Goal: Communication & Community: Answer question/provide support

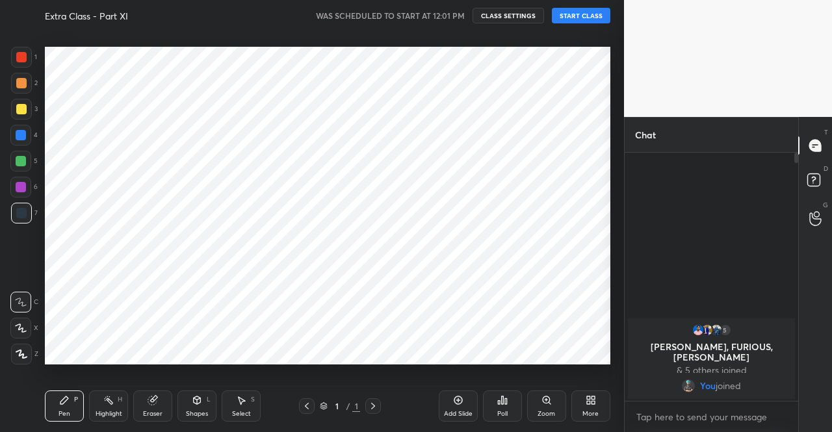
scroll to position [64672, 64450]
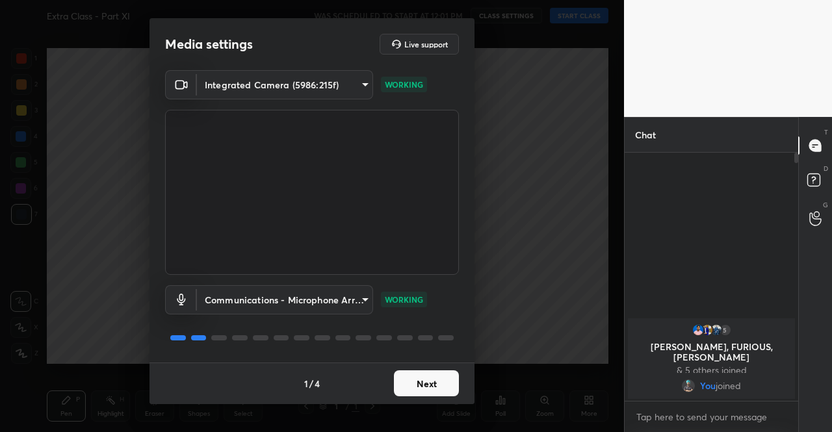
click at [449, 375] on button "Next" at bounding box center [426, 384] width 65 height 26
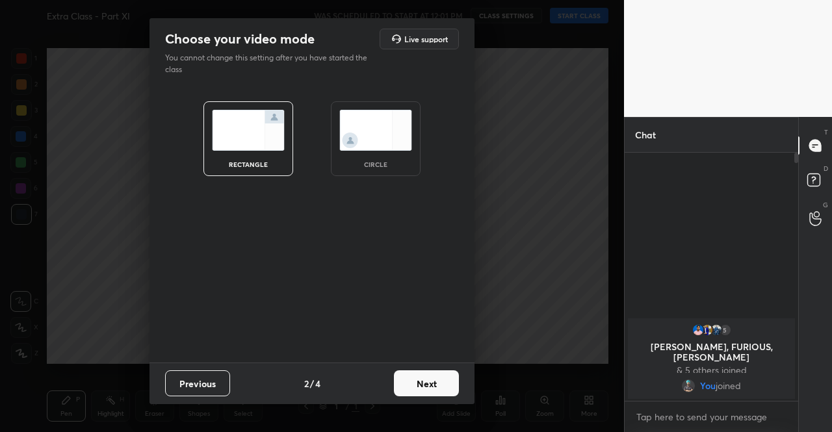
click at [449, 375] on button "Next" at bounding box center [426, 384] width 65 height 26
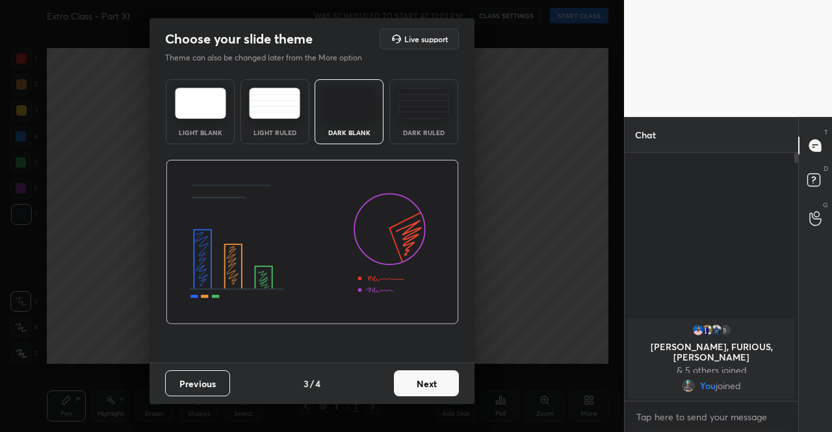
click at [455, 376] on button "Next" at bounding box center [426, 384] width 65 height 26
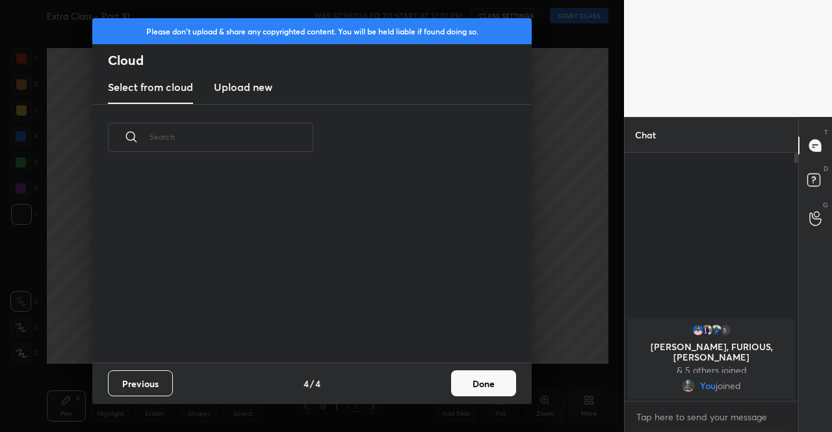
scroll to position [191, 417]
click at [250, 87] on h3 "Upload new" at bounding box center [243, 87] width 59 height 16
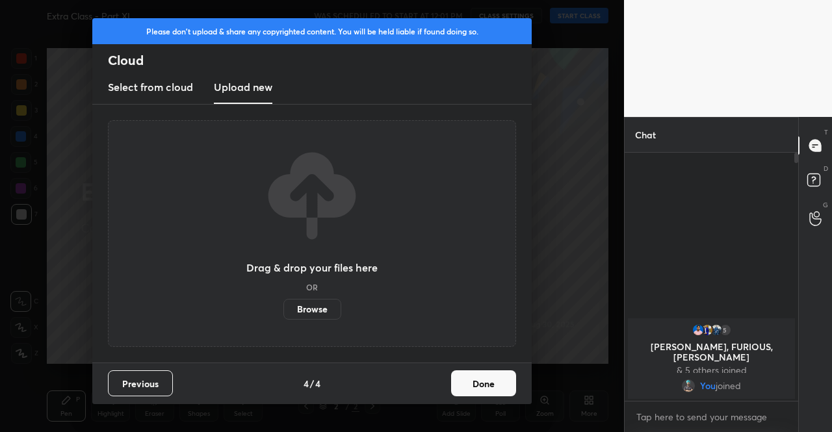
click at [339, 308] on label "Browse" at bounding box center [312, 309] width 58 height 21
click at [283, 308] on input "Browse" at bounding box center [283, 309] width 0 height 21
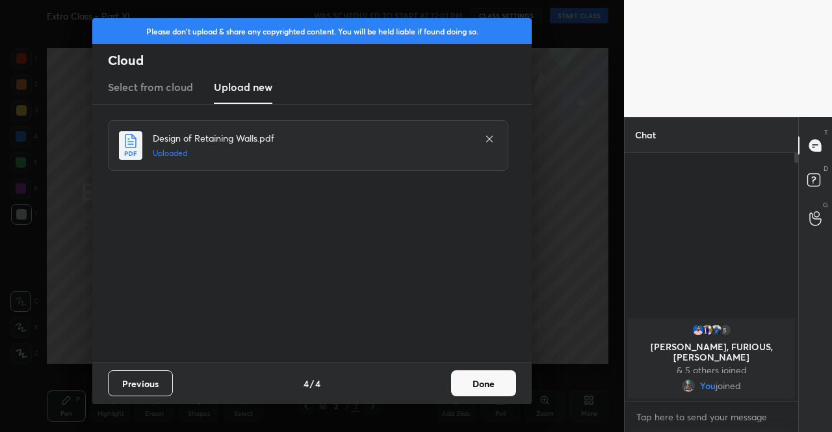
drag, startPoint x: 510, startPoint y: 375, endPoint x: 495, endPoint y: 376, distance: 15.0
click at [507, 376] on button "Done" at bounding box center [483, 384] width 65 height 26
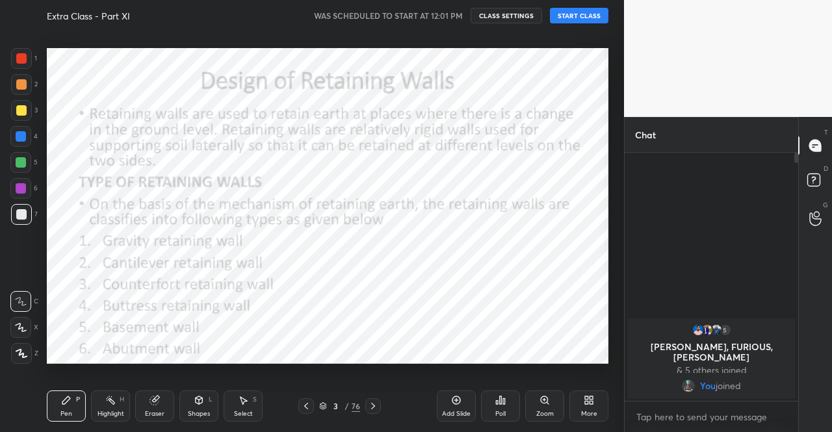
click at [296, 407] on div "3 / 76" at bounding box center [339, 407] width 195 height 16
click at [304, 412] on icon at bounding box center [306, 406] width 10 height 10
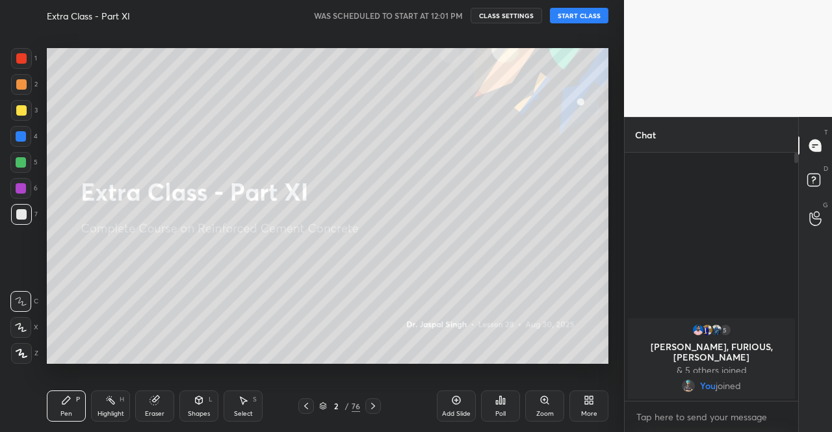
click at [560, 17] on button "START CLASS" at bounding box center [579, 16] width 59 height 16
click at [440, 16] on icon "button" at bounding box center [434, 15] width 10 height 10
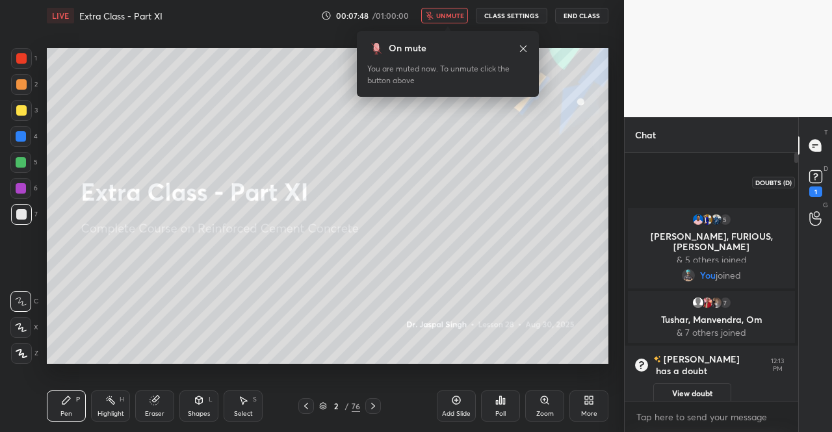
click at [817, 196] on div "1" at bounding box center [816, 192] width 13 height 10
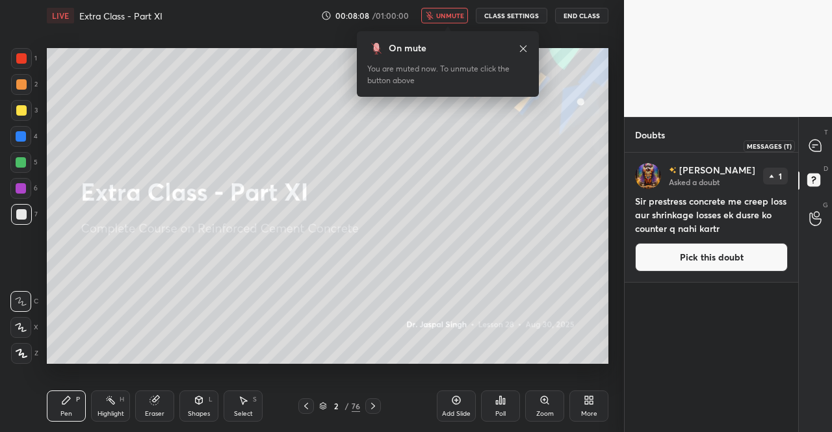
click at [814, 145] on icon at bounding box center [815, 145] width 5 height 0
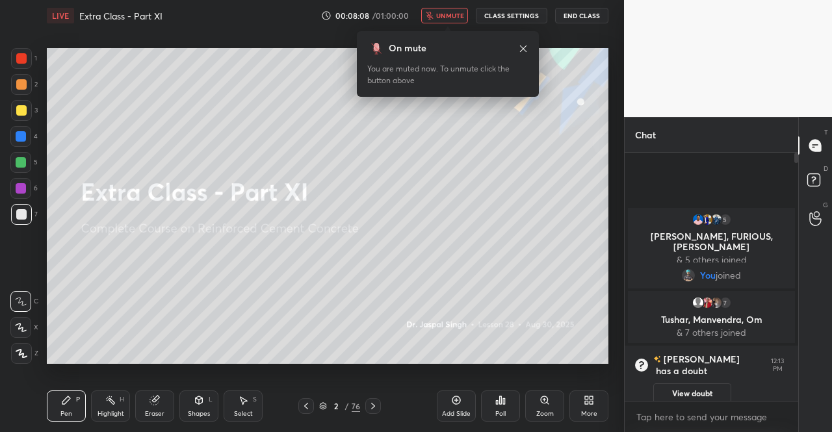
scroll to position [244, 170]
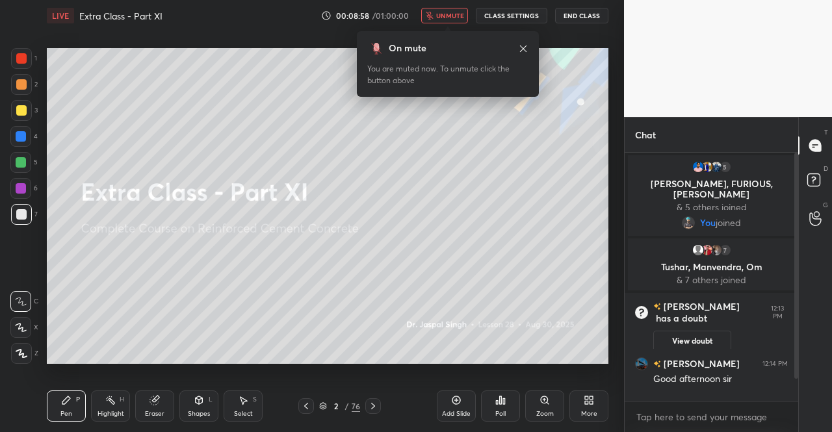
click at [453, 13] on span "unmute" at bounding box center [450, 15] width 28 height 9
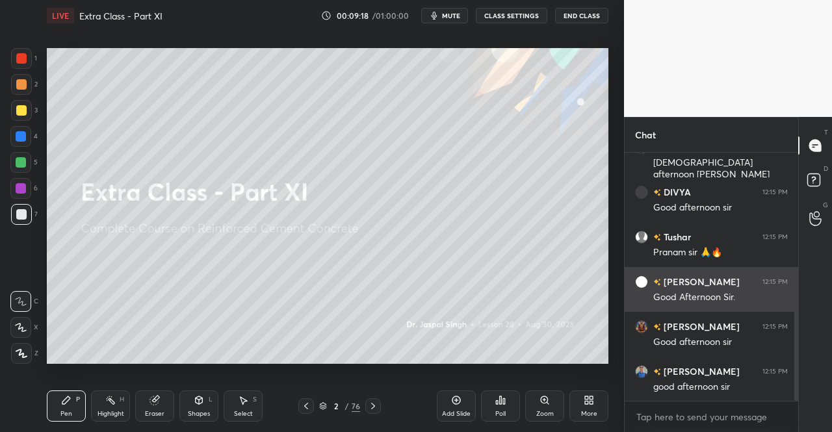
scroll to position [306, 0]
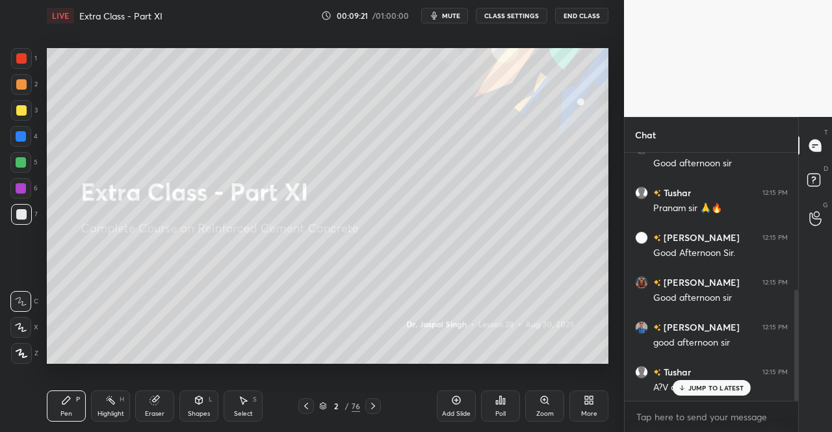
click at [701, 395] on div "JUMP TO LATEST" at bounding box center [711, 388] width 78 height 16
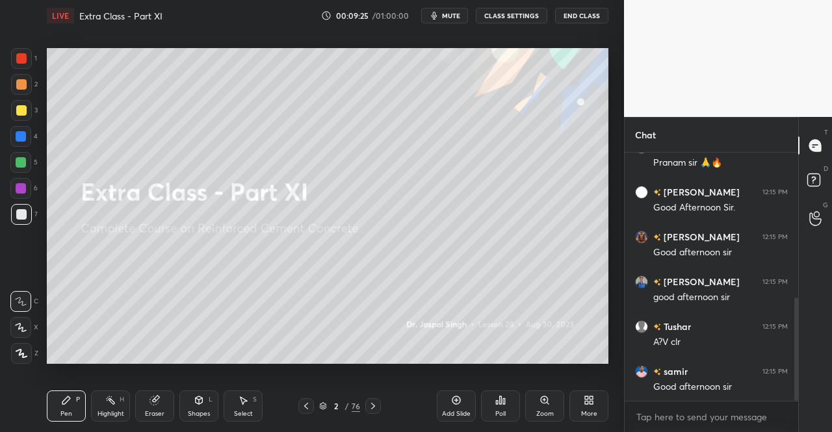
click at [371, 405] on icon at bounding box center [373, 406] width 10 height 10
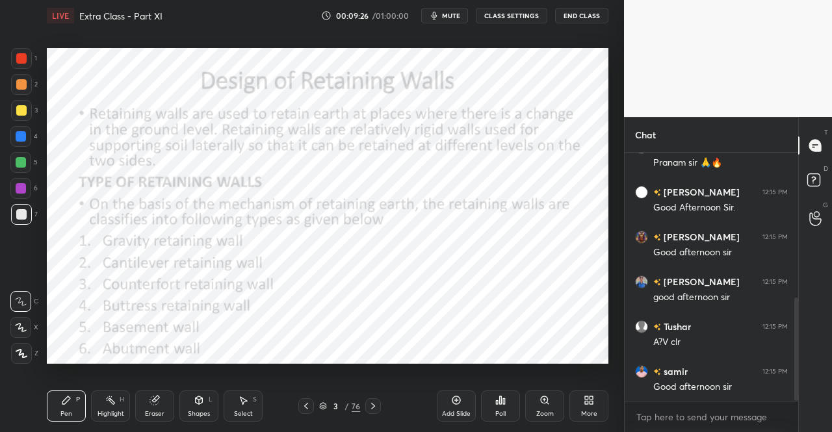
click at [211, 408] on div "Shapes L" at bounding box center [198, 406] width 39 height 31
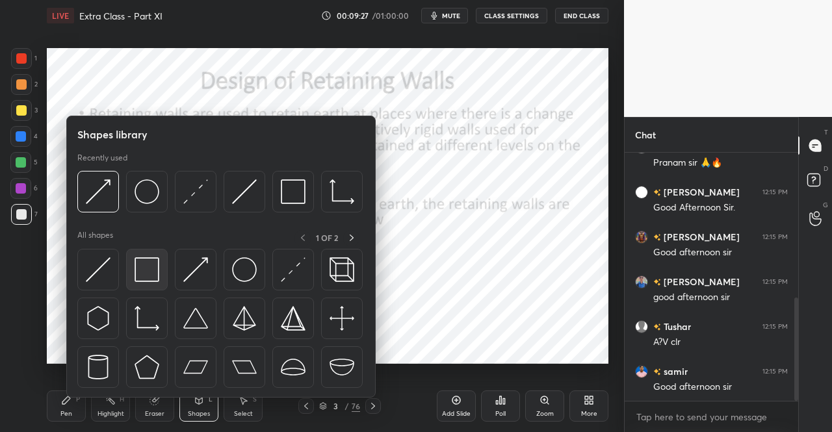
click at [157, 271] on img at bounding box center [147, 269] width 25 height 25
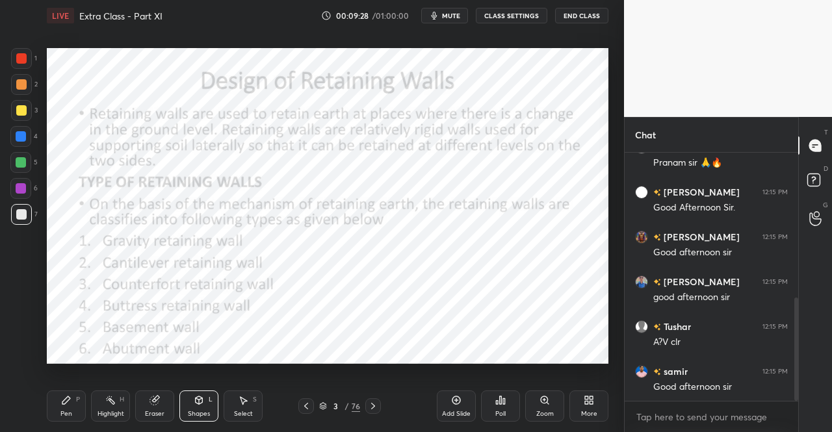
click at [24, 65] on div at bounding box center [21, 58] width 21 height 21
click at [64, 411] on div "Pen" at bounding box center [66, 414] width 12 height 7
click at [18, 349] on icon at bounding box center [22, 353] width 12 height 9
click at [51, 410] on div "Pen P" at bounding box center [66, 406] width 39 height 31
click at [47, 413] on div "Pen P" at bounding box center [66, 406] width 39 height 31
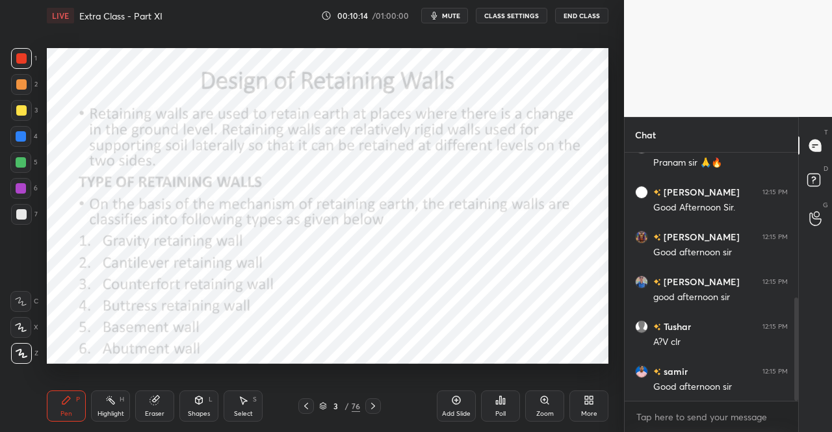
click at [57, 404] on div "Pen P" at bounding box center [66, 406] width 39 height 31
click at [190, 408] on div "Shapes L" at bounding box center [198, 406] width 39 height 31
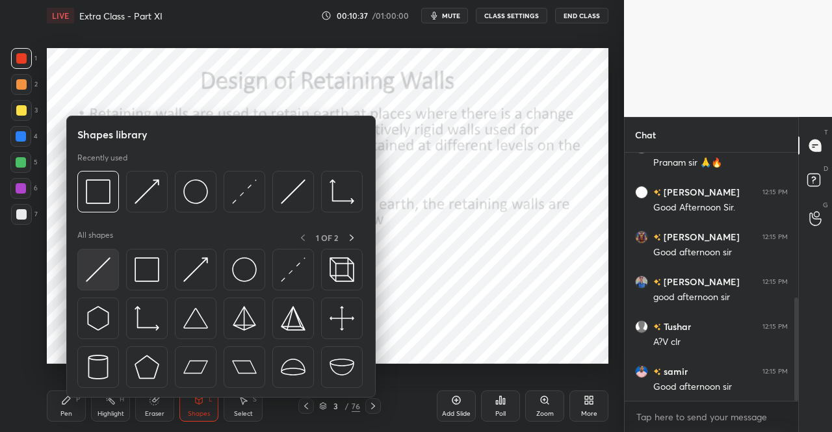
click at [96, 278] on img at bounding box center [98, 269] width 25 height 25
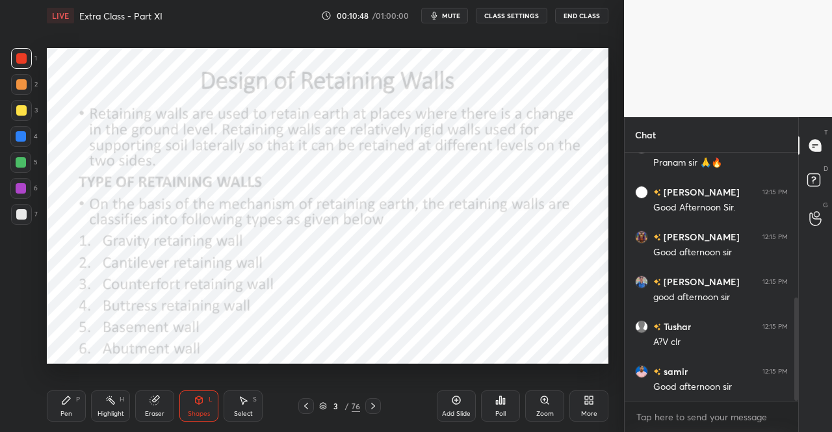
click at [72, 417] on div "Pen" at bounding box center [66, 414] width 12 height 7
click at [196, 414] on div "Shapes" at bounding box center [199, 414] width 22 height 7
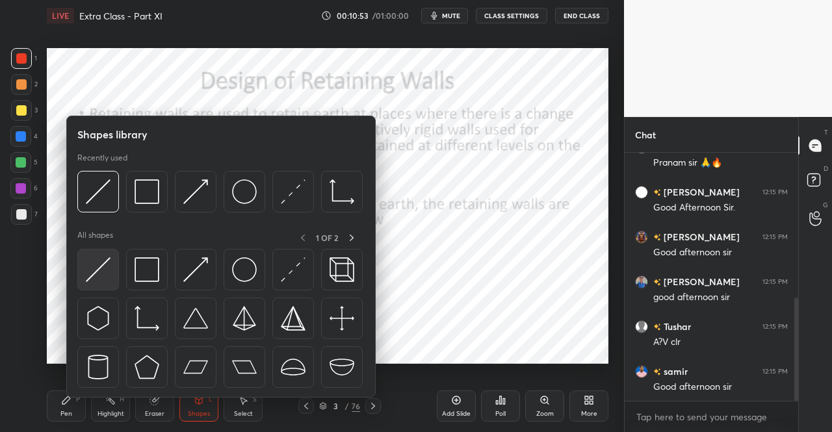
click at [98, 272] on img at bounding box center [98, 269] width 25 height 25
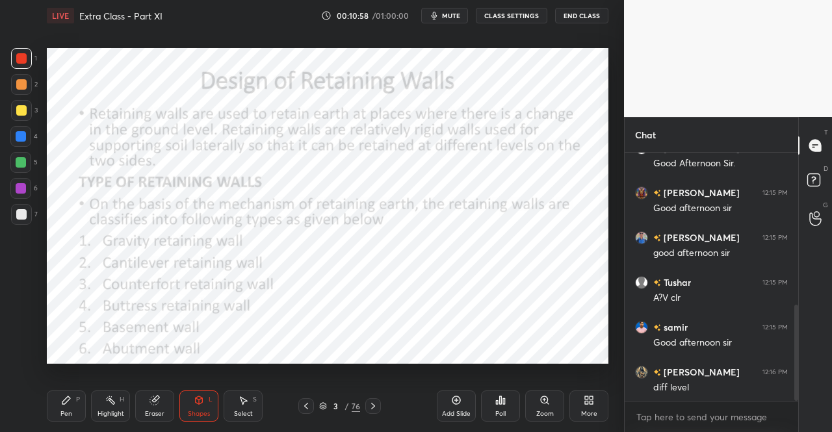
scroll to position [441, 0]
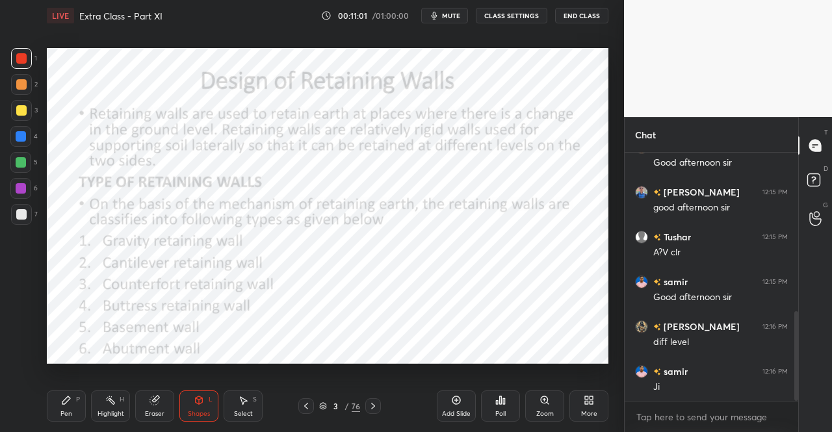
click at [79, 398] on div "P" at bounding box center [78, 400] width 4 height 7
click at [77, 411] on div "Pen P" at bounding box center [66, 406] width 39 height 31
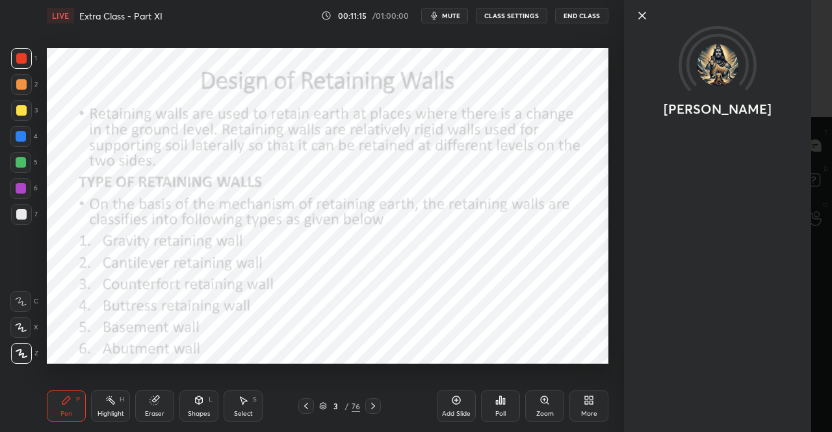
scroll to position [531, 0]
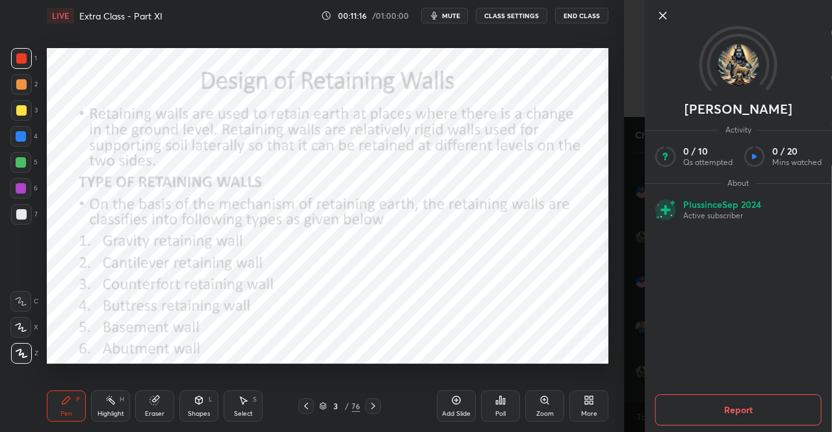
click at [661, 14] on icon at bounding box center [663, 15] width 7 height 7
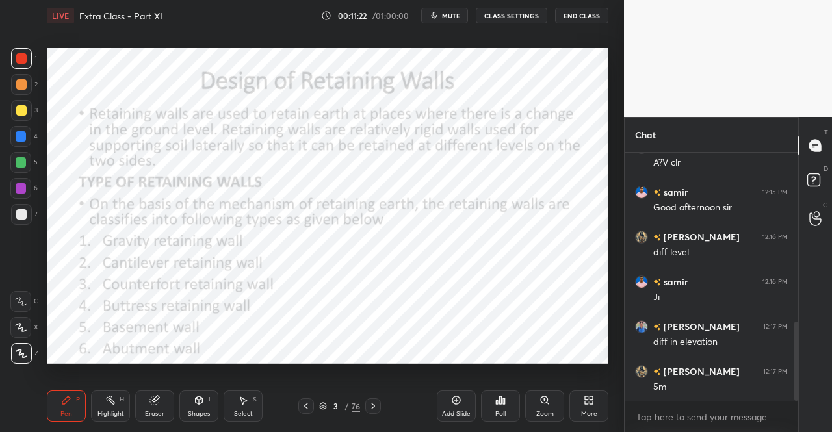
click at [61, 408] on div "Pen P" at bounding box center [66, 406] width 39 height 31
click at [64, 416] on div "Pen" at bounding box center [66, 414] width 12 height 7
click at [378, 405] on div at bounding box center [373, 407] width 16 height 16
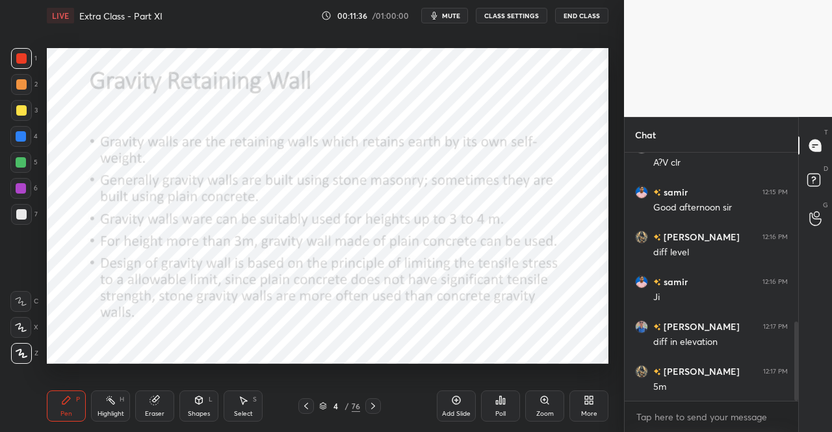
click at [36, 417] on div "1 2 3 4 5 6 7 C X Z C X Z E E Erase all H H LIVE Extra Class - Part XI 00:11:36…" at bounding box center [307, 216] width 614 height 432
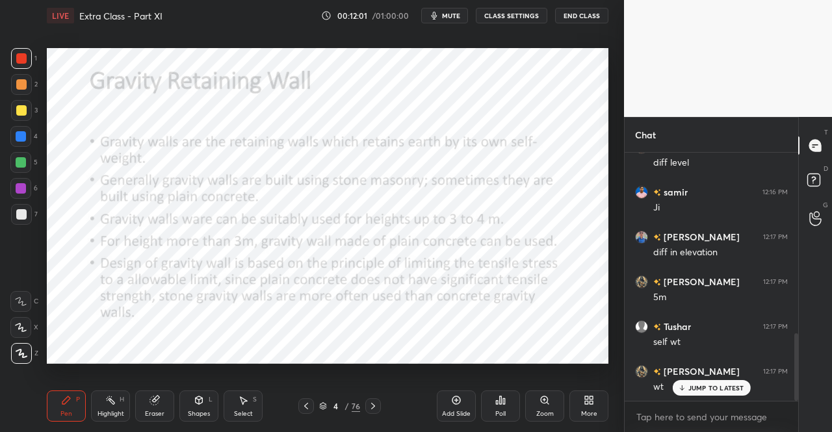
scroll to position [665, 0]
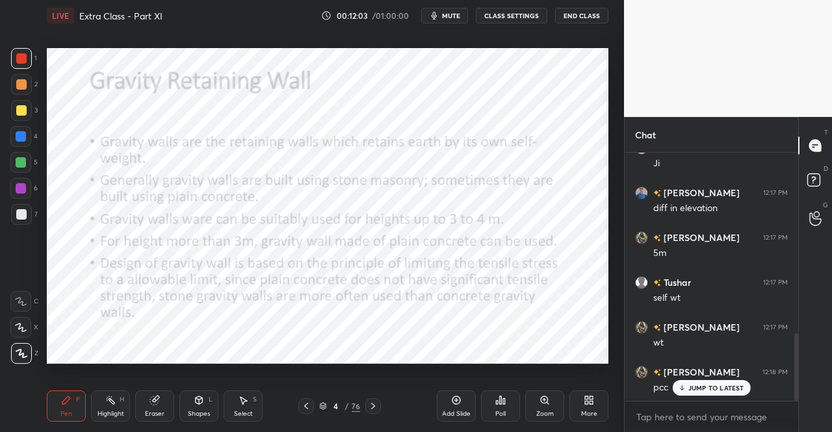
click at [202, 417] on div "Shapes" at bounding box center [199, 414] width 22 height 7
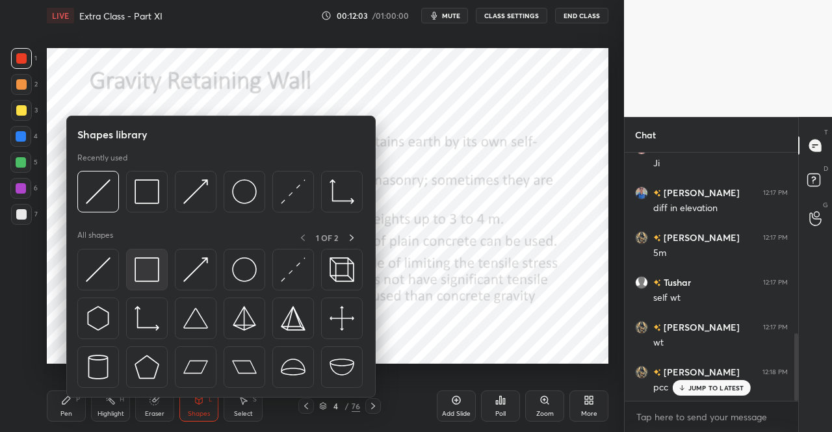
click at [153, 278] on img at bounding box center [147, 269] width 25 height 25
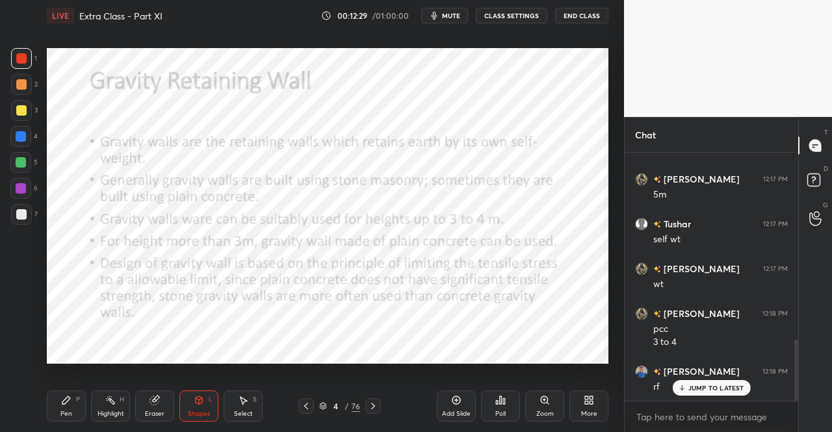
scroll to position [767, 0]
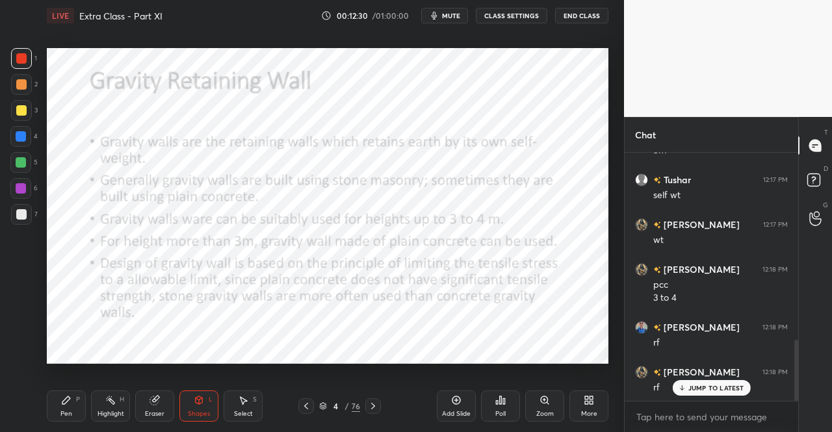
click at [58, 413] on div "Pen P" at bounding box center [66, 406] width 39 height 31
click at [69, 403] on icon at bounding box center [66, 400] width 10 height 10
click at [196, 414] on div "Shapes" at bounding box center [199, 414] width 22 height 7
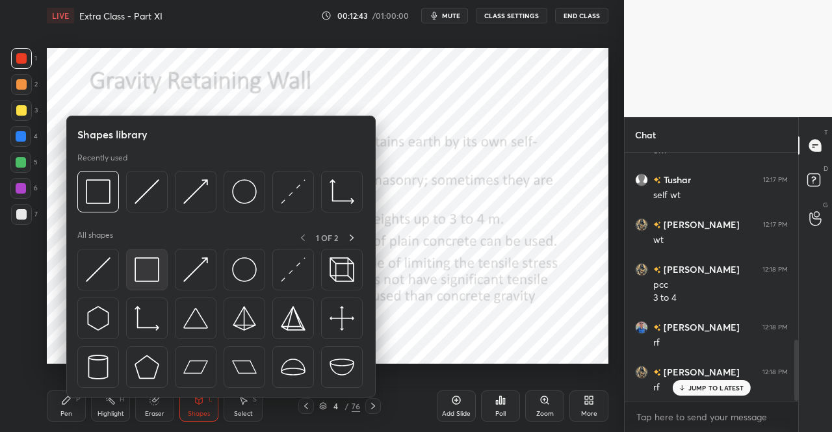
click at [150, 274] on img at bounding box center [147, 269] width 25 height 25
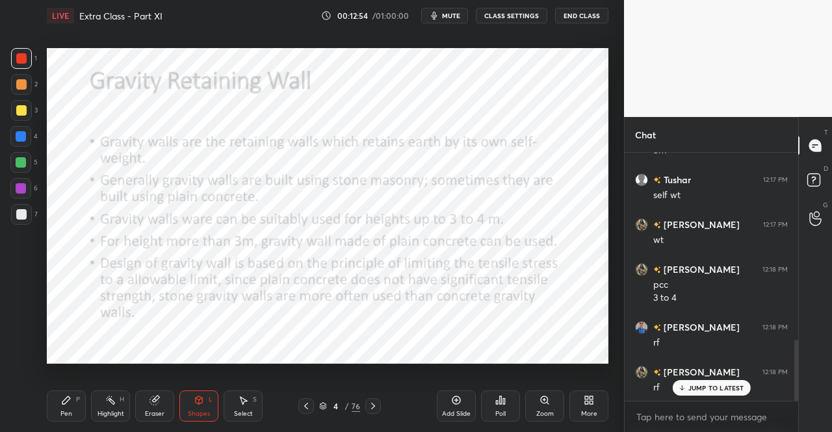
click at [368, 402] on icon at bounding box center [373, 406] width 10 height 10
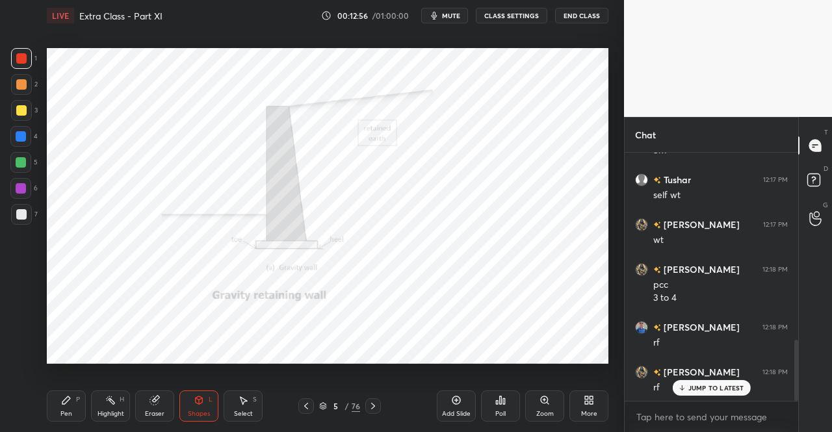
click at [58, 406] on div "Pen P" at bounding box center [66, 406] width 39 height 31
click at [69, 400] on icon at bounding box center [66, 401] width 8 height 8
click at [380, 406] on div "5 / 76" at bounding box center [339, 407] width 195 height 16
click at [373, 406] on icon at bounding box center [373, 406] width 4 height 7
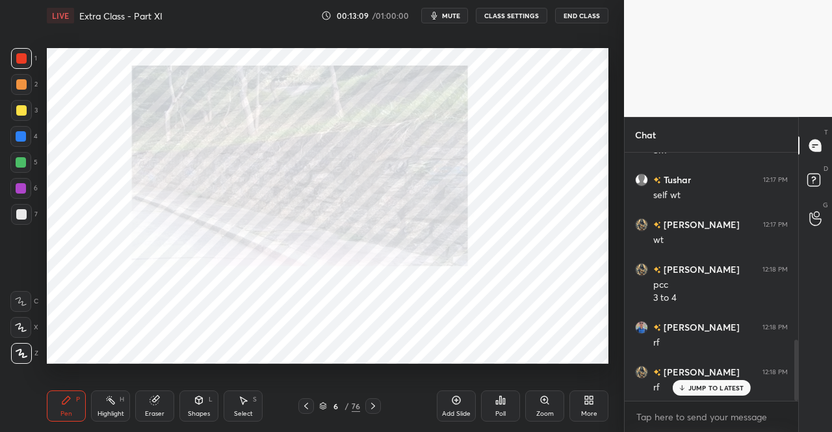
click at [698, 390] on p "JUMP TO LATEST" at bounding box center [717, 388] width 56 height 8
click at [373, 406] on icon at bounding box center [373, 406] width 10 height 10
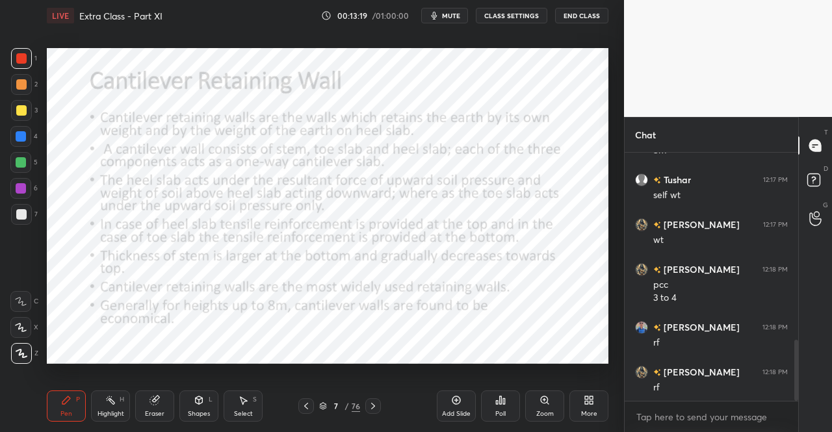
click at [61, 402] on icon at bounding box center [66, 400] width 10 height 10
click at [65, 403] on icon at bounding box center [66, 401] width 8 height 8
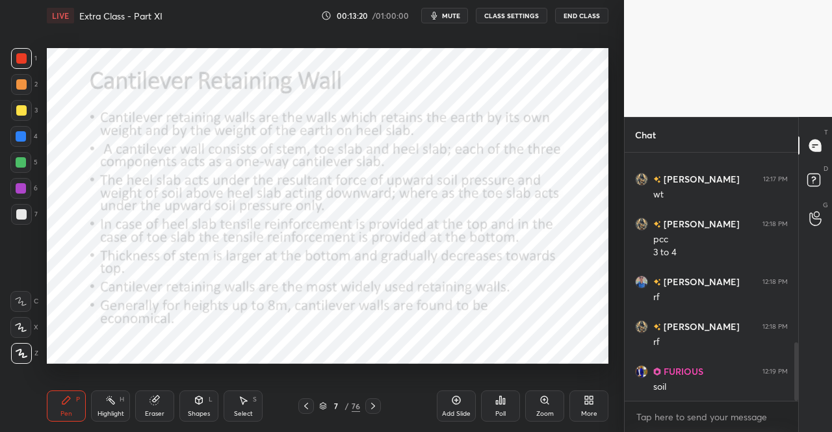
scroll to position [857, 0]
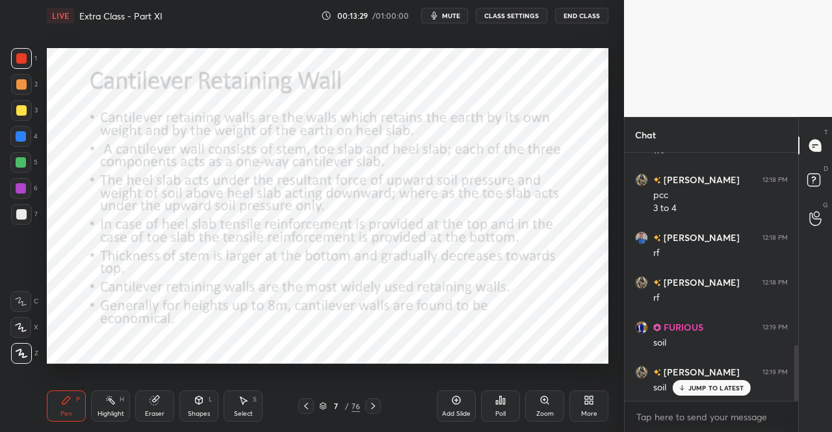
click at [65, 413] on div "Pen" at bounding box center [66, 414] width 12 height 7
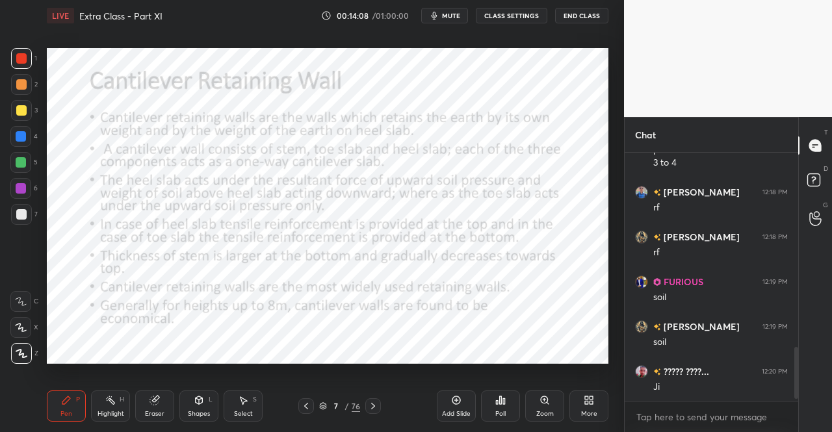
scroll to position [947, 0]
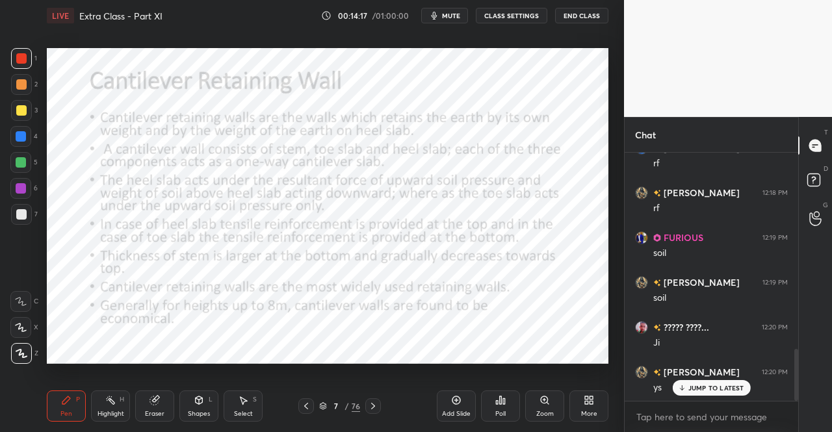
click at [376, 404] on icon at bounding box center [373, 406] width 10 height 10
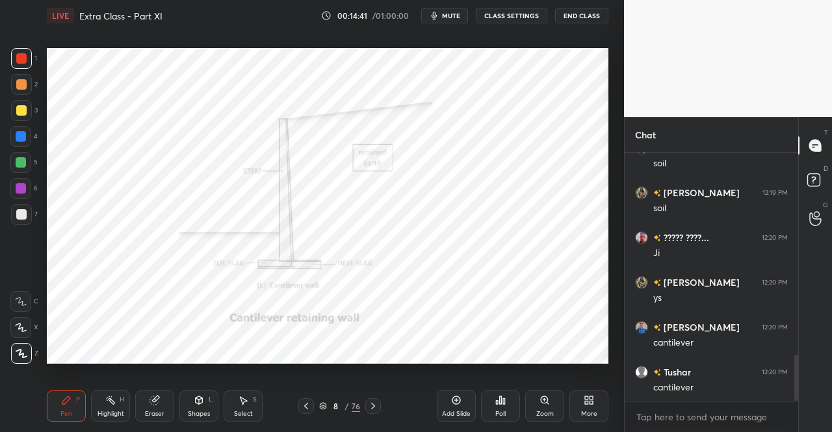
scroll to position [1082, 0]
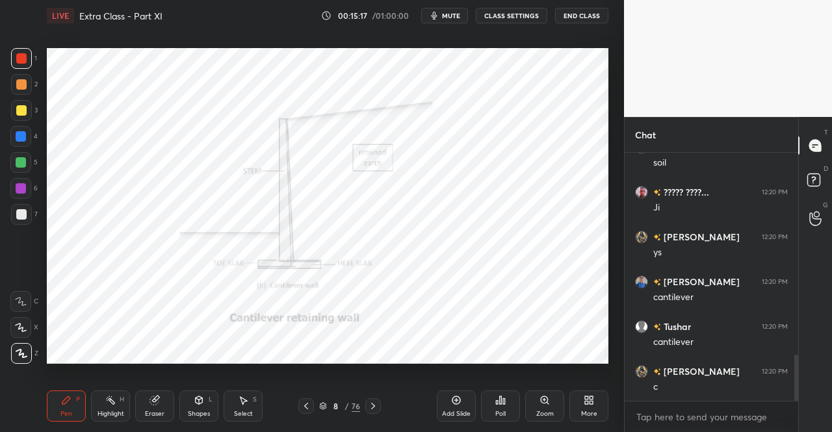
click at [307, 407] on icon at bounding box center [306, 406] width 10 height 10
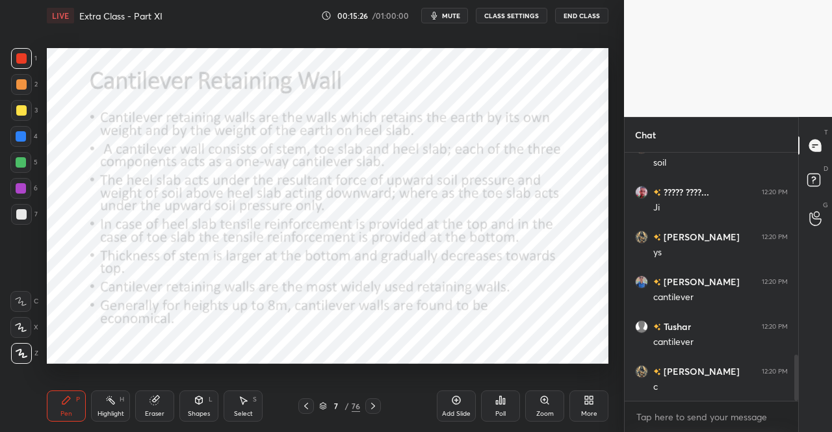
click at [375, 406] on icon at bounding box center [373, 406] width 4 height 7
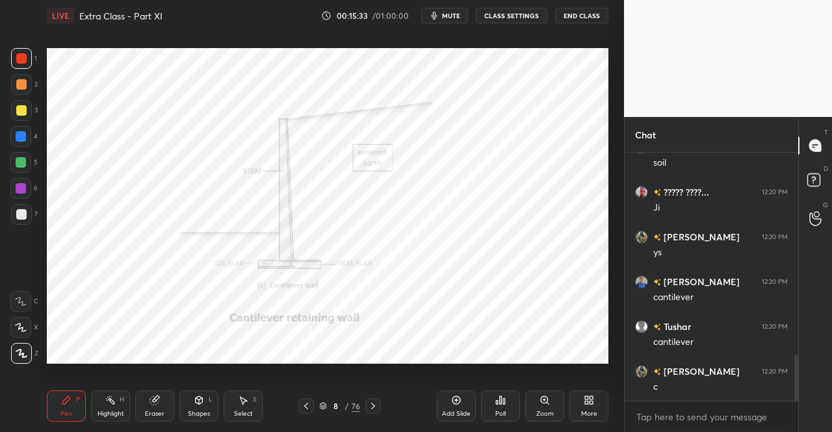
click at [305, 409] on icon at bounding box center [306, 406] width 10 height 10
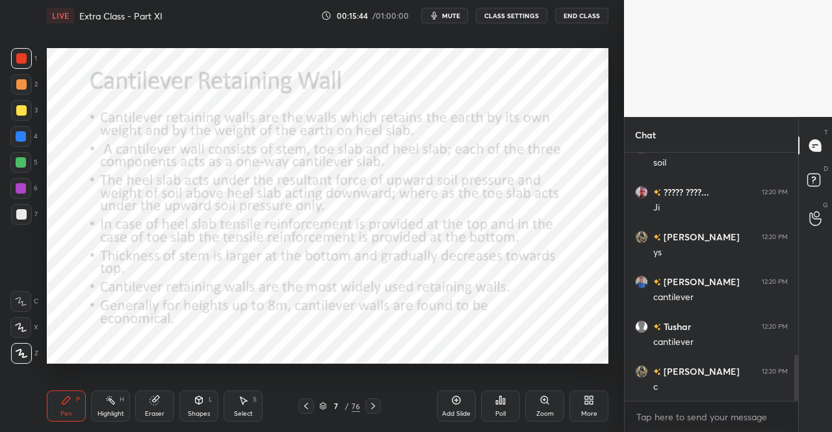
click at [368, 406] on icon at bounding box center [373, 406] width 10 height 10
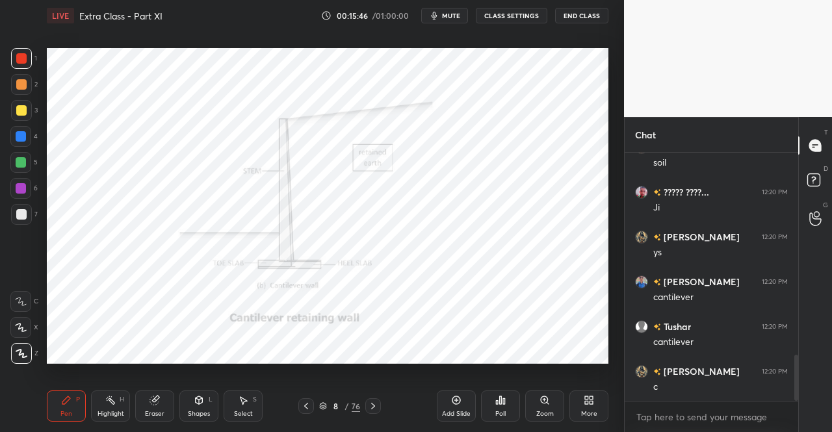
click at [308, 407] on icon at bounding box center [306, 406] width 10 height 10
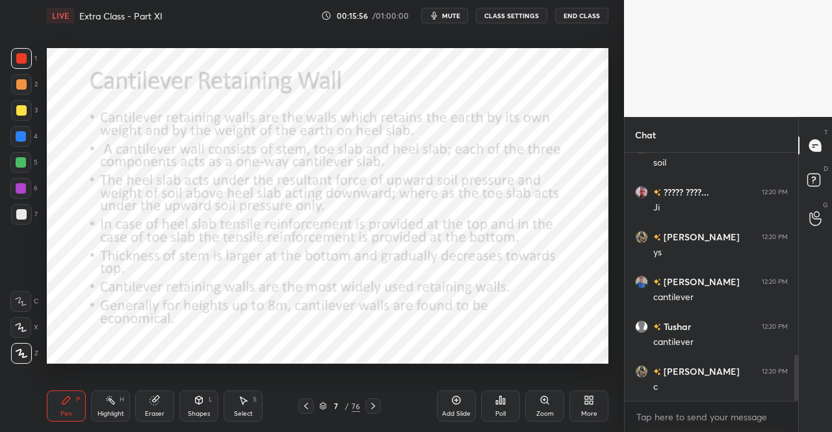
scroll to position [1126, 0]
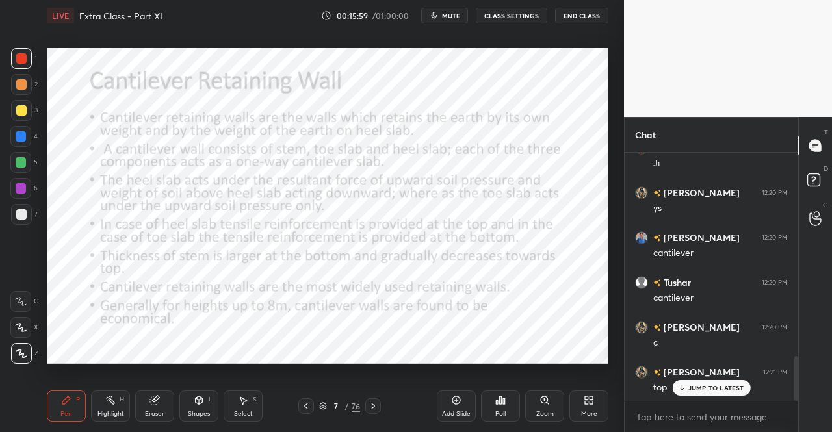
click at [371, 404] on icon at bounding box center [373, 406] width 4 height 7
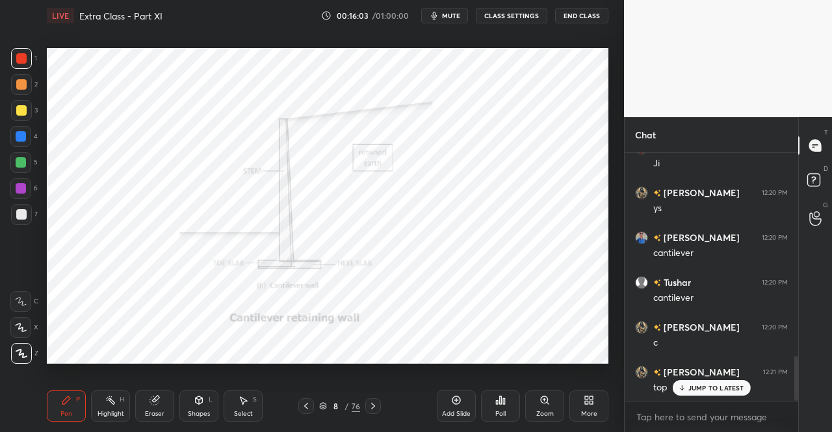
click at [302, 404] on icon at bounding box center [306, 406] width 10 height 10
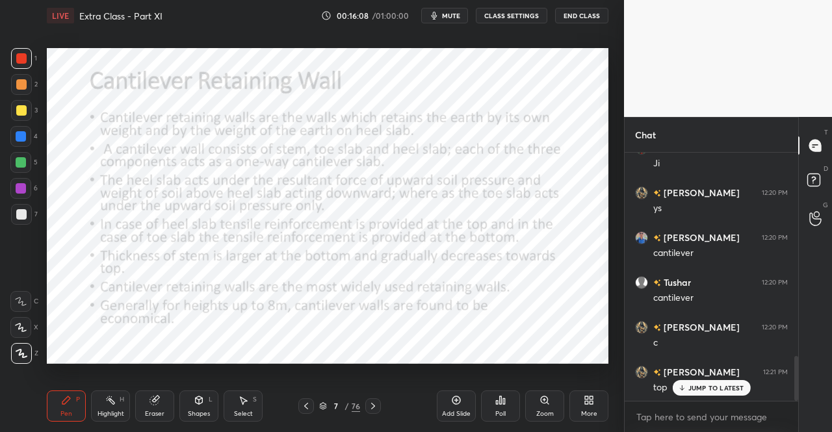
click at [371, 405] on icon at bounding box center [373, 406] width 10 height 10
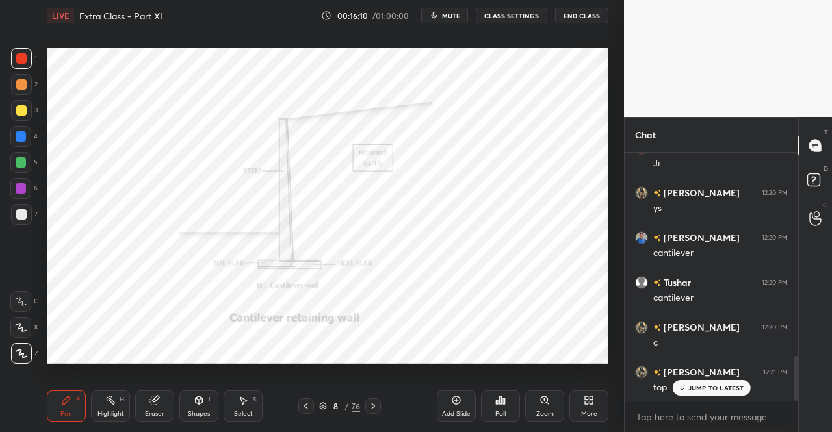
click at [195, 405] on icon at bounding box center [199, 400] width 10 height 10
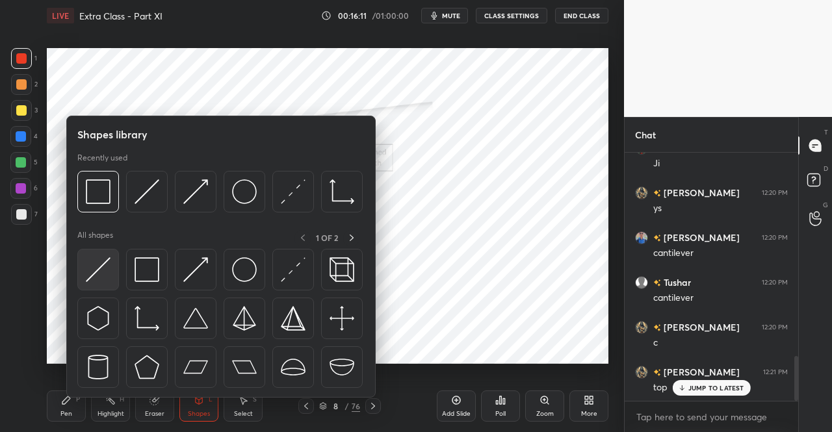
click at [86, 278] on img at bounding box center [98, 269] width 25 height 25
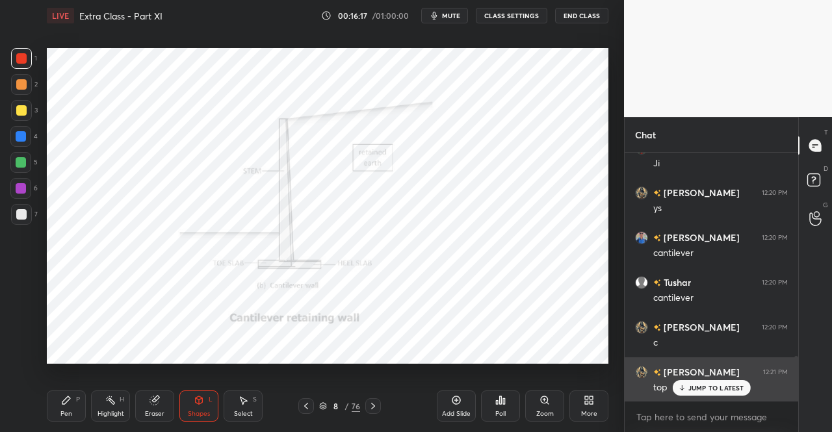
click at [703, 388] on p "JUMP TO LATEST" at bounding box center [717, 388] width 56 height 8
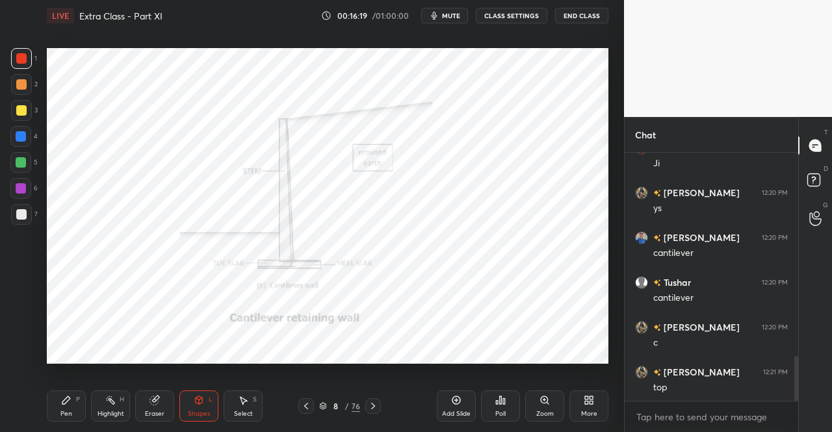
scroll to position [1172, 0]
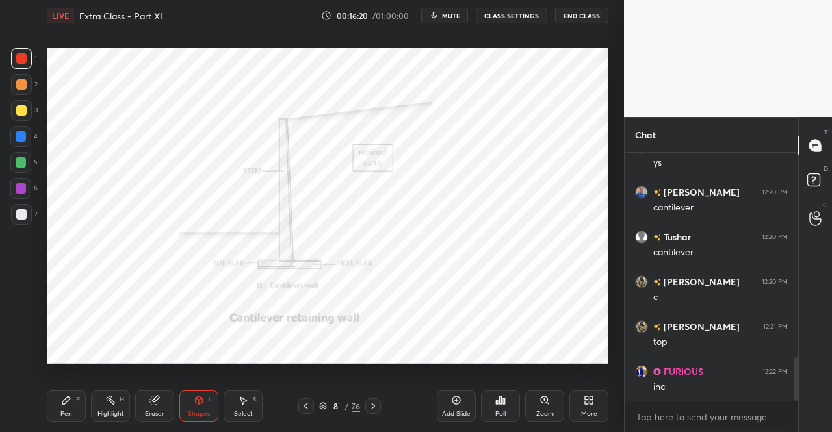
click at [73, 405] on div "Pen P" at bounding box center [66, 406] width 39 height 31
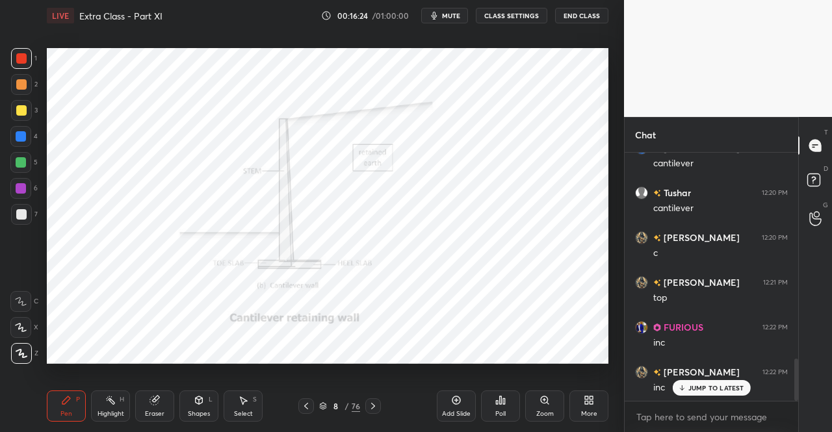
click at [309, 404] on icon at bounding box center [306, 406] width 10 height 10
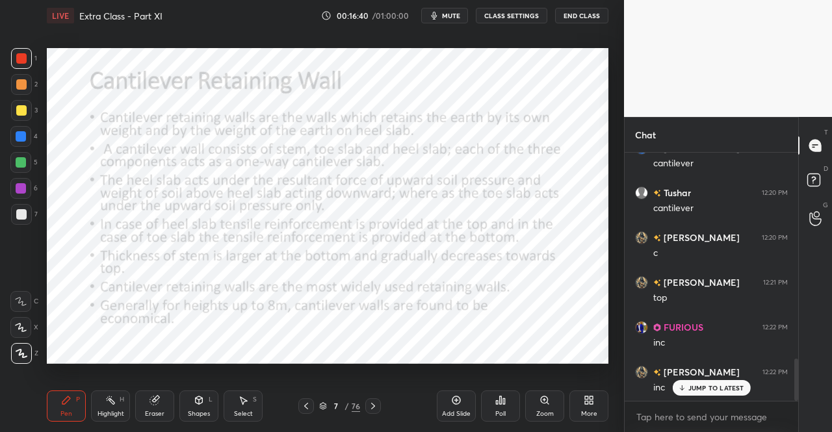
scroll to position [1229, 0]
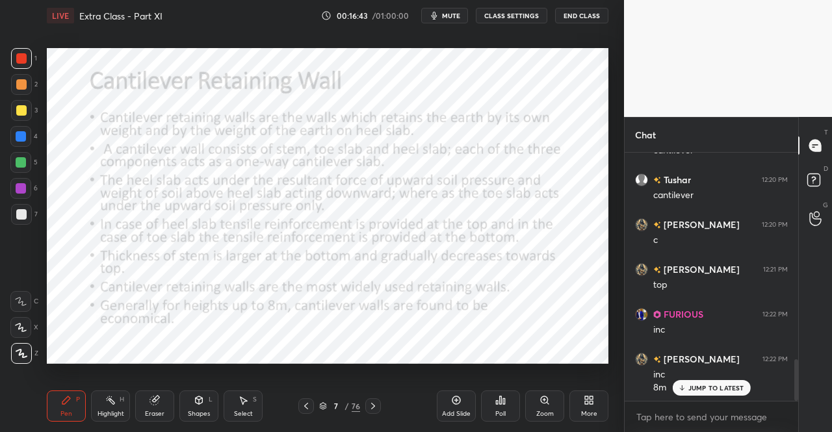
click at [372, 404] on icon at bounding box center [373, 406] width 10 height 10
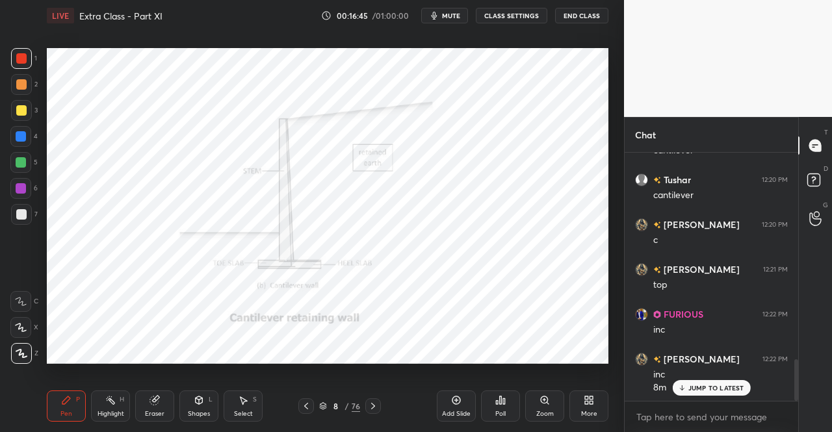
click at [377, 404] on icon at bounding box center [373, 406] width 10 height 10
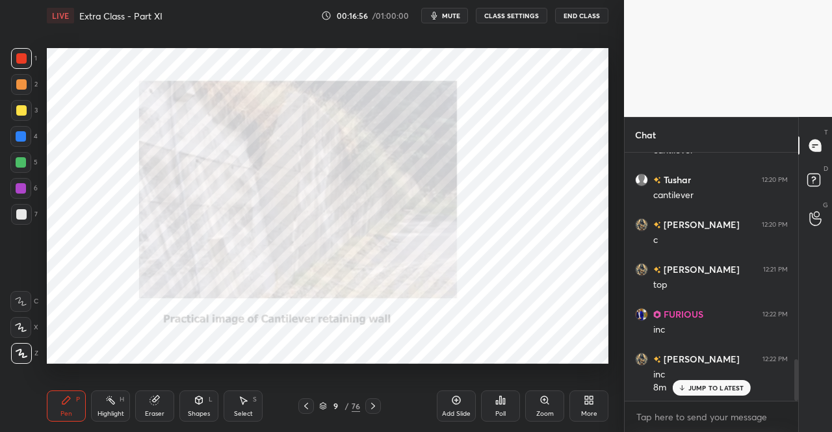
click at [373, 406] on icon at bounding box center [373, 406] width 10 height 10
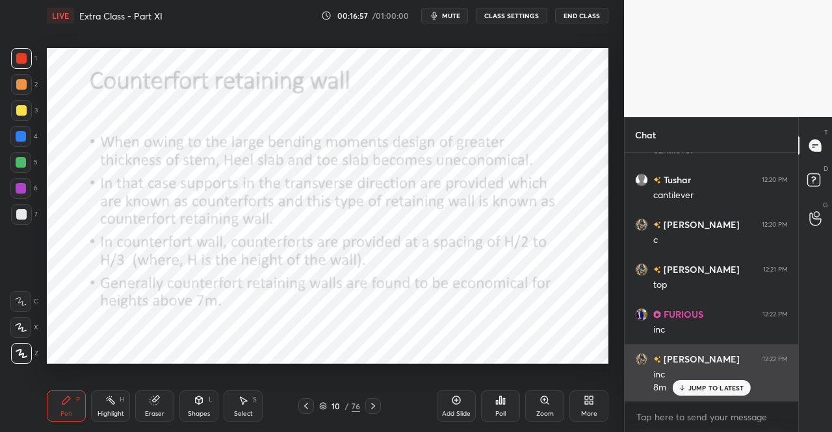
click at [698, 389] on p "JUMP TO LATEST" at bounding box center [717, 388] width 56 height 8
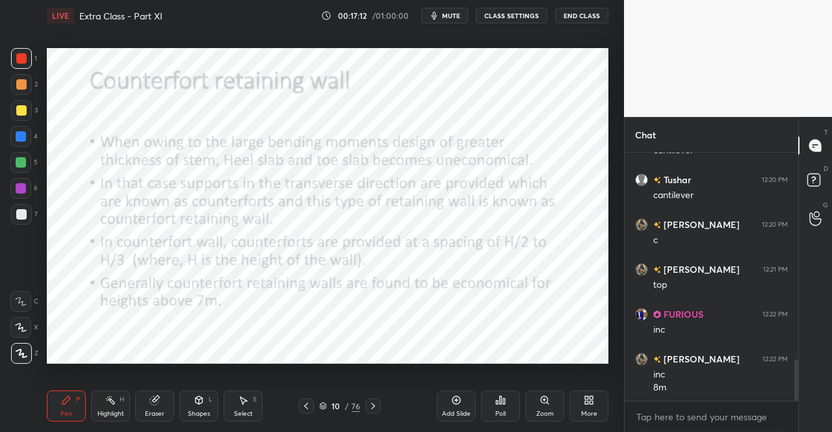
scroll to position [1274, 0]
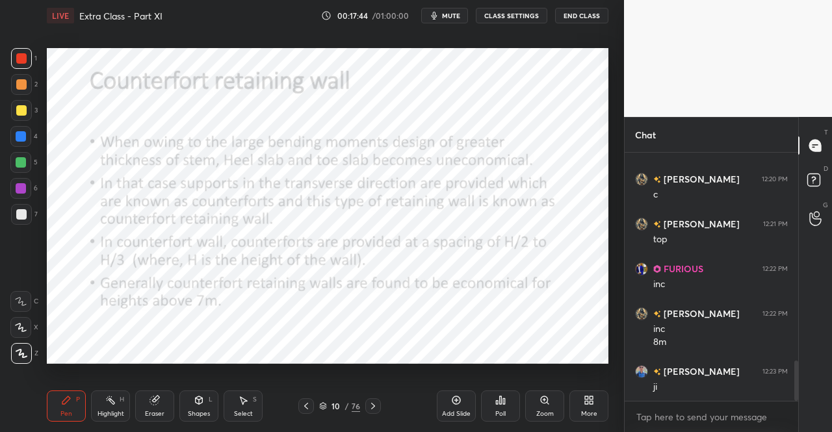
click at [376, 403] on icon at bounding box center [373, 406] width 10 height 10
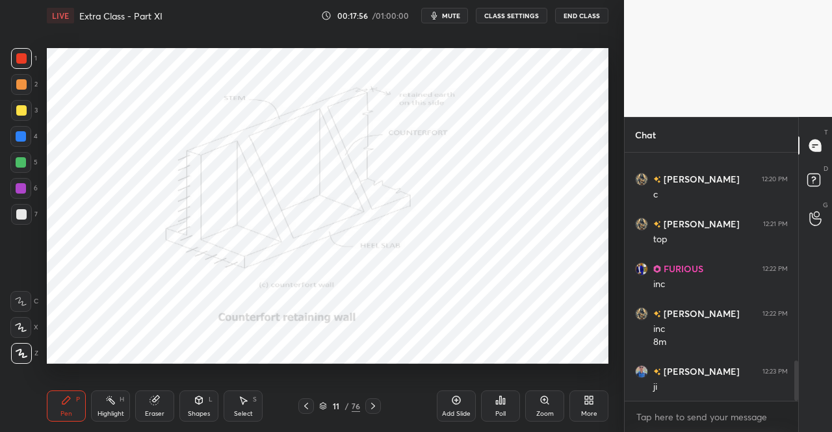
click at [303, 413] on div at bounding box center [306, 407] width 16 height 16
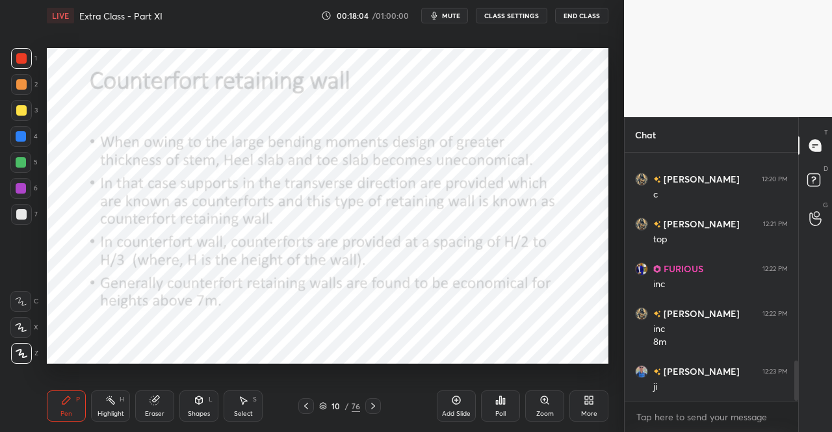
click at [371, 404] on icon at bounding box center [373, 406] width 10 height 10
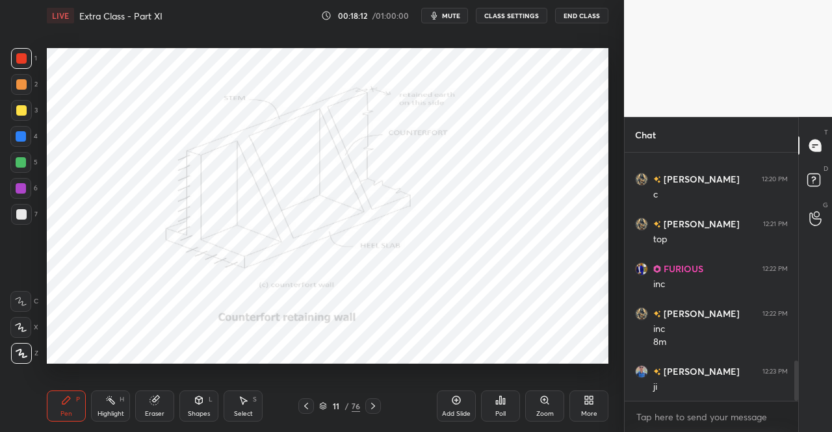
click at [304, 408] on icon at bounding box center [306, 406] width 10 height 10
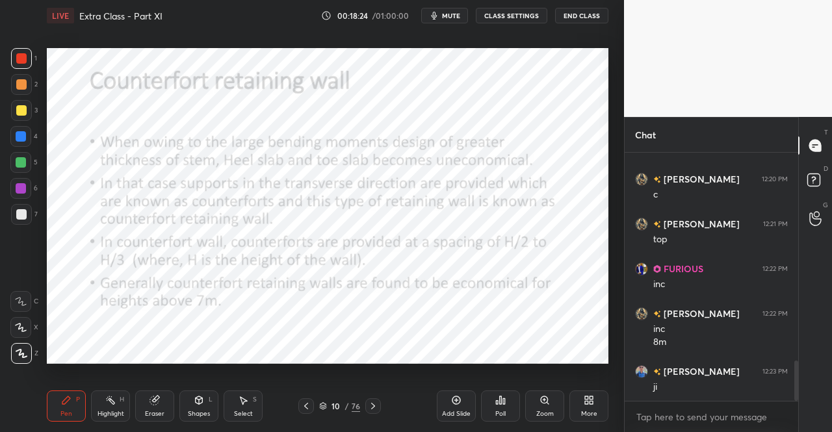
click at [374, 406] on icon at bounding box center [373, 406] width 10 height 10
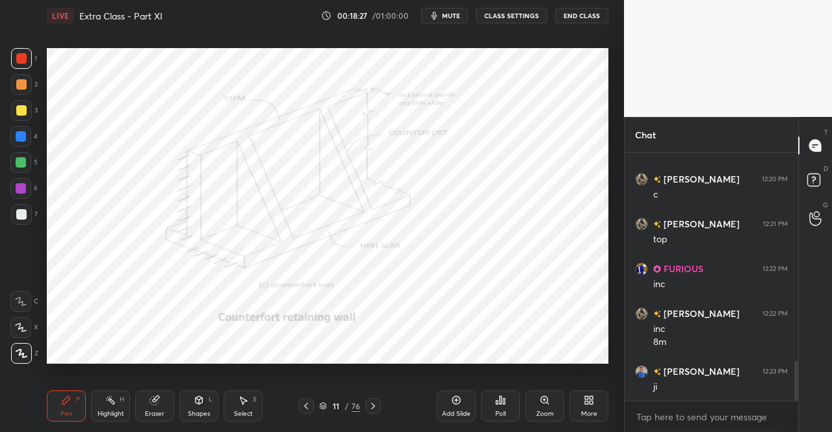
click at [372, 405] on icon at bounding box center [373, 406] width 4 height 7
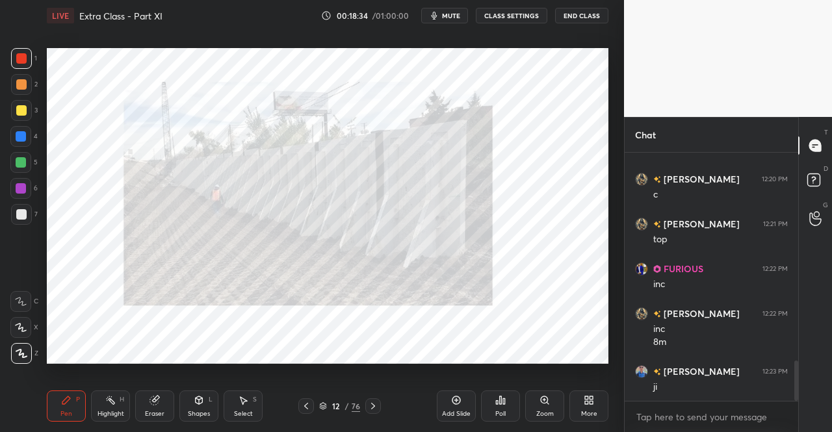
click at [373, 406] on icon at bounding box center [373, 406] width 10 height 10
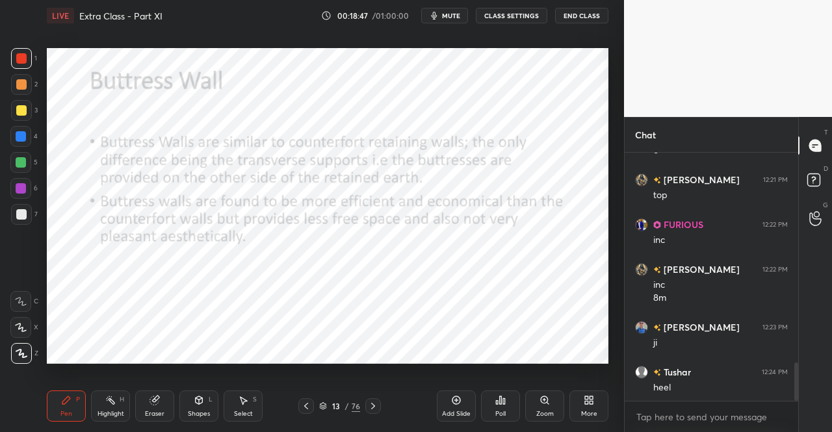
scroll to position [1364, 0]
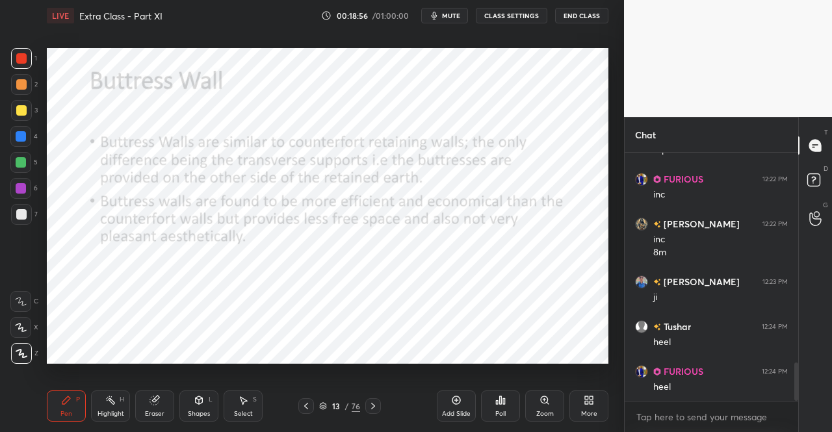
click at [303, 402] on icon at bounding box center [306, 406] width 10 height 10
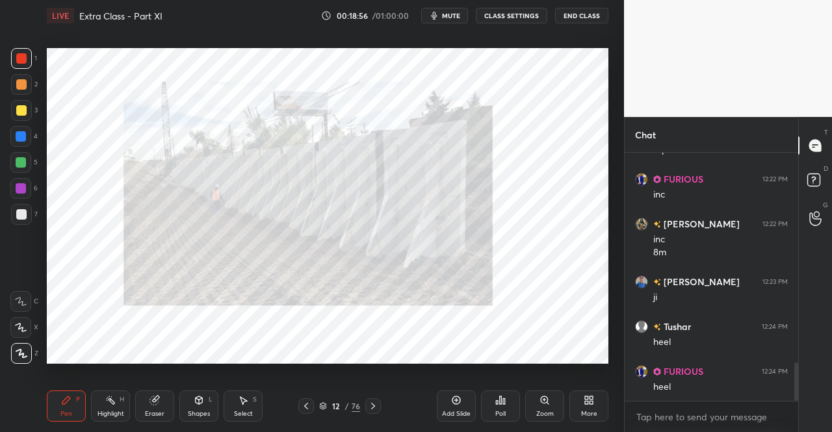
click at [304, 406] on icon at bounding box center [306, 406] width 4 height 7
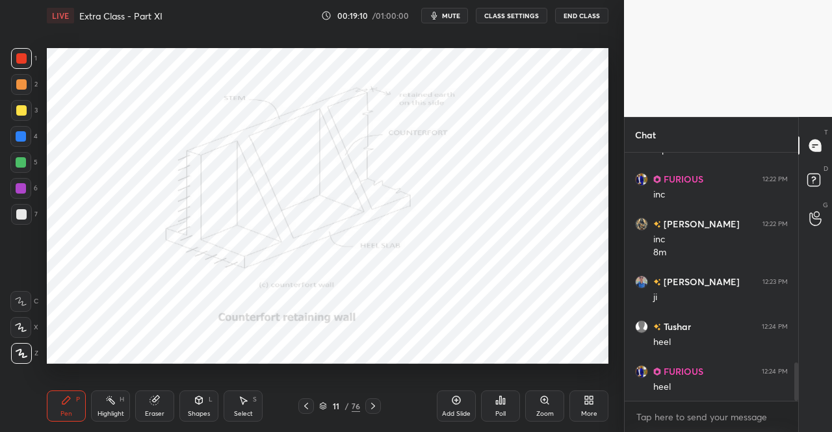
click at [367, 409] on div at bounding box center [373, 407] width 16 height 16
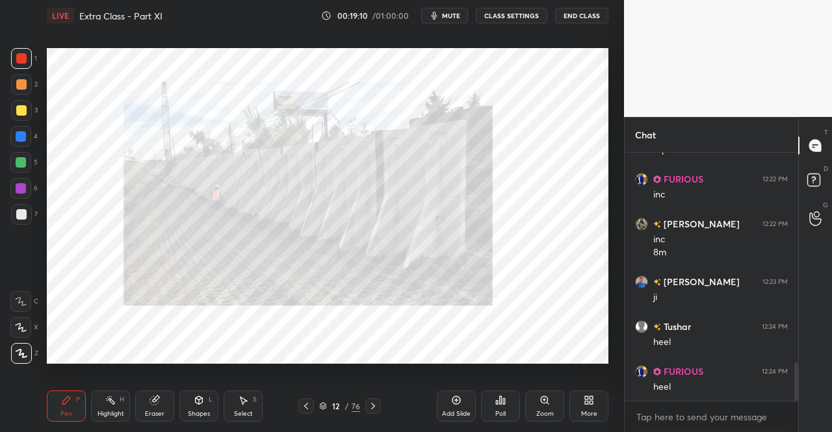
click at [373, 405] on icon at bounding box center [373, 406] width 4 height 7
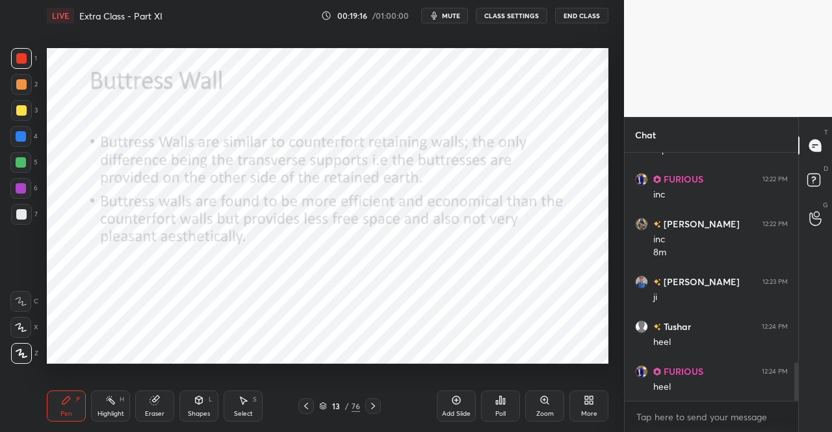
click at [371, 413] on div at bounding box center [373, 407] width 16 height 16
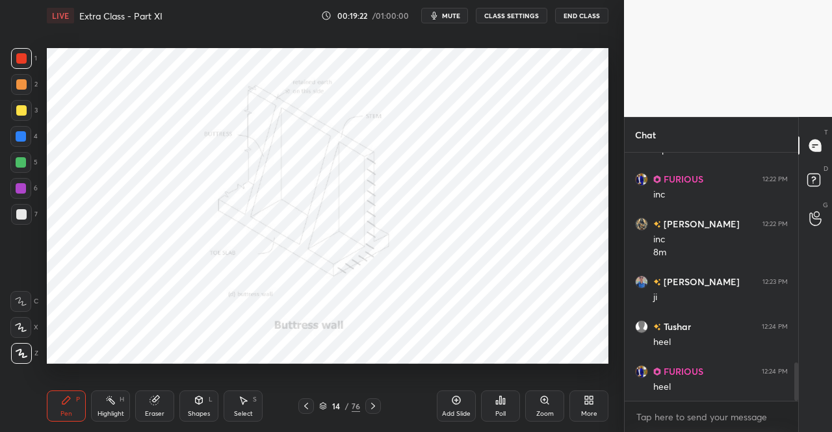
click at [373, 405] on icon at bounding box center [373, 406] width 4 height 7
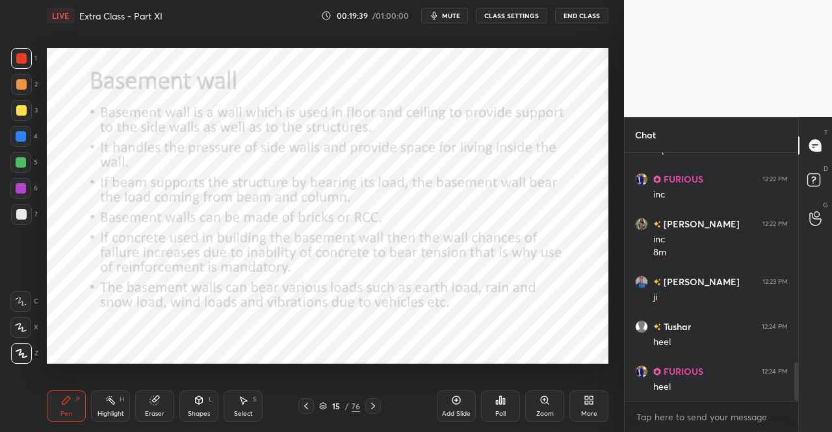
click at [372, 409] on icon at bounding box center [373, 406] width 4 height 7
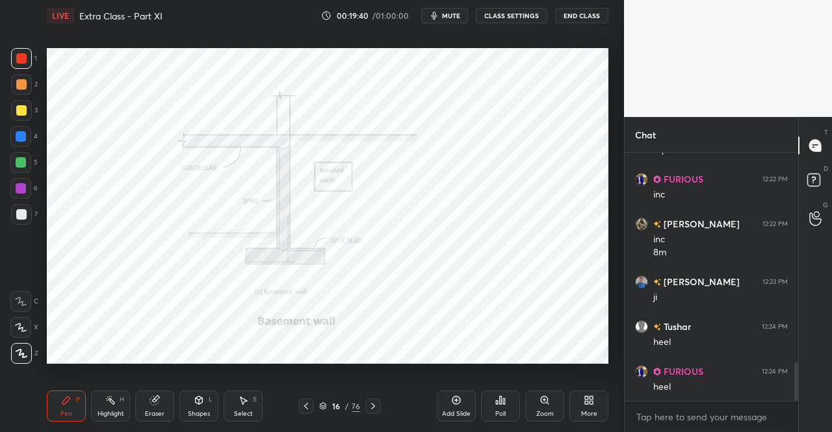
scroll to position [1395, 0]
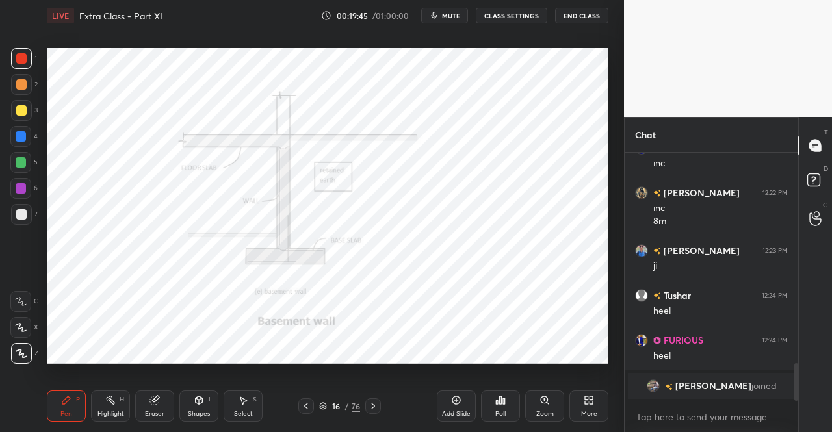
click at [307, 405] on icon at bounding box center [306, 406] width 10 height 10
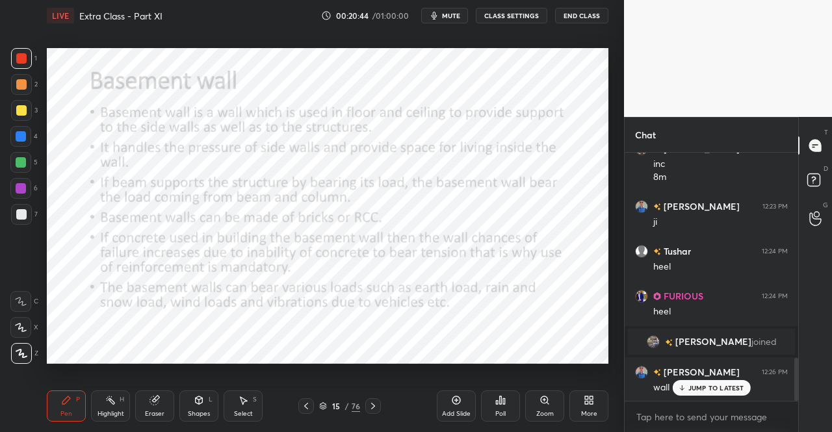
scroll to position [1246, 0]
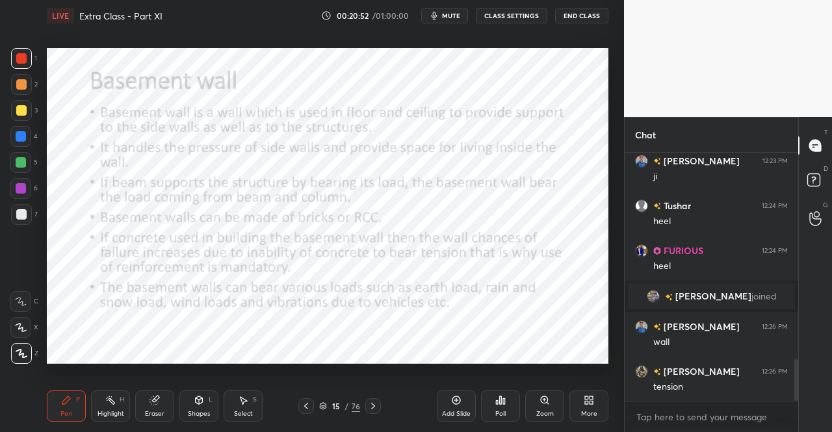
click at [372, 408] on icon at bounding box center [373, 406] width 4 height 7
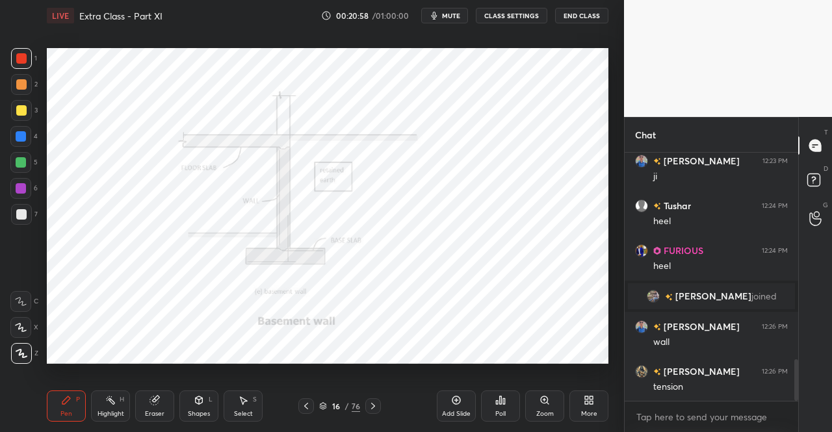
click at [373, 405] on icon at bounding box center [373, 406] width 4 height 7
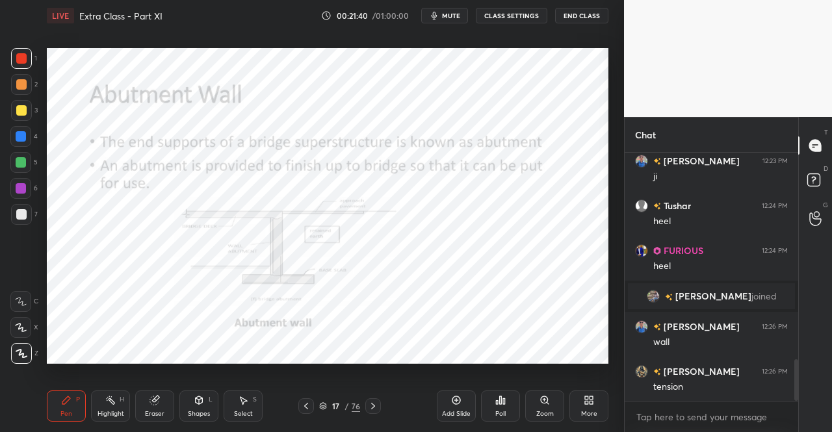
click at [379, 410] on div at bounding box center [373, 407] width 16 height 16
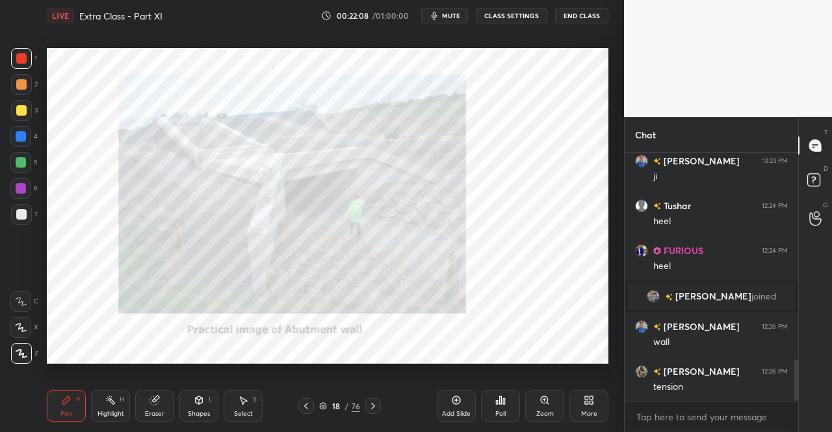
click at [371, 404] on icon at bounding box center [373, 406] width 10 height 10
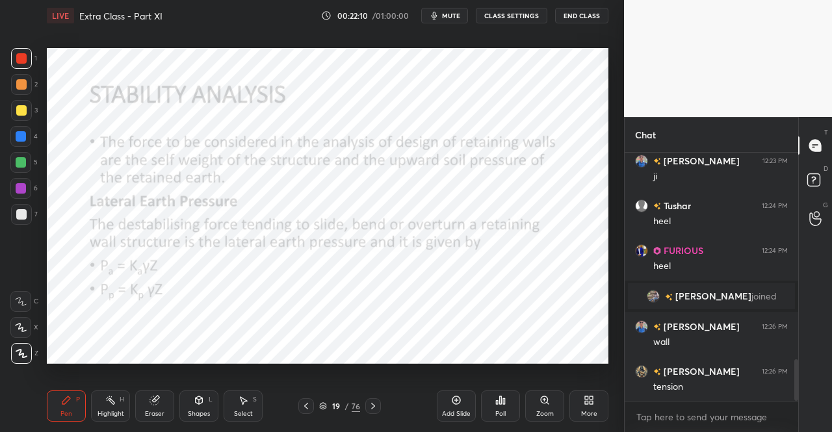
click at [61, 415] on div "Pen" at bounding box center [66, 414] width 12 height 7
click at [196, 401] on icon at bounding box center [199, 401] width 7 height 8
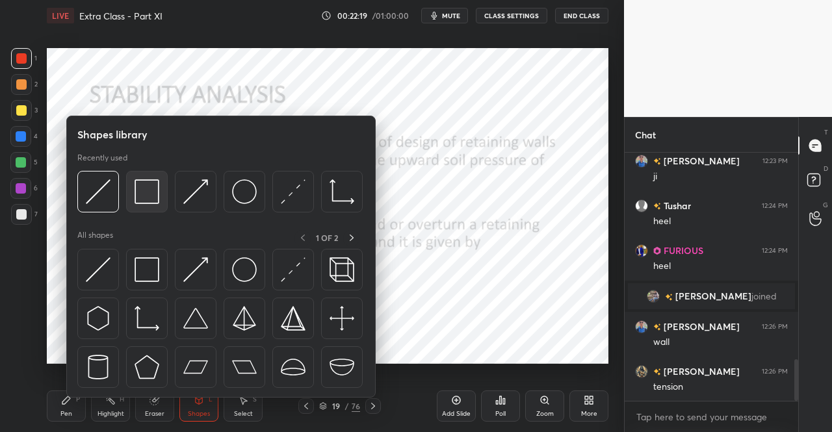
click at [147, 194] on img at bounding box center [147, 191] width 25 height 25
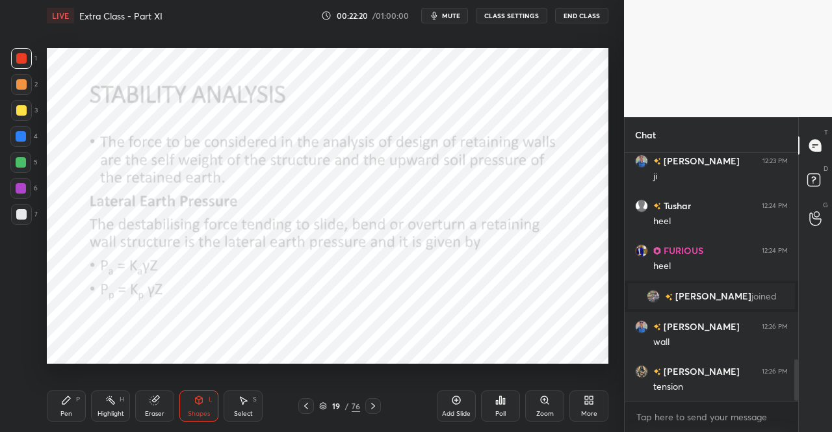
scroll to position [1290, 0]
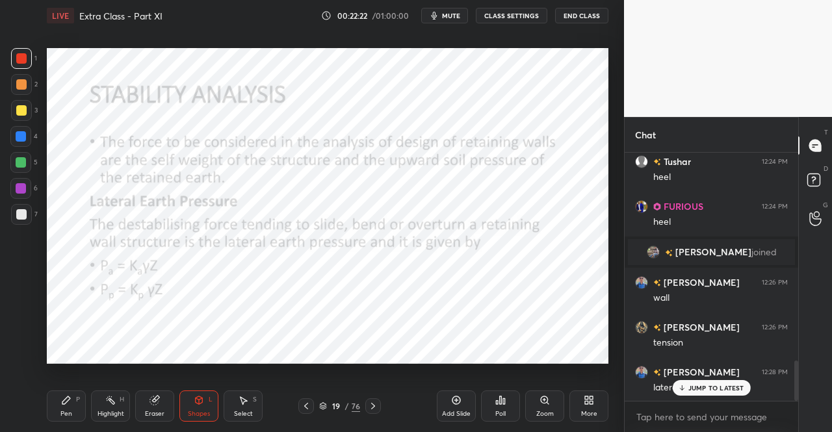
click at [188, 401] on div "Shapes L" at bounding box center [198, 406] width 39 height 31
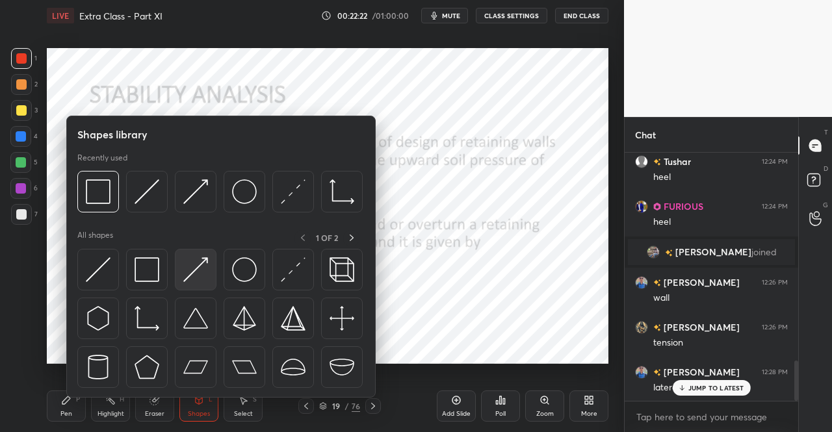
click at [196, 271] on img at bounding box center [195, 269] width 25 height 25
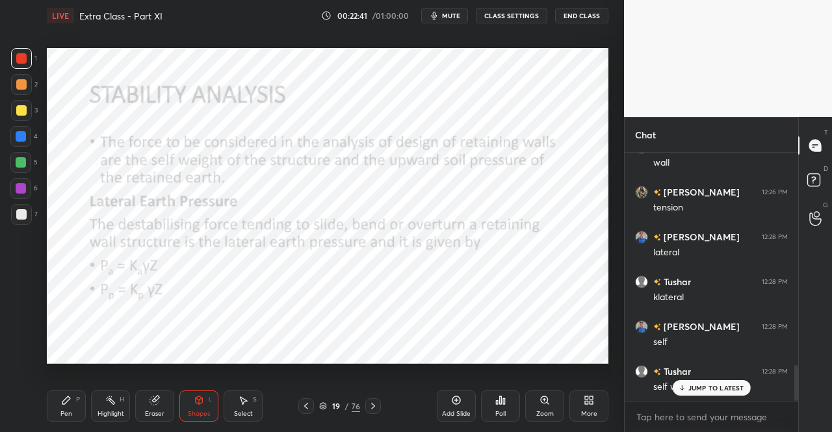
scroll to position [1469, 0]
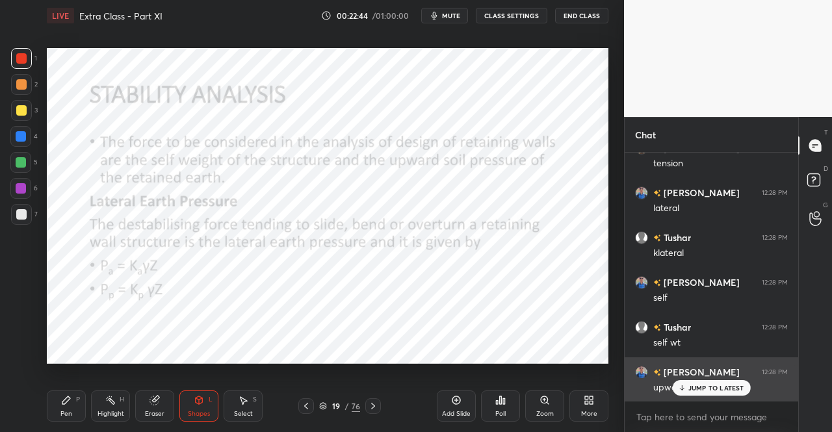
click at [684, 386] on icon at bounding box center [682, 388] width 8 height 8
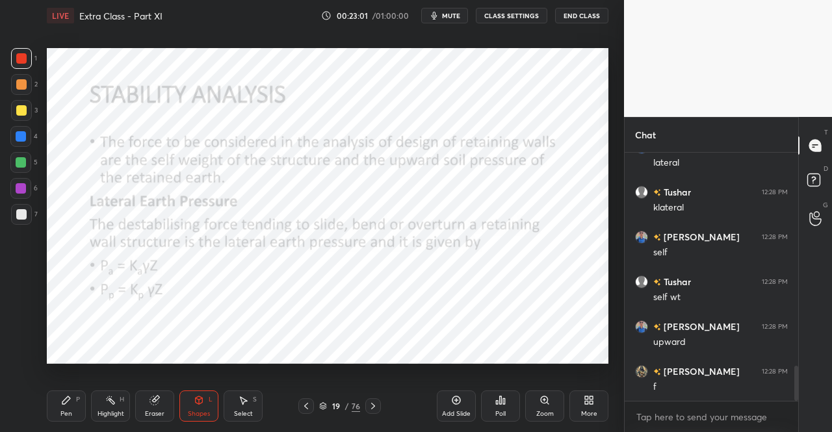
click at [58, 411] on div "Pen P" at bounding box center [66, 406] width 39 height 31
click at [77, 391] on div "Pen P" at bounding box center [66, 406] width 39 height 31
click at [191, 402] on div "Shapes L" at bounding box center [198, 406] width 39 height 31
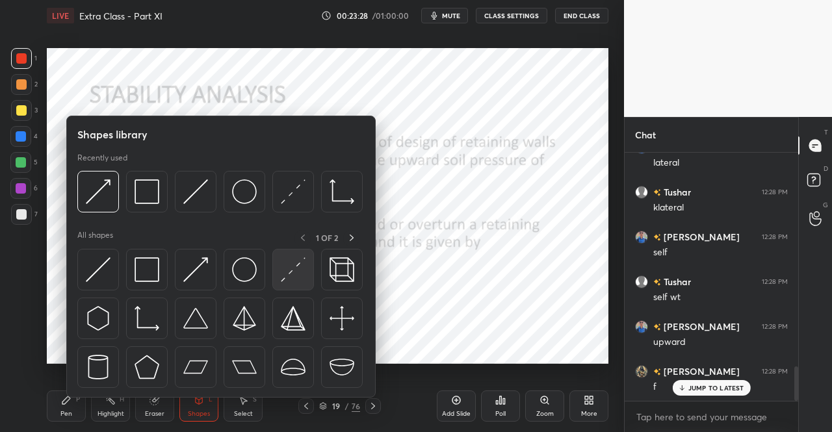
scroll to position [1559, 0]
click at [289, 274] on img at bounding box center [293, 269] width 25 height 25
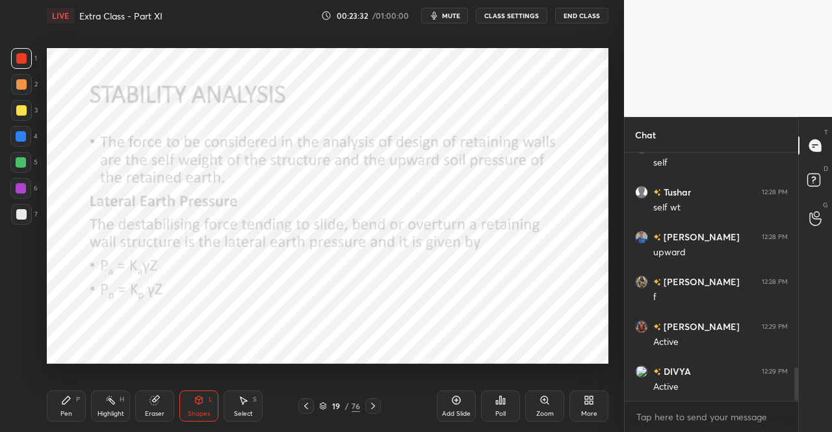
scroll to position [1649, 0]
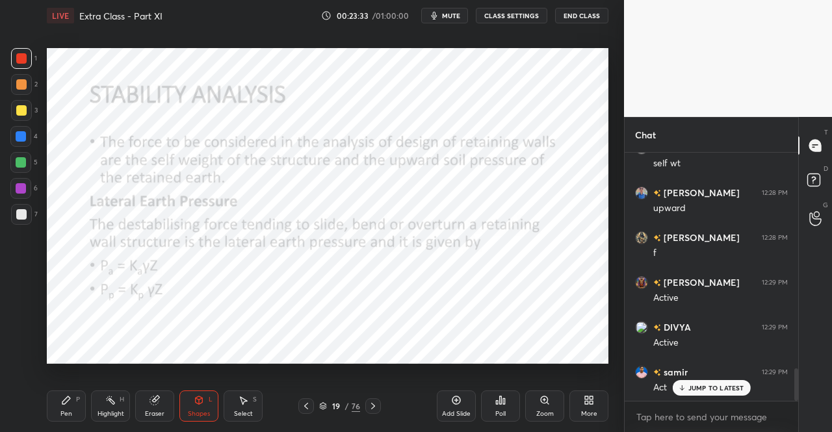
click at [60, 408] on div "Pen P" at bounding box center [66, 406] width 39 height 31
click at [66, 393] on div "Pen P" at bounding box center [66, 406] width 39 height 31
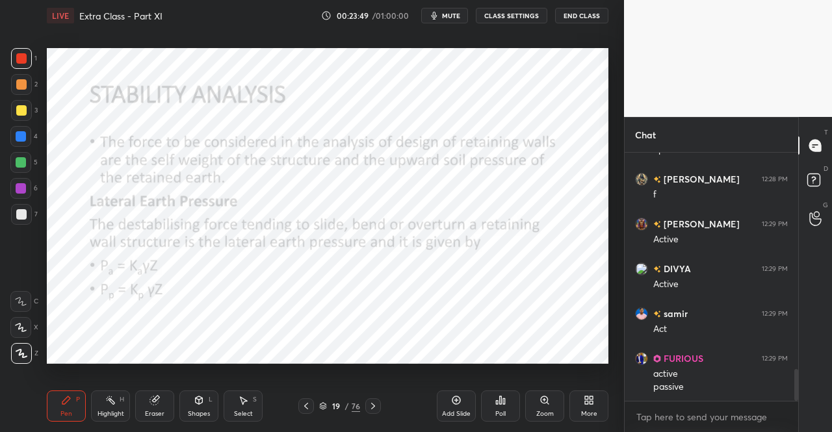
scroll to position [1752, 0]
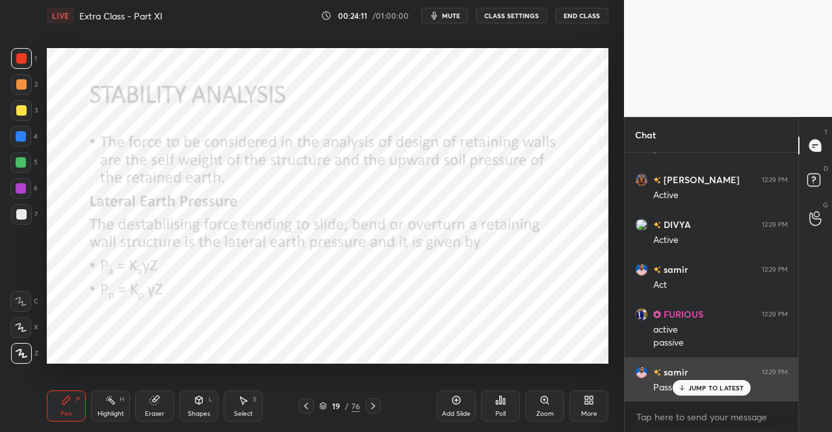
click at [705, 386] on p "JUMP TO LATEST" at bounding box center [717, 388] width 56 height 8
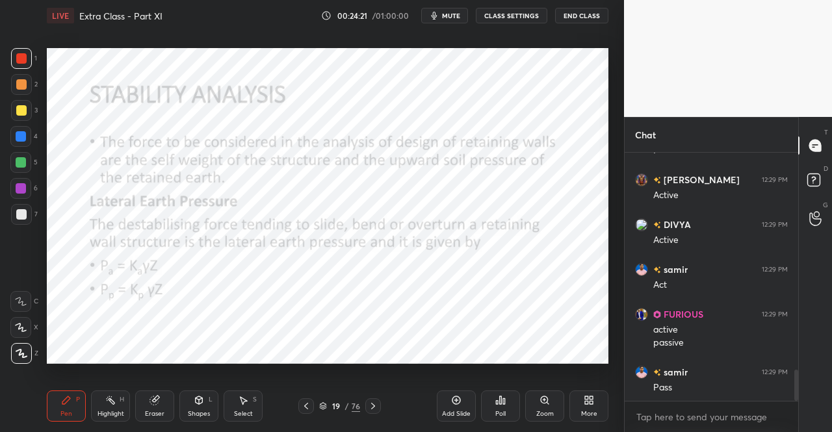
click at [373, 409] on icon at bounding box center [373, 406] width 10 height 10
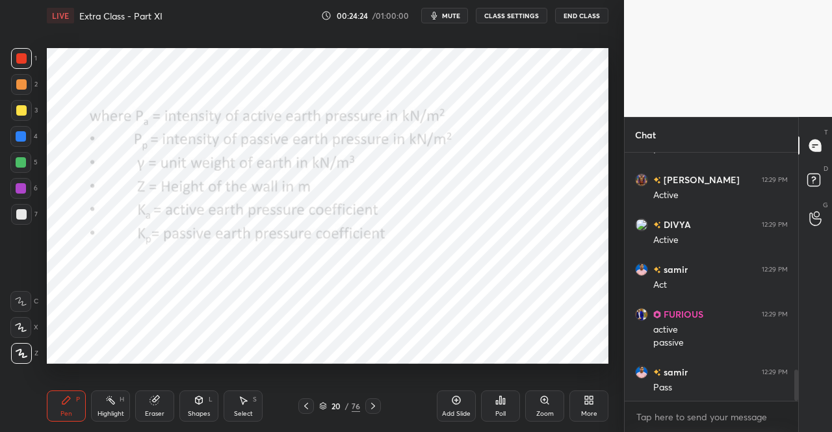
click at [307, 403] on icon at bounding box center [306, 406] width 10 height 10
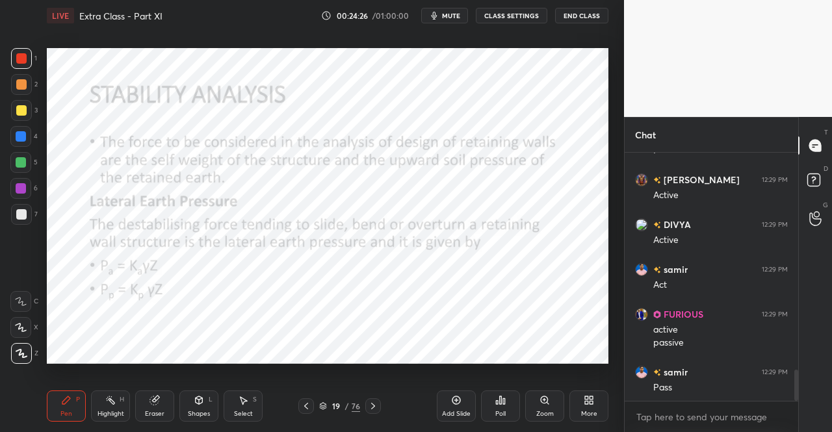
click at [373, 406] on icon at bounding box center [373, 406] width 10 height 10
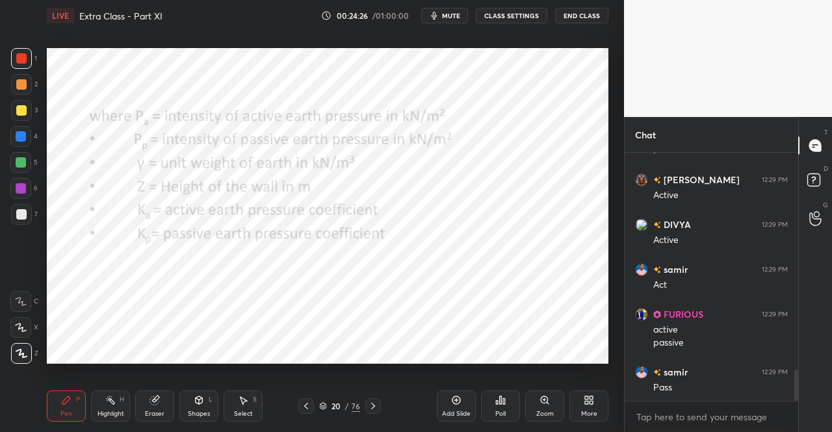
click at [376, 403] on icon at bounding box center [373, 406] width 10 height 10
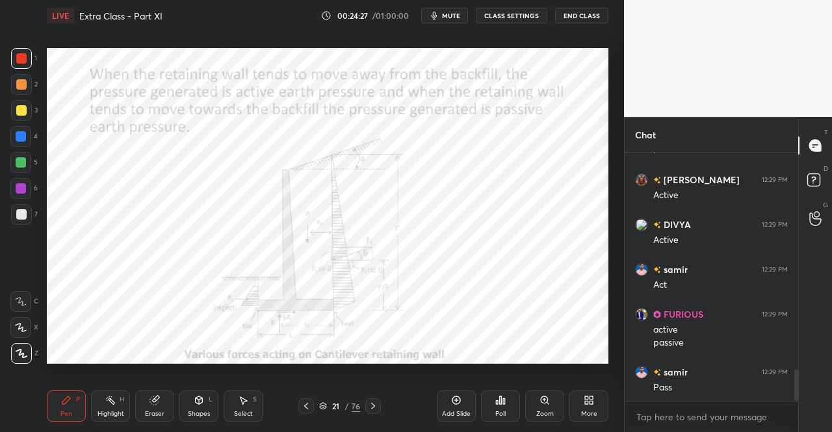
click at [58, 402] on div "Pen P" at bounding box center [66, 406] width 39 height 31
click at [66, 414] on div "Pen" at bounding box center [66, 414] width 12 height 7
click at [70, 397] on icon at bounding box center [66, 400] width 10 height 10
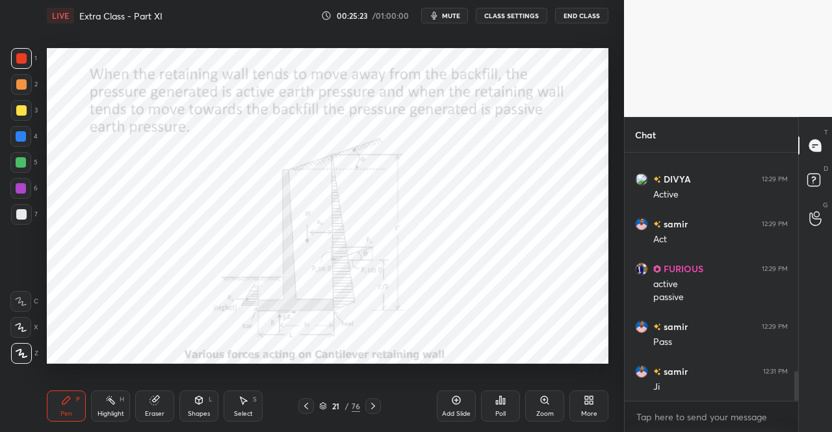
click at [374, 406] on icon at bounding box center [373, 406] width 4 height 7
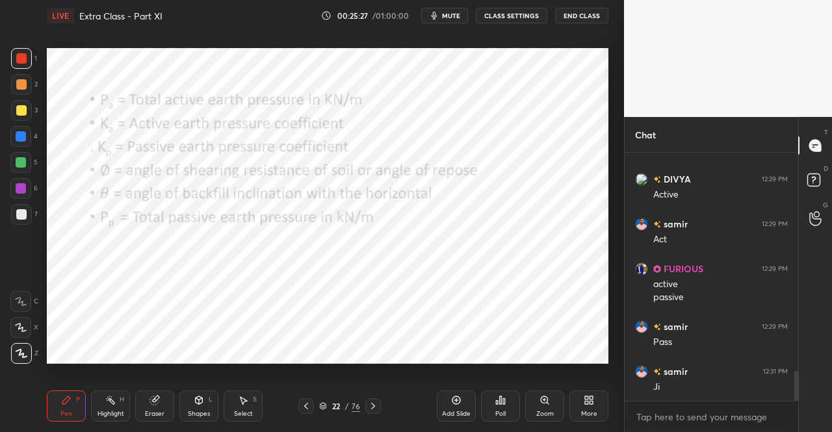
click at [308, 410] on icon at bounding box center [306, 406] width 10 height 10
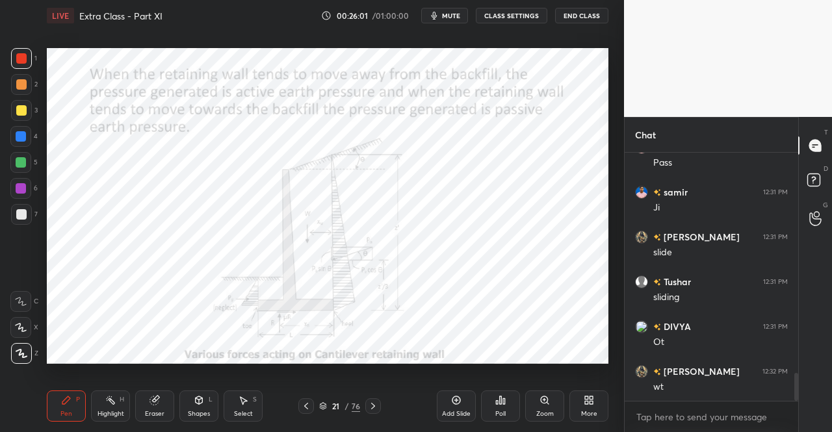
scroll to position [2021, 0]
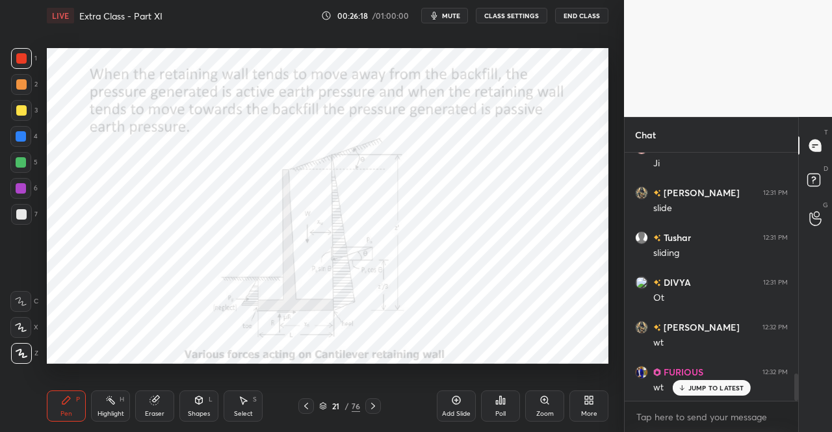
click at [368, 406] on icon at bounding box center [373, 406] width 10 height 10
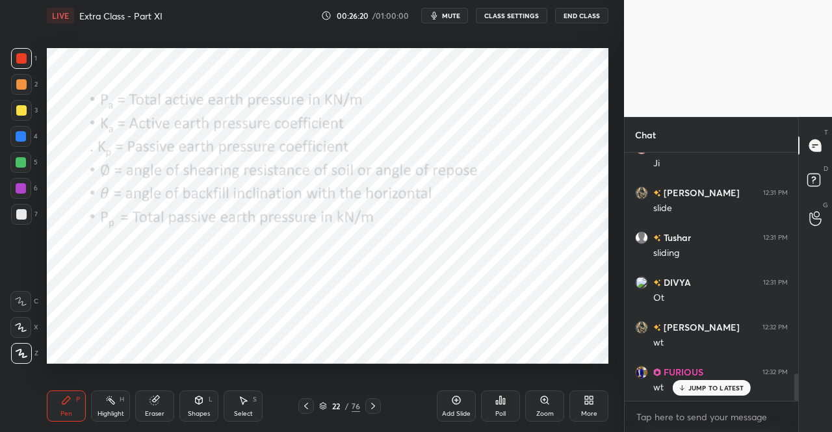
click at [375, 404] on icon at bounding box center [373, 406] width 10 height 10
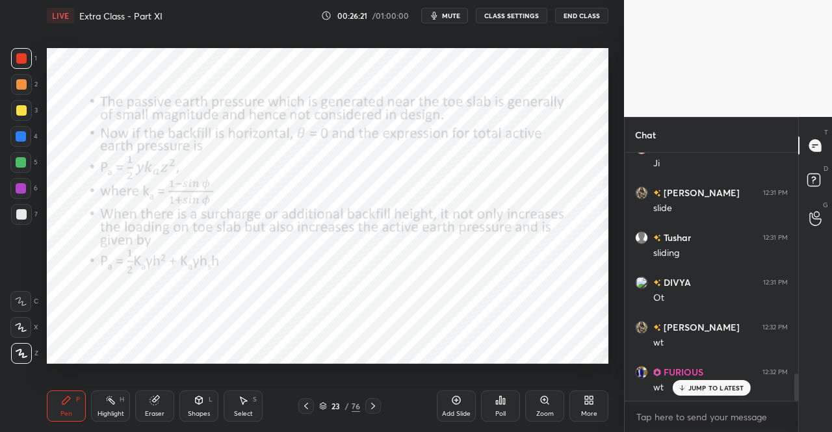
click at [68, 407] on div "Pen P" at bounding box center [66, 406] width 39 height 31
click at [73, 404] on div "Pen P" at bounding box center [66, 406] width 39 height 31
click at [306, 403] on icon at bounding box center [306, 406] width 10 height 10
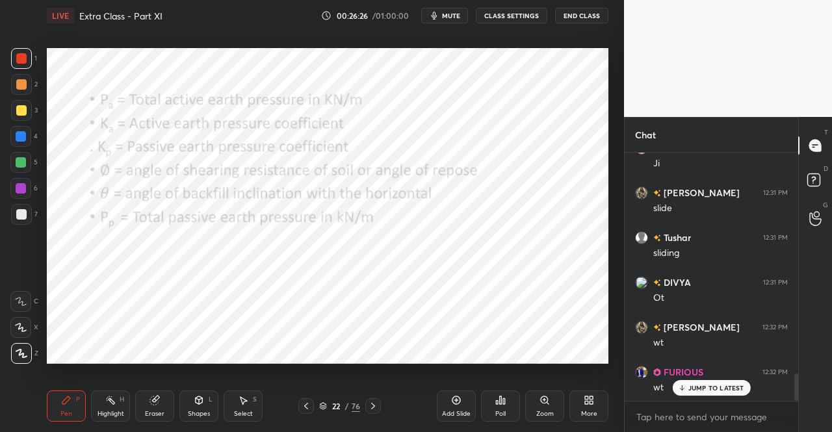
click at [304, 402] on icon at bounding box center [306, 406] width 10 height 10
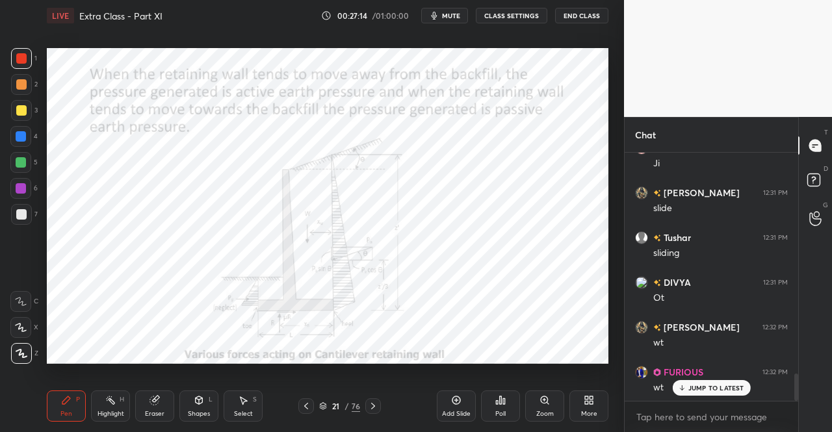
click at [371, 408] on icon at bounding box center [373, 406] width 10 height 10
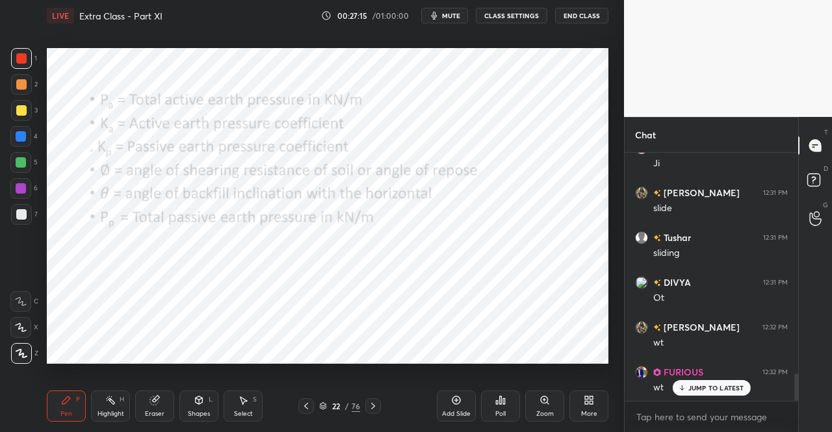
scroll to position [2066, 0]
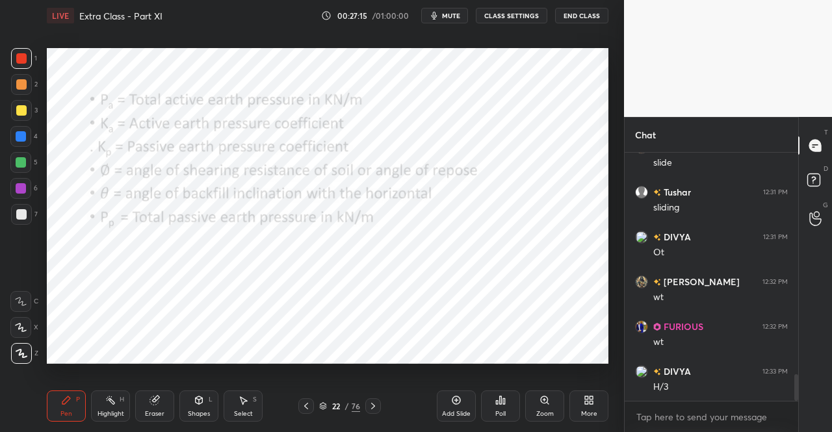
click at [373, 404] on icon at bounding box center [373, 406] width 10 height 10
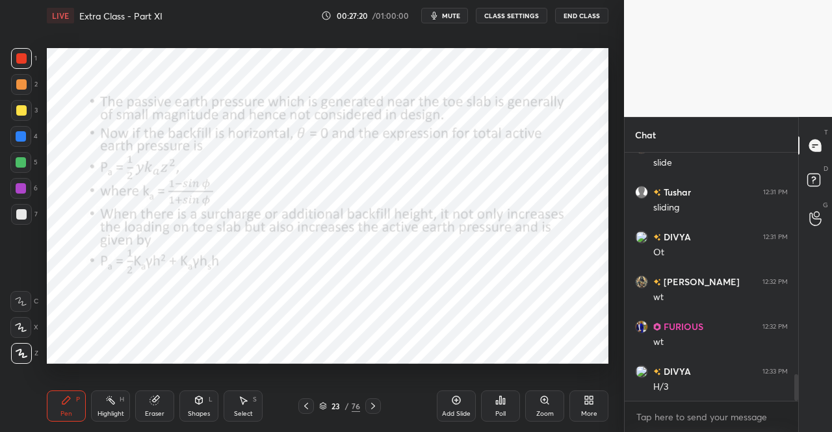
click at [372, 404] on icon at bounding box center [373, 406] width 4 height 7
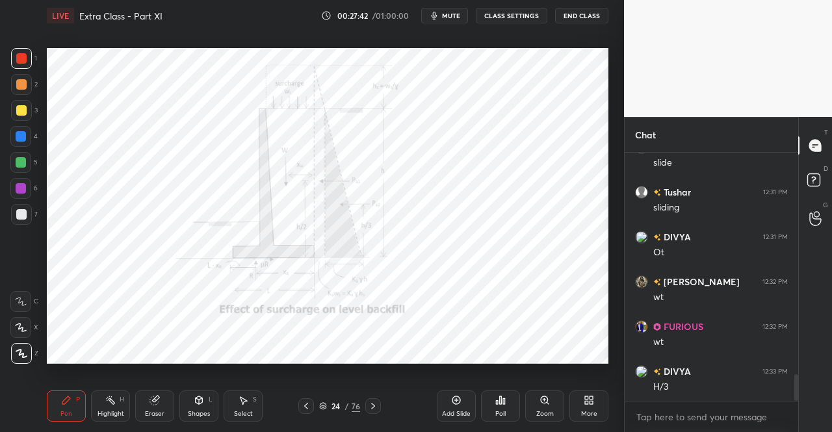
click at [373, 401] on div at bounding box center [373, 407] width 16 height 16
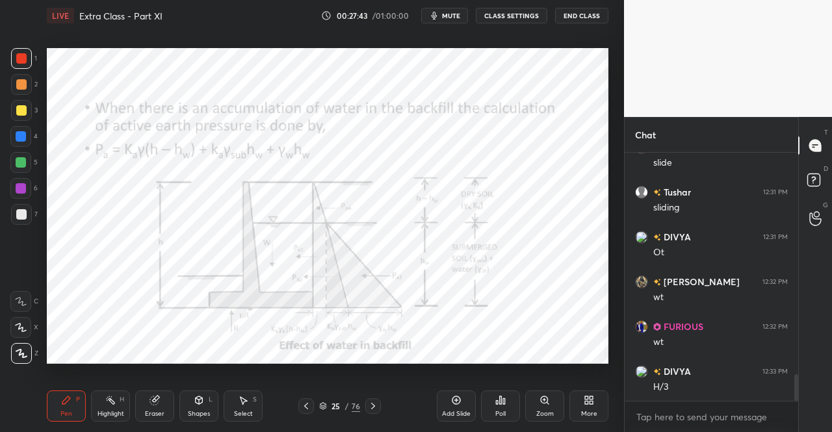
click at [64, 397] on icon at bounding box center [66, 400] width 10 height 10
click at [75, 392] on div "Pen P" at bounding box center [66, 406] width 39 height 31
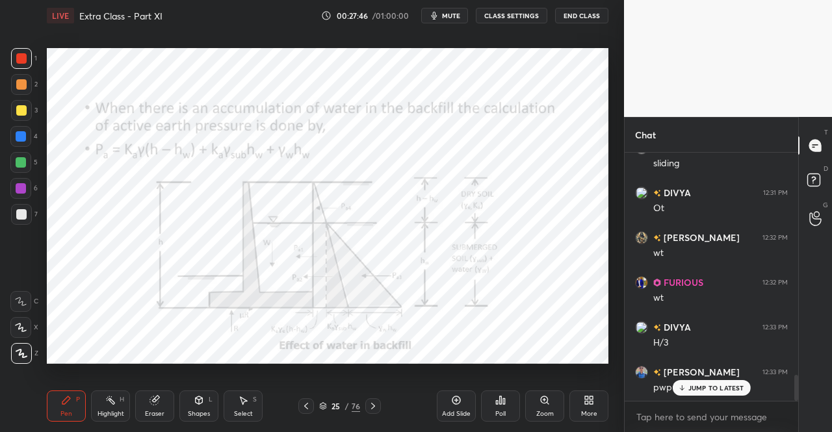
scroll to position [2156, 0]
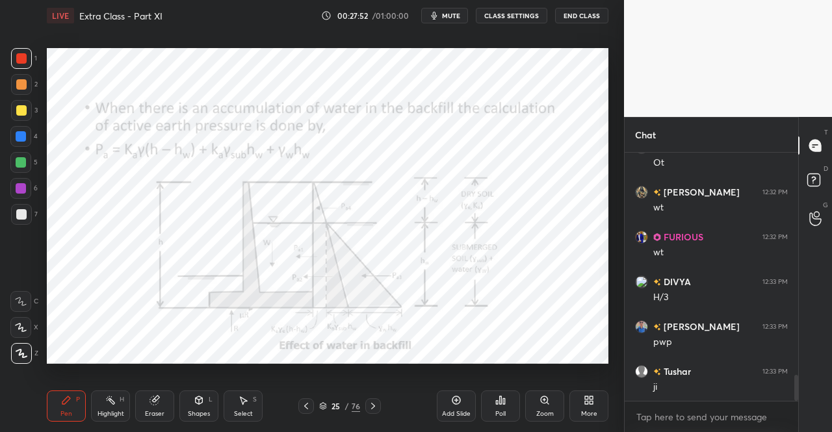
click at [453, 12] on span "mute" at bounding box center [451, 15] width 18 height 9
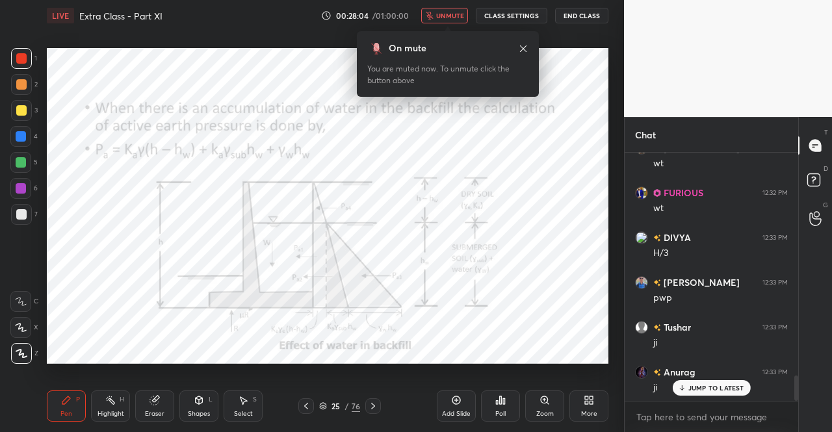
click at [527, 46] on icon at bounding box center [523, 49] width 10 height 10
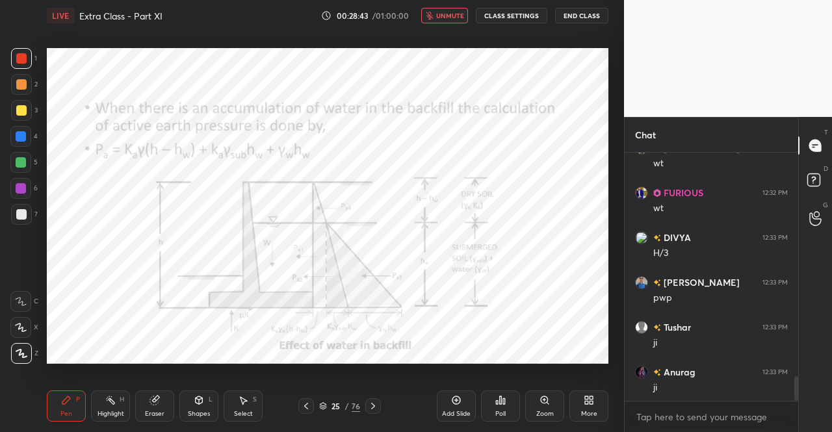
scroll to position [2246, 0]
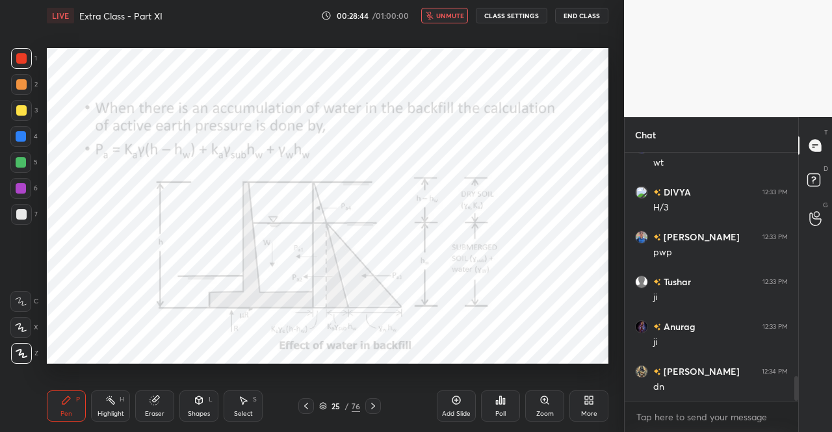
click at [445, 15] on span "unmute" at bounding box center [450, 15] width 28 height 9
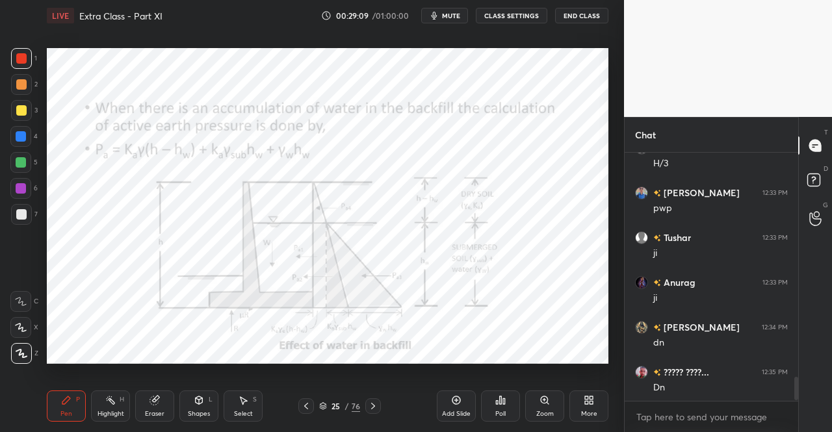
scroll to position [2336, 0]
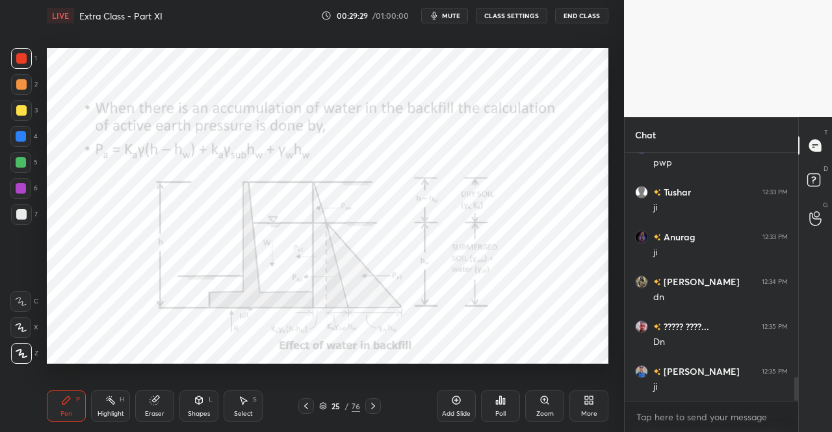
click at [376, 405] on icon at bounding box center [373, 406] width 10 height 10
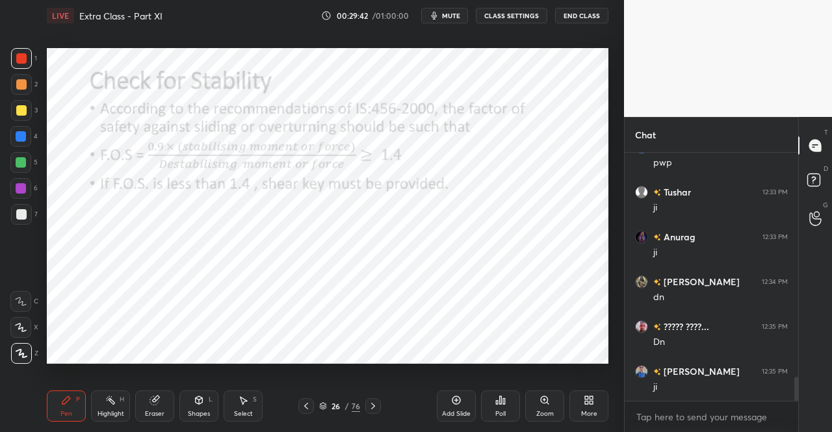
click at [51, 408] on div "Pen P" at bounding box center [66, 406] width 39 height 31
click at [70, 403] on icon at bounding box center [66, 400] width 10 height 10
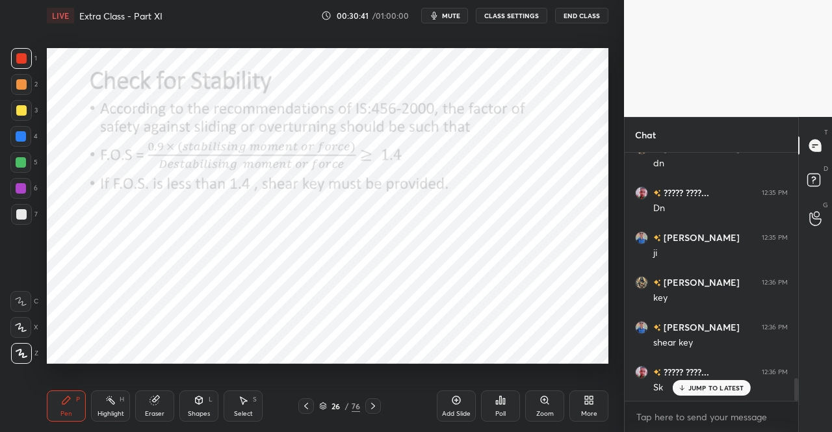
scroll to position [2515, 0]
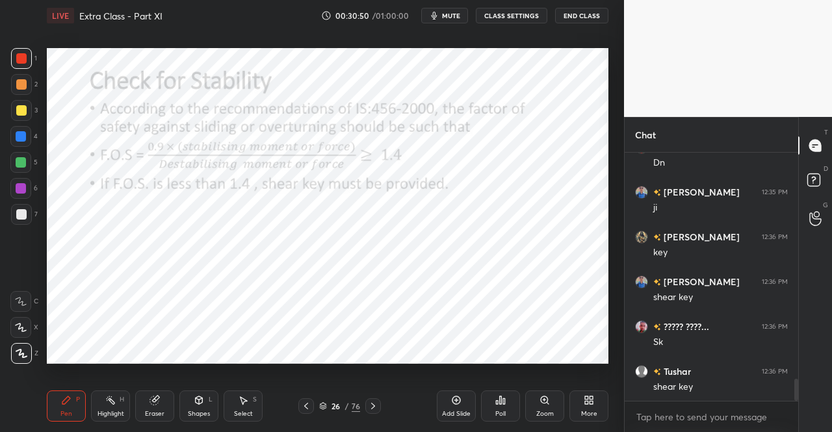
click at [376, 408] on icon at bounding box center [373, 406] width 10 height 10
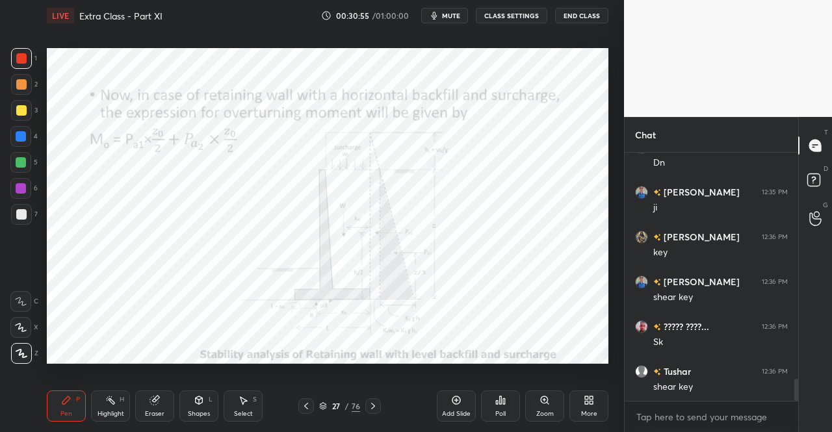
click at [373, 404] on icon at bounding box center [373, 406] width 10 height 10
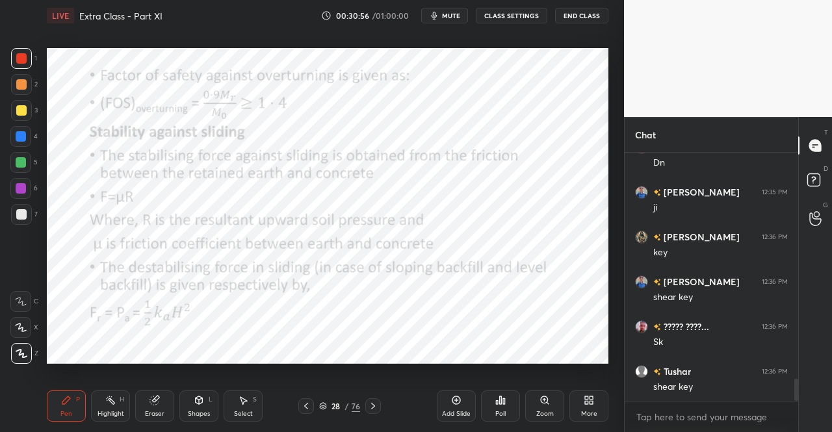
click at [374, 404] on icon at bounding box center [373, 406] width 10 height 10
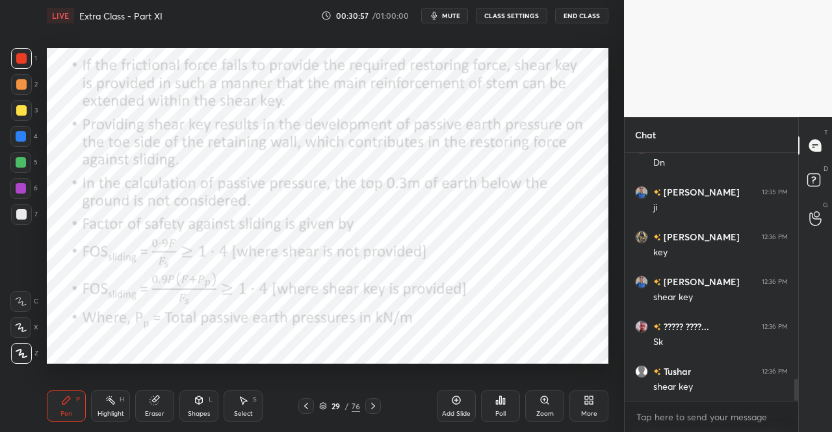
click at [373, 406] on icon at bounding box center [373, 406] width 4 height 7
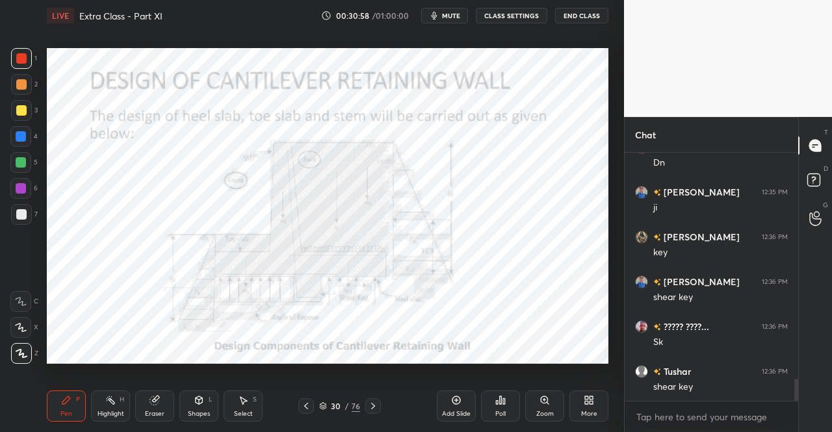
click at [64, 408] on div "Pen P" at bounding box center [66, 406] width 39 height 31
click at [78, 402] on div "P" at bounding box center [78, 400] width 4 height 7
click at [203, 408] on div "Shapes L" at bounding box center [198, 406] width 39 height 31
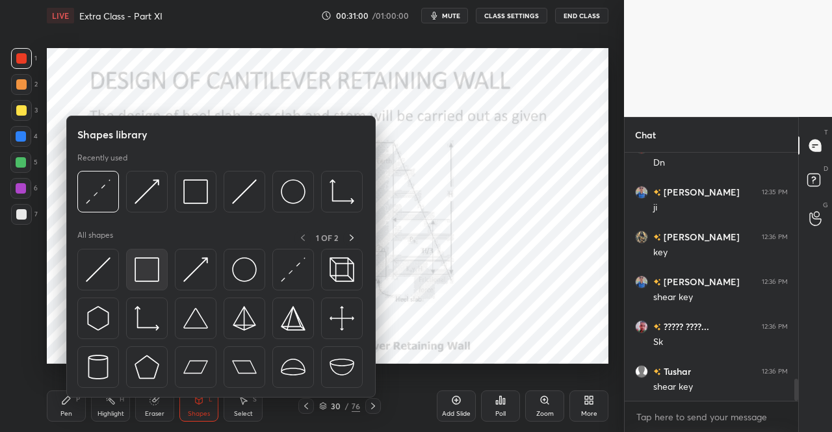
click at [144, 268] on img at bounding box center [147, 269] width 25 height 25
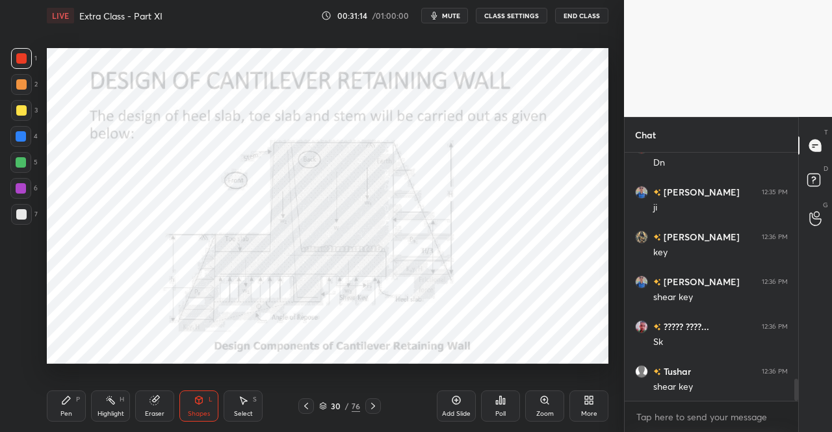
click at [186, 400] on div "Shapes L" at bounding box center [198, 406] width 39 height 31
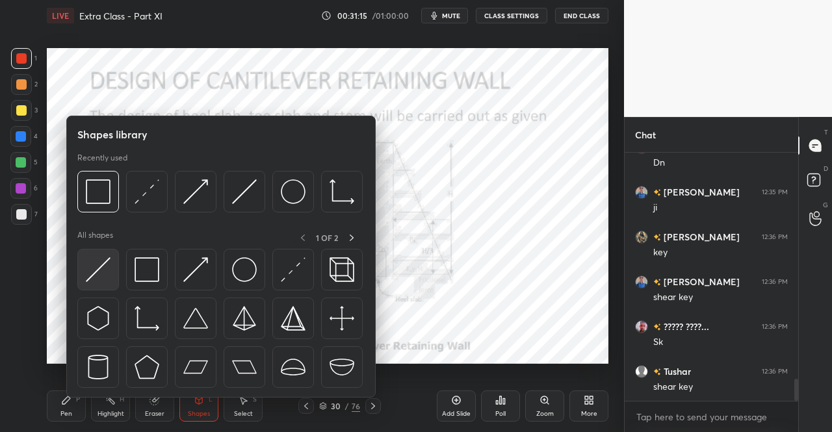
click at [100, 270] on img at bounding box center [98, 269] width 25 height 25
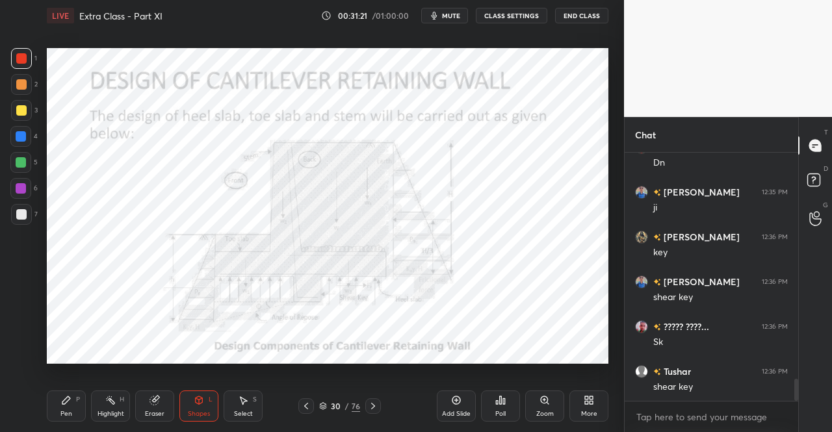
scroll to position [2559, 0]
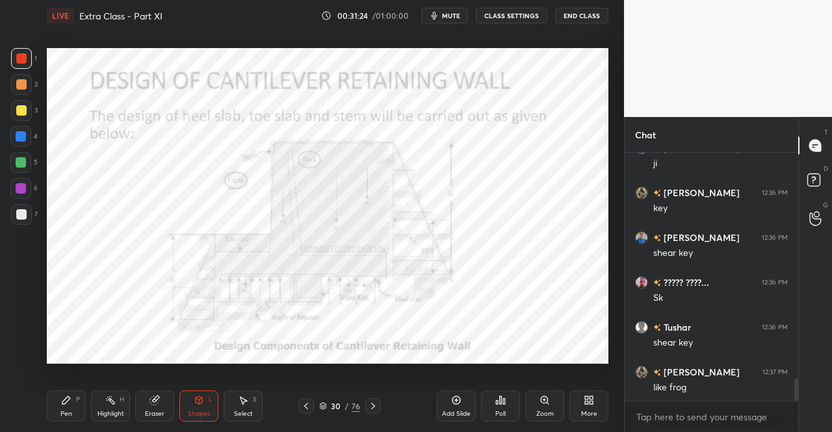
click at [200, 404] on icon at bounding box center [199, 401] width 7 height 8
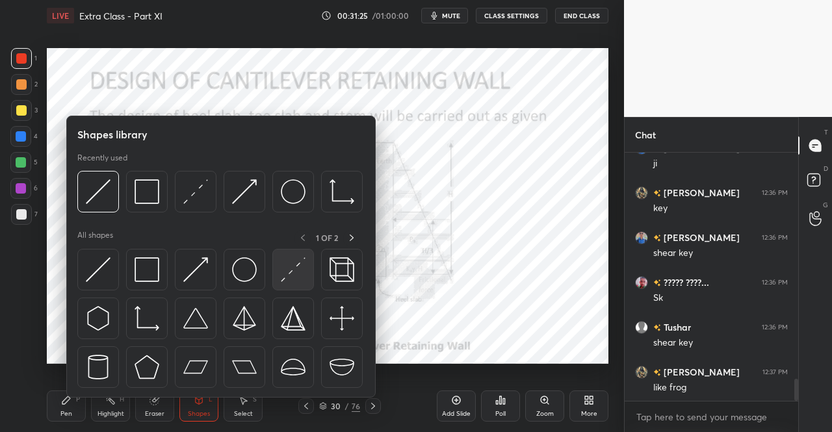
click at [299, 260] on img at bounding box center [293, 269] width 25 height 25
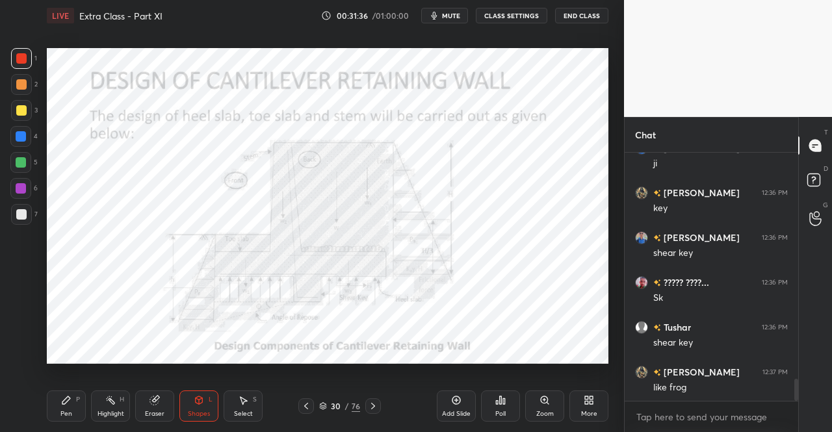
click at [306, 408] on icon at bounding box center [306, 406] width 4 height 7
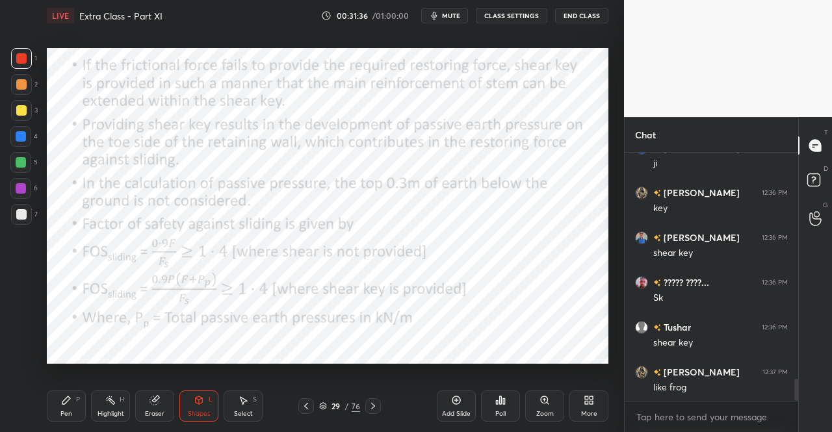
click at [305, 408] on icon at bounding box center [306, 406] width 10 height 10
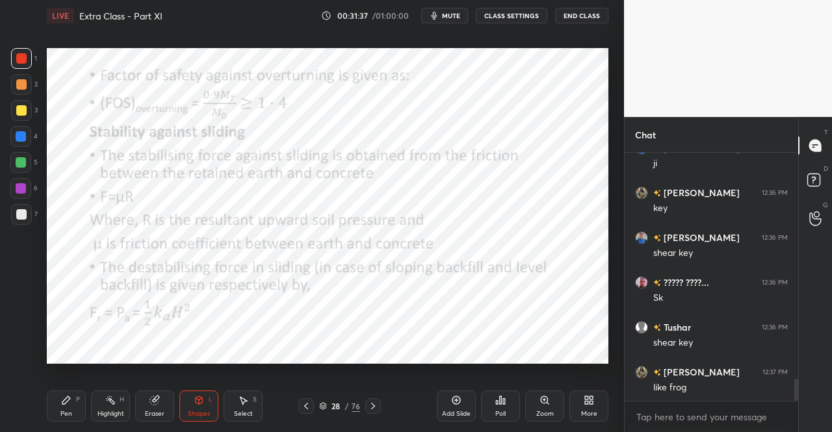
click at [306, 409] on icon at bounding box center [306, 406] width 10 height 10
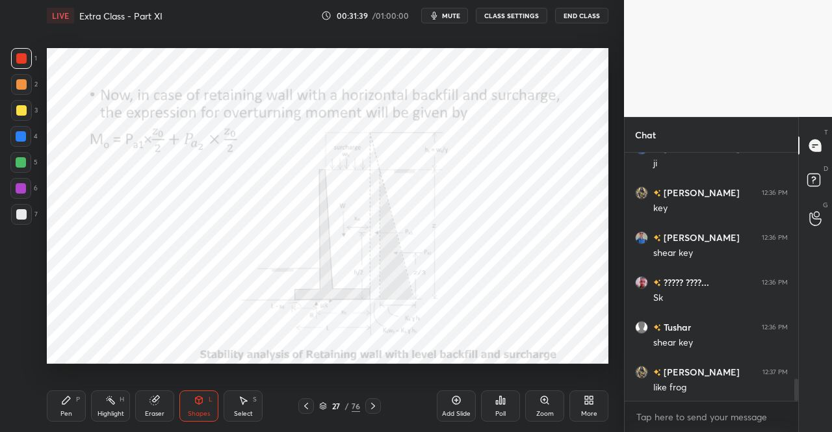
click at [298, 406] on div "27 / 76" at bounding box center [339, 407] width 195 height 16
click at [304, 405] on icon at bounding box center [306, 406] width 10 height 10
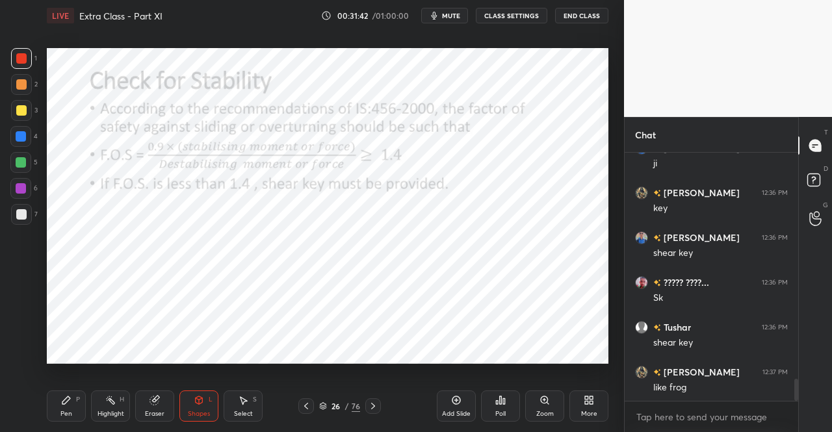
click at [373, 404] on icon at bounding box center [373, 406] width 10 height 10
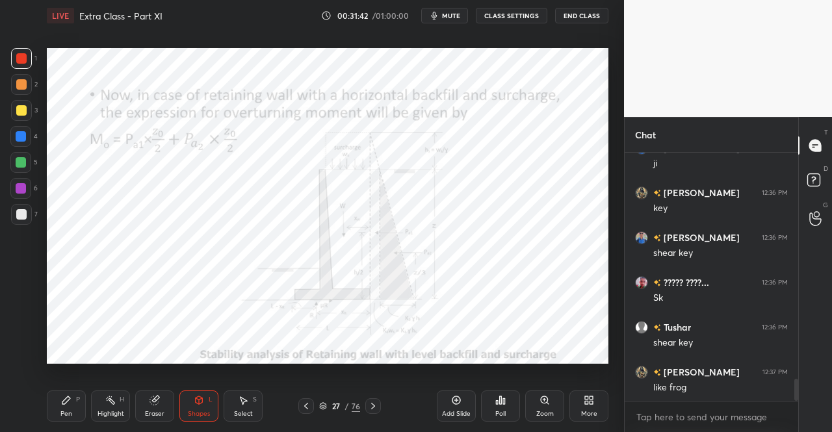
click at [62, 404] on icon at bounding box center [66, 400] width 10 height 10
click at [64, 404] on icon at bounding box center [66, 401] width 8 height 8
click at [203, 402] on icon at bounding box center [199, 400] width 10 height 10
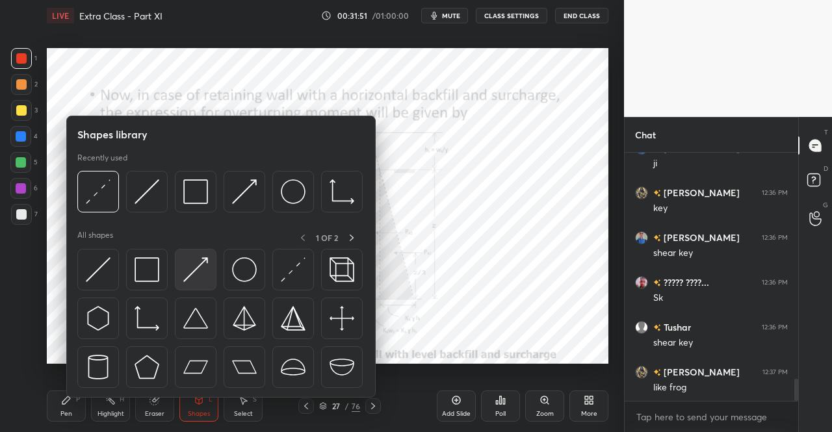
click at [204, 265] on img at bounding box center [195, 269] width 25 height 25
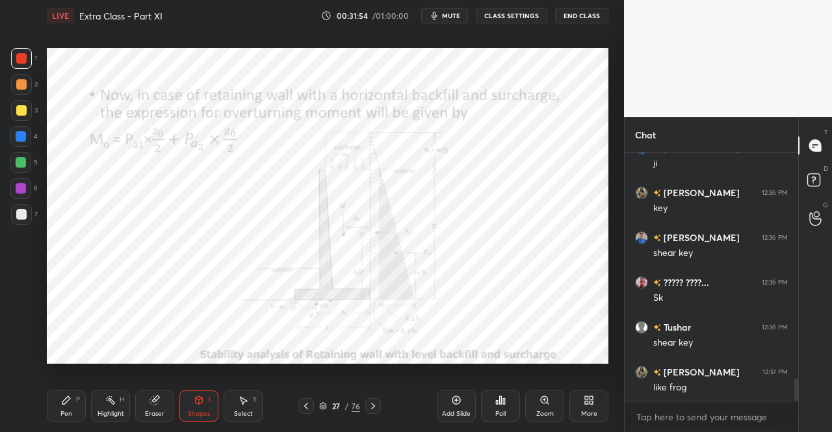
click at [82, 410] on div "Pen P" at bounding box center [66, 406] width 39 height 31
click at [86, 399] on div "Pen P Highlight H Eraser Shapes L Select S" at bounding box center [144, 406] width 195 height 31
click at [371, 404] on icon at bounding box center [373, 406] width 4 height 7
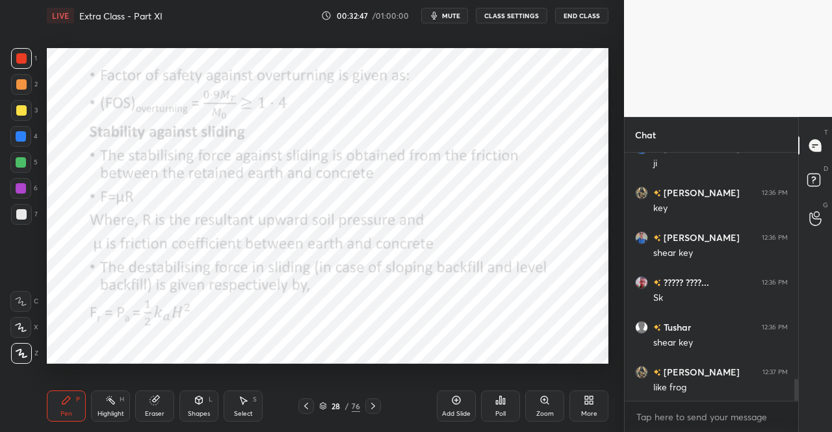
click at [73, 410] on div "Pen P" at bounding box center [66, 406] width 39 height 31
click at [78, 397] on div "P" at bounding box center [78, 400] width 4 height 7
click at [310, 408] on icon at bounding box center [306, 406] width 10 height 10
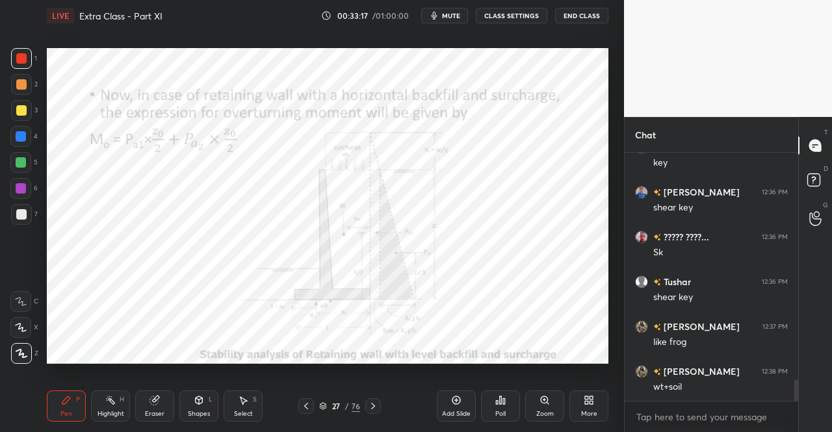
click at [370, 404] on icon at bounding box center [373, 406] width 10 height 10
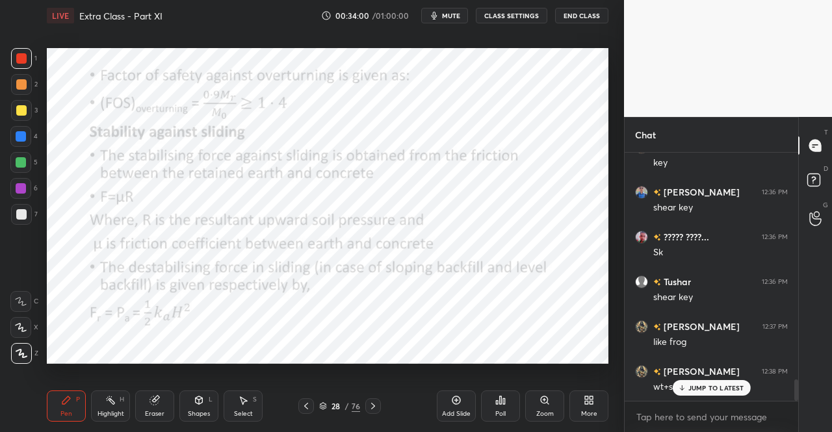
scroll to position [2649, 0]
click at [372, 407] on icon at bounding box center [373, 406] width 10 height 10
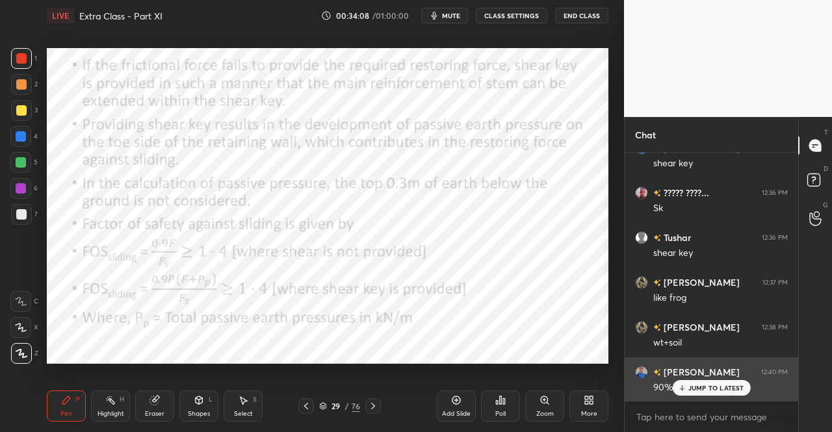
click at [695, 390] on p "JUMP TO LATEST" at bounding box center [717, 388] width 56 height 8
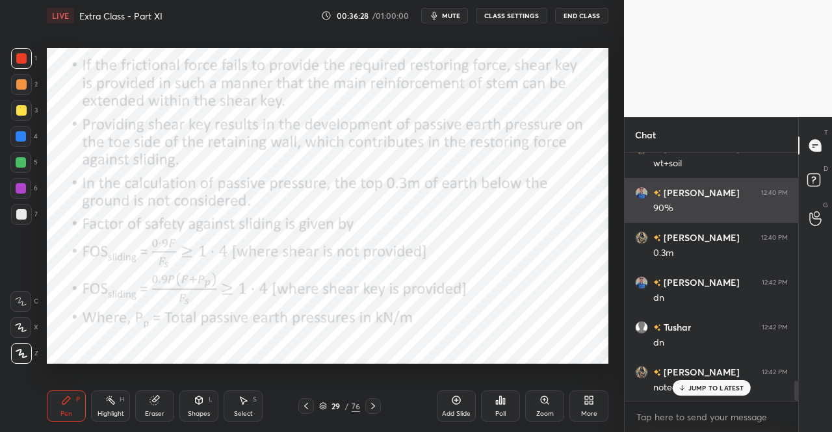
scroll to position [2874, 0]
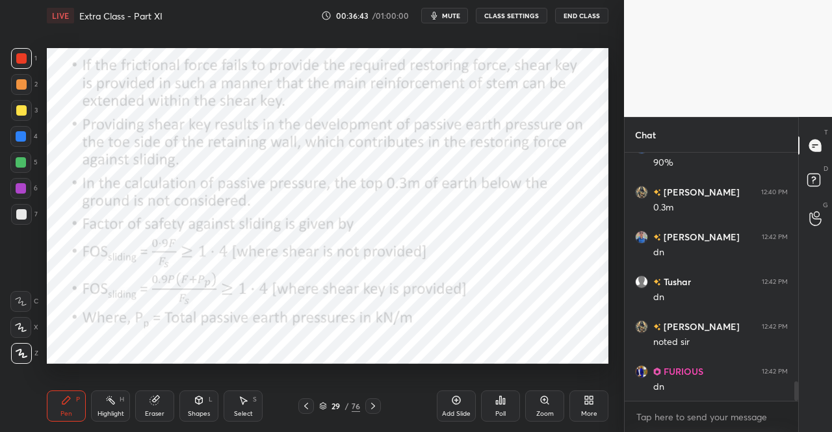
click at [369, 412] on div at bounding box center [373, 407] width 16 height 16
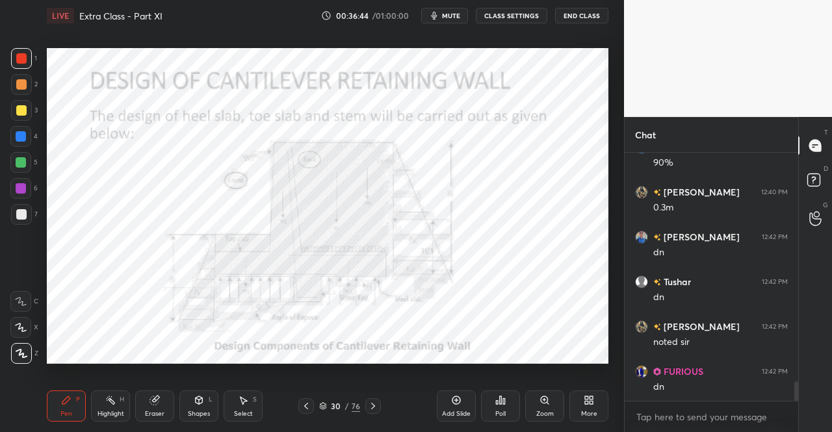
click at [55, 416] on div "Pen P" at bounding box center [66, 406] width 39 height 31
click at [194, 404] on icon at bounding box center [199, 400] width 10 height 10
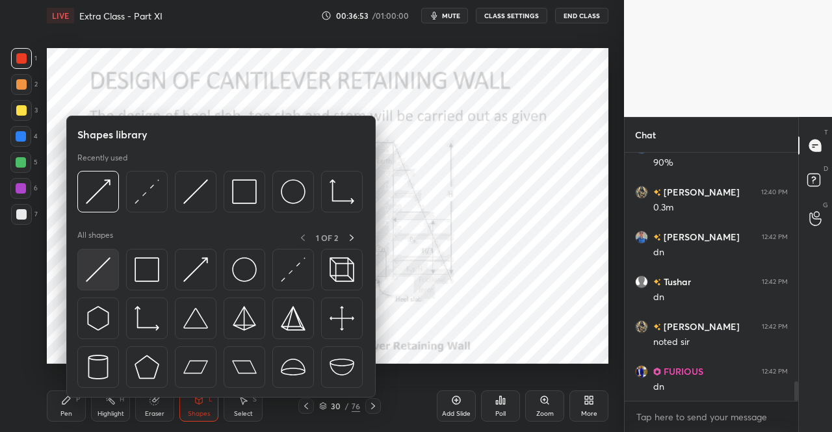
click at [100, 271] on img at bounding box center [98, 269] width 25 height 25
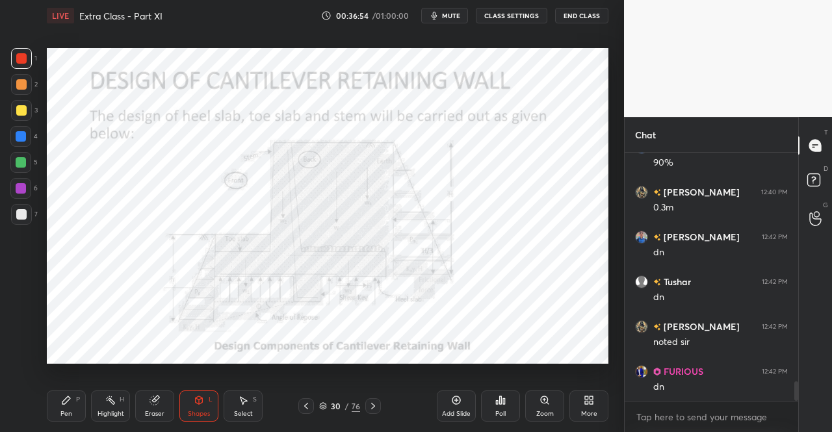
click at [20, 59] on div at bounding box center [21, 58] width 10 height 10
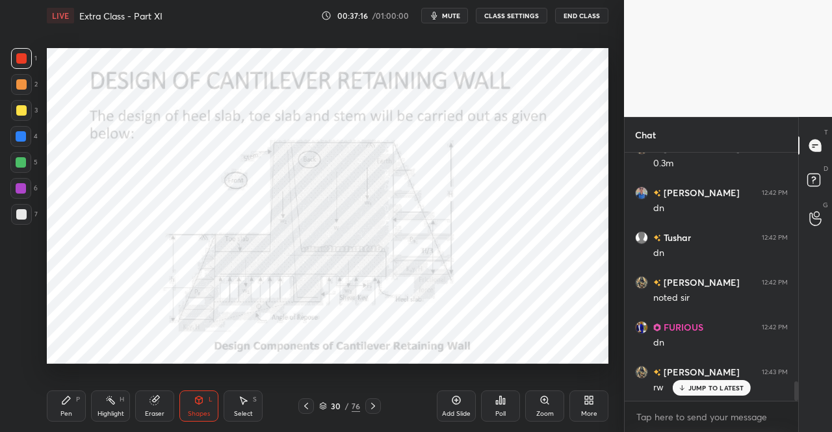
click at [66, 404] on icon at bounding box center [66, 400] width 10 height 10
click at [70, 401] on icon at bounding box center [66, 400] width 10 height 10
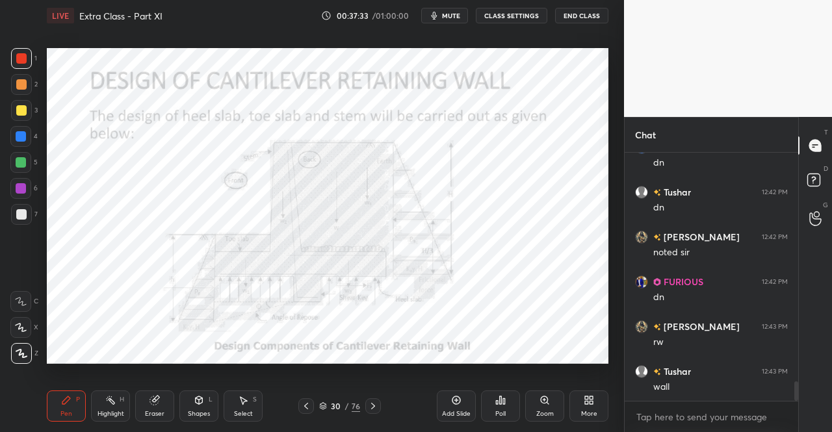
scroll to position [3008, 0]
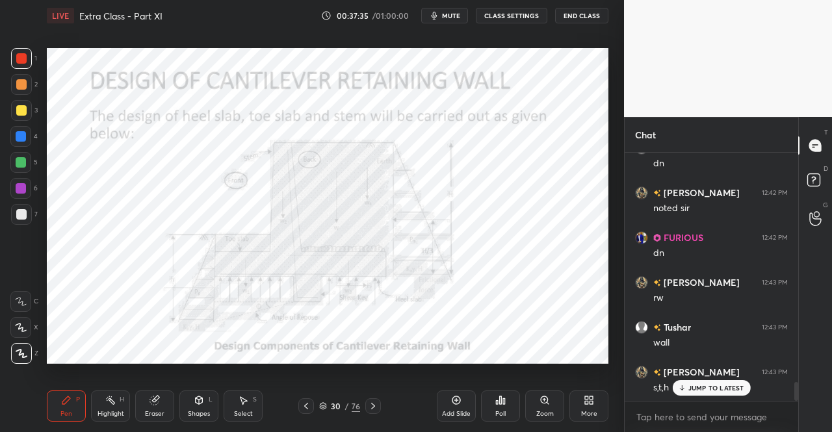
click at [698, 388] on p "JUMP TO LATEST" at bounding box center [717, 388] width 56 height 8
click at [380, 407] on div at bounding box center [373, 407] width 16 height 16
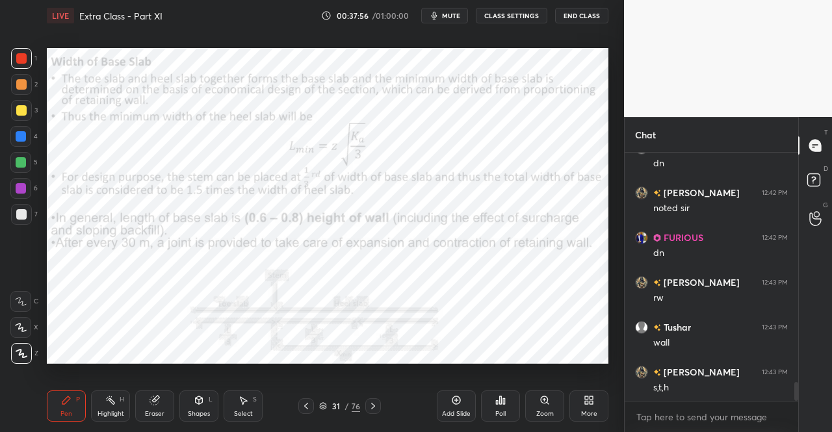
click at [60, 406] on div "Pen P" at bounding box center [66, 406] width 39 height 31
click at [64, 409] on div "Pen P" at bounding box center [66, 406] width 39 height 31
click at [43, 402] on div "LIVE Extra Class - Part XI 00:37:59 / 01:00:00 mute CLASS SETTINGS End Class Se…" at bounding box center [328, 216] width 572 height 432
click at [36, 401] on div "1 2 3 4 5 6 7 C X Z C X Z E E Erase all H H LIVE Extra Class - Part XI 00:38:00…" at bounding box center [307, 216] width 614 height 432
click at [194, 404] on icon at bounding box center [199, 400] width 10 height 10
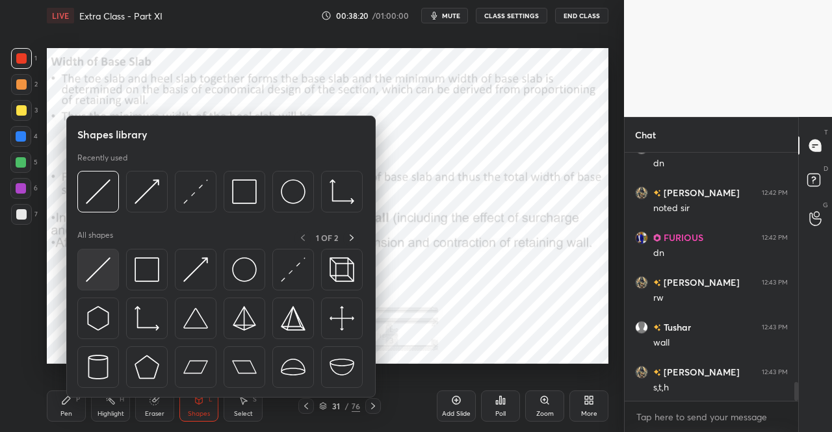
click at [101, 274] on img at bounding box center [98, 269] width 25 height 25
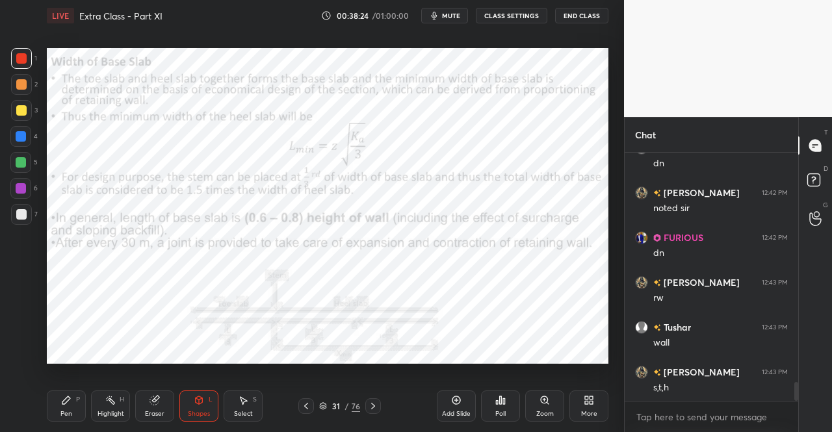
click at [70, 407] on div "Pen P" at bounding box center [66, 406] width 39 height 31
click at [194, 414] on div "Shapes" at bounding box center [199, 414] width 22 height 7
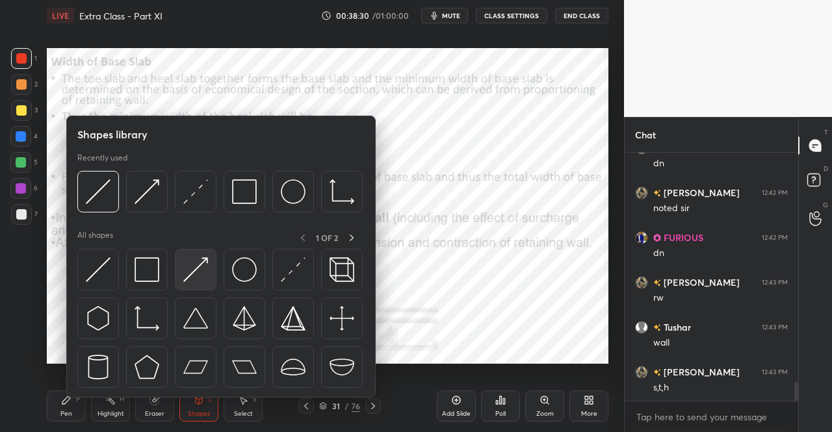
click at [192, 271] on img at bounding box center [195, 269] width 25 height 25
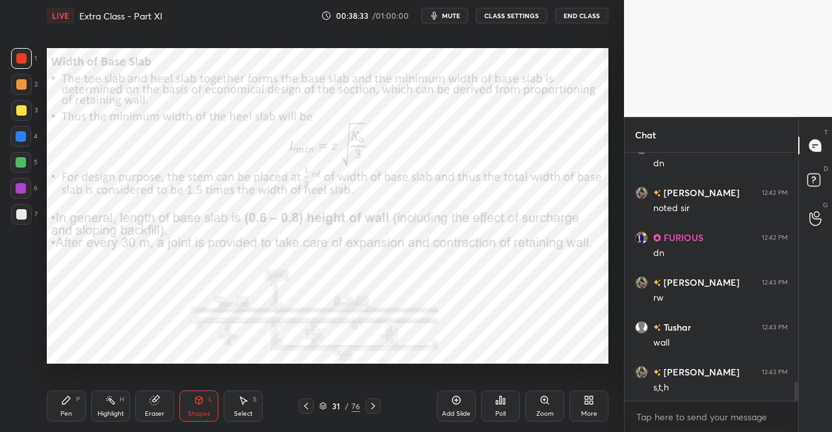
click at [64, 399] on icon at bounding box center [66, 400] width 10 height 10
click at [74, 396] on div "Pen P" at bounding box center [66, 406] width 39 height 31
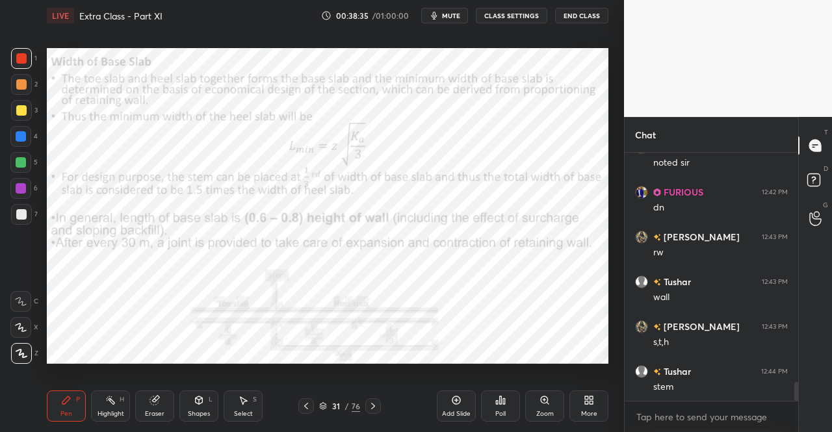
click at [51, 415] on div "Pen P" at bounding box center [66, 406] width 39 height 31
click at [73, 407] on div "Pen P" at bounding box center [66, 406] width 39 height 31
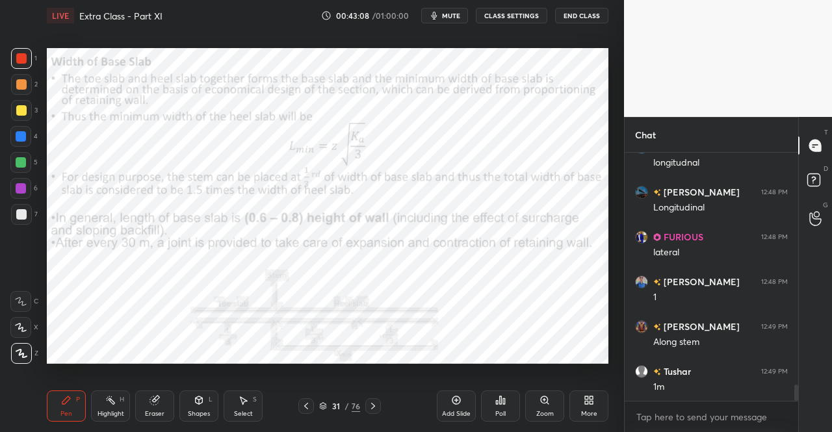
scroll to position [3546, 0]
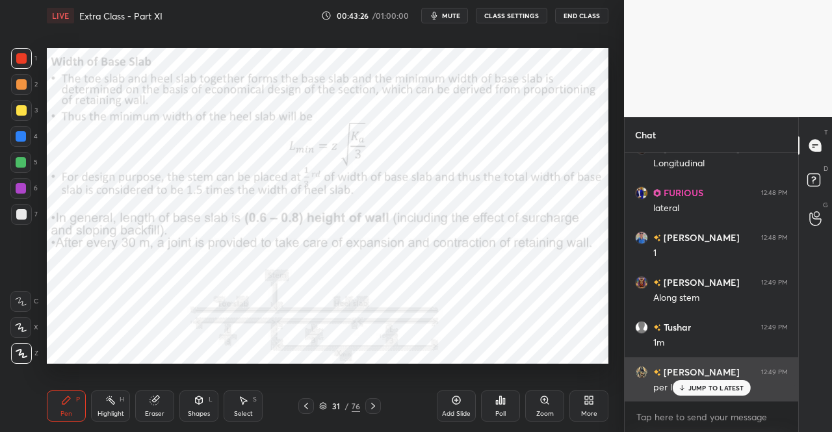
click at [700, 387] on p "JUMP TO LATEST" at bounding box center [717, 388] width 56 height 8
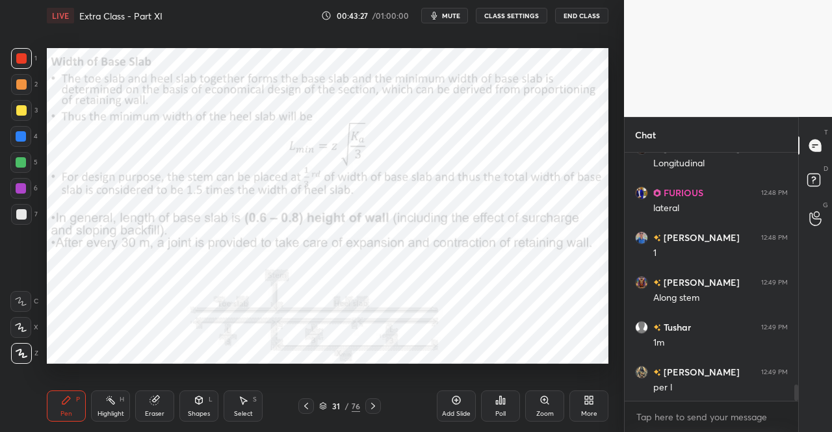
scroll to position [3592, 0]
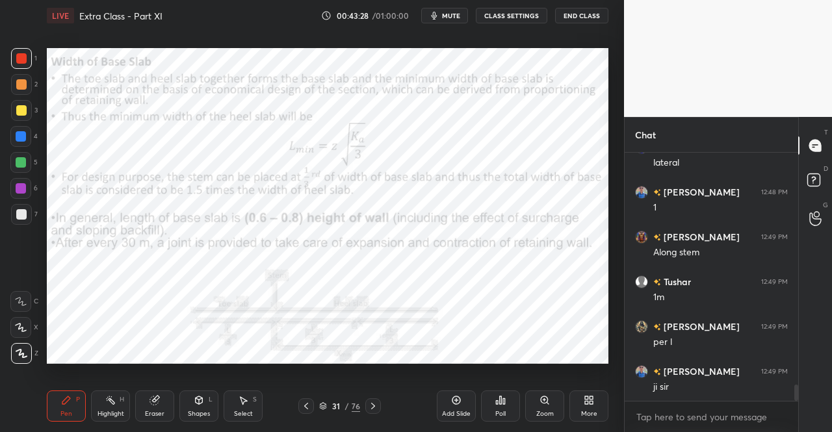
click at [373, 405] on icon at bounding box center [373, 406] width 10 height 10
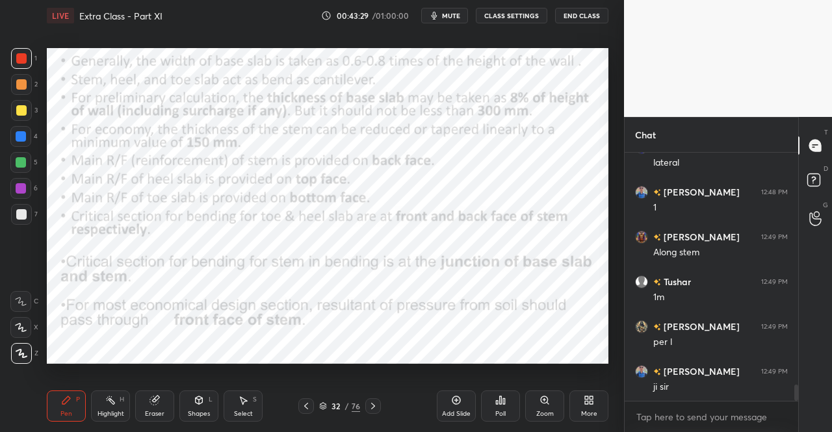
click at [62, 417] on div "Pen" at bounding box center [66, 414] width 12 height 7
click at [65, 417] on div "Pen" at bounding box center [66, 414] width 12 height 7
click at [377, 405] on icon at bounding box center [373, 406] width 10 height 10
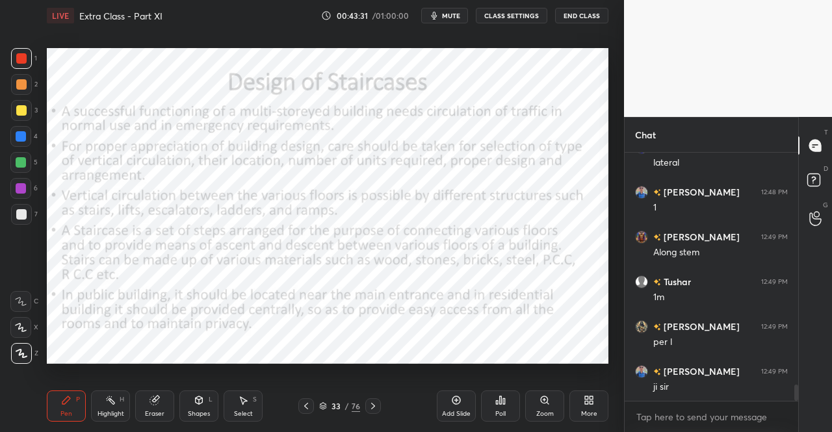
click at [308, 405] on icon at bounding box center [306, 406] width 10 height 10
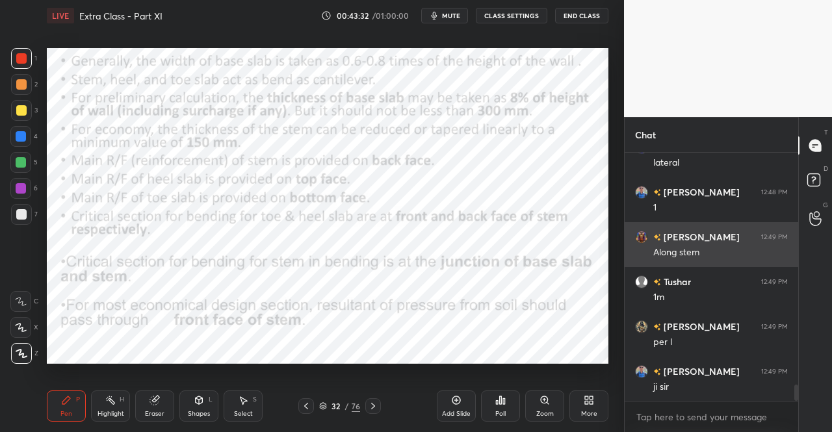
click at [57, 415] on div "Pen P" at bounding box center [66, 406] width 39 height 31
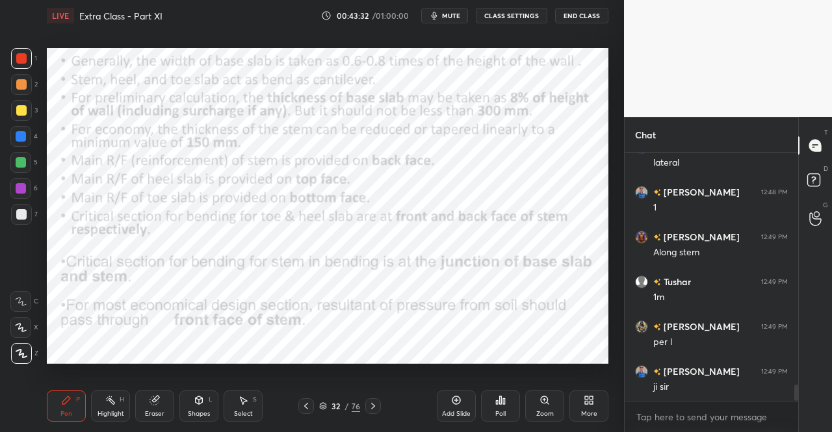
click at [72, 410] on div "Pen P" at bounding box center [66, 406] width 39 height 31
click at [308, 408] on icon at bounding box center [306, 406] width 10 height 10
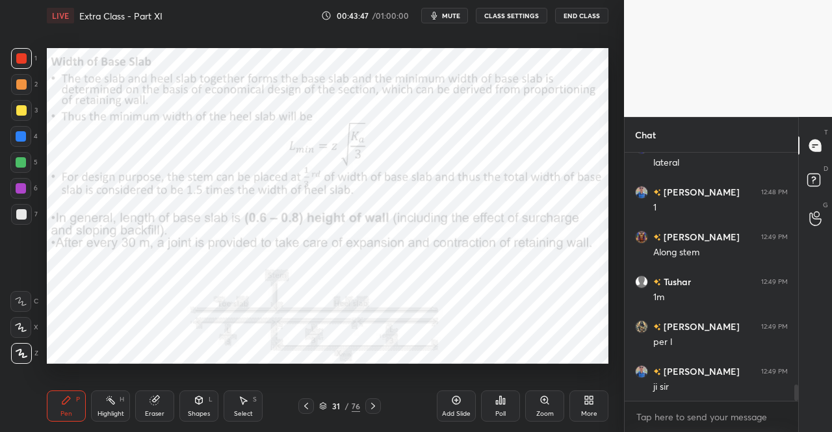
click at [380, 406] on div "31 / 76" at bounding box center [339, 407] width 195 height 16
click at [373, 406] on icon at bounding box center [373, 406] width 10 height 10
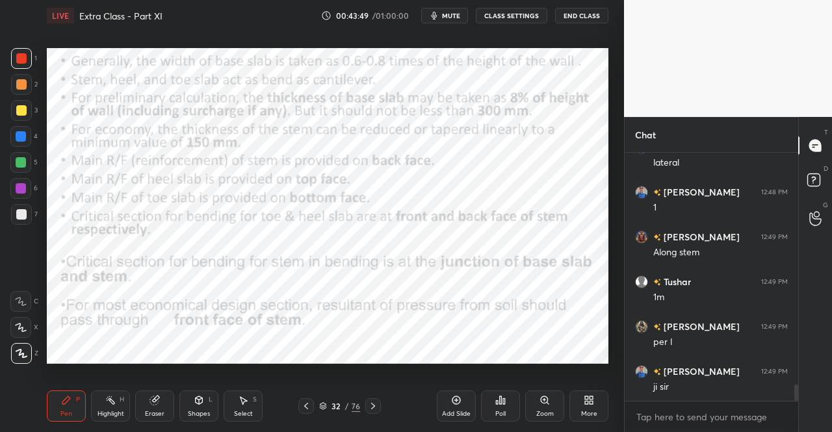
click at [61, 411] on div "Pen" at bounding box center [66, 414] width 12 height 7
click at [82, 389] on div "Pen P Highlight H Eraser Shapes L Select S 32 / 76 Add Slide Poll Zoom More" at bounding box center [328, 406] width 562 height 52
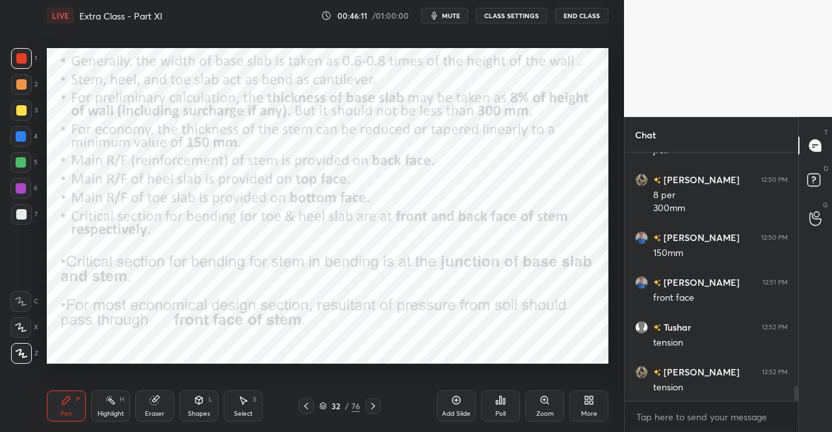
scroll to position [3874, 0]
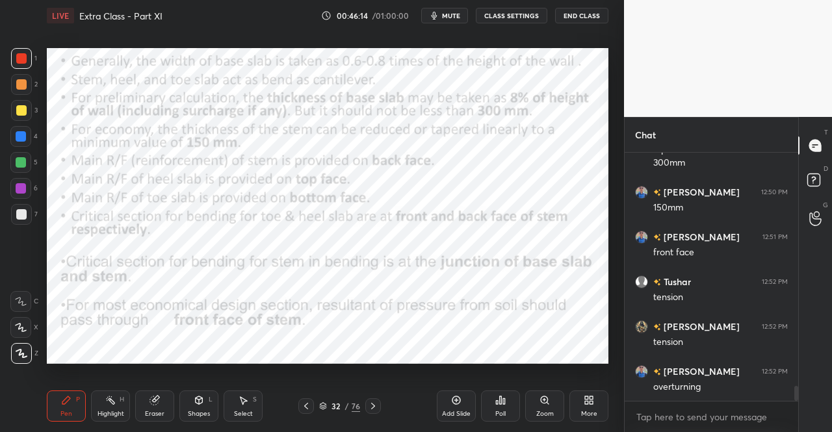
click at [443, 11] on button "mute" at bounding box center [444, 16] width 47 height 16
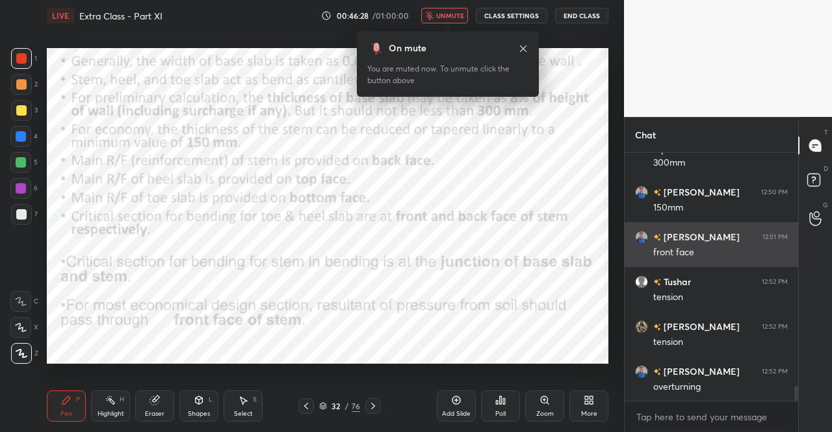
click at [523, 50] on icon at bounding box center [523, 49] width 10 height 10
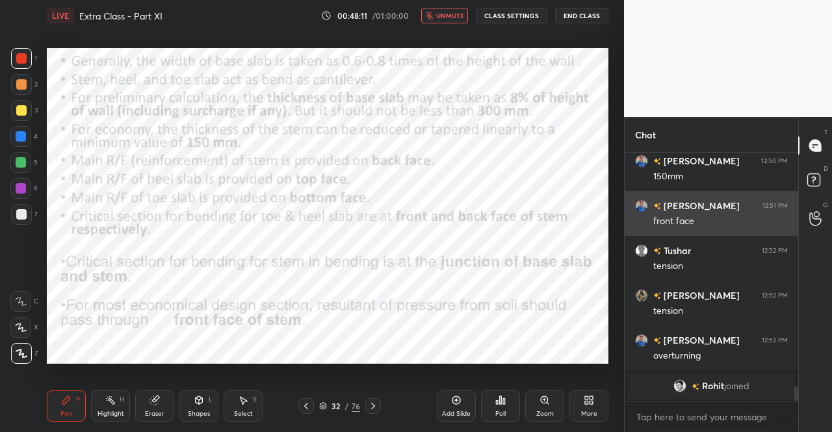
scroll to position [3170, 0]
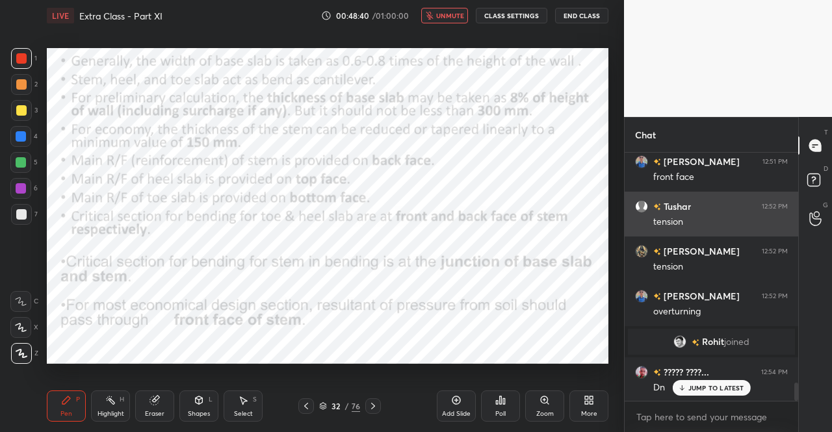
click at [439, 18] on span "unmute" at bounding box center [450, 15] width 28 height 9
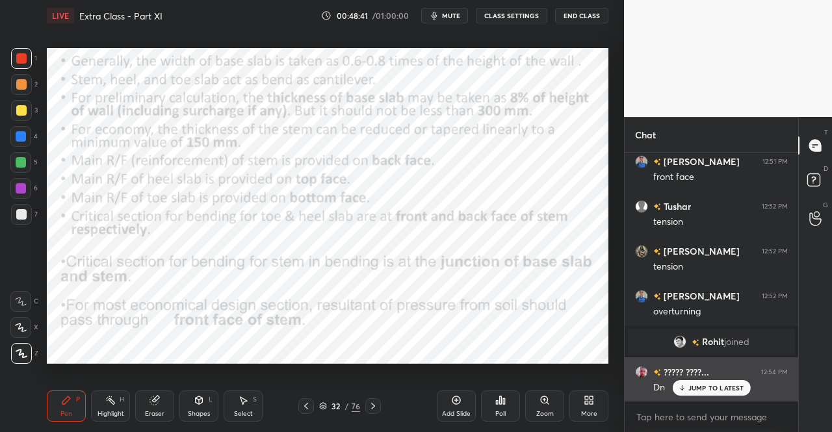
click at [707, 389] on p "JUMP TO LATEST" at bounding box center [717, 388] width 56 height 8
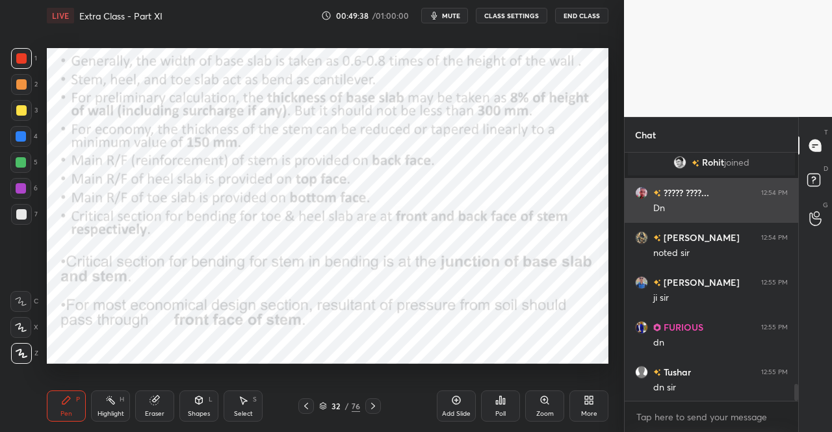
scroll to position [3395, 0]
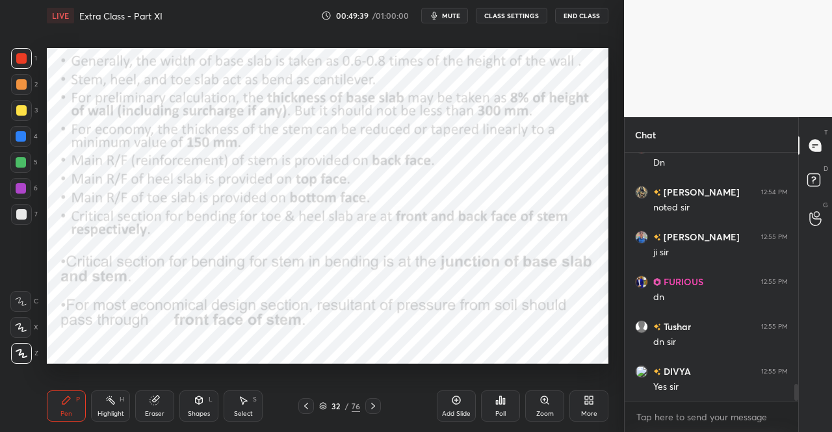
click at [366, 406] on div at bounding box center [373, 407] width 16 height 16
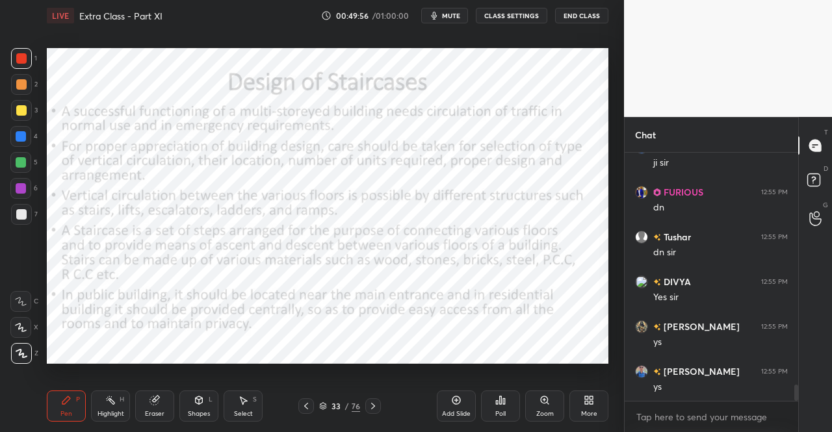
scroll to position [3529, 0]
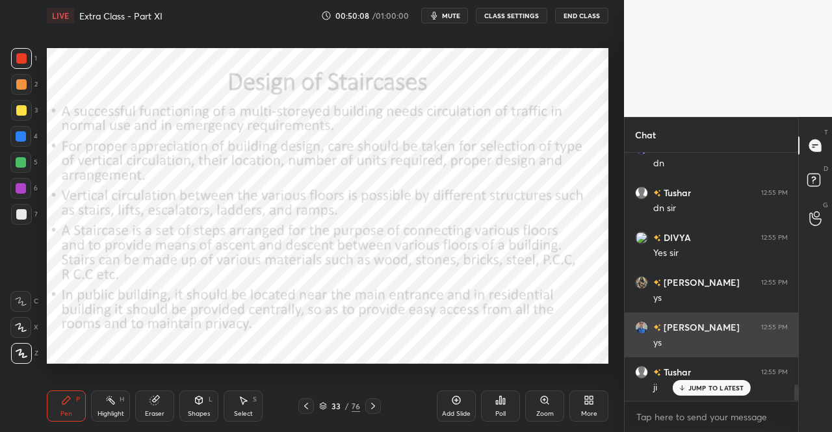
click at [690, 386] on p "JUMP TO LATEST" at bounding box center [717, 388] width 56 height 8
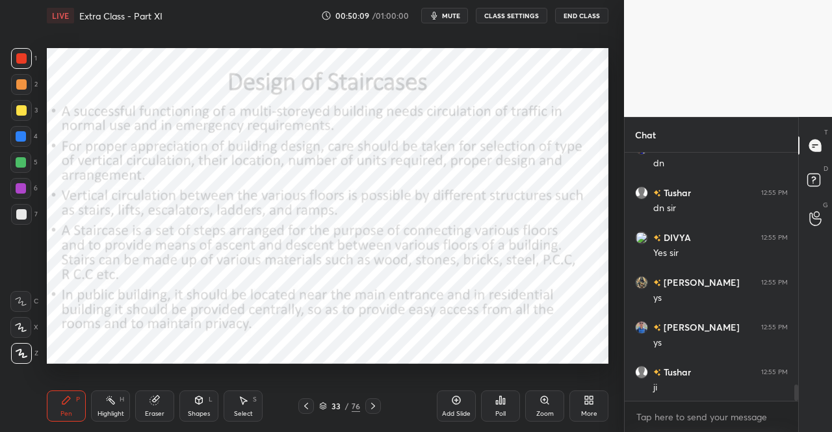
click at [69, 409] on div "Pen P" at bounding box center [66, 406] width 39 height 31
click at [25, 51] on div at bounding box center [21, 58] width 21 height 21
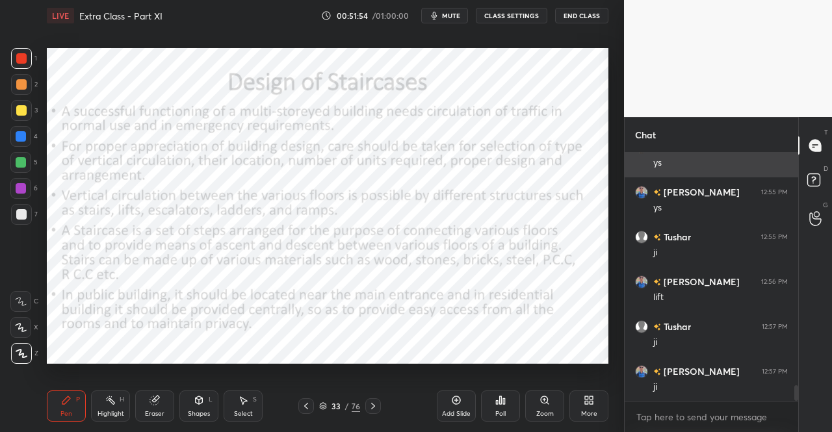
scroll to position [3709, 0]
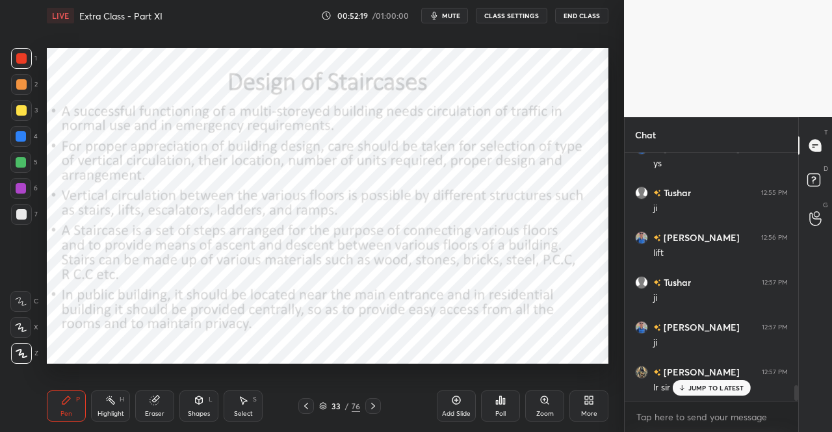
click at [376, 405] on icon at bounding box center [373, 406] width 10 height 10
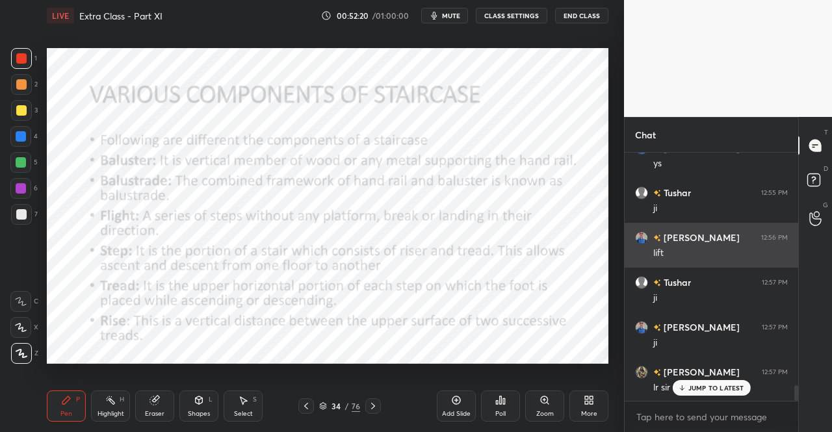
click at [693, 388] on p "JUMP TO LATEST" at bounding box center [717, 388] width 56 height 8
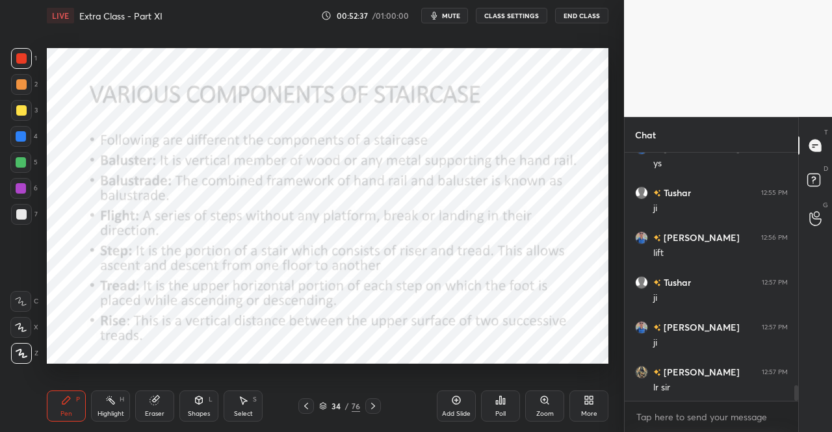
click at [373, 407] on icon at bounding box center [373, 406] width 10 height 10
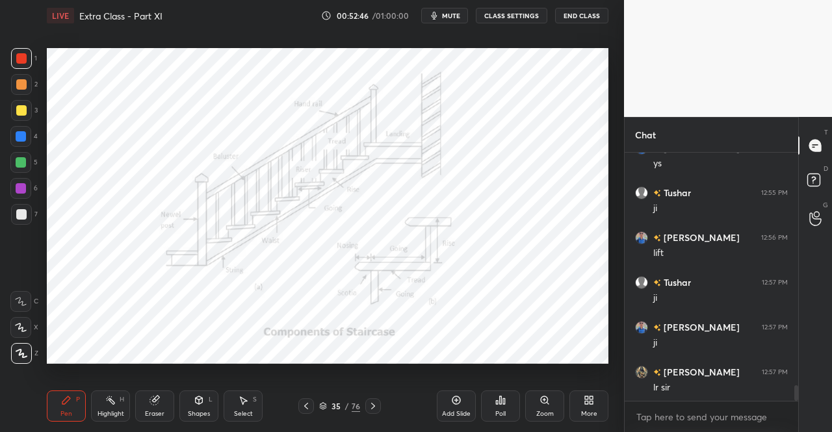
click at [307, 404] on icon at bounding box center [306, 406] width 4 height 7
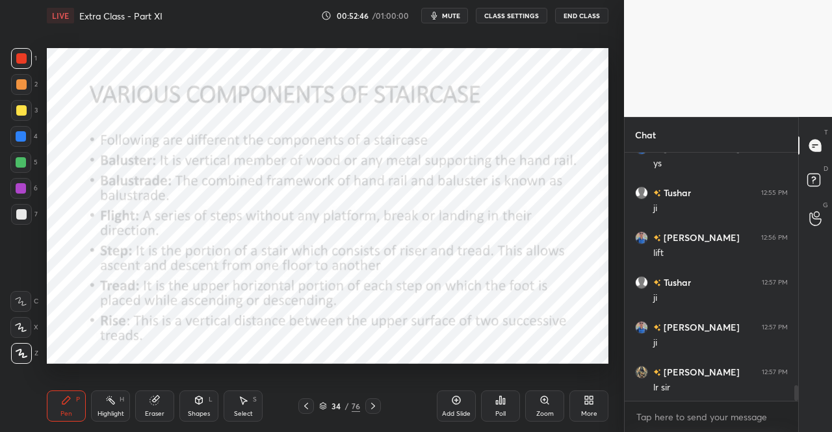
click at [60, 417] on div "Pen P" at bounding box center [66, 406] width 39 height 31
click at [65, 408] on div "Pen P" at bounding box center [66, 406] width 39 height 31
click at [372, 402] on icon at bounding box center [373, 406] width 10 height 10
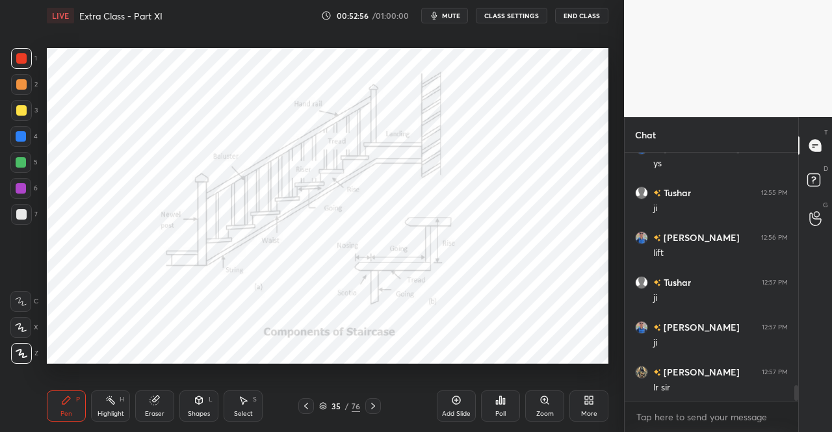
click at [306, 403] on icon at bounding box center [306, 406] width 10 height 10
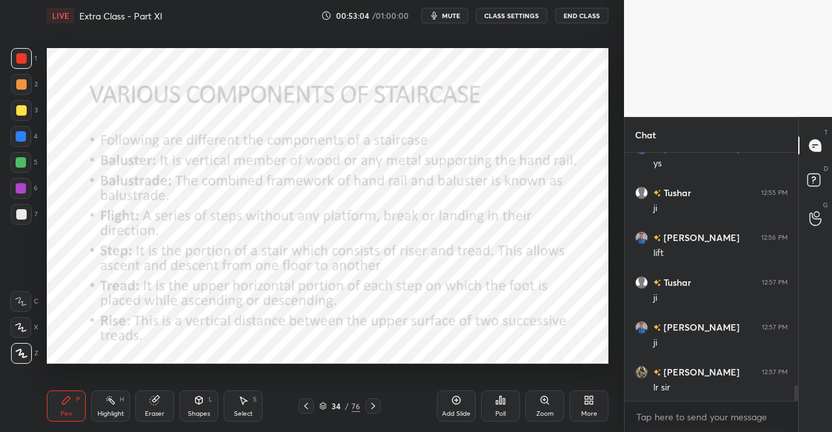
click at [370, 404] on icon at bounding box center [373, 406] width 10 height 10
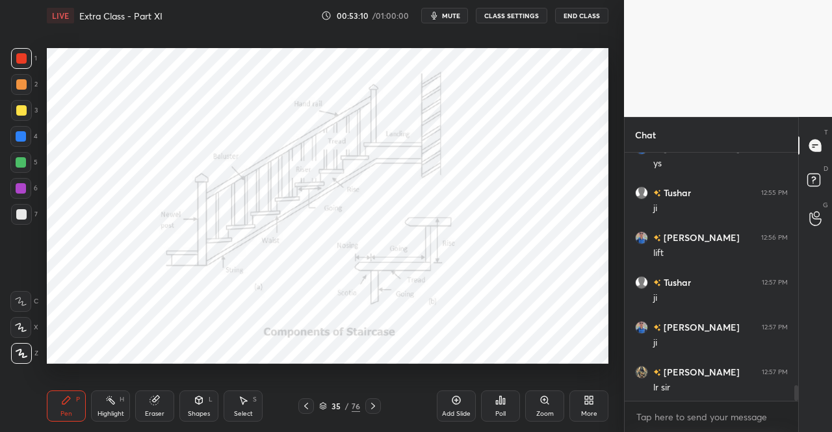
click at [303, 406] on icon at bounding box center [306, 406] width 10 height 10
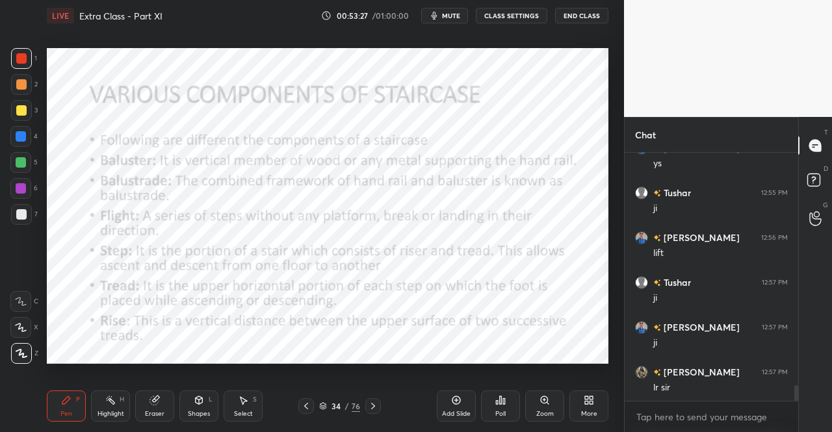
click at [370, 406] on icon at bounding box center [373, 406] width 10 height 10
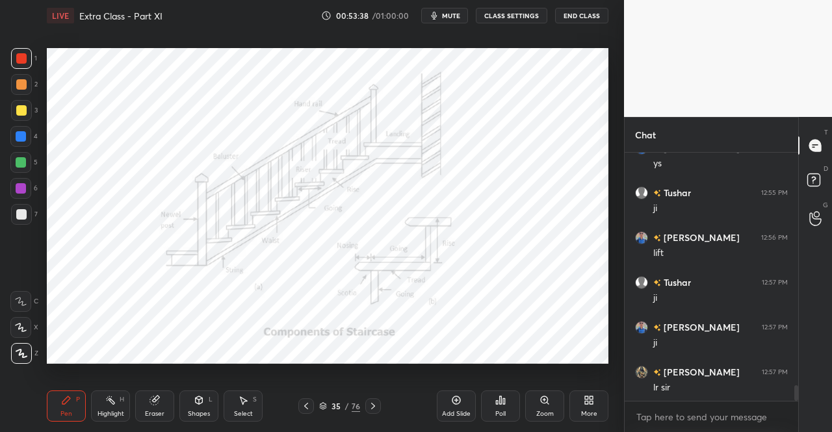
click at [307, 412] on icon at bounding box center [306, 406] width 10 height 10
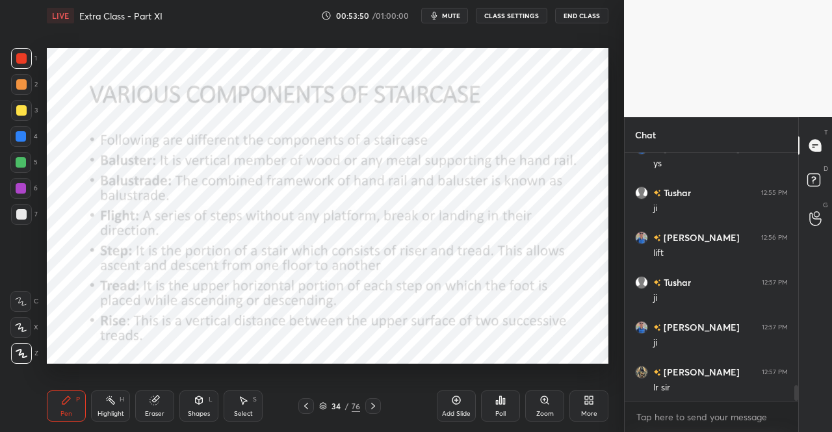
click at [373, 407] on icon at bounding box center [373, 406] width 4 height 7
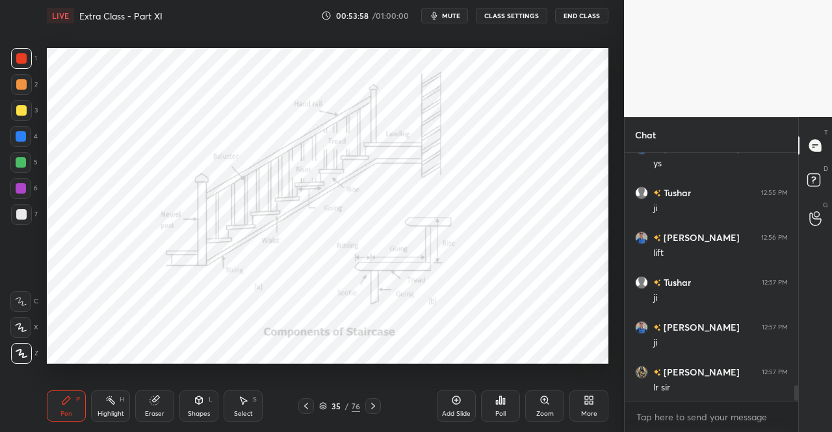
click at [306, 408] on icon at bounding box center [306, 406] width 4 height 7
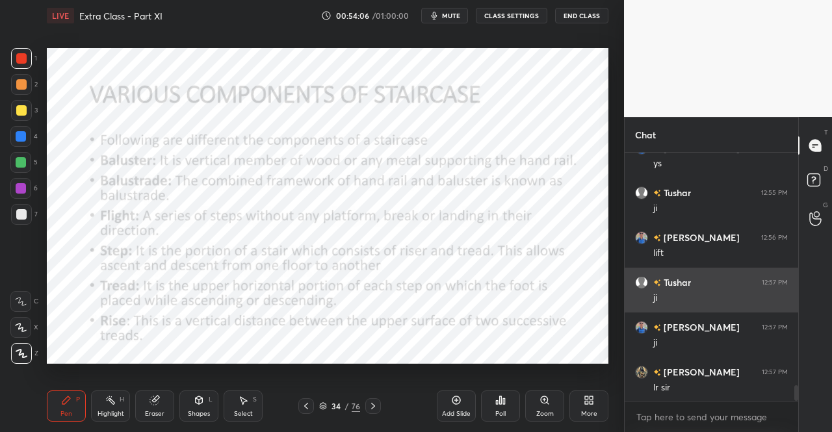
scroll to position [3754, 0]
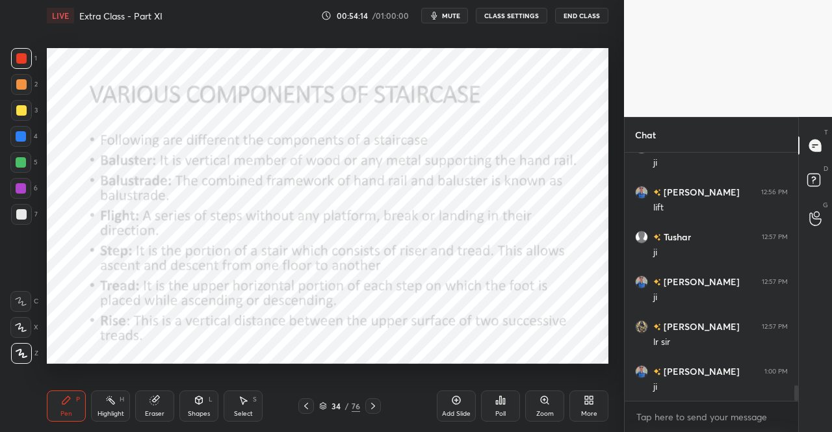
click at [371, 404] on icon at bounding box center [373, 406] width 10 height 10
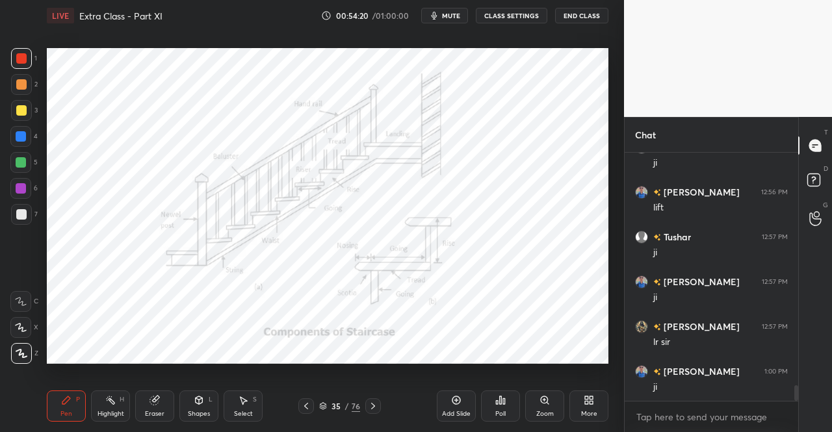
click at [304, 402] on icon at bounding box center [306, 406] width 10 height 10
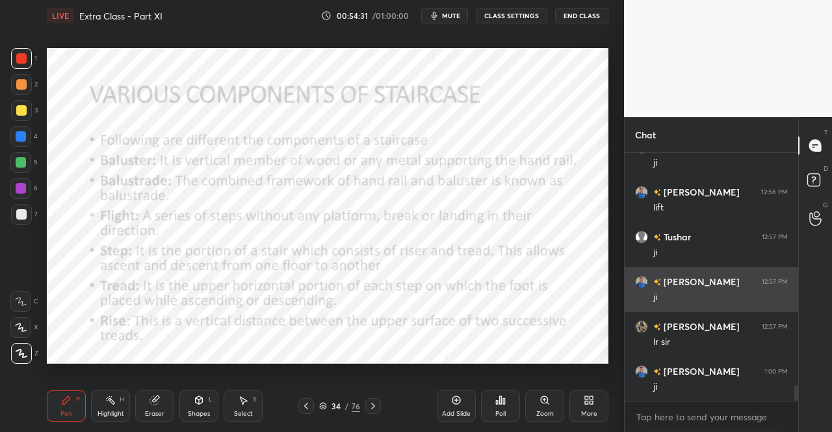
scroll to position [3786, 0]
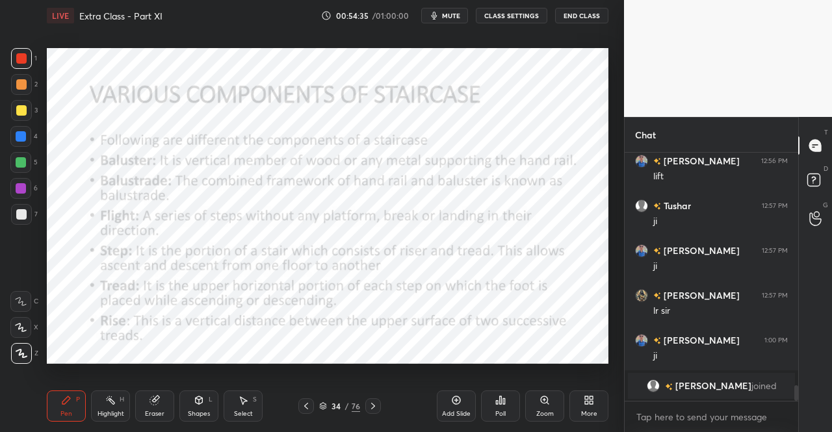
click at [372, 405] on icon at bounding box center [373, 406] width 4 height 7
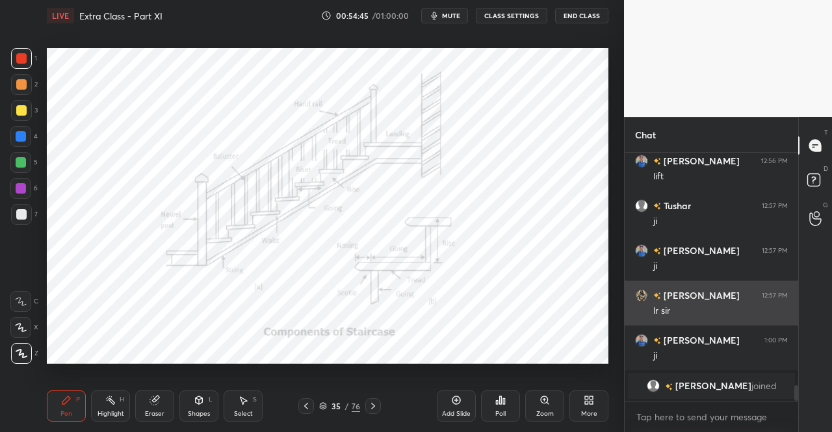
click at [707, 298] on div "[PERSON_NAME] 12:57 PM" at bounding box center [711, 296] width 153 height 14
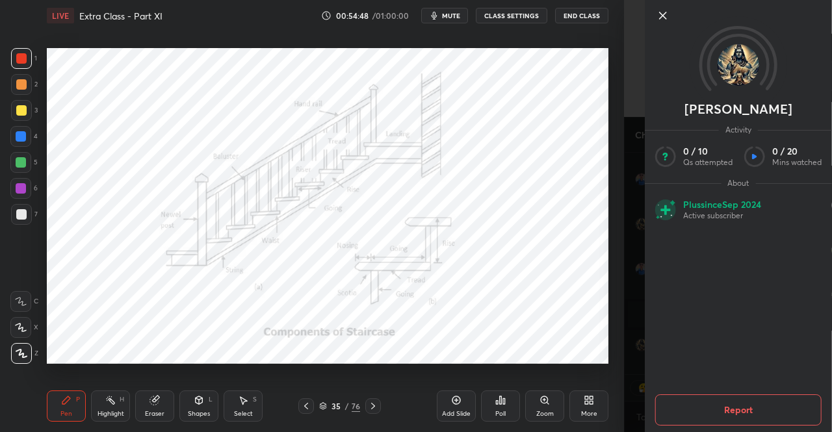
scroll to position [3646, 0]
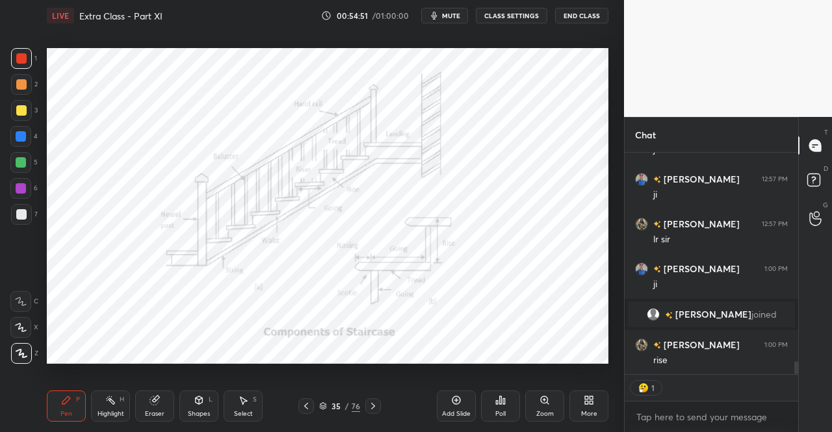
click at [156, 412] on div "Eraser" at bounding box center [155, 414] width 20 height 7
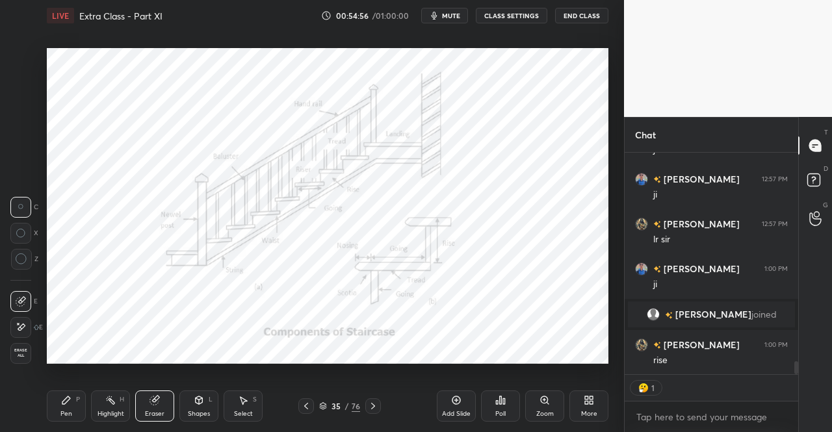
click at [63, 401] on icon at bounding box center [66, 400] width 10 height 10
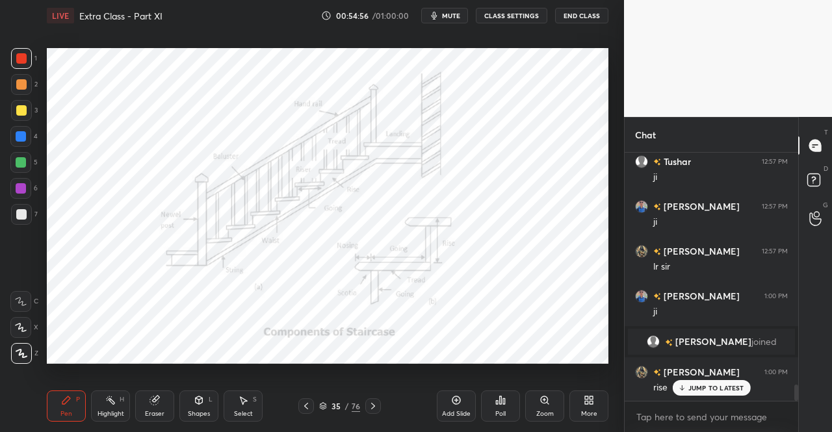
scroll to position [3619, 0]
click at [83, 391] on div "Pen P Highlight H Eraser Shapes L Select S 35 / 76 Add Slide Poll Zoom More" at bounding box center [328, 406] width 562 height 52
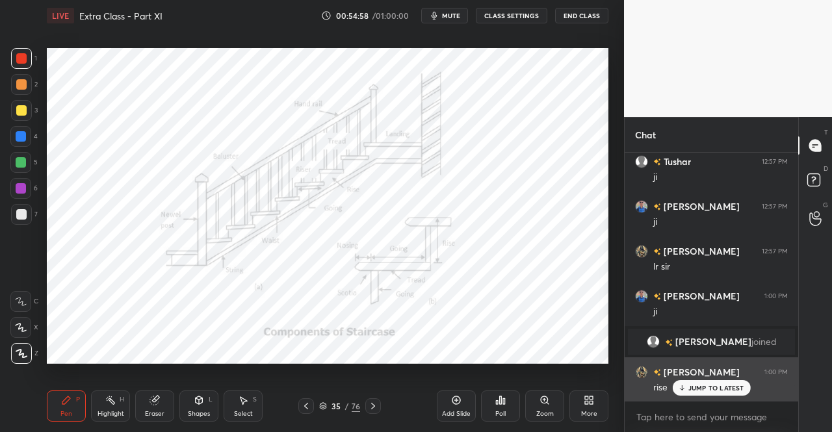
click at [705, 382] on div "JUMP TO LATEST" at bounding box center [711, 388] width 78 height 16
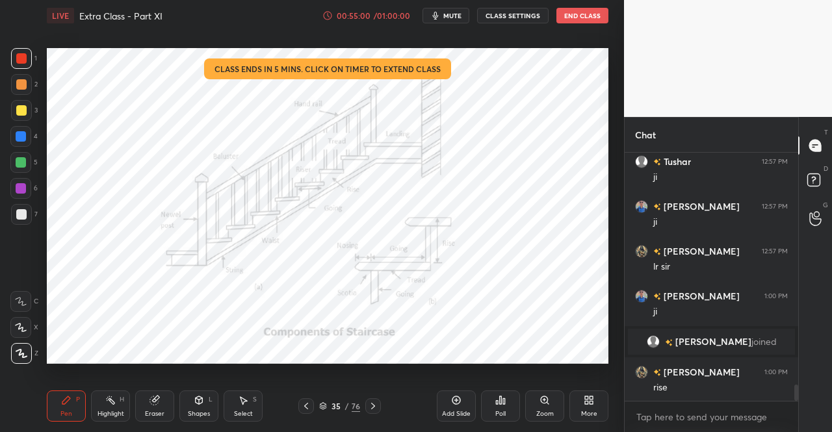
click at [71, 404] on icon at bounding box center [66, 400] width 10 height 10
click at [77, 400] on div "P" at bounding box center [78, 400] width 4 height 7
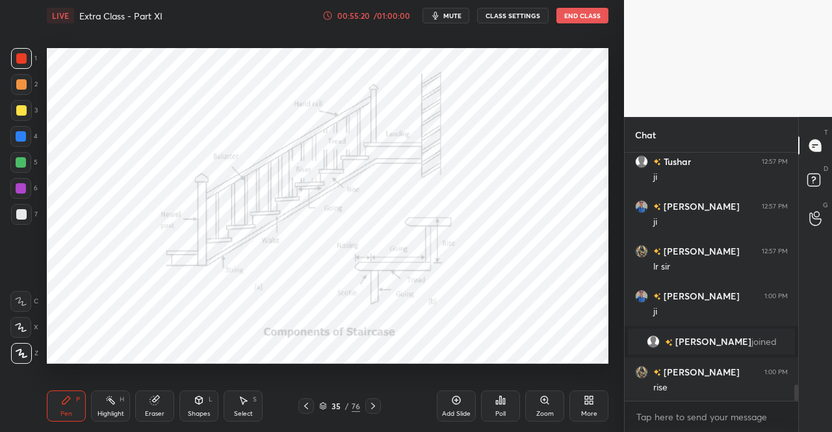
click at [155, 408] on div "Eraser" at bounding box center [154, 406] width 39 height 31
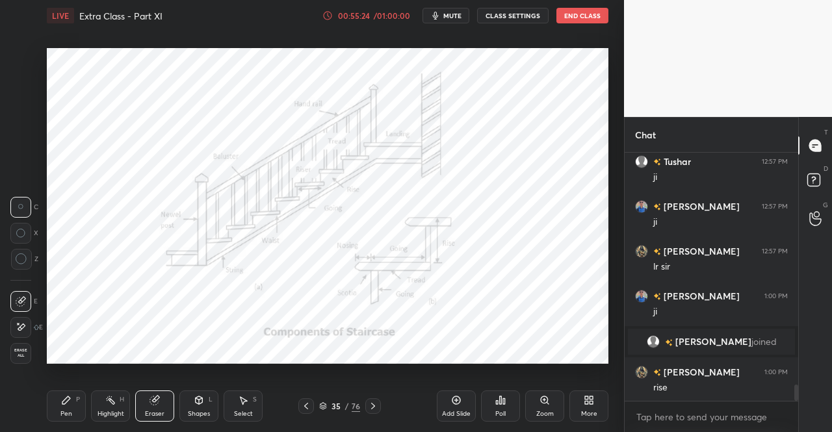
click at [306, 402] on icon at bounding box center [306, 406] width 10 height 10
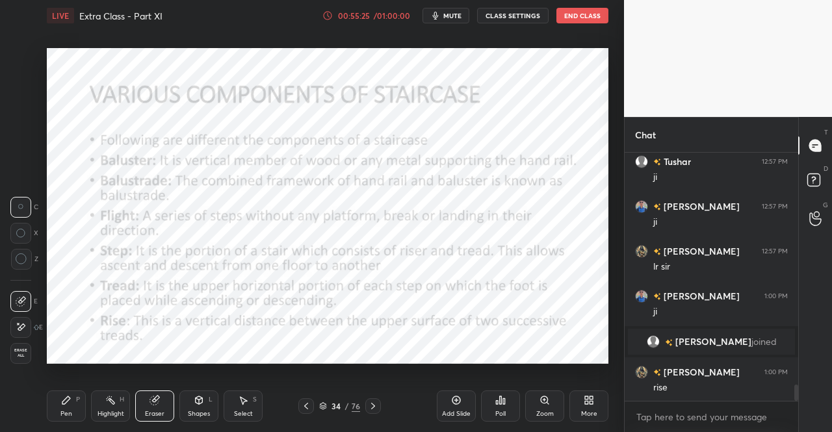
click at [368, 406] on icon at bounding box center [373, 406] width 10 height 10
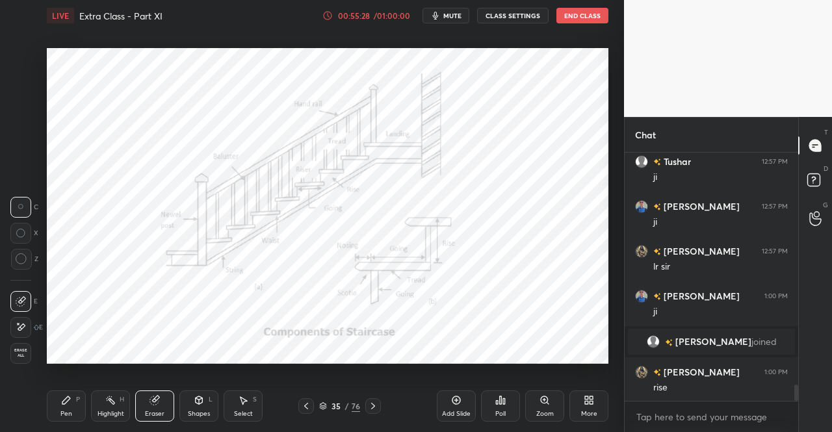
click at [371, 410] on icon at bounding box center [373, 406] width 10 height 10
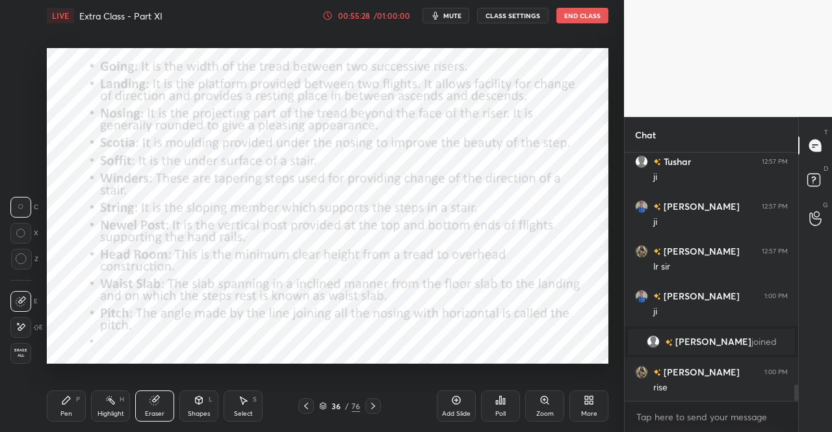
click at [62, 399] on icon at bounding box center [66, 400] width 10 height 10
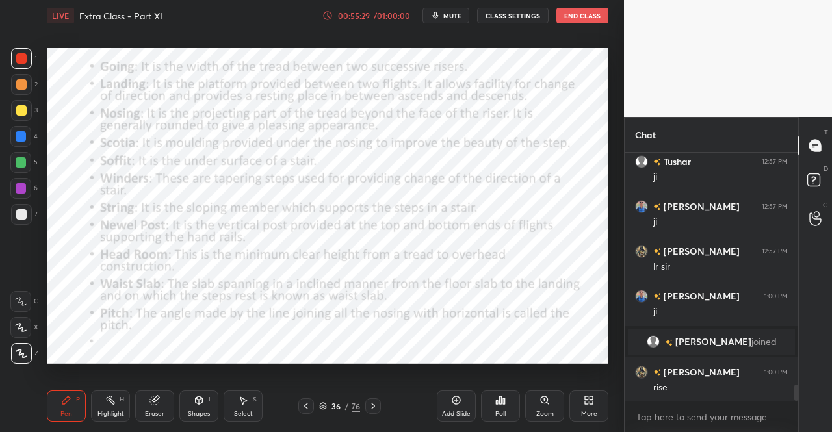
click at [69, 388] on div "Pen P Highlight H Eraser Shapes L Select S 36 / 76 Add Slide Poll Zoom More" at bounding box center [328, 406] width 562 height 52
click at [65, 404] on icon at bounding box center [66, 401] width 8 height 8
click at [77, 393] on div "Pen P" at bounding box center [66, 406] width 39 height 31
click at [307, 408] on icon at bounding box center [306, 406] width 10 height 10
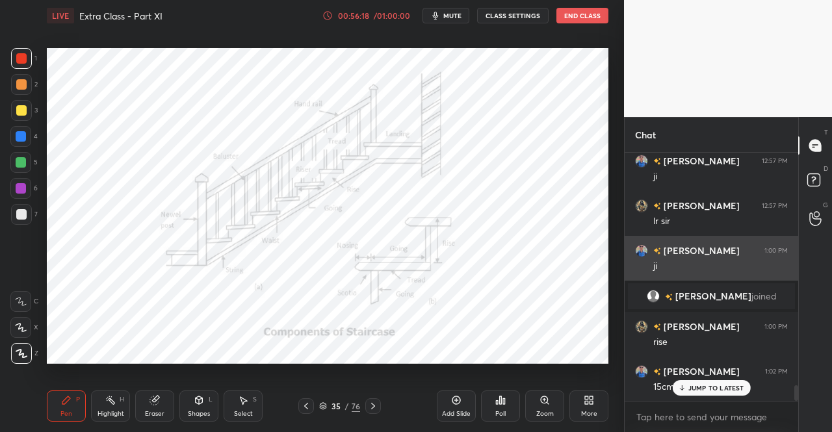
scroll to position [3709, 0]
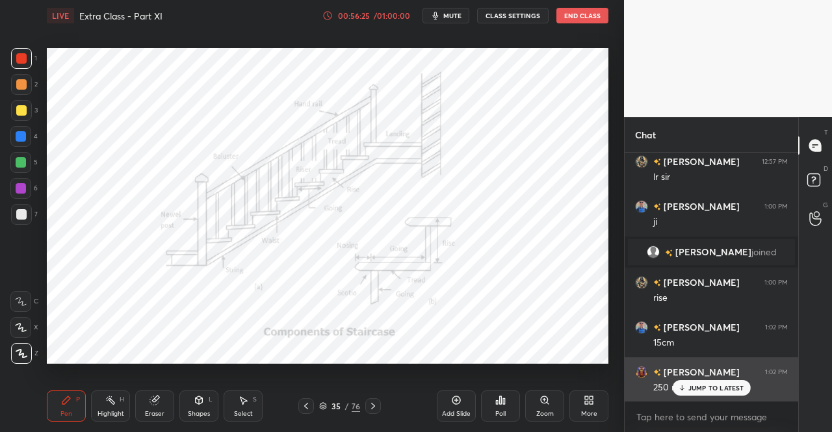
click at [716, 393] on div "JUMP TO LATEST" at bounding box center [711, 388] width 78 height 16
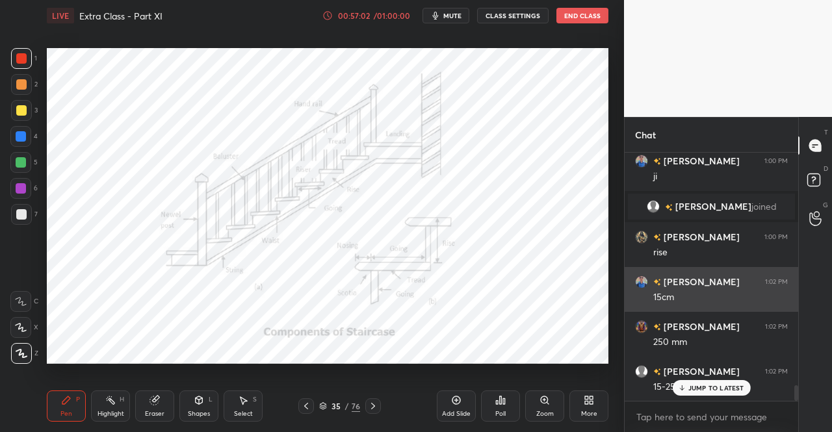
scroll to position [3799, 0]
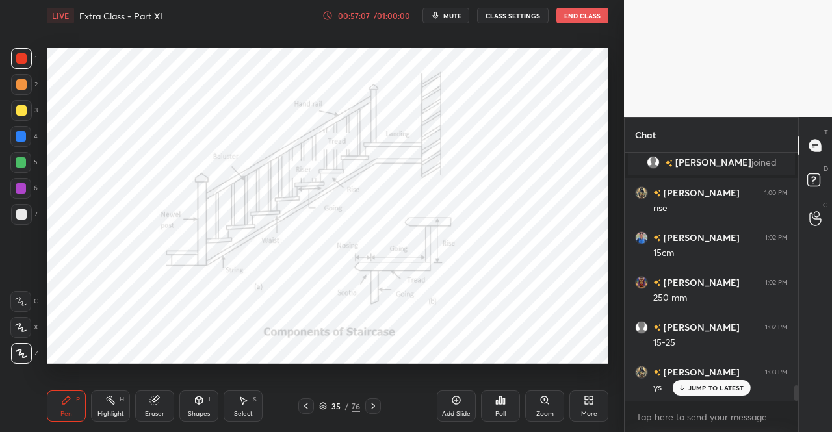
click at [373, 406] on icon at bounding box center [373, 406] width 10 height 10
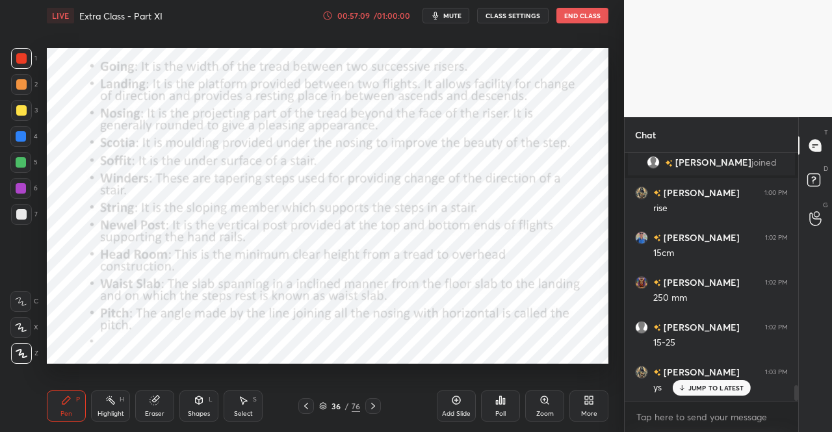
click at [60, 409] on div "Pen P" at bounding box center [66, 406] width 39 height 31
click at [59, 406] on div "Pen P" at bounding box center [66, 406] width 39 height 31
click at [306, 403] on icon at bounding box center [306, 406] width 10 height 10
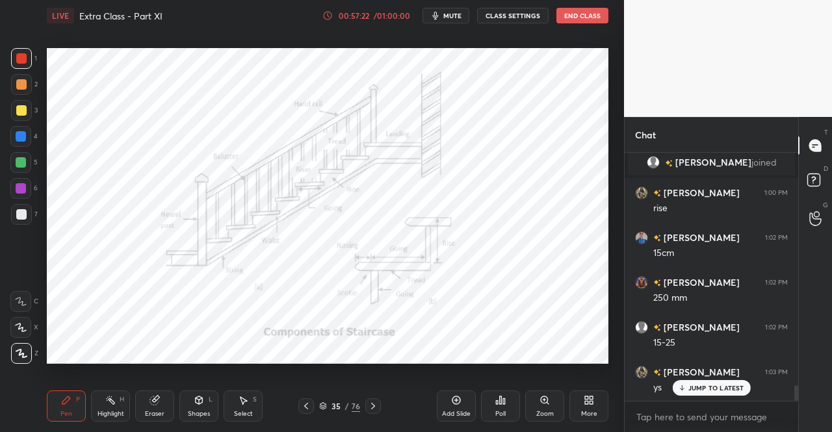
click at [376, 401] on div at bounding box center [373, 407] width 16 height 16
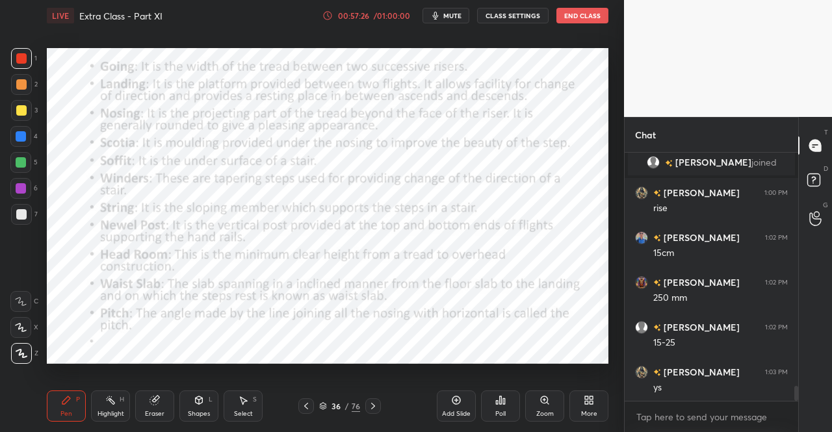
scroll to position [3844, 0]
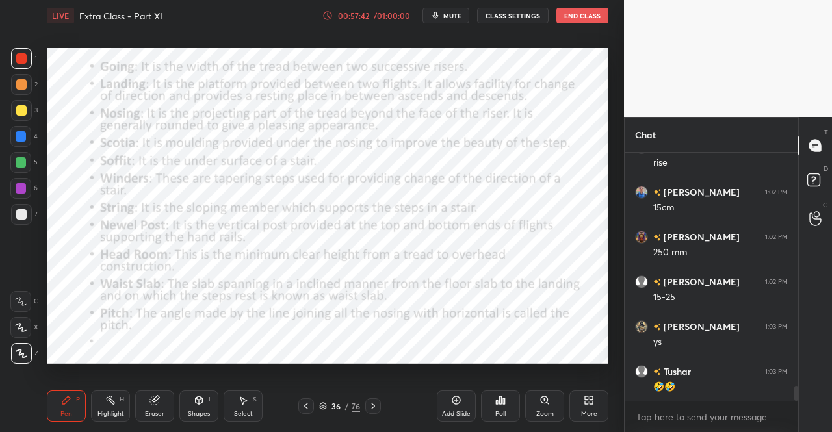
click at [311, 405] on div at bounding box center [306, 407] width 16 height 16
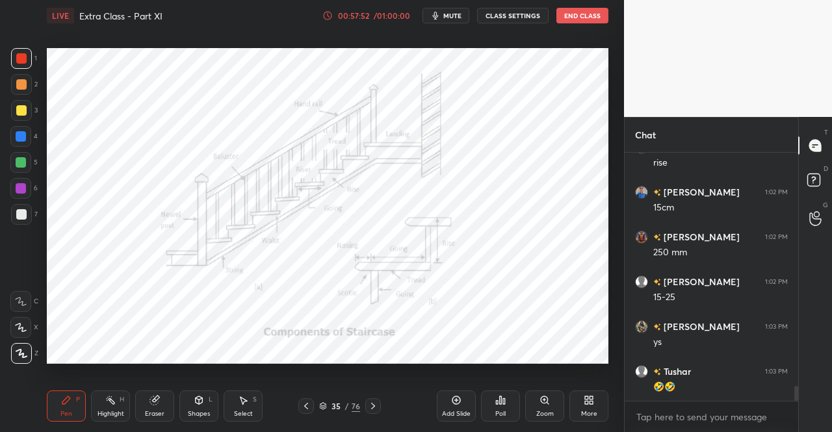
click at [368, 405] on icon at bounding box center [373, 406] width 10 height 10
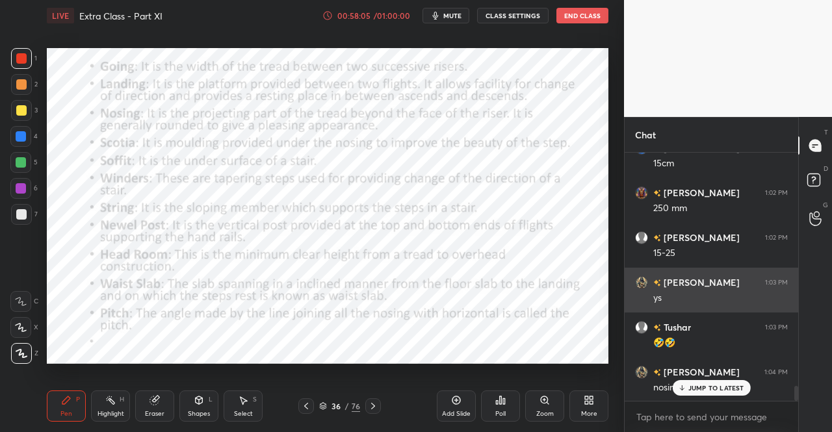
scroll to position [3946, 0]
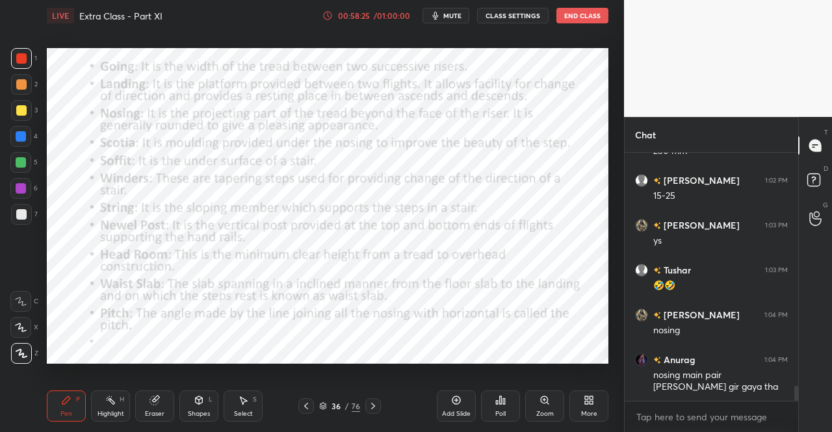
click at [308, 404] on icon at bounding box center [306, 406] width 10 height 10
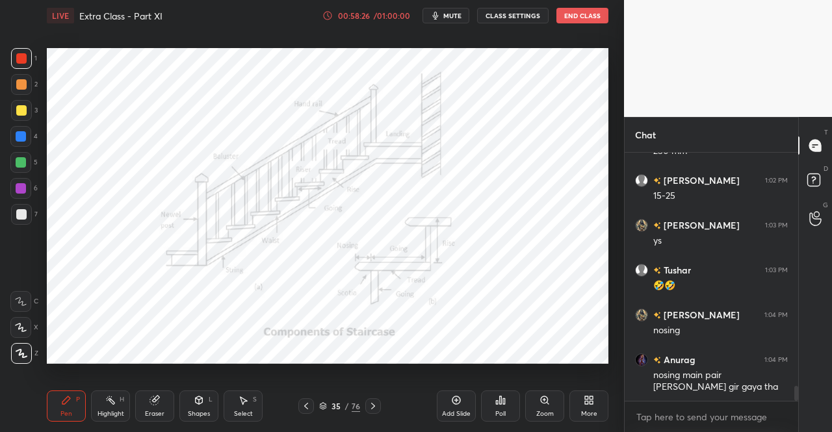
click at [166, 413] on div "Eraser" at bounding box center [154, 406] width 39 height 31
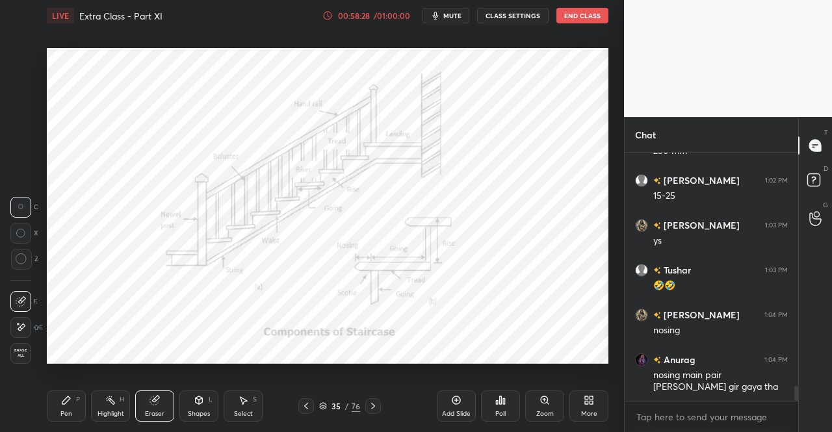
click at [68, 414] on div "Pen" at bounding box center [66, 414] width 12 height 7
click at [77, 411] on div "Pen P" at bounding box center [66, 406] width 39 height 31
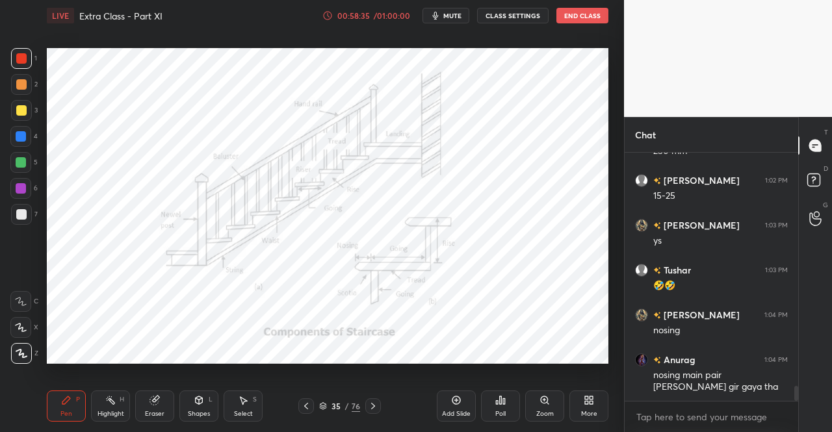
click at [373, 408] on icon at bounding box center [373, 406] width 10 height 10
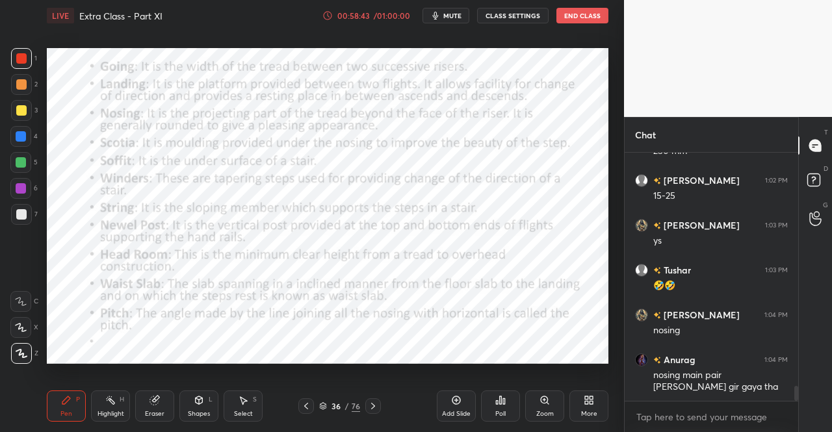
click at [378, 404] on div at bounding box center [373, 407] width 16 height 16
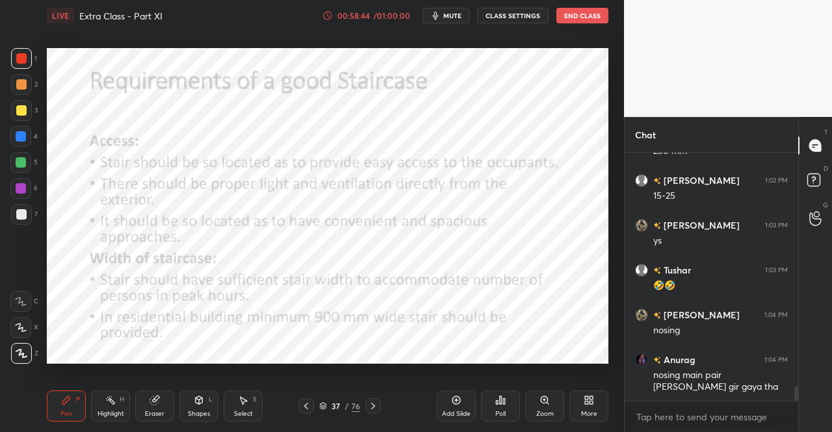
click at [311, 404] on icon at bounding box center [306, 406] width 10 height 10
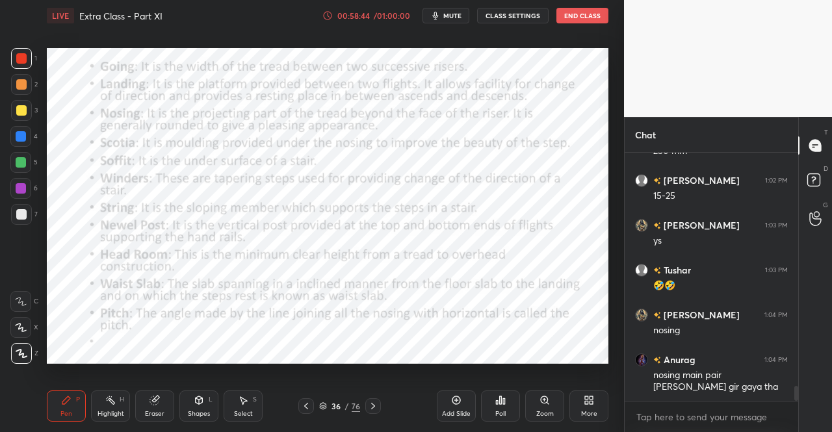
click at [308, 404] on icon at bounding box center [306, 406] width 10 height 10
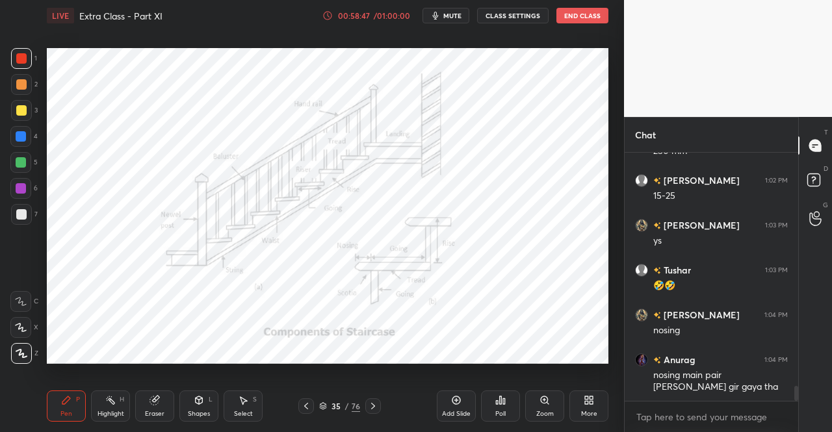
click at [159, 411] on div "Eraser" at bounding box center [155, 414] width 20 height 7
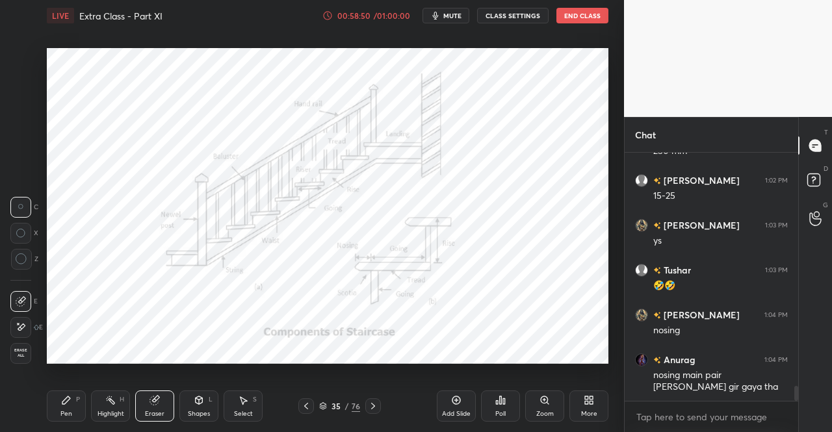
click at [20, 352] on span "Erase all" at bounding box center [21, 353] width 20 height 9
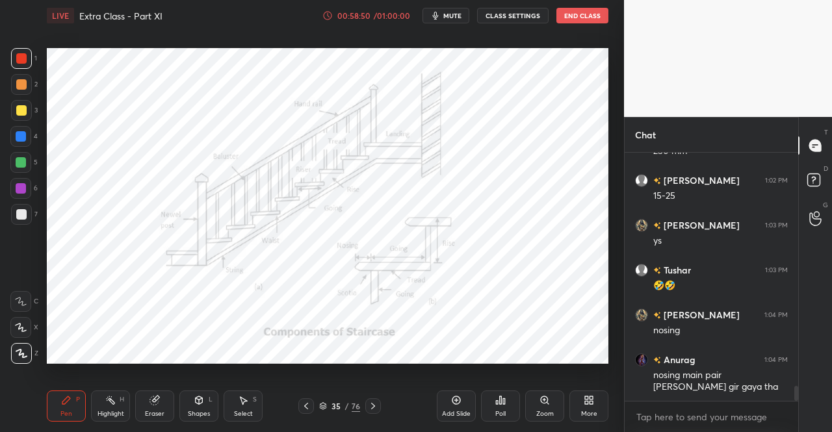
click at [53, 406] on div "Pen P" at bounding box center [66, 406] width 39 height 31
click at [51, 401] on div "Pen P" at bounding box center [66, 406] width 39 height 31
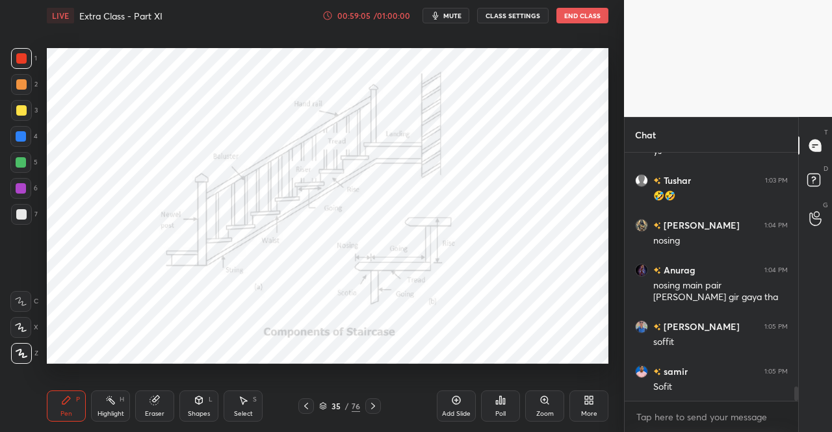
scroll to position [4079, 0]
click at [303, 402] on icon at bounding box center [306, 406] width 10 height 10
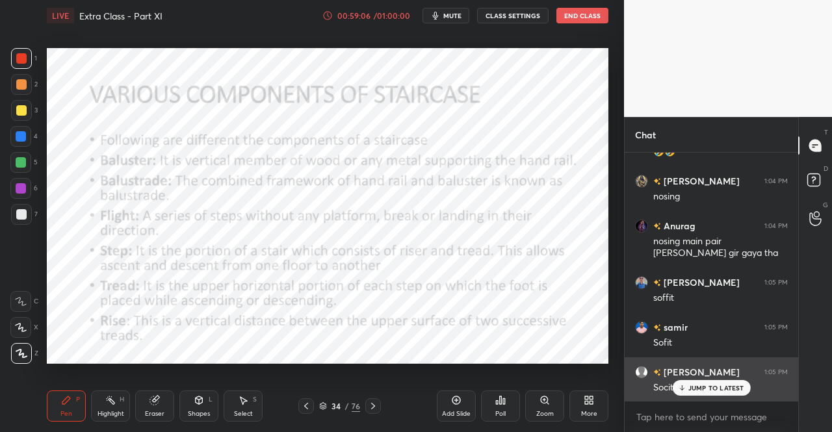
scroll to position [4125, 0]
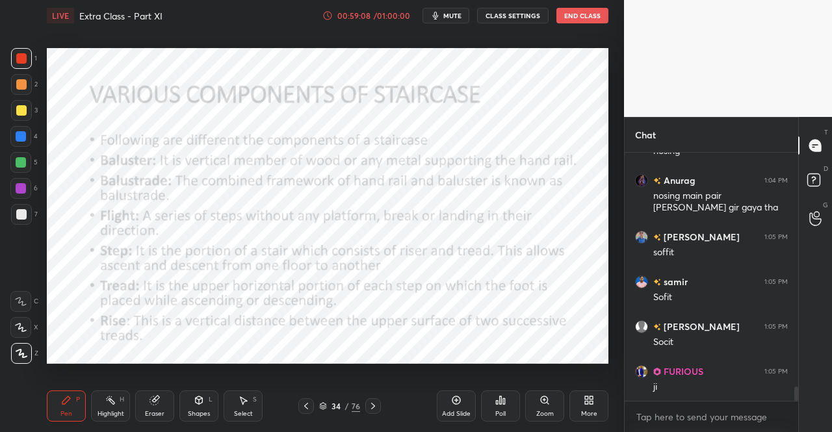
click at [370, 404] on icon at bounding box center [373, 406] width 10 height 10
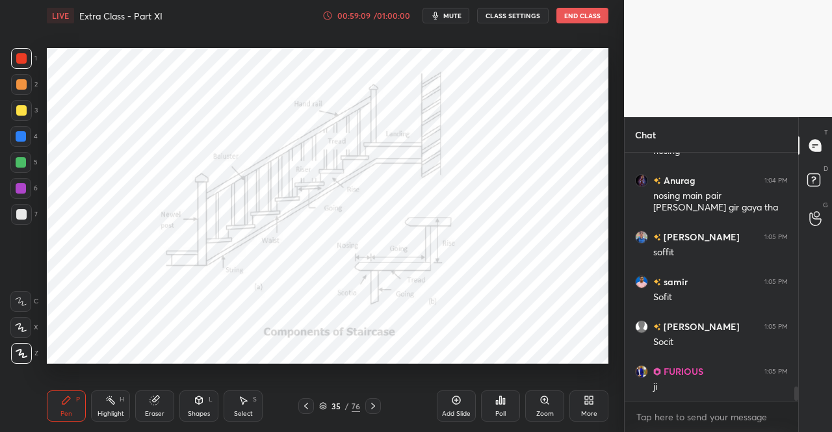
click at [371, 404] on icon at bounding box center [373, 406] width 10 height 10
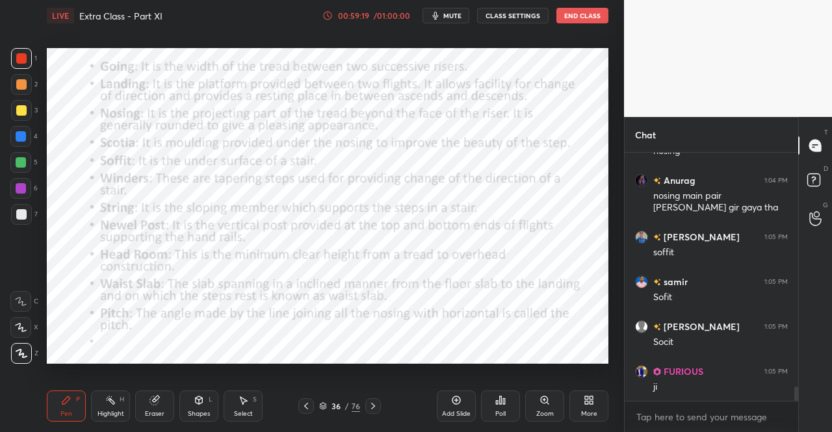
click at [306, 408] on icon at bounding box center [306, 406] width 4 height 7
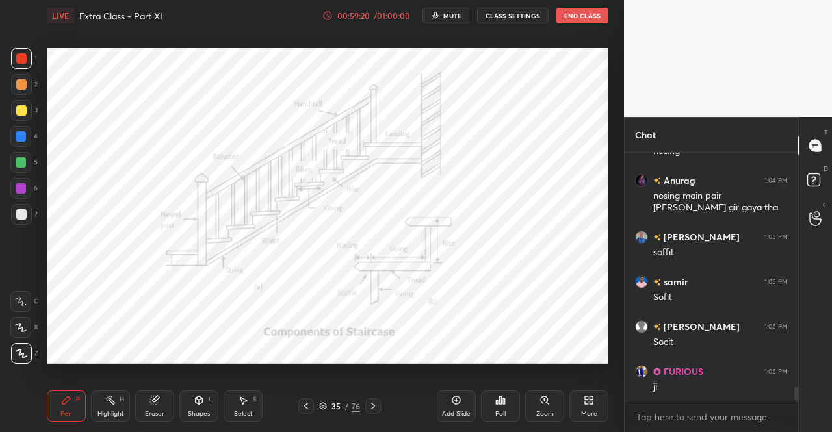
click at [378, 406] on div at bounding box center [373, 407] width 16 height 16
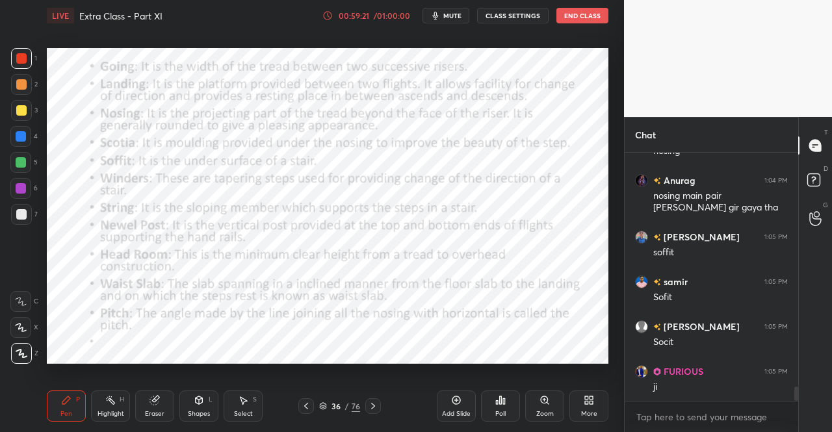
click at [376, 406] on icon at bounding box center [373, 406] width 10 height 10
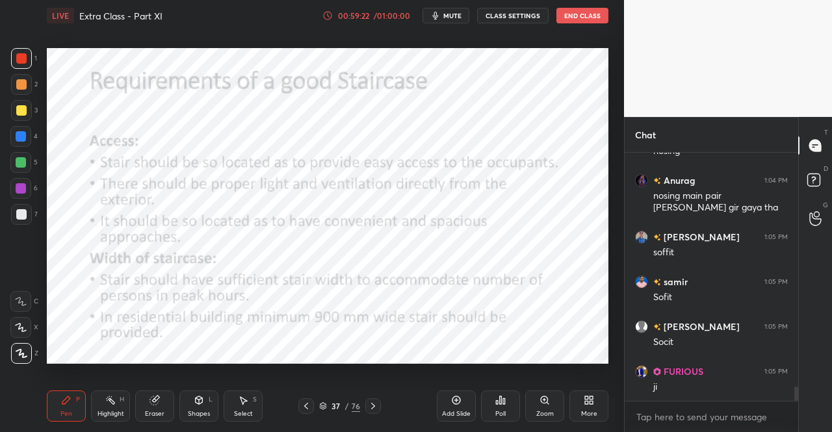
click at [376, 406] on icon at bounding box center [373, 406] width 10 height 10
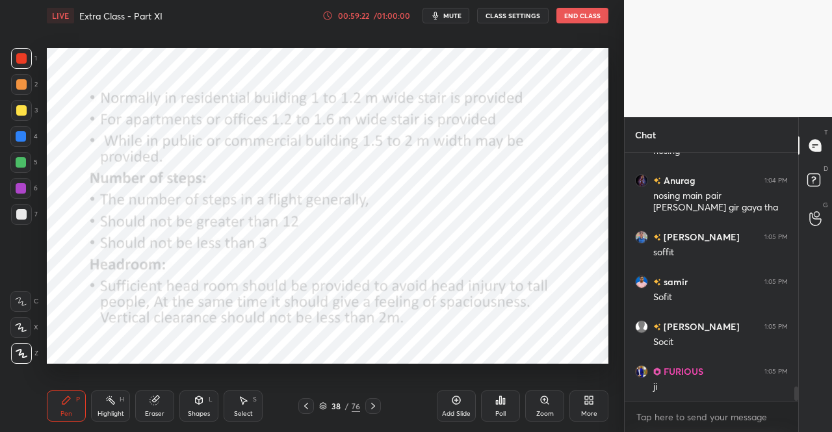
click at [378, 405] on div at bounding box center [373, 407] width 16 height 16
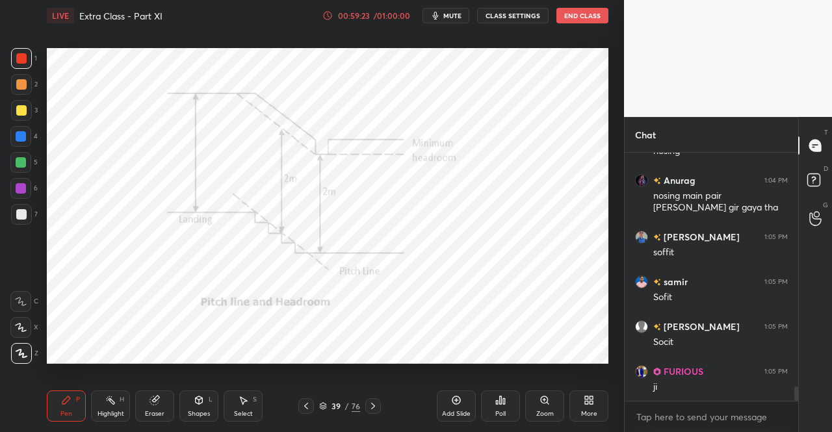
click at [377, 405] on icon at bounding box center [373, 406] width 10 height 10
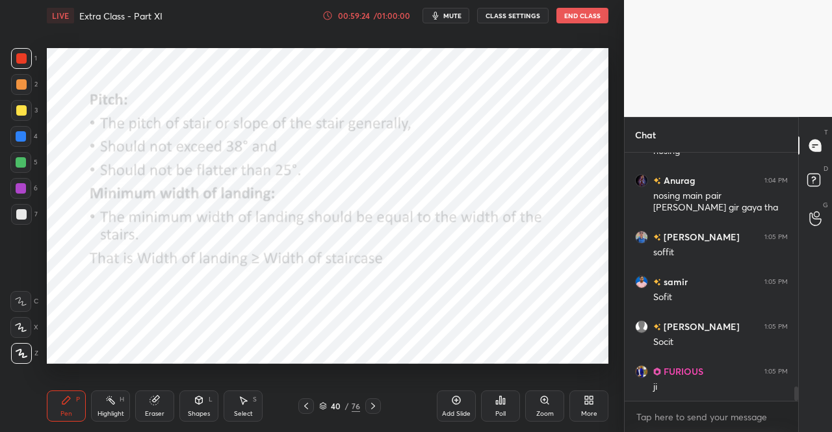
click at [373, 405] on icon at bounding box center [373, 406] width 4 height 7
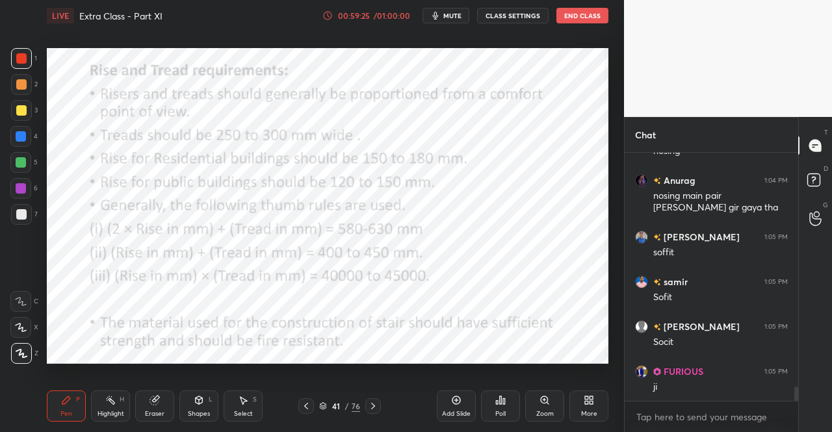
click at [371, 404] on icon at bounding box center [373, 406] width 10 height 10
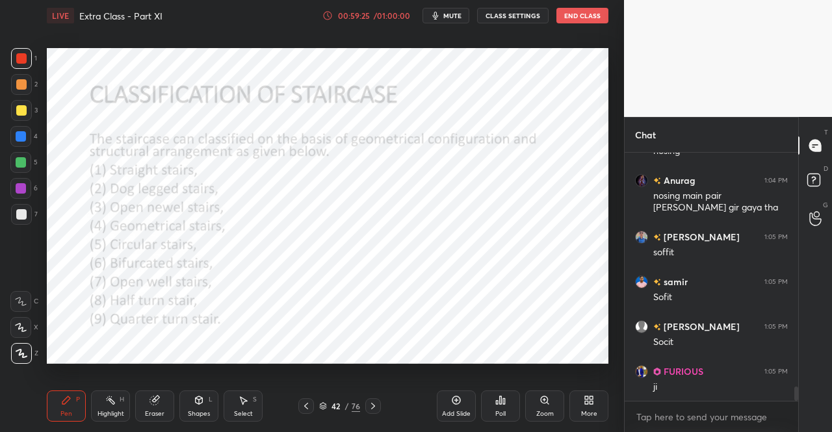
click at [370, 403] on icon at bounding box center [373, 406] width 10 height 10
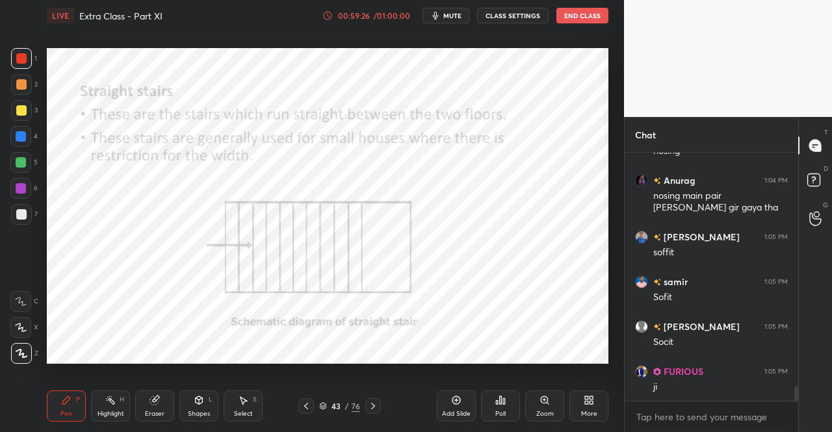
click at [371, 404] on icon at bounding box center [373, 406] width 10 height 10
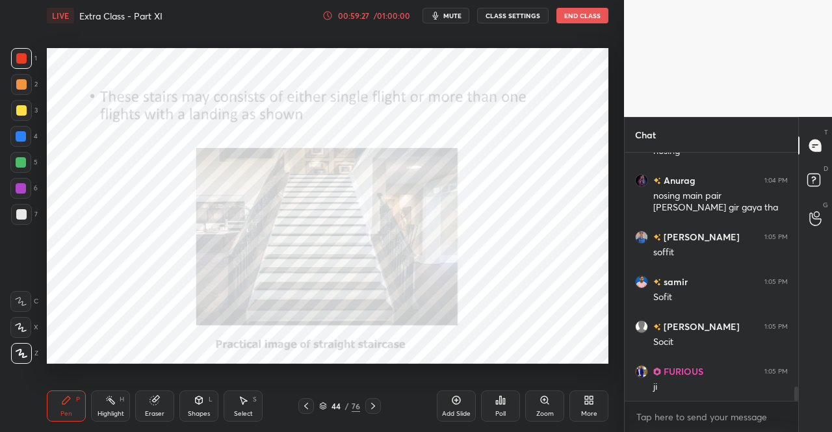
click at [376, 405] on icon at bounding box center [373, 406] width 10 height 10
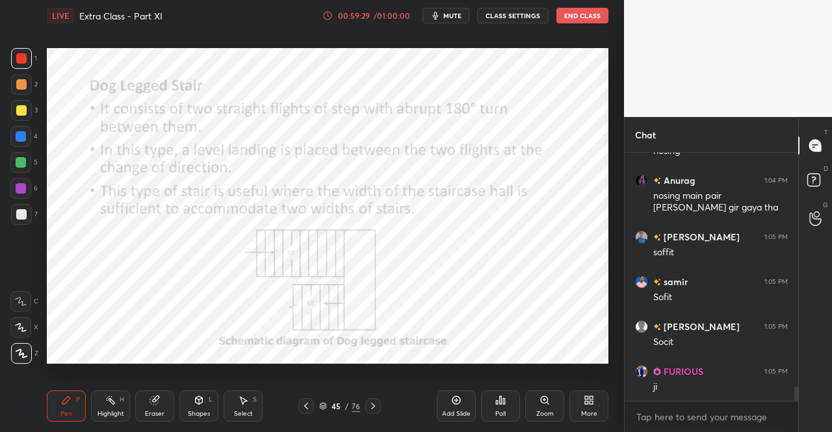
click at [377, 405] on icon at bounding box center [373, 406] width 10 height 10
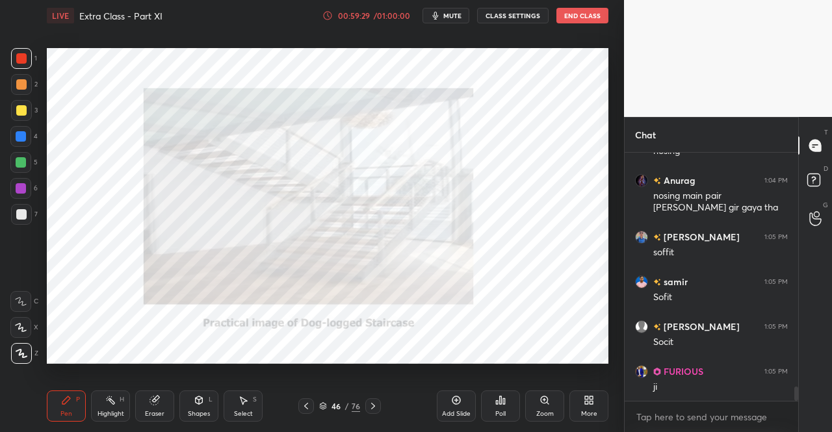
click at [374, 406] on icon at bounding box center [373, 406] width 4 height 7
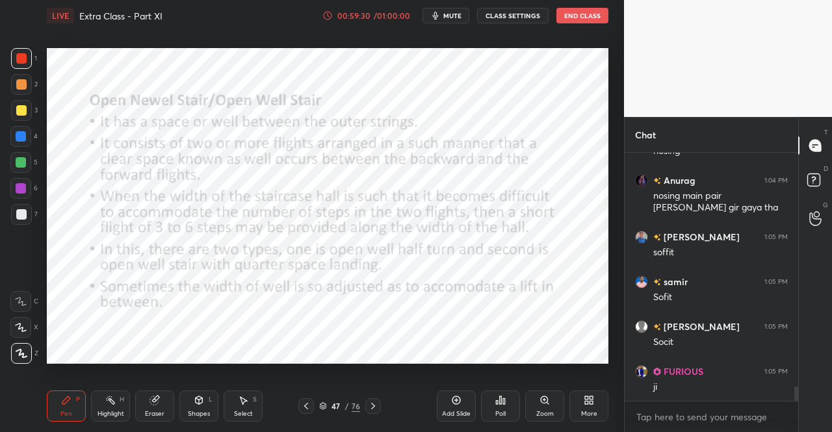
click at [375, 406] on icon at bounding box center [373, 406] width 10 height 10
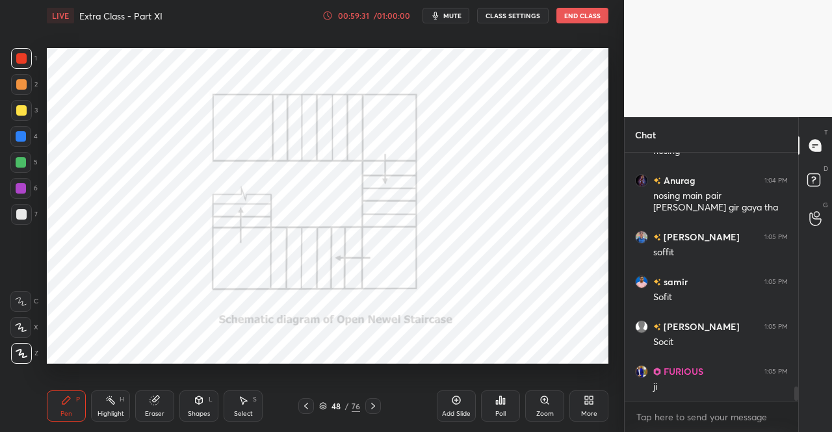
click at [370, 405] on icon at bounding box center [373, 406] width 10 height 10
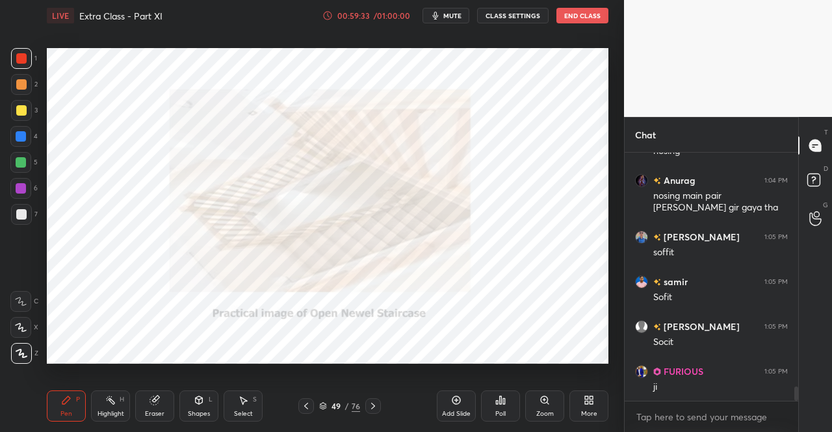
click at [372, 406] on icon at bounding box center [373, 406] width 10 height 10
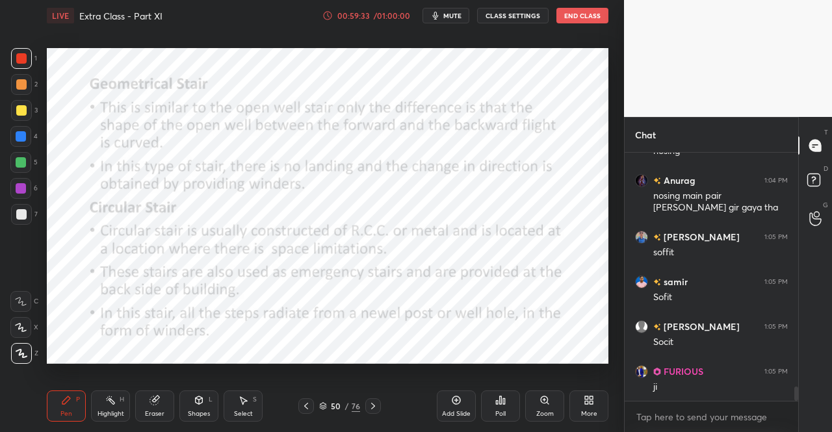
click at [371, 405] on icon at bounding box center [373, 406] width 10 height 10
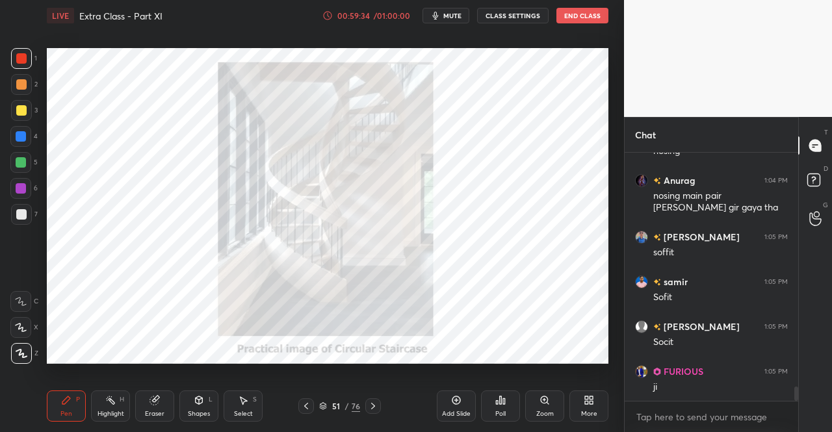
click at [371, 406] on icon at bounding box center [373, 406] width 10 height 10
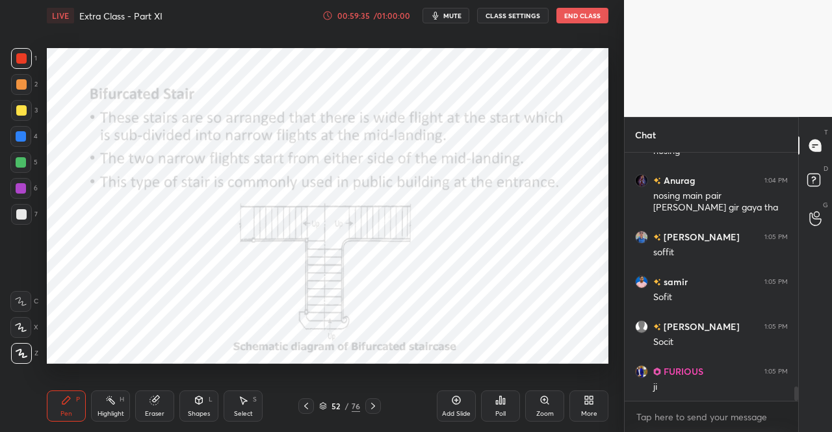
click at [372, 406] on icon at bounding box center [373, 406] width 10 height 10
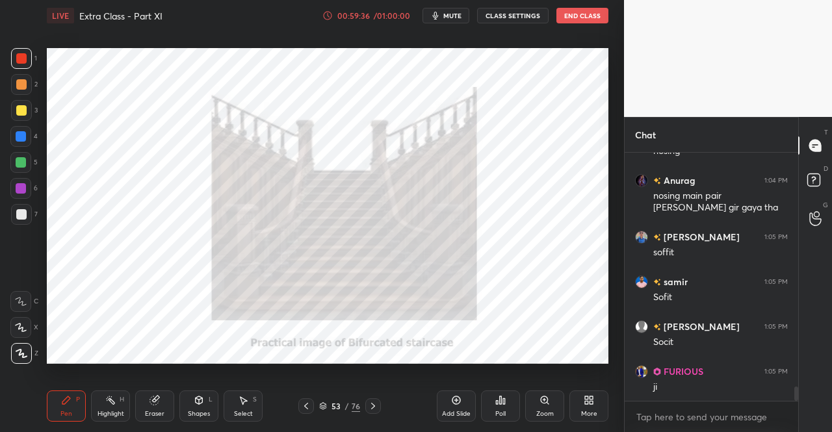
click at [372, 406] on icon at bounding box center [373, 406] width 10 height 10
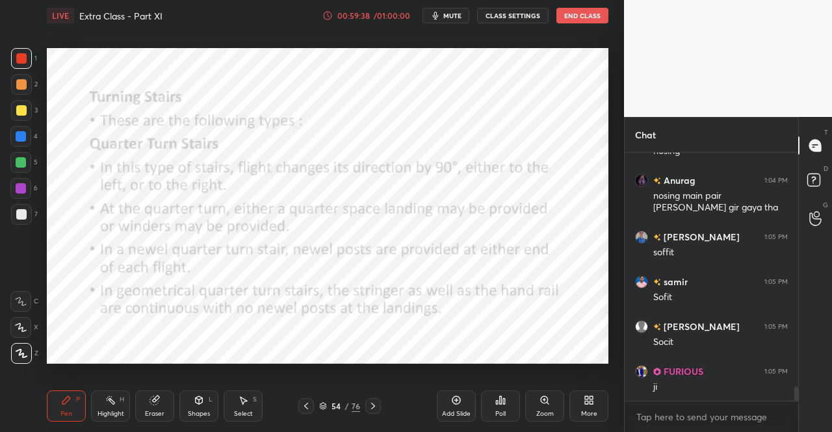
click at [372, 408] on icon at bounding box center [373, 406] width 10 height 10
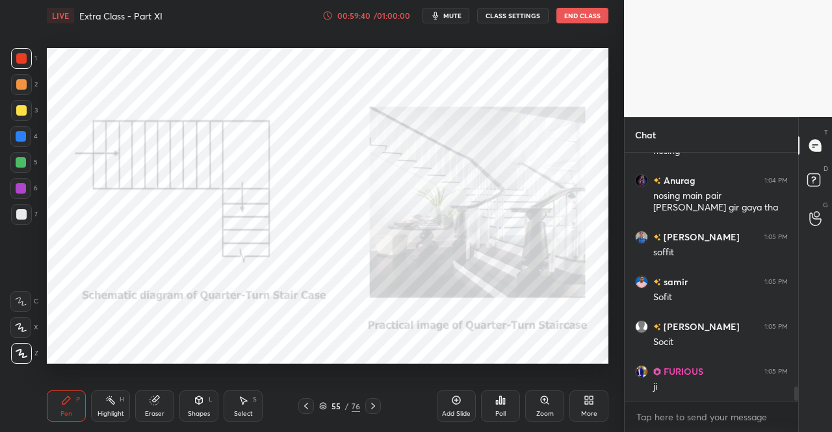
click at [374, 406] on icon at bounding box center [373, 406] width 4 height 7
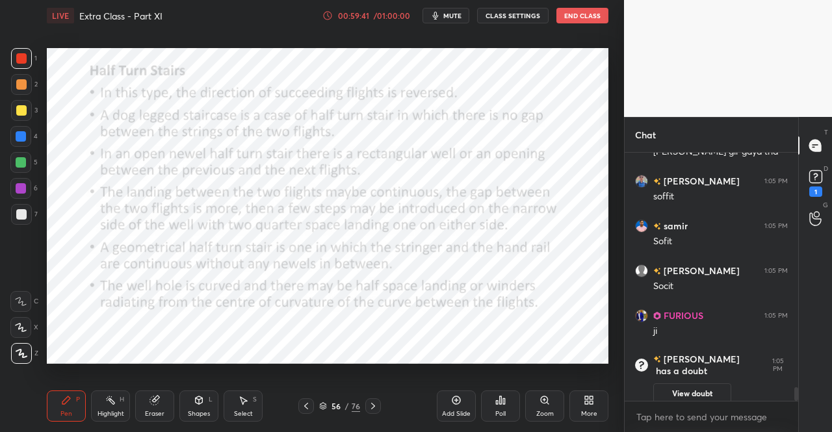
click at [373, 406] on icon at bounding box center [373, 406] width 10 height 10
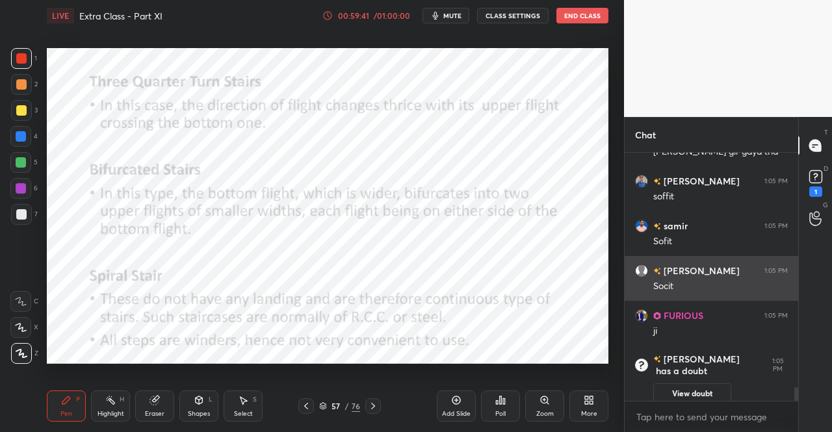
click at [373, 406] on icon at bounding box center [373, 406] width 4 height 7
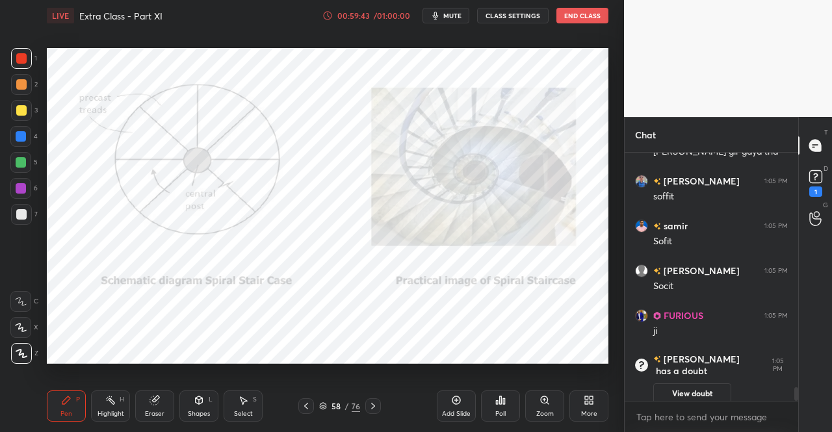
click at [373, 408] on icon at bounding box center [373, 406] width 10 height 10
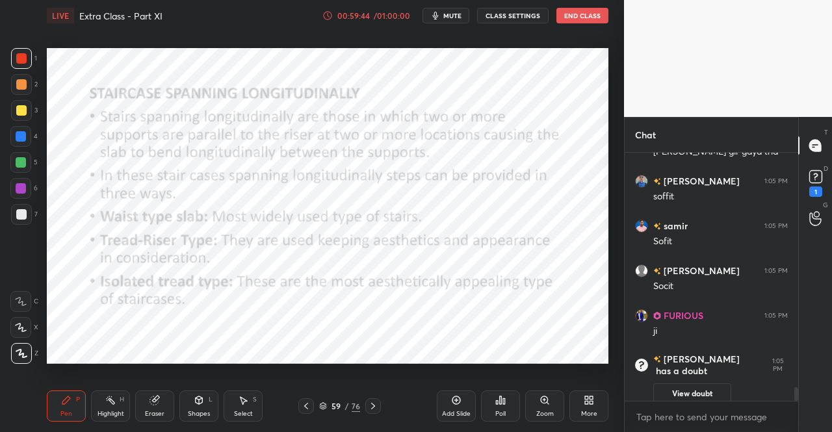
click at [373, 407] on icon at bounding box center [373, 406] width 10 height 10
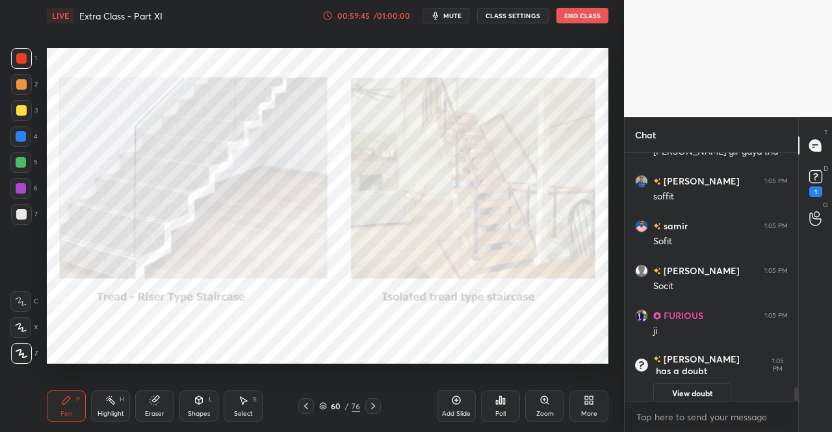
click at [369, 404] on icon at bounding box center [373, 406] width 10 height 10
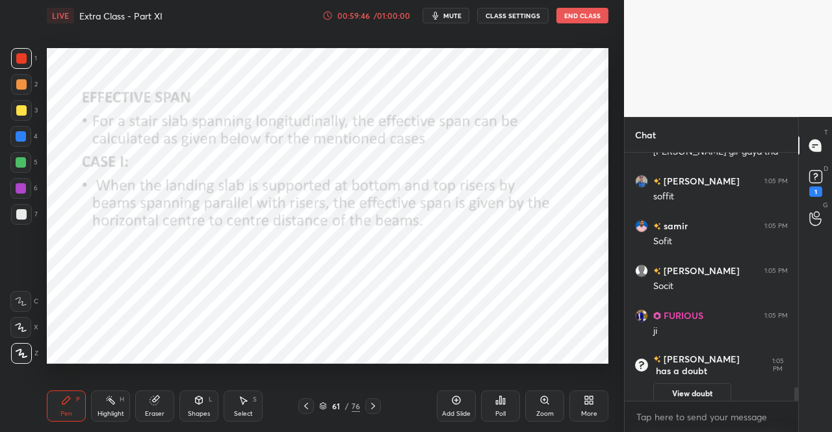
click at [306, 408] on icon at bounding box center [306, 406] width 10 height 10
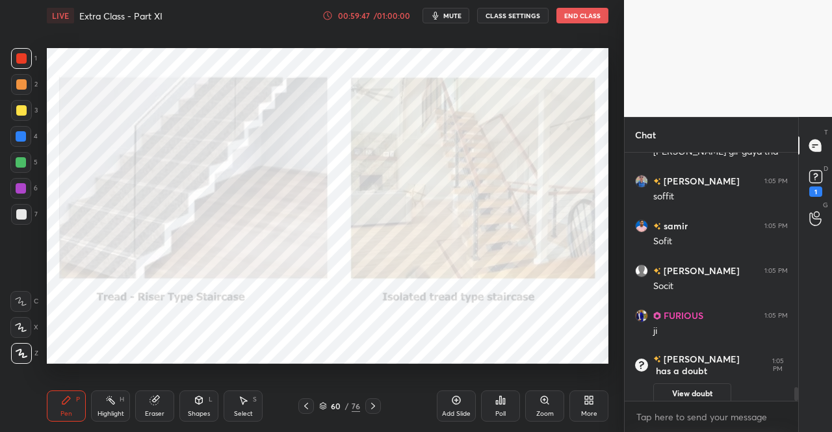
click at [306, 404] on icon at bounding box center [306, 406] width 10 height 10
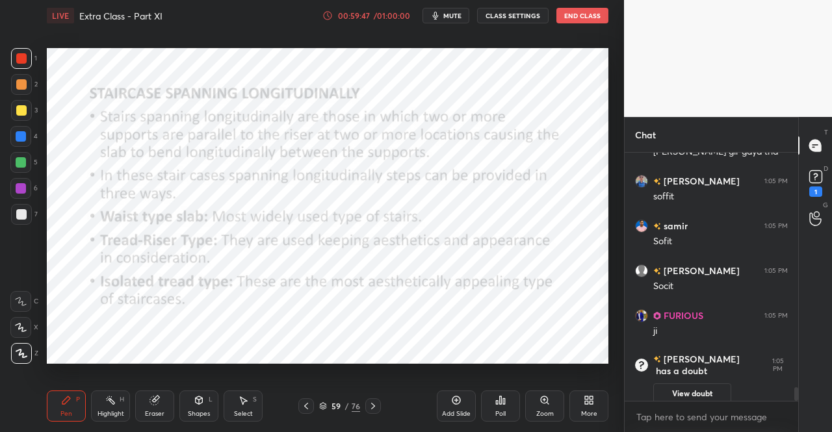
click at [304, 403] on icon at bounding box center [306, 406] width 10 height 10
click at [304, 402] on icon at bounding box center [306, 406] width 10 height 10
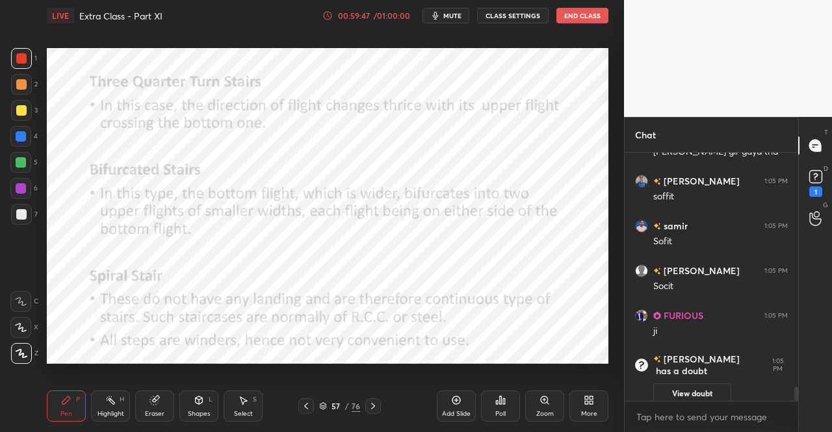
click at [308, 405] on icon at bounding box center [306, 406] width 10 height 10
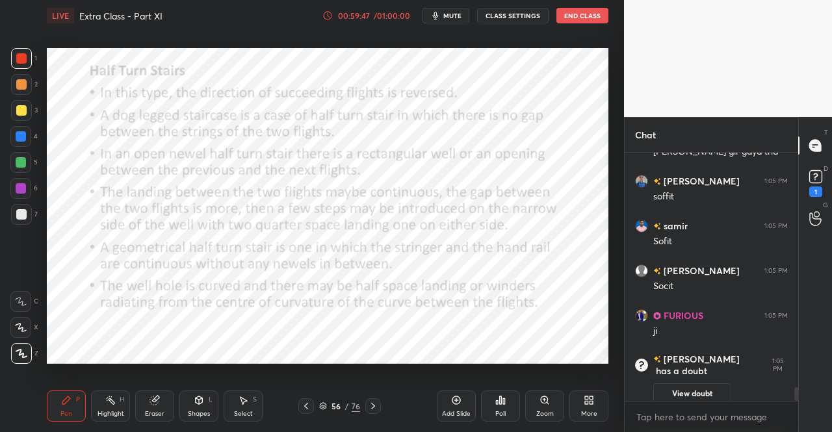
click at [310, 405] on icon at bounding box center [306, 406] width 10 height 10
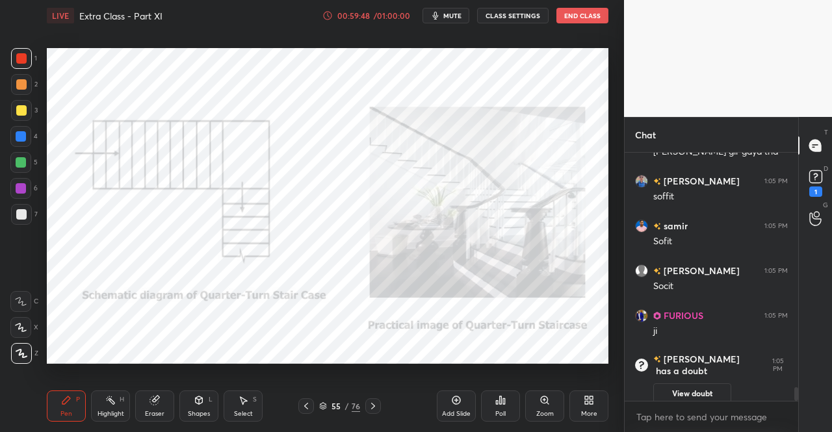
click at [308, 405] on icon at bounding box center [306, 406] width 10 height 10
click at [307, 405] on icon at bounding box center [306, 406] width 10 height 10
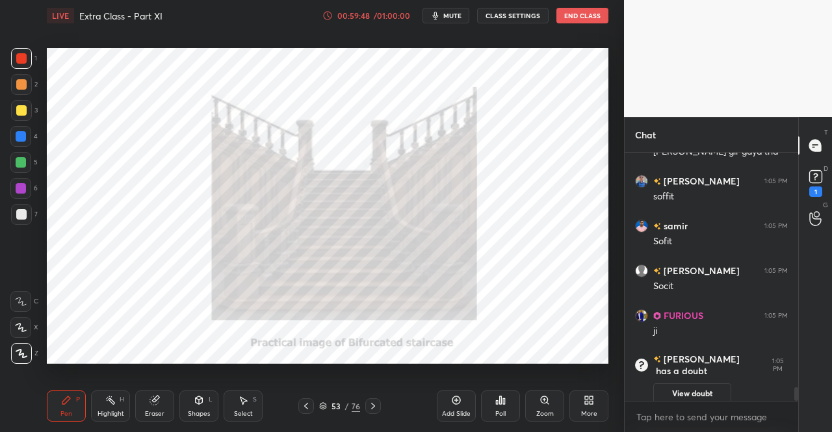
click at [309, 406] on icon at bounding box center [306, 406] width 10 height 10
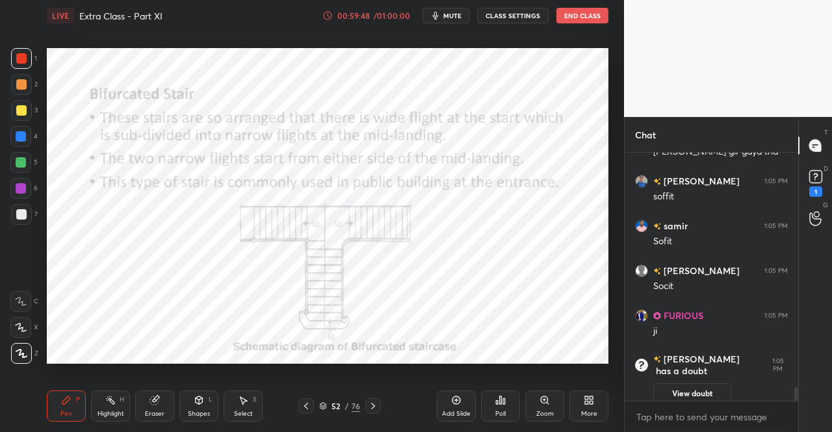
click at [308, 405] on icon at bounding box center [306, 406] width 10 height 10
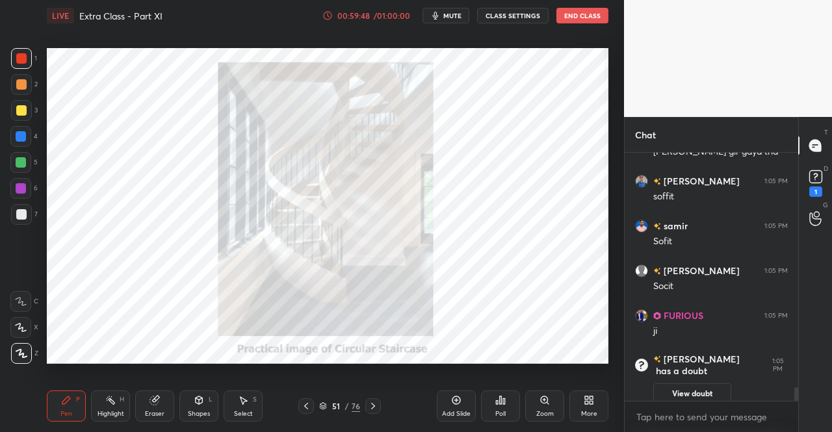
click at [308, 404] on icon at bounding box center [306, 406] width 4 height 7
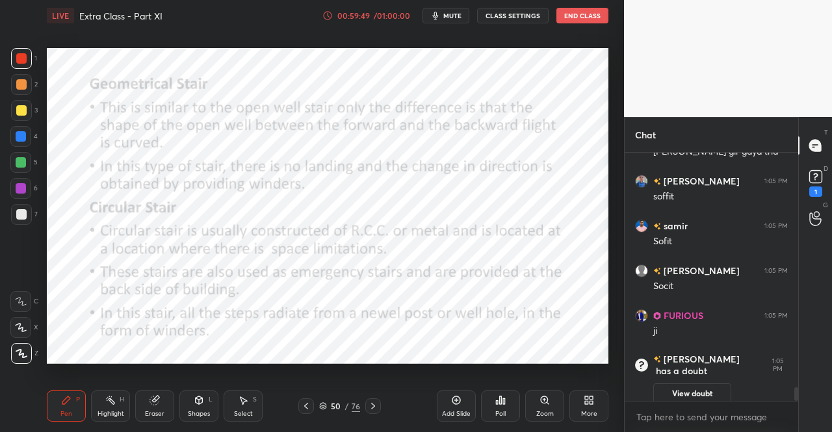
click at [308, 404] on icon at bounding box center [306, 406] width 4 height 7
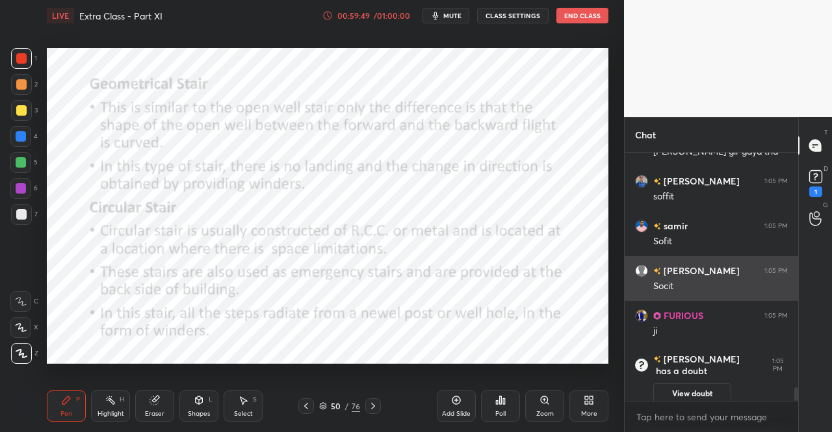
click at [308, 405] on icon at bounding box center [306, 406] width 10 height 10
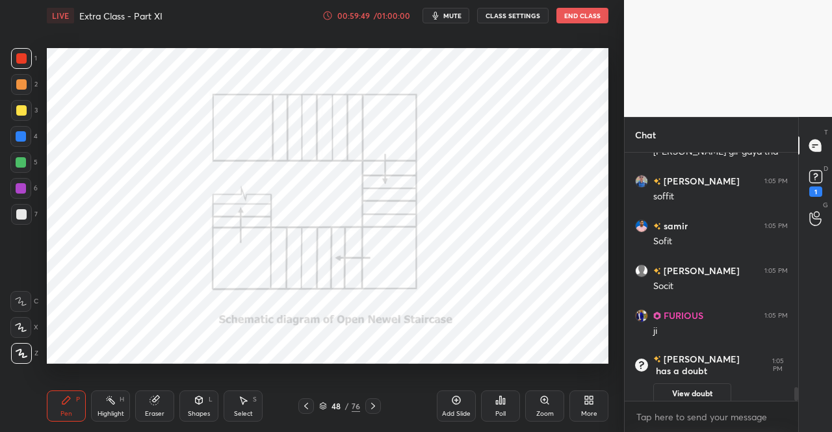
click at [304, 406] on icon at bounding box center [306, 406] width 10 height 10
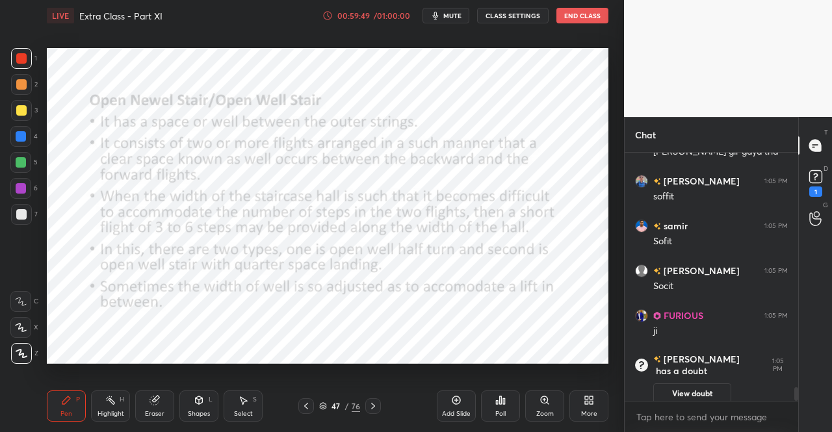
click at [305, 405] on icon at bounding box center [306, 406] width 10 height 10
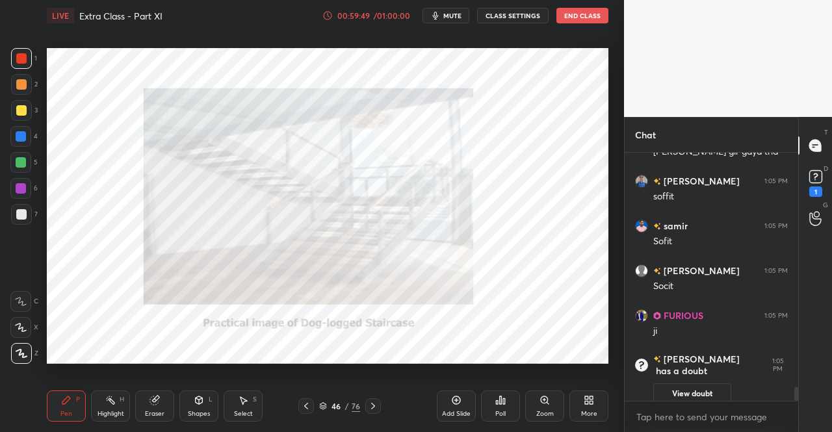
click at [304, 405] on icon at bounding box center [306, 406] width 10 height 10
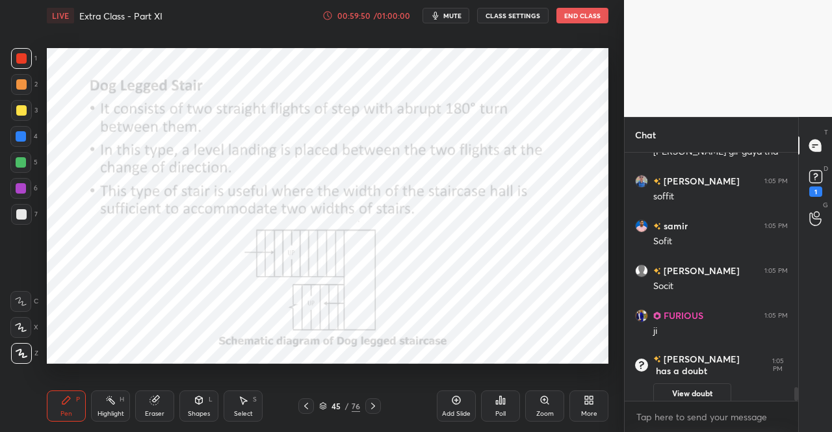
click at [303, 404] on icon at bounding box center [306, 406] width 10 height 10
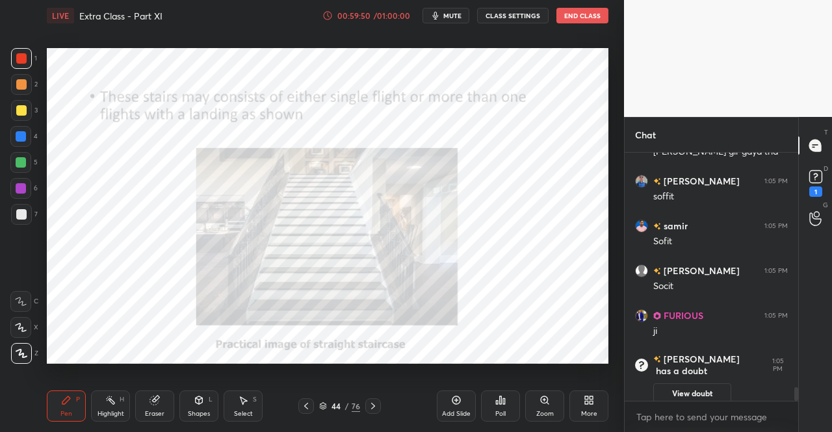
click at [304, 406] on icon at bounding box center [306, 406] width 10 height 10
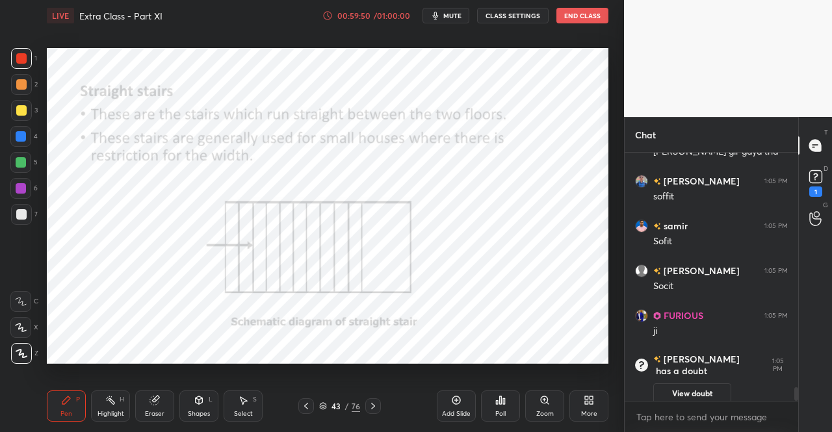
click at [302, 406] on icon at bounding box center [306, 406] width 10 height 10
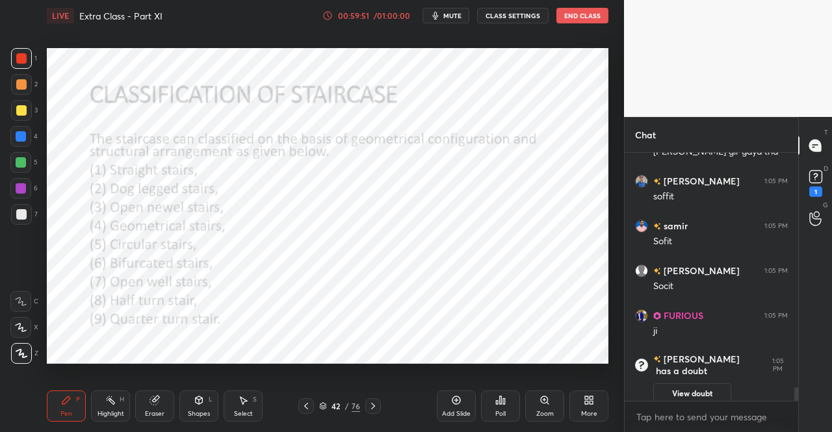
click at [300, 406] on div at bounding box center [306, 407] width 16 height 16
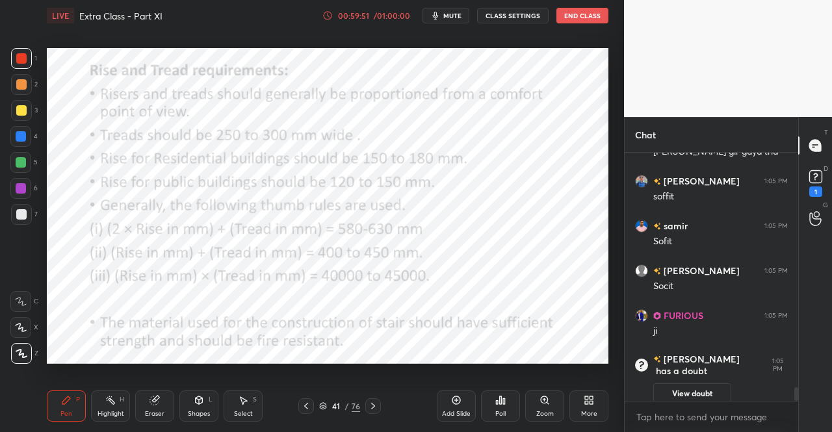
click at [298, 406] on div at bounding box center [306, 407] width 16 height 16
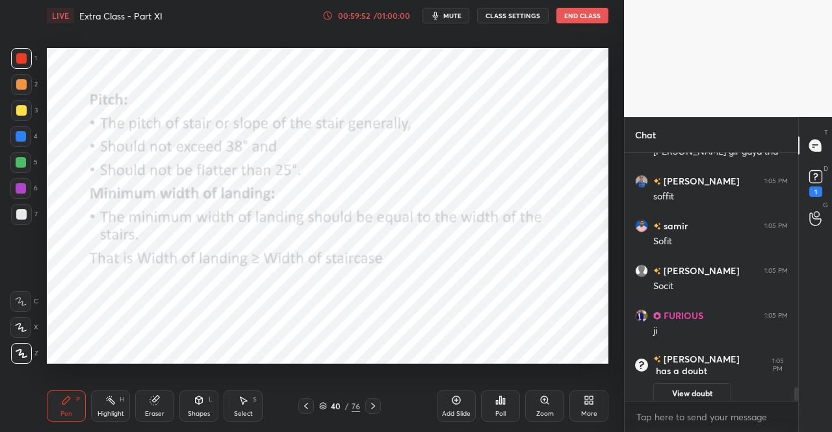
click at [300, 406] on div at bounding box center [306, 407] width 16 height 16
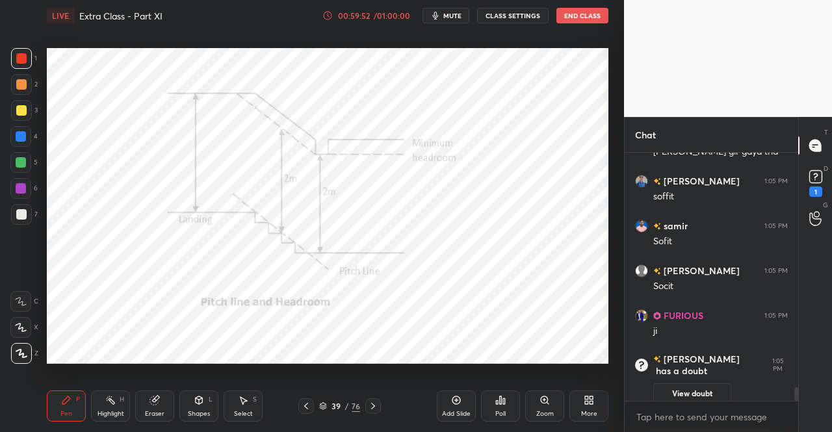
click at [301, 406] on icon at bounding box center [306, 406] width 10 height 10
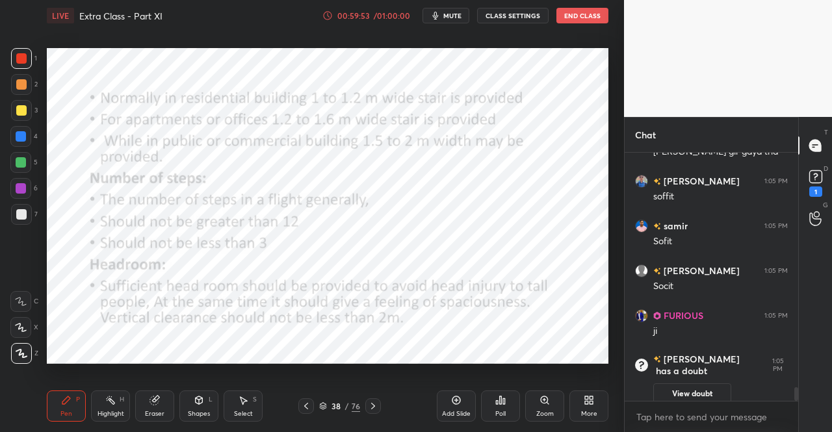
click at [310, 405] on icon at bounding box center [306, 406] width 10 height 10
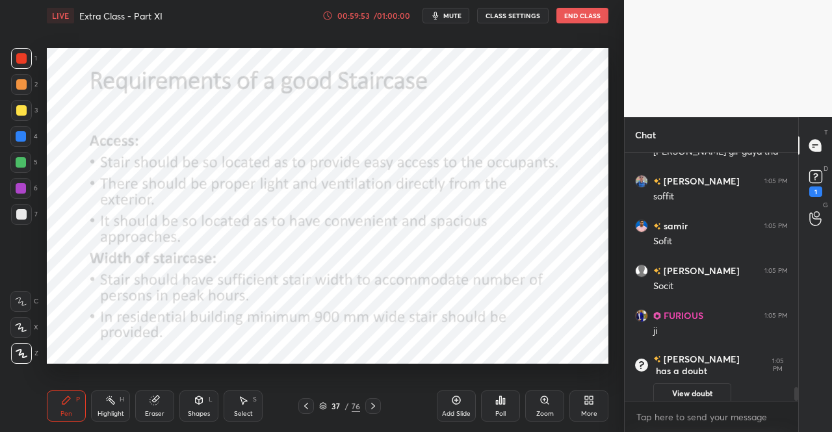
click at [306, 405] on icon at bounding box center [306, 406] width 4 height 7
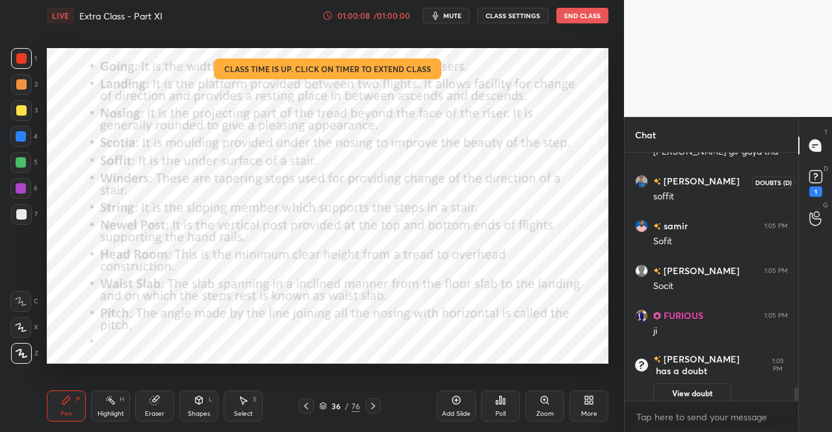
click at [824, 187] on div "1" at bounding box center [816, 182] width 20 height 30
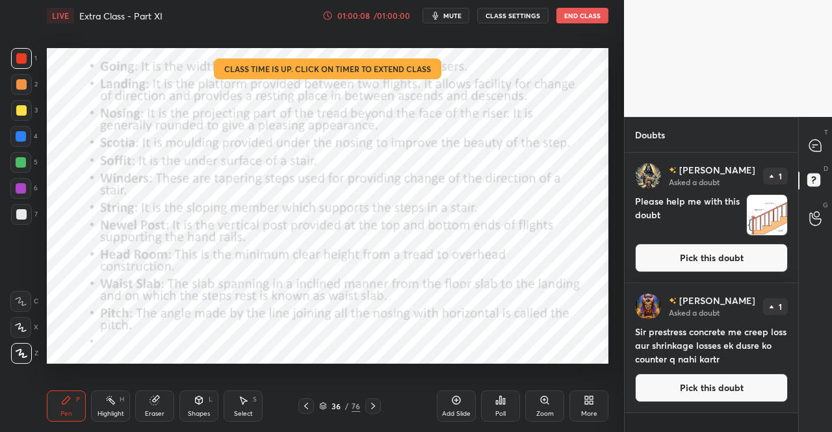
click at [753, 261] on button "Pick this doubt" at bounding box center [711, 258] width 153 height 29
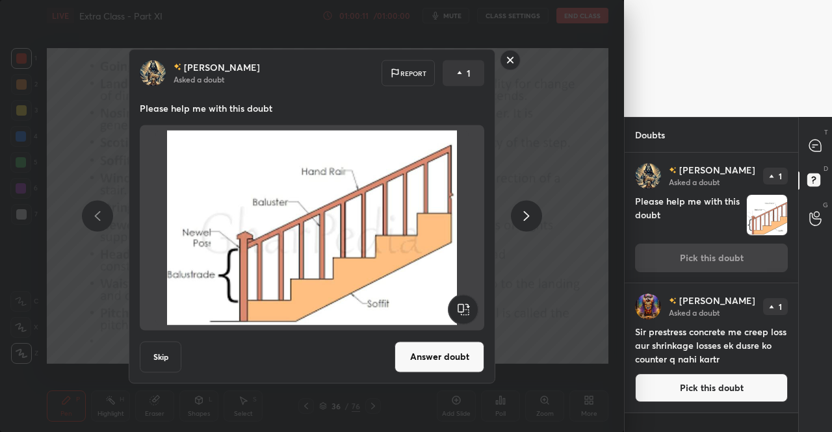
click at [529, 224] on div at bounding box center [526, 216] width 31 height 31
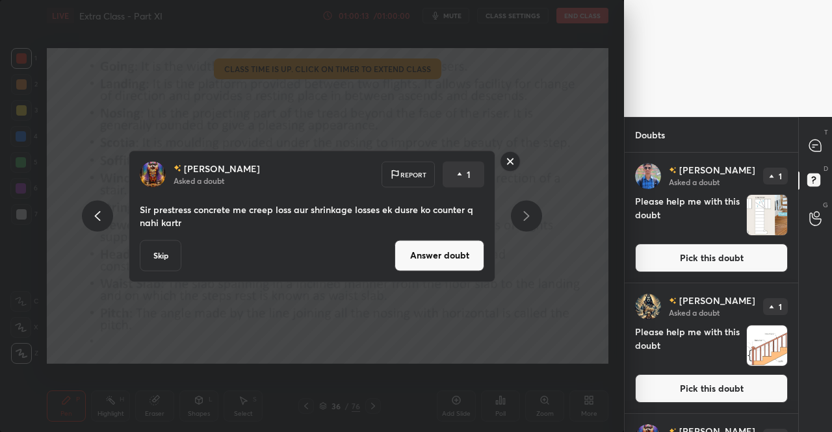
click at [528, 214] on icon at bounding box center [527, 216] width 6 height 10
click at [101, 220] on icon at bounding box center [98, 217] width 16 height 16
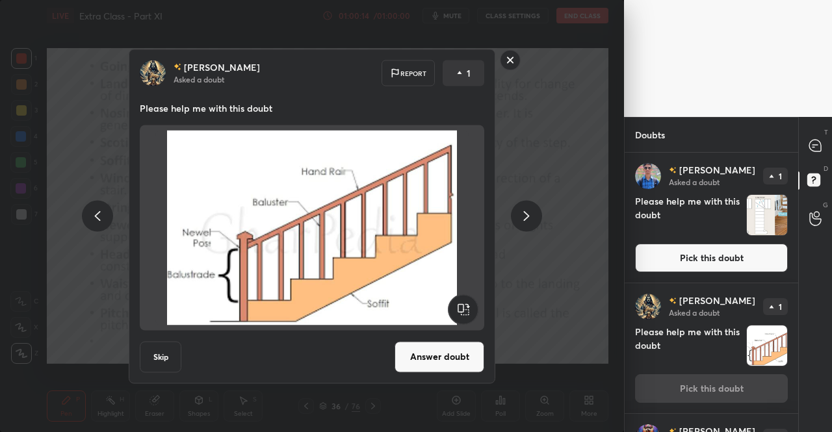
click at [103, 219] on icon at bounding box center [98, 217] width 16 height 16
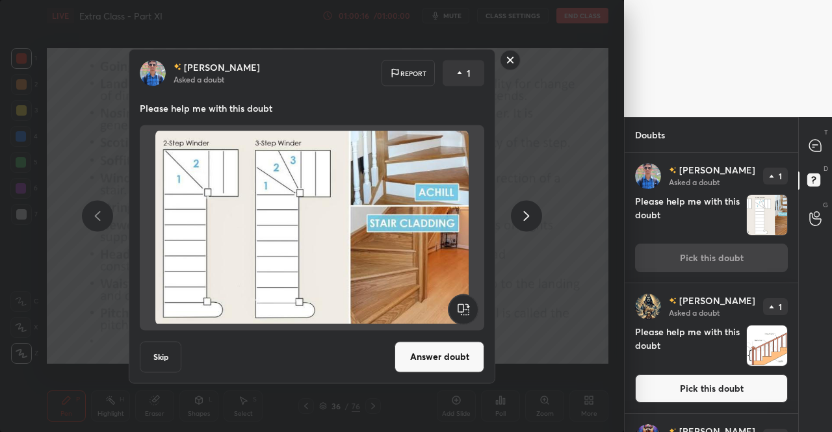
click at [472, 363] on button "Answer doubt" at bounding box center [440, 356] width 90 height 31
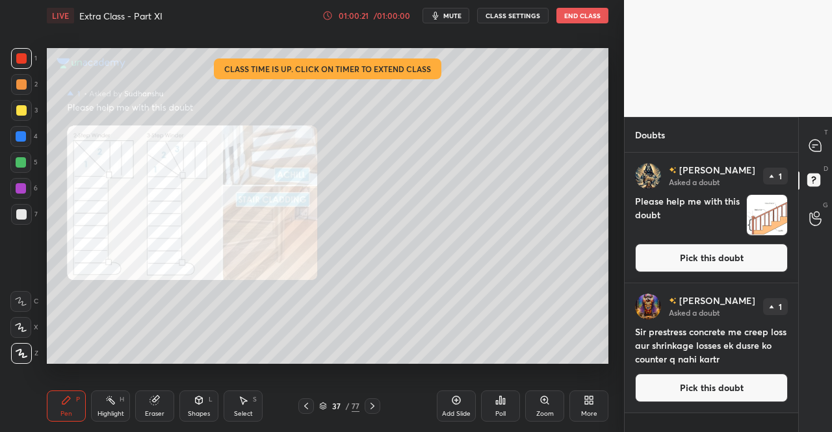
click at [533, 403] on div "Zoom" at bounding box center [544, 406] width 39 height 31
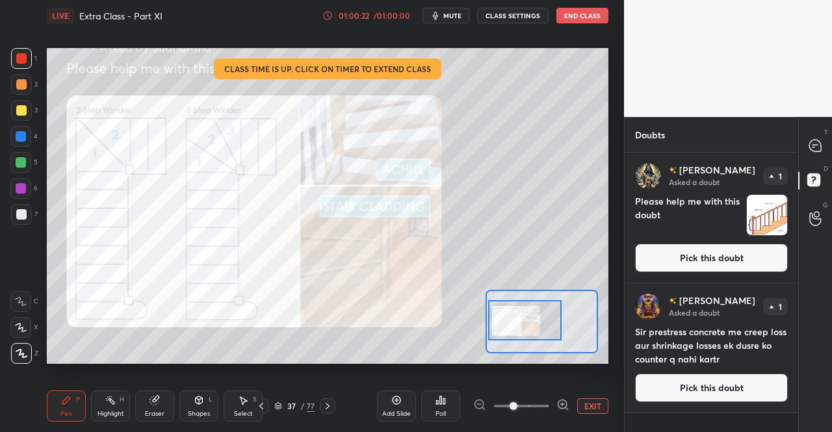
click at [69, 415] on div "Pen" at bounding box center [66, 414] width 12 height 7
click at [68, 388] on div "Pen P Highlight H Eraser Shapes L Select S 37 / 77 Add Slide Poll EXIT" at bounding box center [328, 406] width 562 height 52
click at [821, 147] on icon at bounding box center [816, 146] width 12 height 12
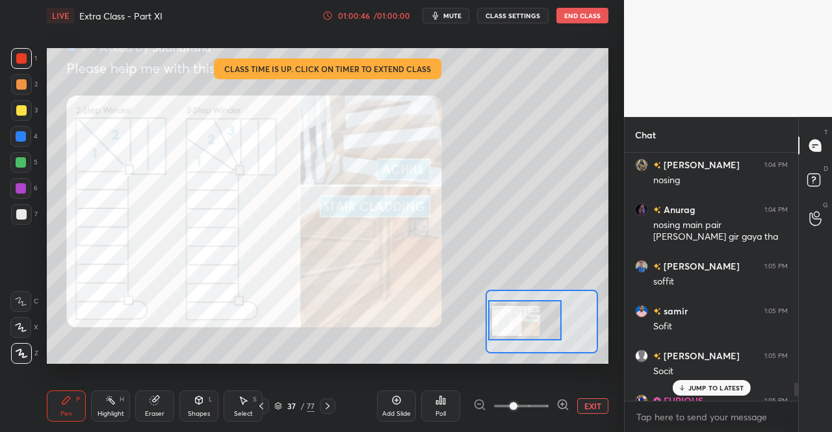
scroll to position [4220, 0]
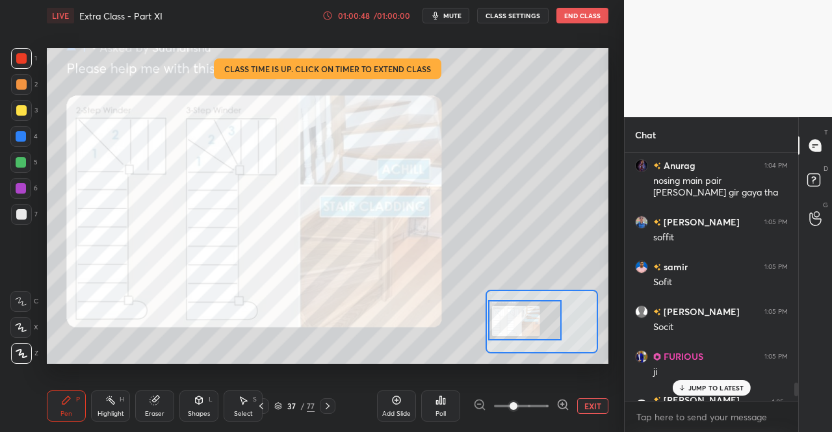
click at [702, 388] on p "JUMP TO LATEST" at bounding box center [717, 388] width 56 height 8
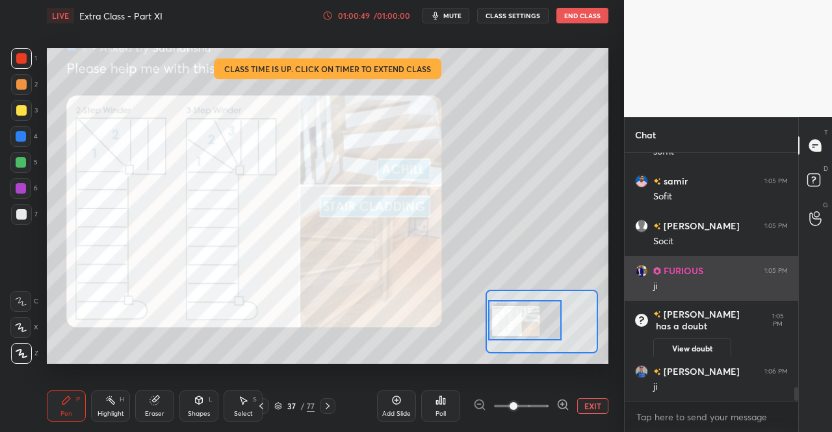
click at [603, 404] on button "EXIT" at bounding box center [592, 407] width 31 height 16
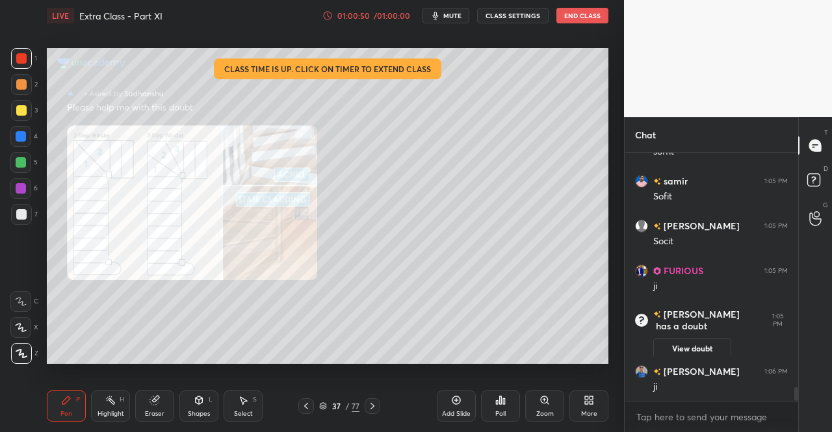
click at [309, 404] on icon at bounding box center [306, 406] width 10 height 10
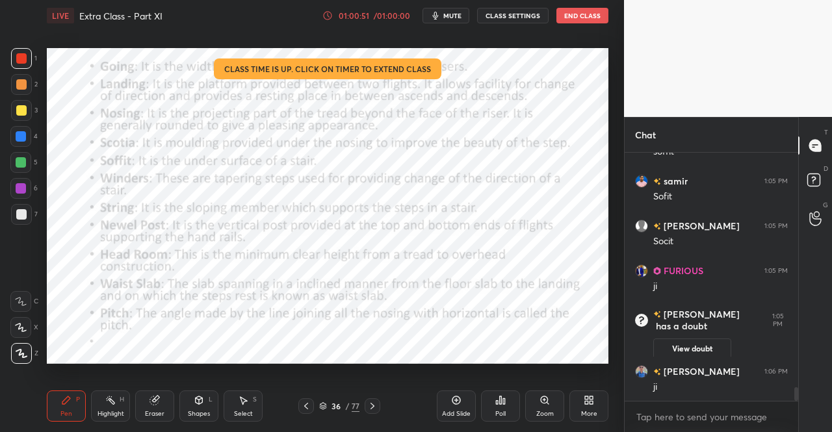
click at [77, 410] on div "Pen P" at bounding box center [66, 406] width 39 height 31
click at [74, 410] on div "Pen P" at bounding box center [66, 406] width 39 height 31
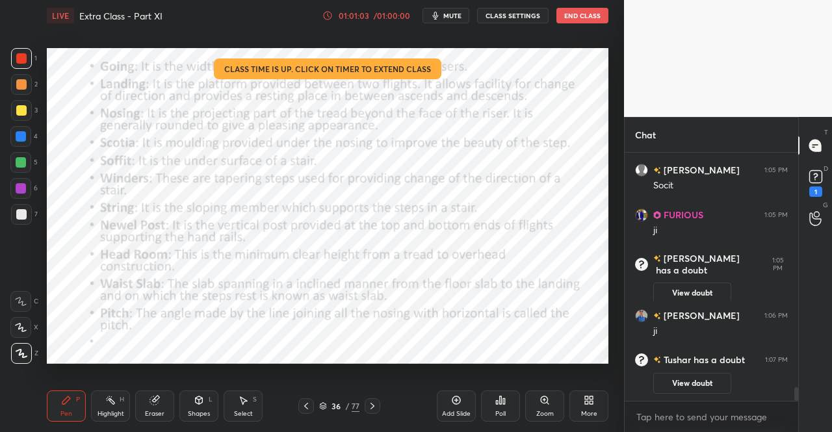
click at [307, 402] on icon at bounding box center [306, 406] width 10 height 10
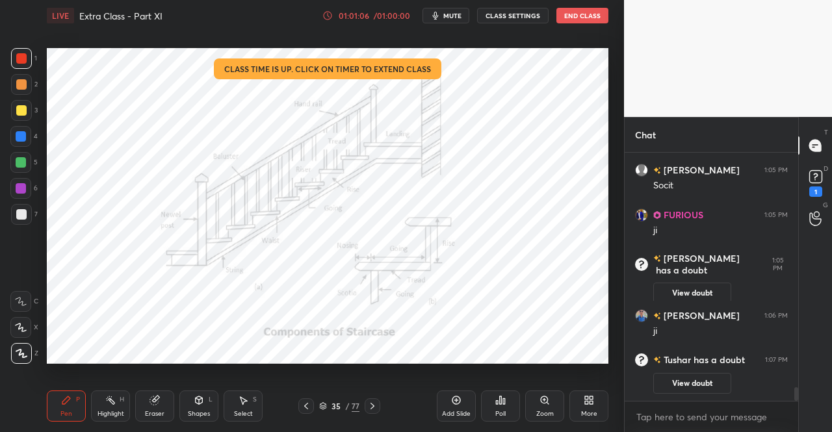
click at [161, 408] on div "Eraser" at bounding box center [154, 406] width 39 height 31
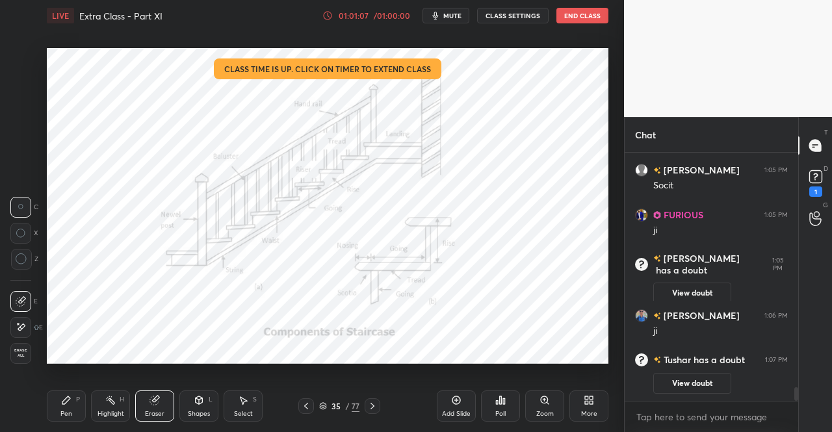
click at [205, 408] on div "Shapes L" at bounding box center [198, 406] width 39 height 31
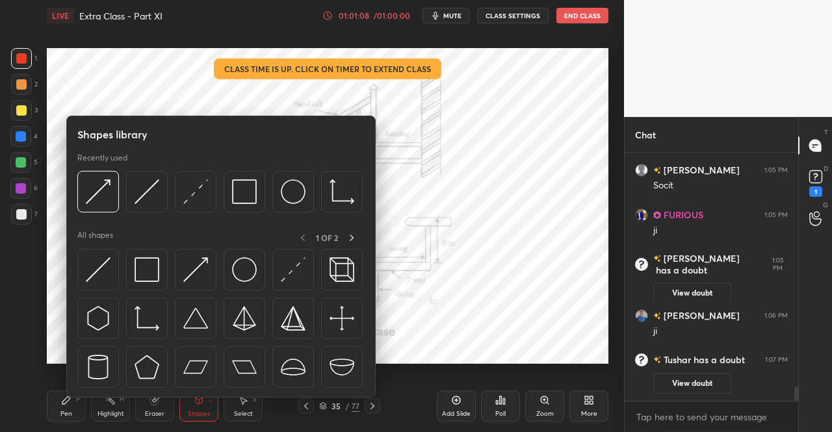
click at [98, 270] on img at bounding box center [98, 269] width 25 height 25
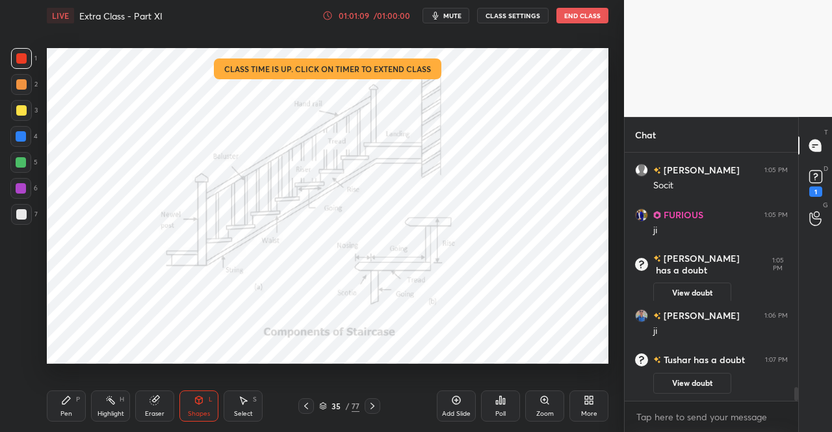
click at [23, 186] on div at bounding box center [21, 188] width 10 height 10
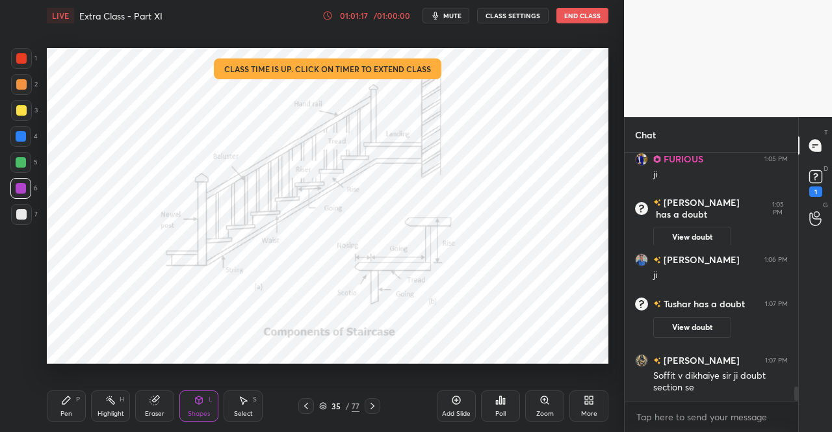
click at [68, 421] on div "Pen P" at bounding box center [66, 406] width 39 height 31
click at [20, 70] on div "1" at bounding box center [24, 61] width 26 height 26
click at [373, 404] on icon at bounding box center [372, 406] width 10 height 10
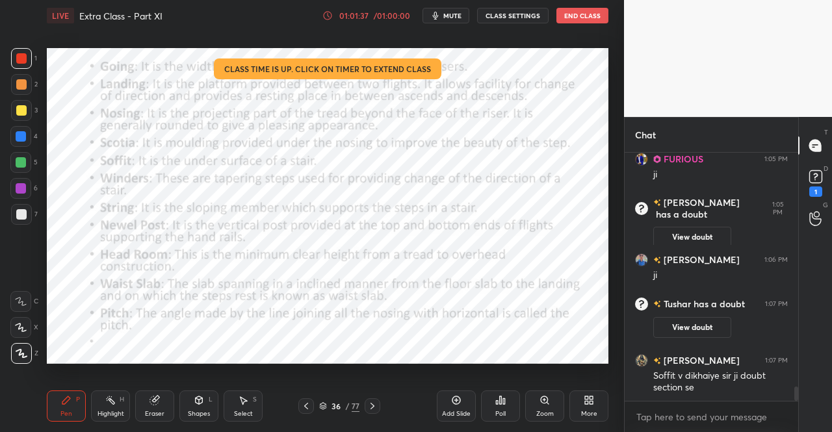
click at [62, 399] on icon at bounding box center [66, 400] width 10 height 10
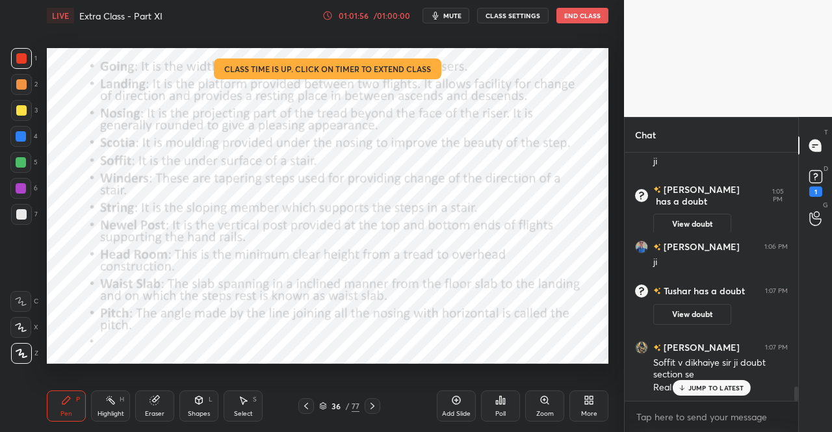
click at [306, 405] on icon at bounding box center [306, 406] width 10 height 10
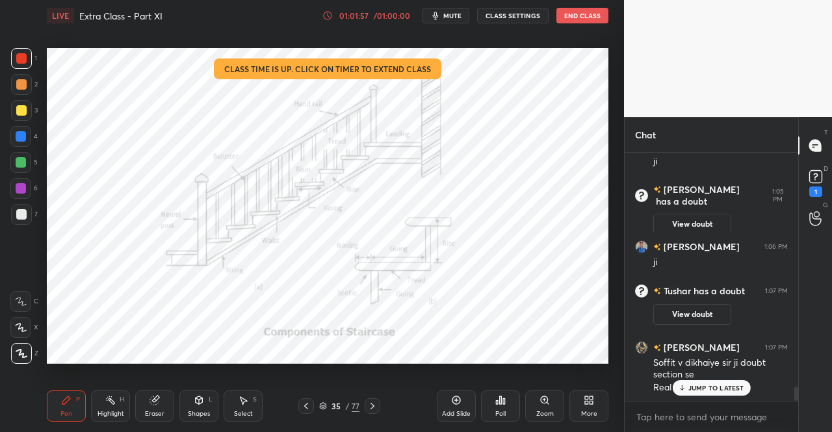
scroll to position [4180, 0]
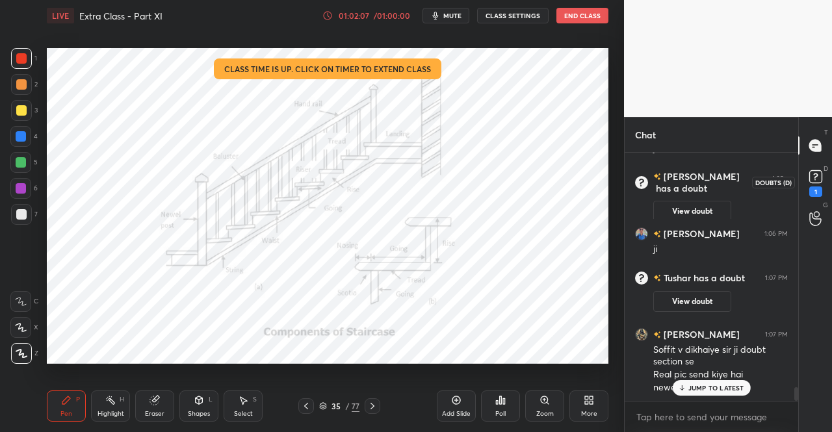
click at [824, 184] on icon at bounding box center [816, 177] width 20 height 20
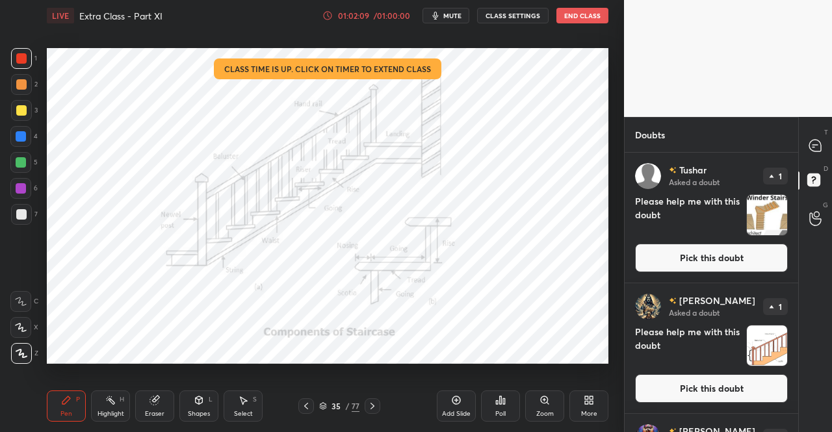
click at [747, 258] on button "Pick this doubt" at bounding box center [711, 258] width 153 height 29
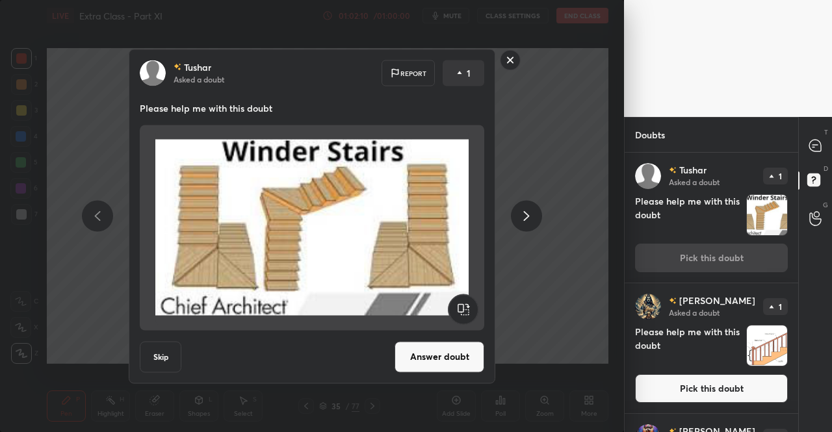
click at [525, 216] on icon at bounding box center [527, 217] width 16 height 16
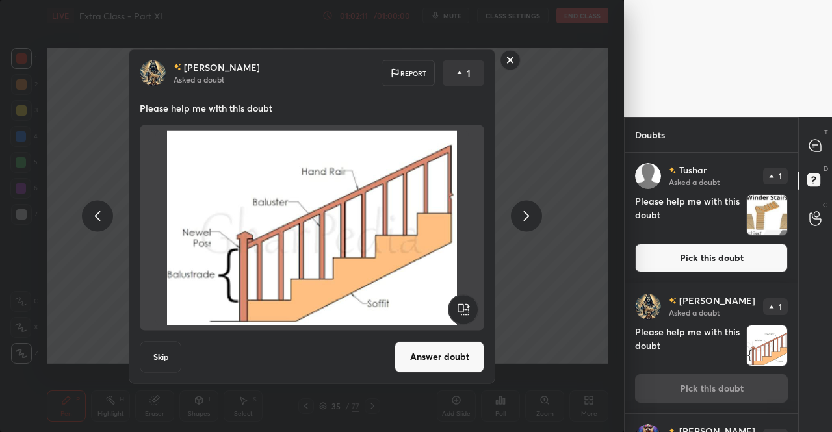
click at [525, 218] on icon at bounding box center [527, 217] width 16 height 16
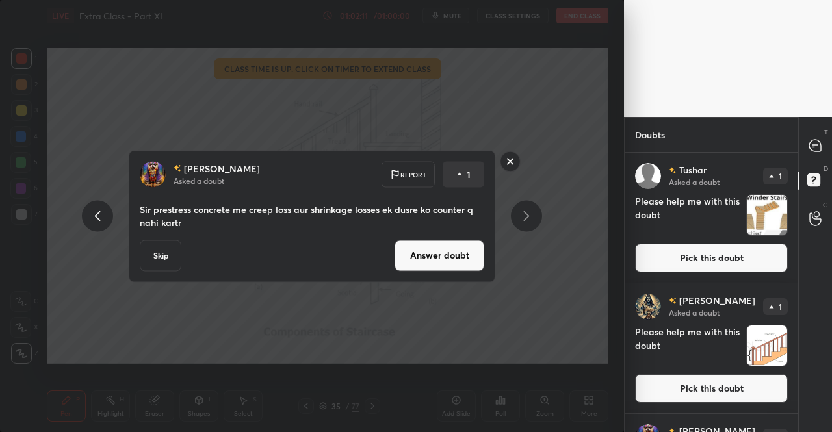
scroll to position [111, 0]
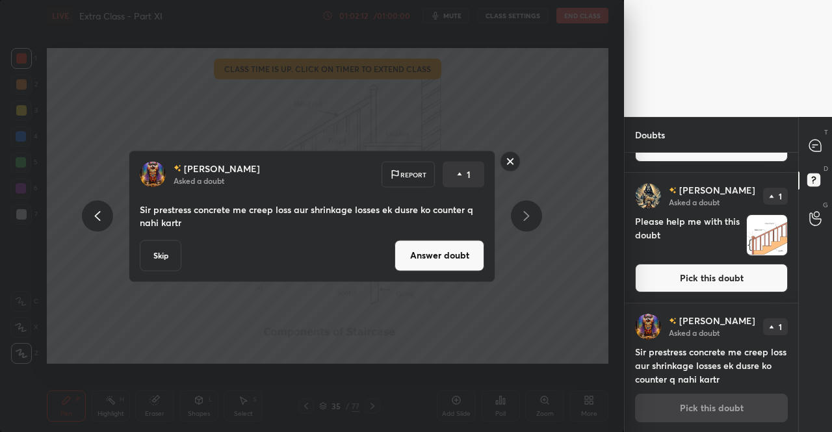
click at [525, 211] on icon at bounding box center [527, 217] width 16 height 16
click at [826, 146] on div at bounding box center [816, 145] width 26 height 23
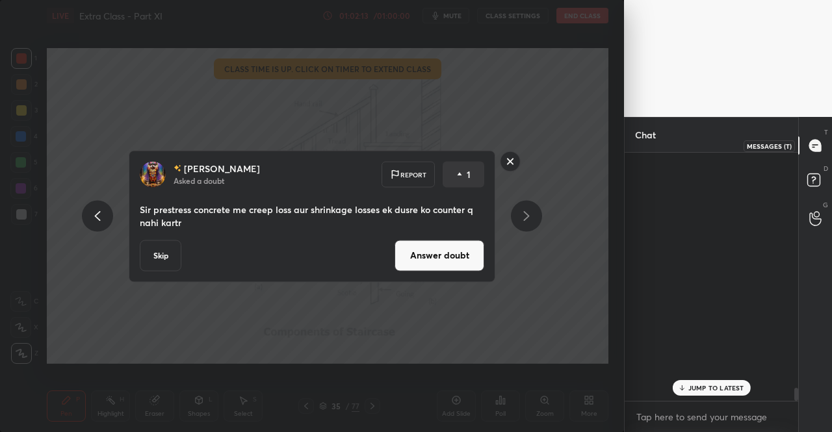
scroll to position [244, 170]
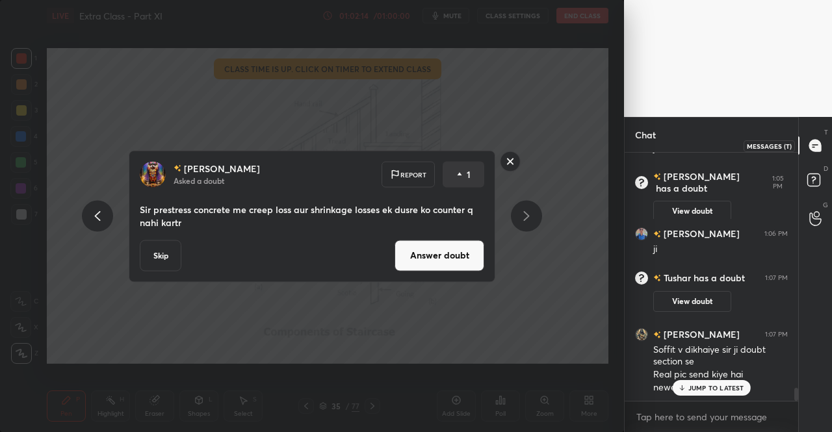
click at [811, 151] on icon at bounding box center [816, 146] width 14 height 14
click at [518, 156] on rect at bounding box center [511, 162] width 20 height 20
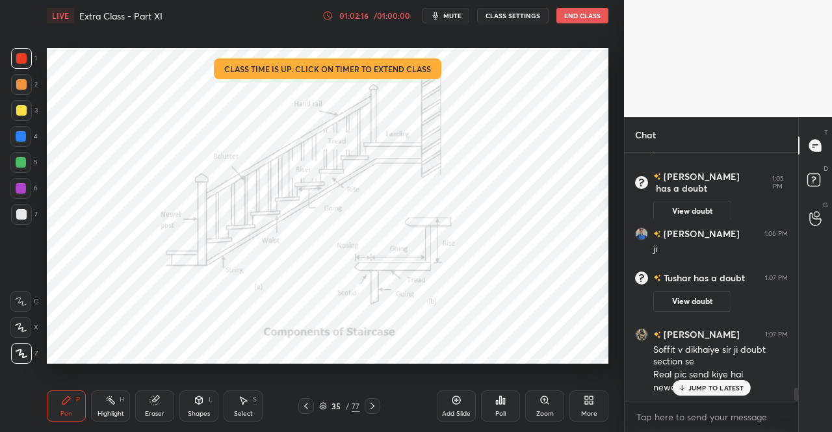
scroll to position [0, 0]
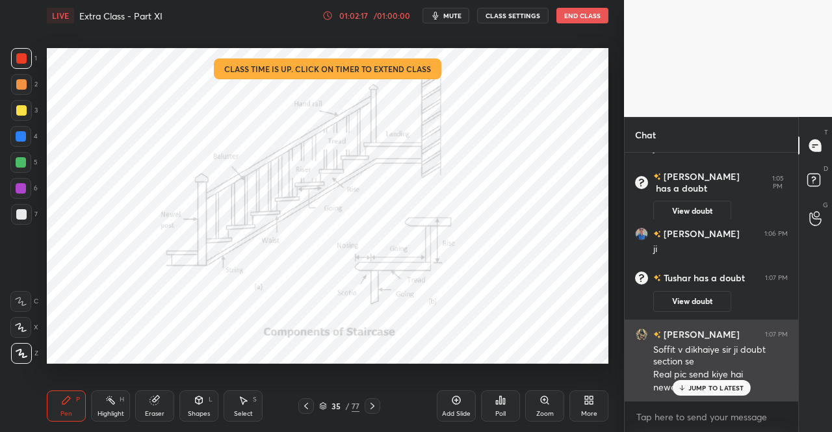
click at [688, 389] on div "JUMP TO LATEST" at bounding box center [711, 388] width 78 height 16
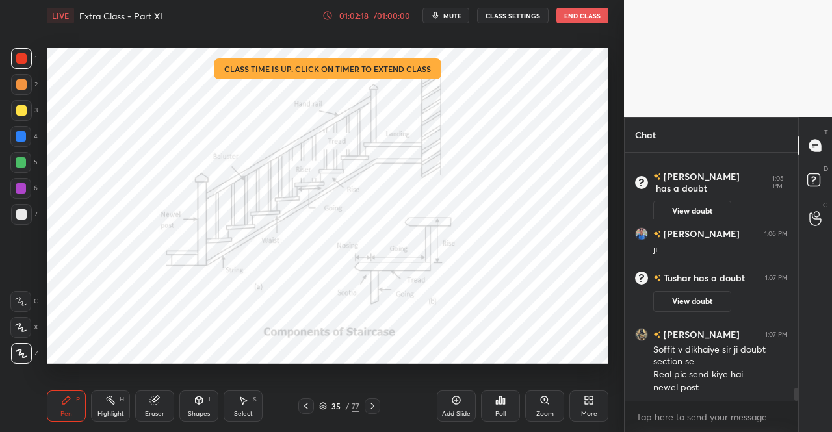
click at [814, 186] on rect at bounding box center [814, 180] width 12 height 12
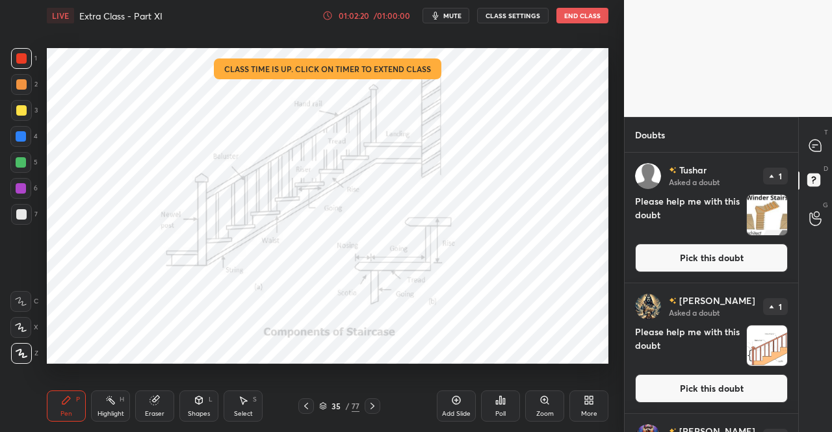
click at [681, 382] on button "Pick this doubt" at bounding box center [711, 389] width 153 height 29
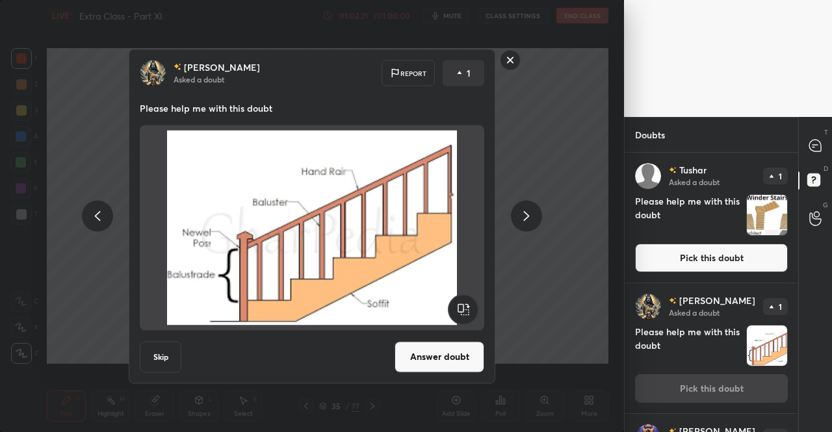
click at [460, 366] on button "Answer doubt" at bounding box center [440, 356] width 90 height 31
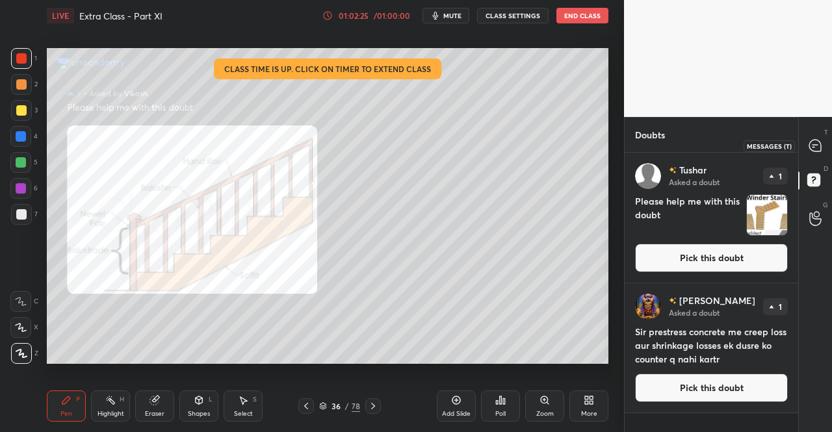
click at [817, 141] on icon at bounding box center [816, 146] width 12 height 12
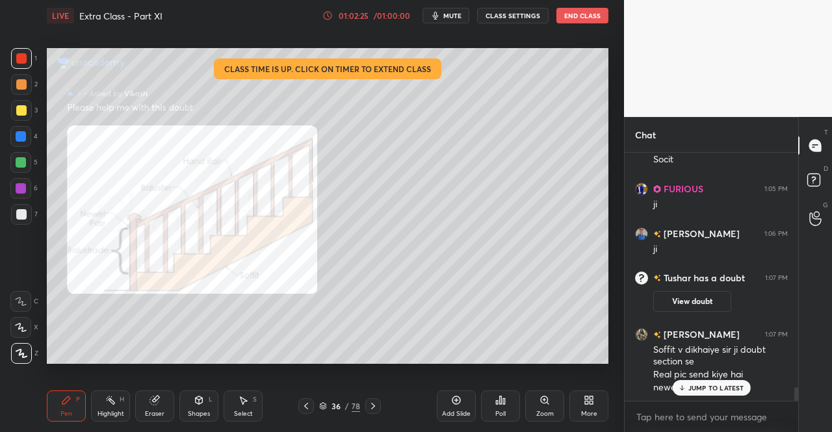
scroll to position [244, 170]
click at [713, 385] on p "JUMP TO LATEST" at bounding box center [717, 388] width 56 height 8
click at [375, 407] on icon at bounding box center [373, 406] width 10 height 10
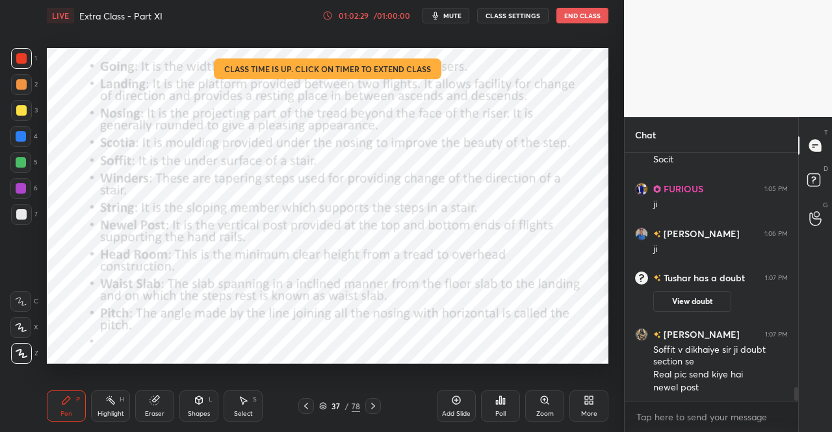
click at [375, 408] on icon at bounding box center [373, 406] width 10 height 10
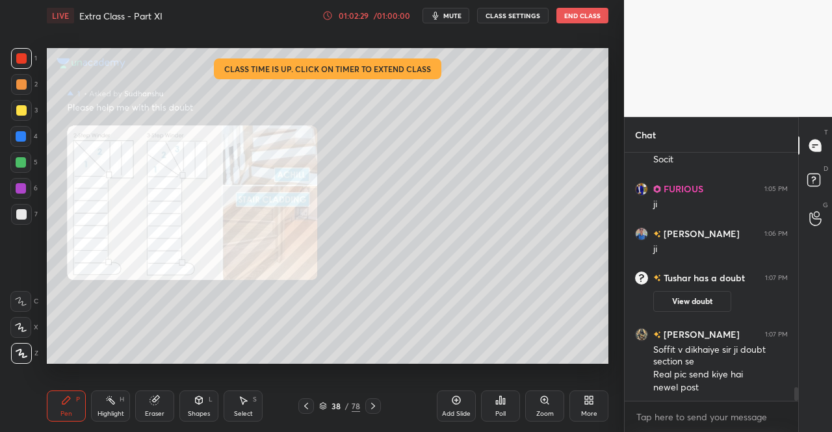
click at [378, 408] on div at bounding box center [373, 407] width 16 height 16
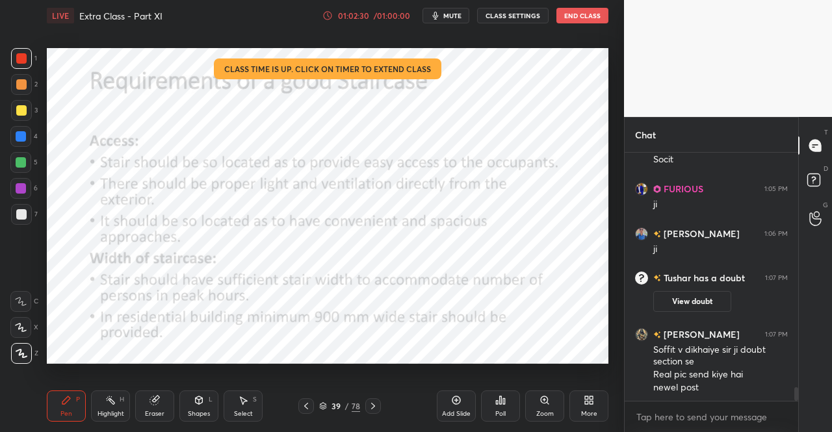
click at [306, 406] on icon at bounding box center [306, 406] width 10 height 10
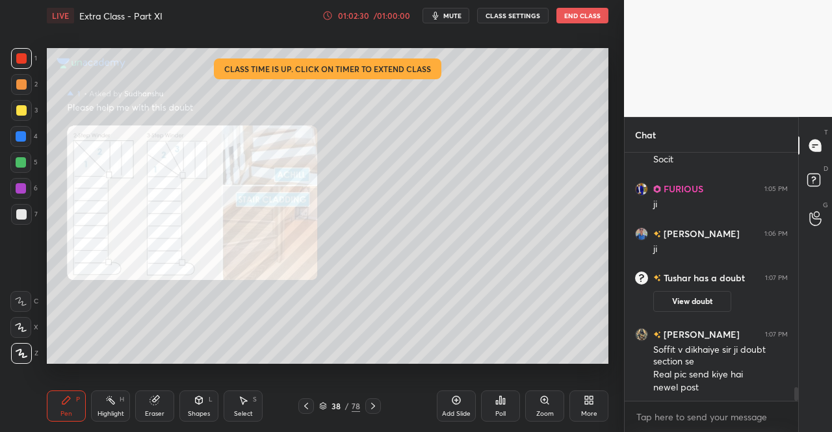
scroll to position [4408, 0]
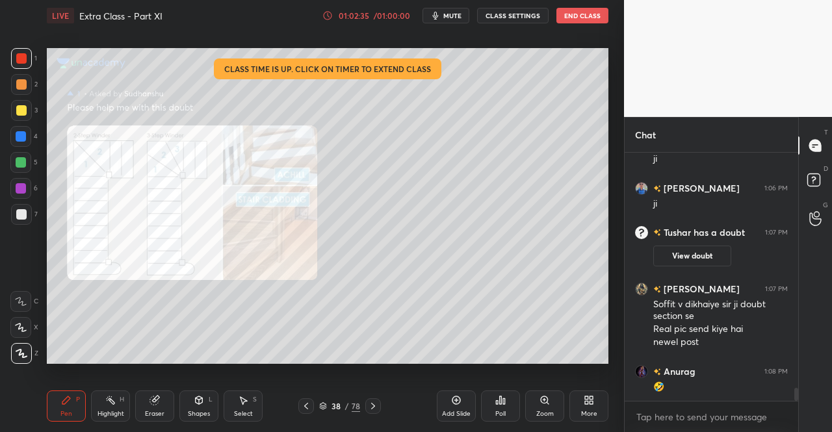
click at [371, 410] on icon at bounding box center [373, 406] width 10 height 10
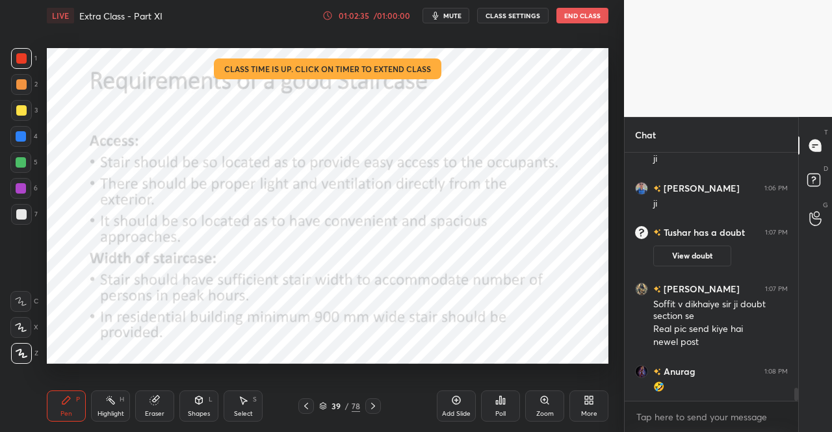
click at [375, 405] on icon at bounding box center [373, 406] width 10 height 10
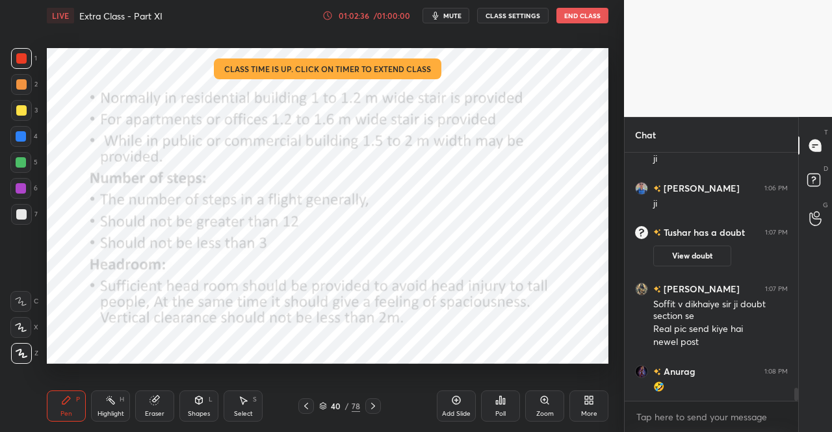
click at [376, 410] on icon at bounding box center [373, 406] width 10 height 10
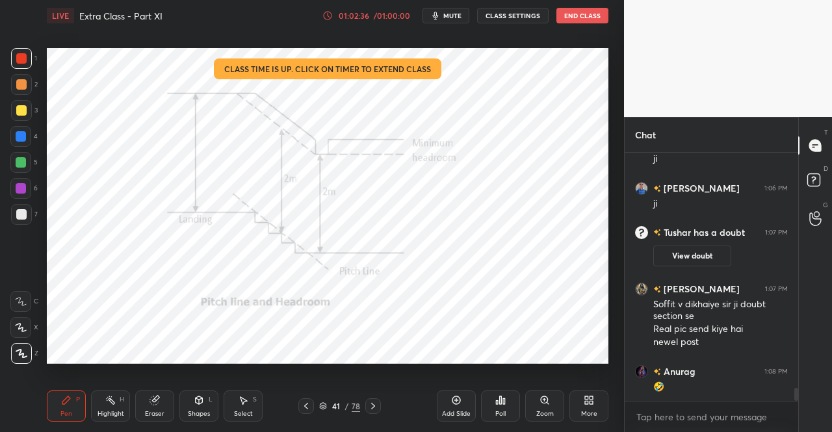
click at [376, 406] on icon at bounding box center [373, 406] width 10 height 10
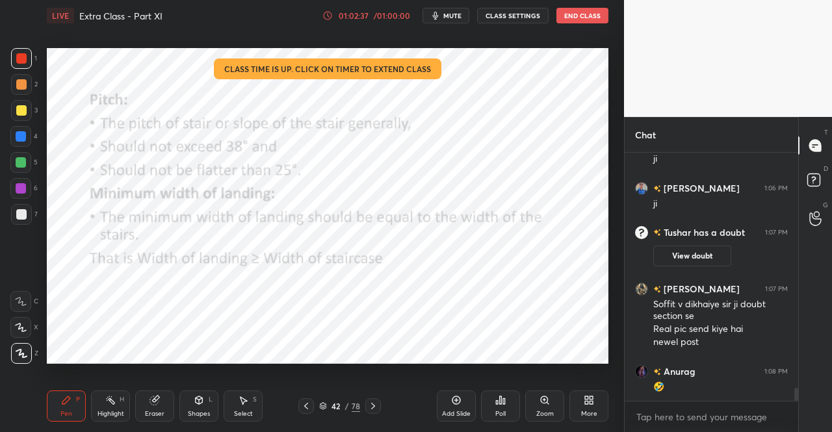
click at [375, 409] on icon at bounding box center [373, 406] width 10 height 10
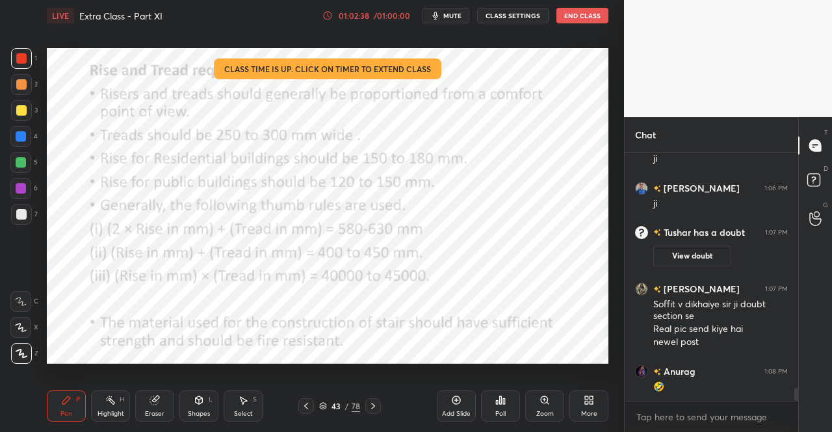
click at [373, 408] on icon at bounding box center [373, 406] width 10 height 10
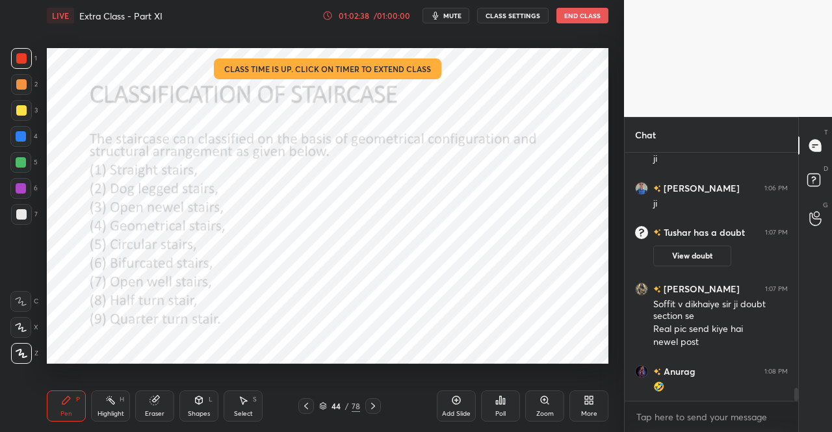
click at [369, 406] on icon at bounding box center [373, 406] width 10 height 10
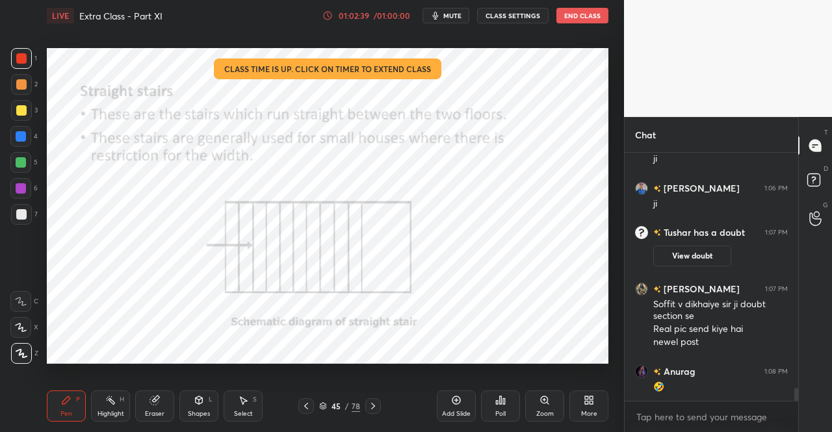
click at [371, 407] on icon at bounding box center [373, 406] width 10 height 10
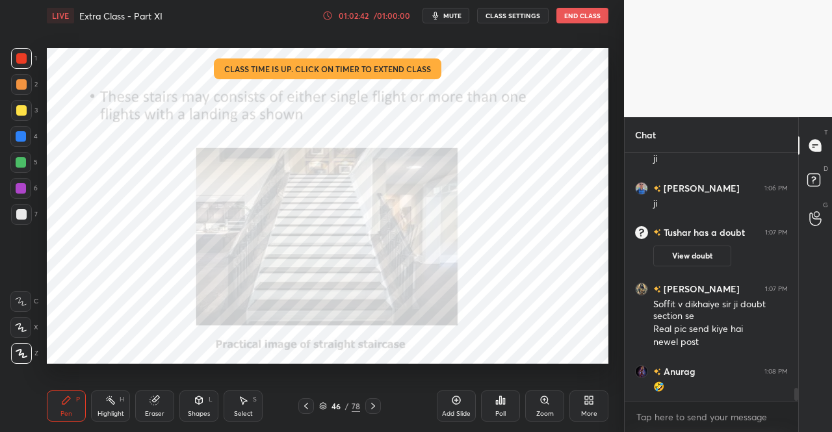
click at [307, 406] on icon at bounding box center [306, 406] width 10 height 10
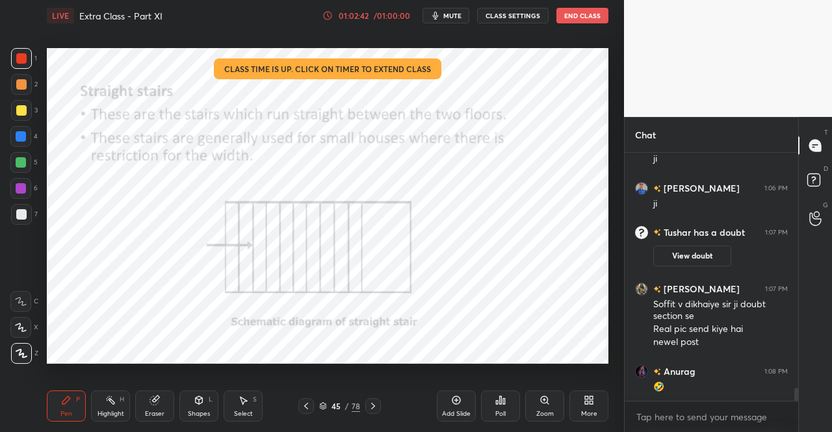
click at [309, 406] on icon at bounding box center [306, 406] width 10 height 10
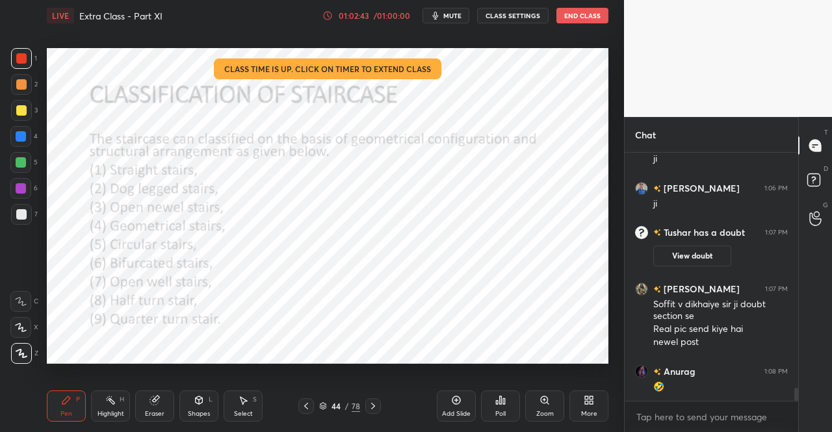
click at [308, 404] on icon at bounding box center [306, 406] width 10 height 10
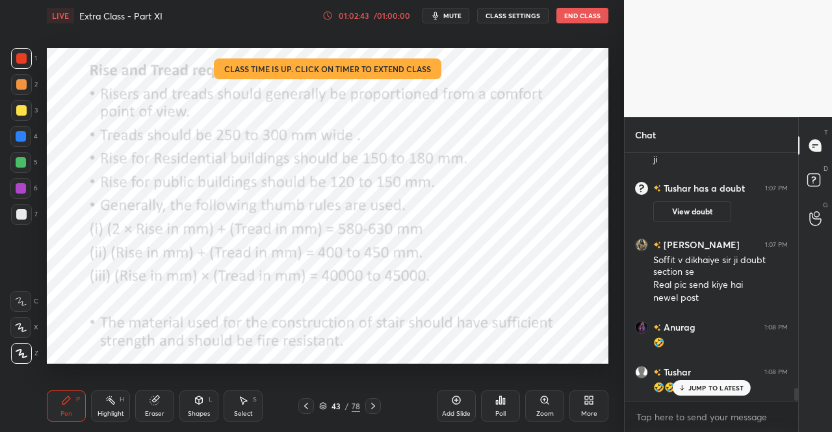
click at [307, 405] on icon at bounding box center [306, 406] width 10 height 10
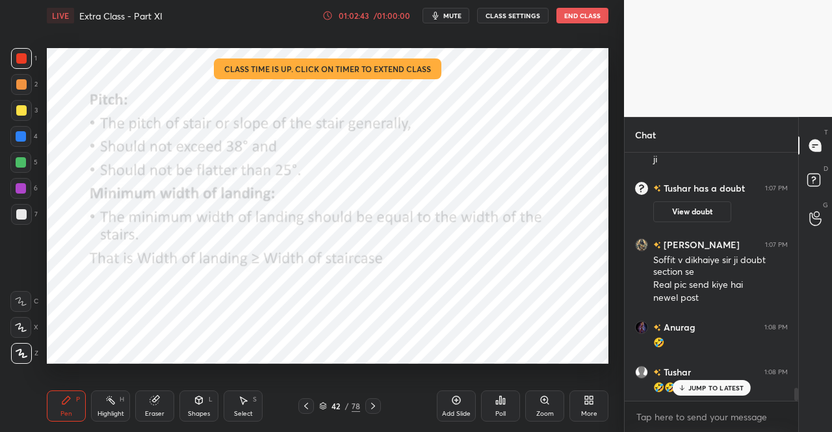
click at [308, 405] on icon at bounding box center [306, 406] width 10 height 10
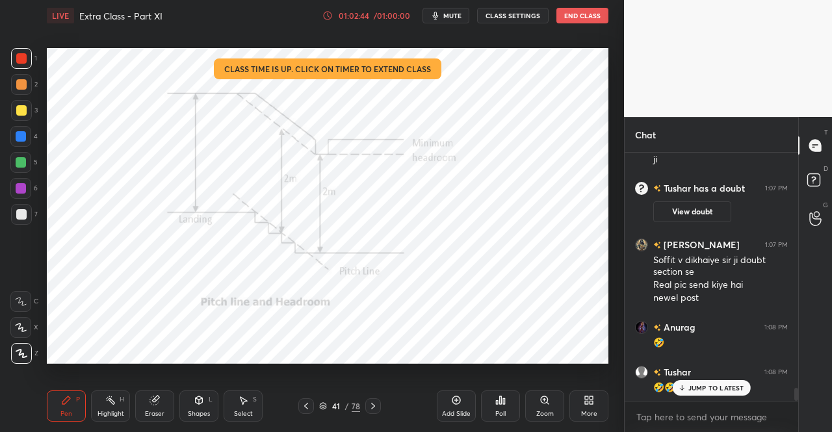
click at [311, 404] on div at bounding box center [306, 407] width 16 height 16
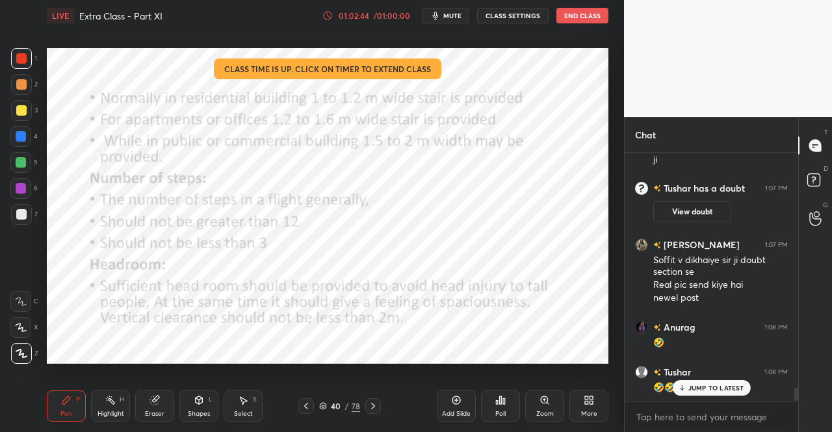
click at [311, 402] on icon at bounding box center [306, 406] width 10 height 10
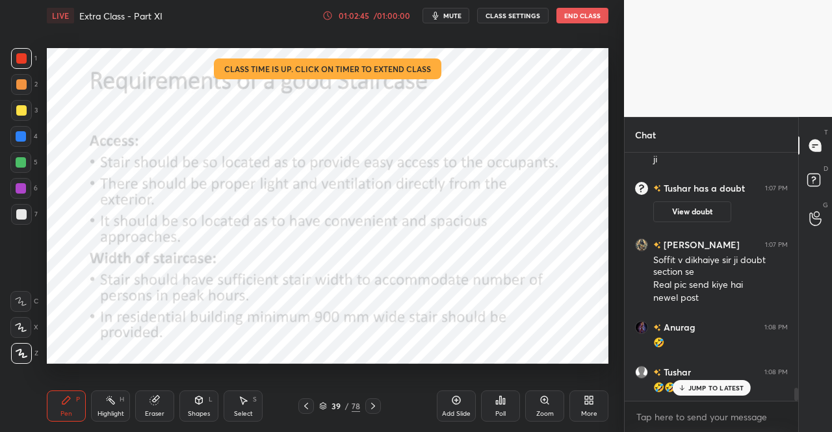
click at [309, 399] on div "Pen P Highlight H Eraser Shapes L Select S 39 / 78 Add Slide Poll Zoom More" at bounding box center [328, 406] width 562 height 52
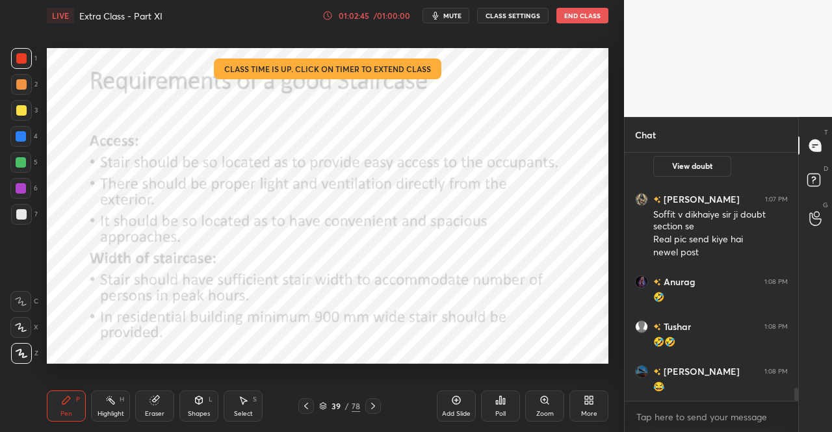
click at [299, 400] on div at bounding box center [306, 407] width 16 height 16
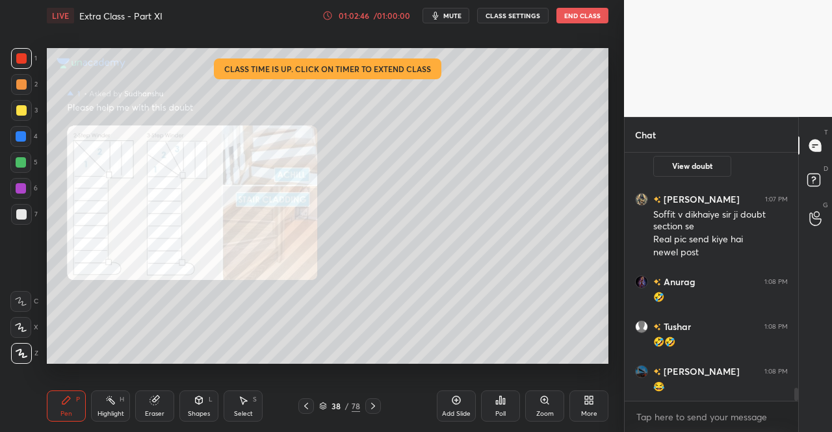
click at [304, 400] on div at bounding box center [306, 407] width 16 height 16
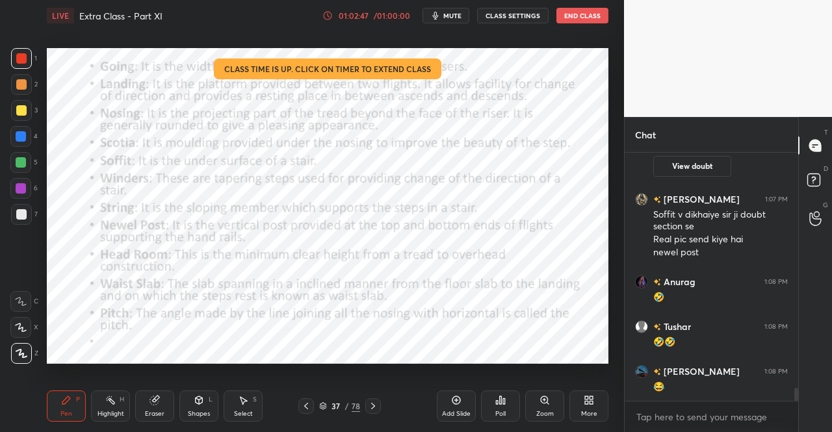
scroll to position [4542, 0]
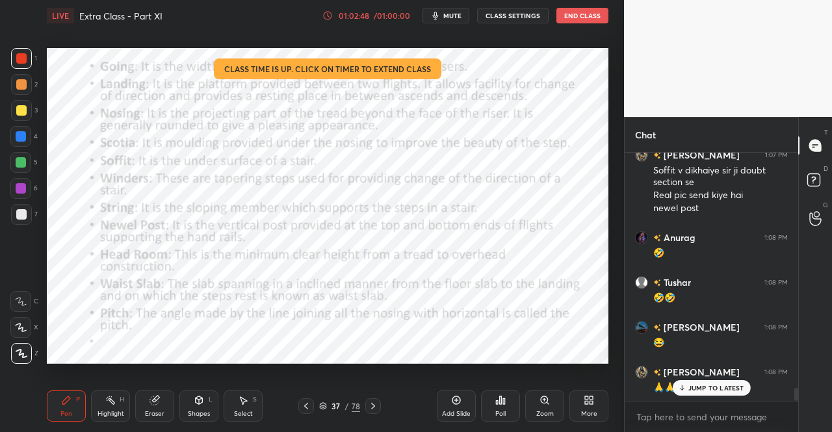
click at [311, 406] on div at bounding box center [306, 407] width 16 height 16
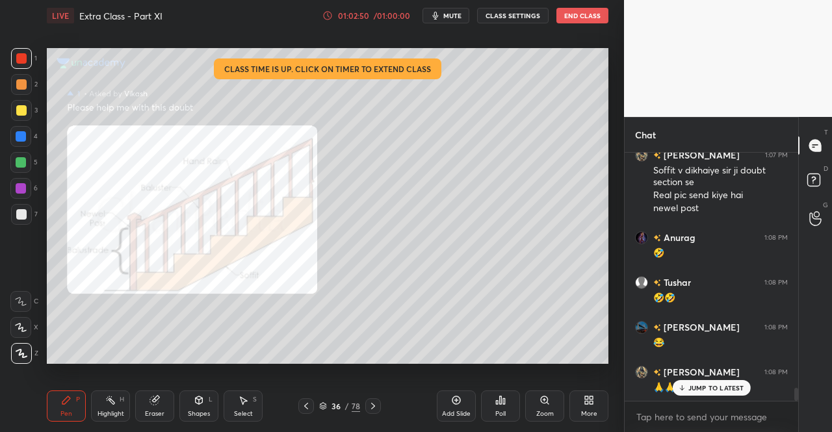
click at [303, 411] on icon at bounding box center [306, 406] width 10 height 10
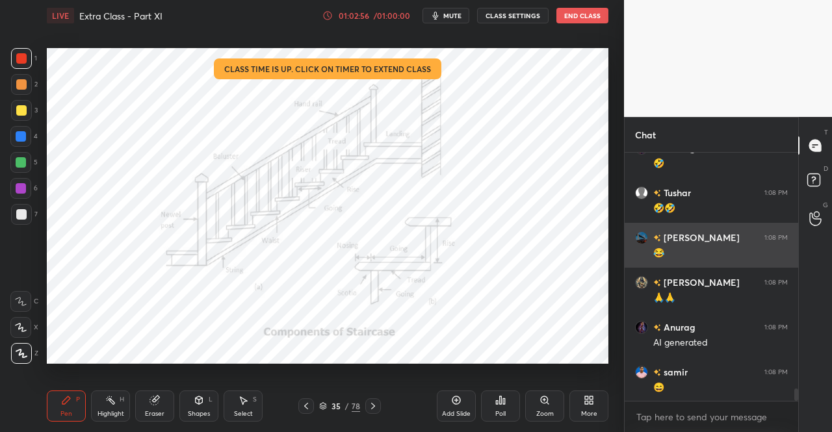
scroll to position [4678, 0]
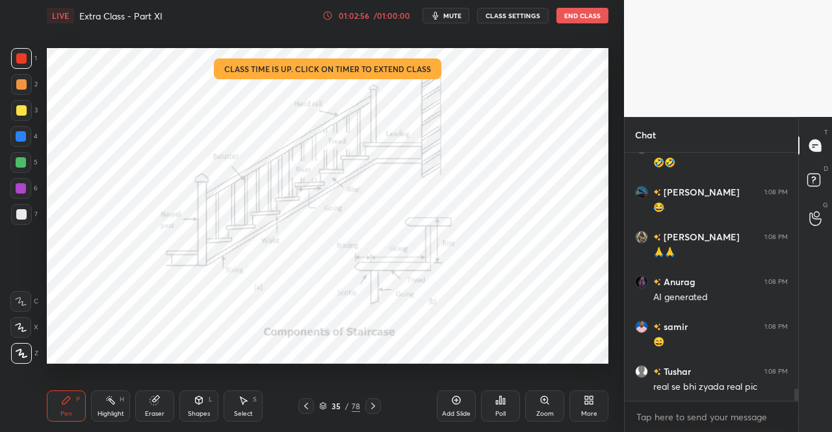
click at [374, 405] on icon at bounding box center [373, 406] width 10 height 10
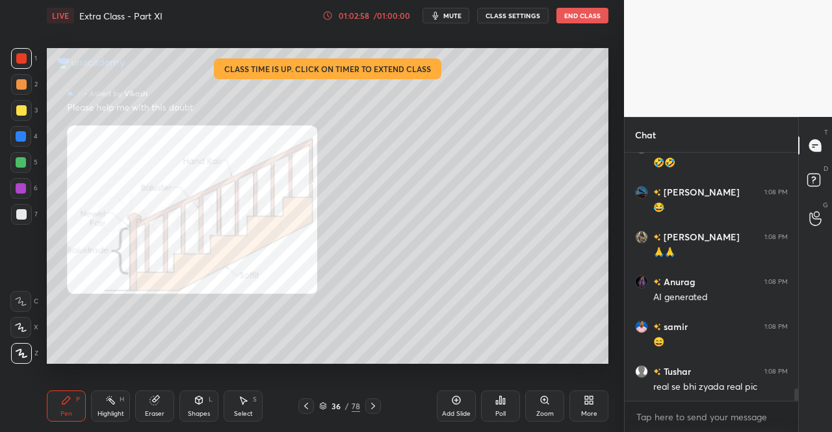
click at [373, 408] on icon at bounding box center [373, 406] width 10 height 10
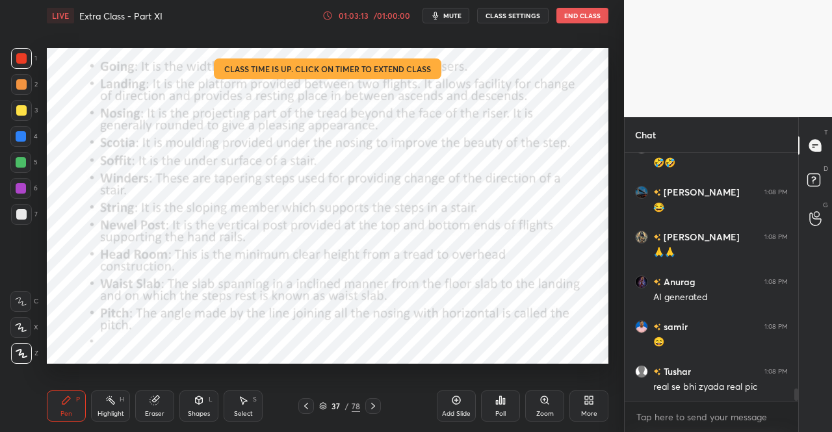
click at [306, 404] on icon at bounding box center [306, 406] width 10 height 10
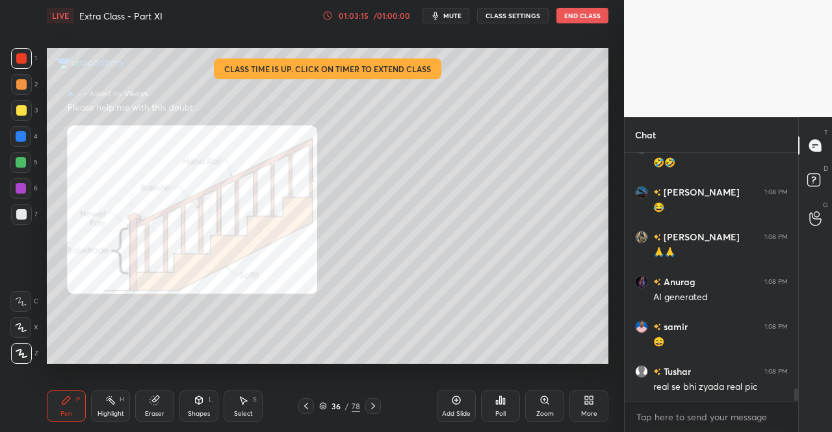
click at [306, 408] on icon at bounding box center [306, 406] width 4 height 7
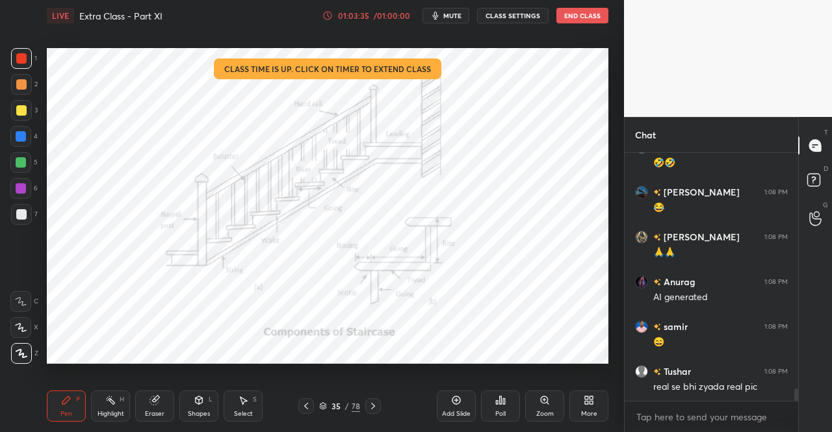
click at [306, 404] on icon at bounding box center [306, 406] width 10 height 10
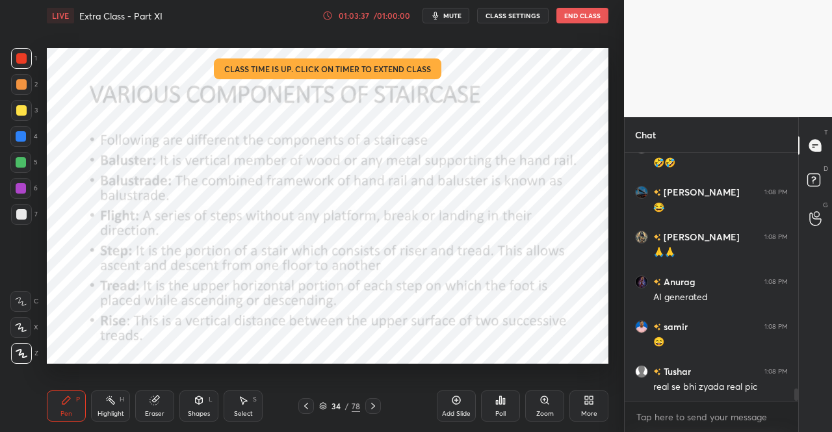
click at [374, 404] on icon at bounding box center [373, 406] width 10 height 10
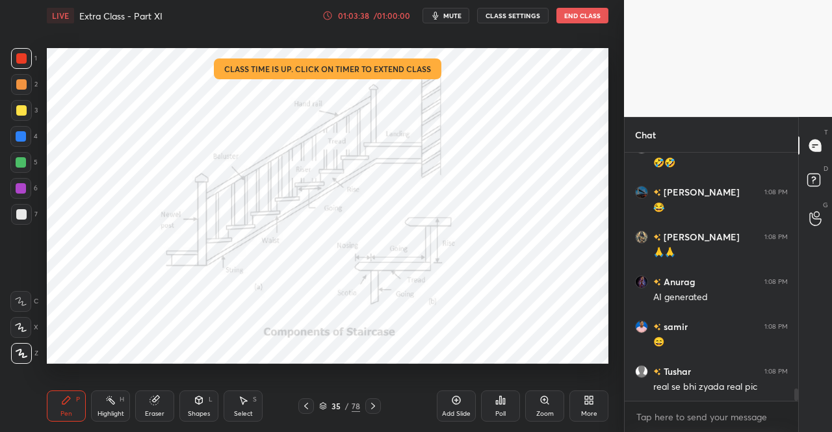
click at [376, 407] on icon at bounding box center [373, 406] width 10 height 10
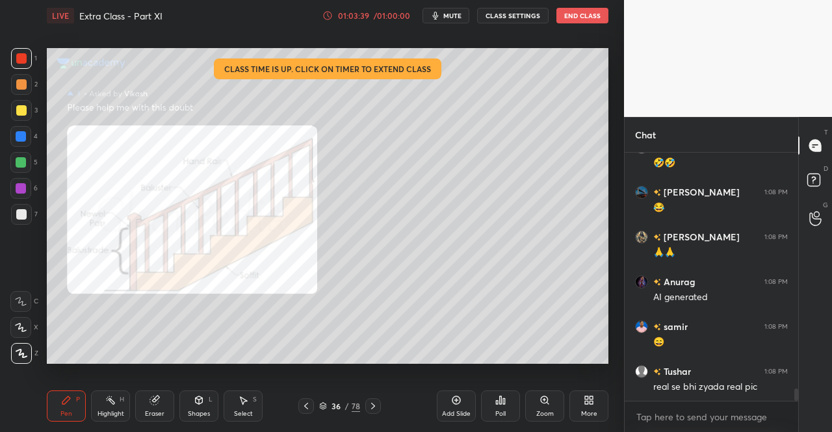
click at [373, 403] on icon at bounding box center [373, 406] width 10 height 10
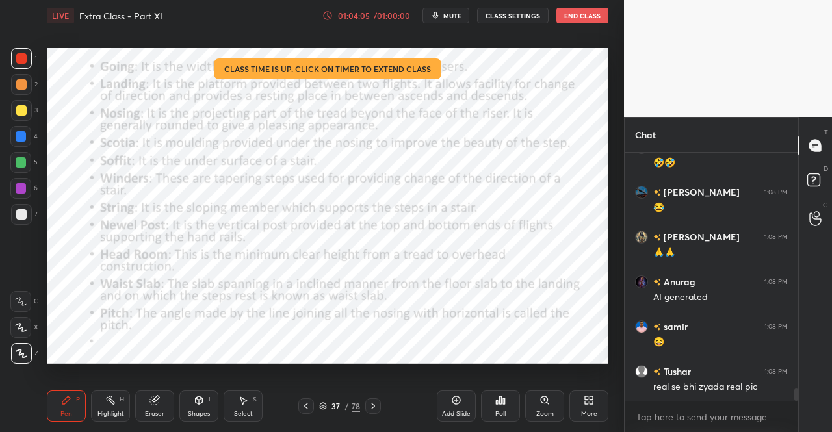
click at [370, 404] on icon at bounding box center [373, 406] width 10 height 10
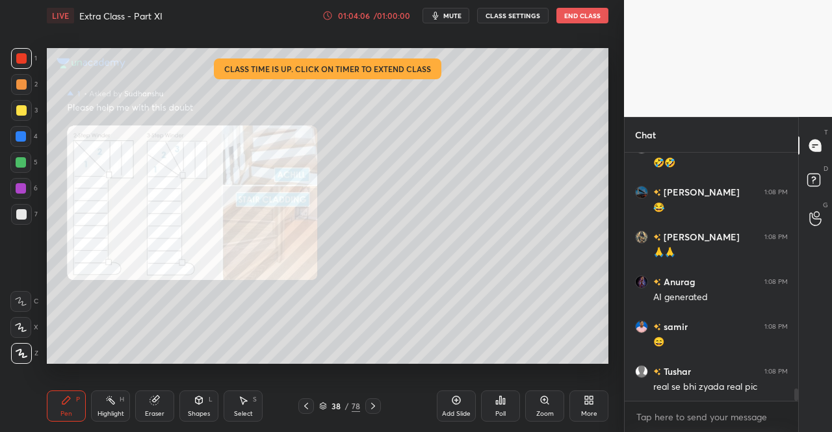
click at [304, 406] on icon at bounding box center [306, 406] width 10 height 10
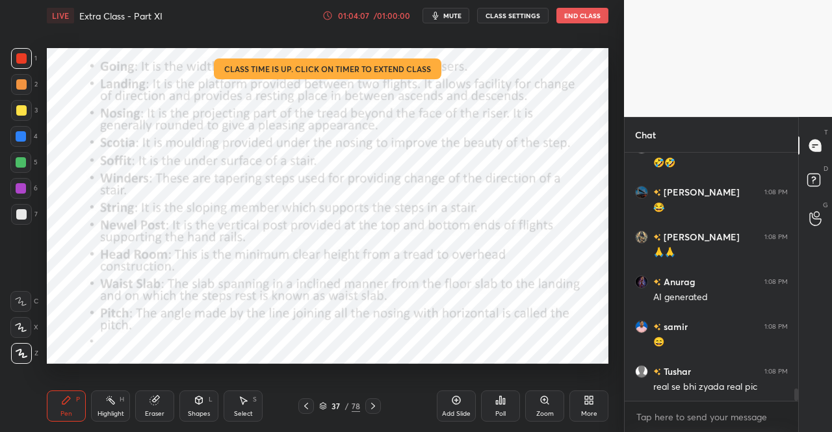
click at [306, 406] on icon at bounding box center [306, 406] width 4 height 7
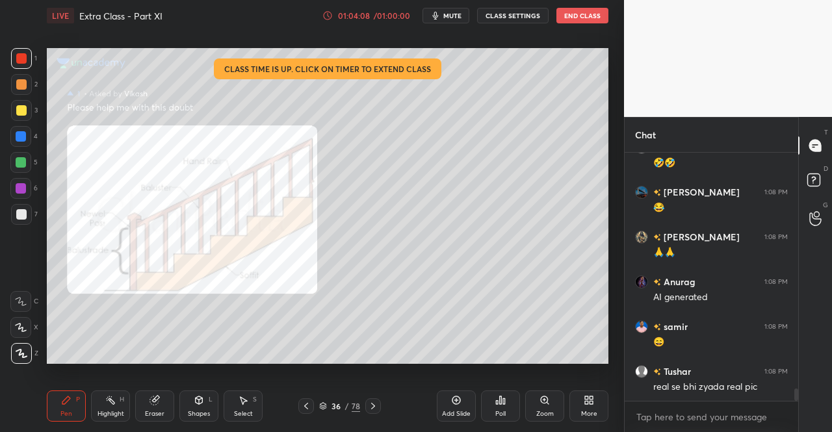
click at [304, 408] on icon at bounding box center [306, 406] width 10 height 10
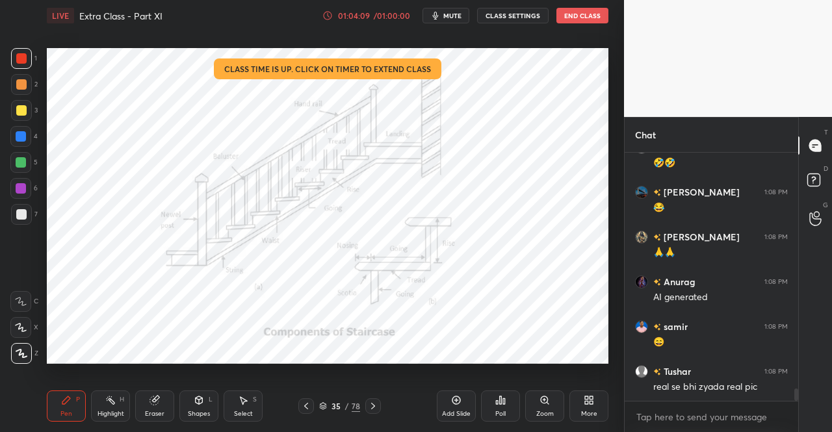
click at [34, 405] on div "1 2 3 4 5 6 7 C X Z C X Z E E Erase all H H LIVE Extra Class - Part XI 01:04:09…" at bounding box center [307, 216] width 614 height 432
click at [166, 409] on div "Eraser" at bounding box center [154, 406] width 39 height 31
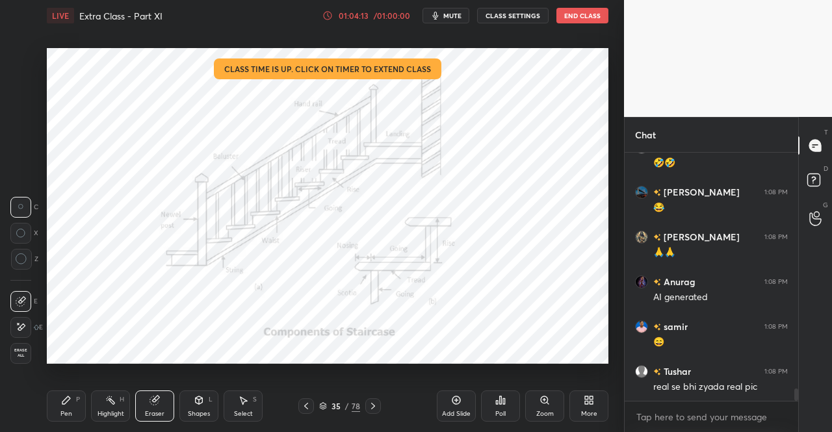
click at [60, 422] on div "Pen P" at bounding box center [66, 406] width 39 height 31
click at [75, 413] on div "Pen P" at bounding box center [66, 406] width 39 height 31
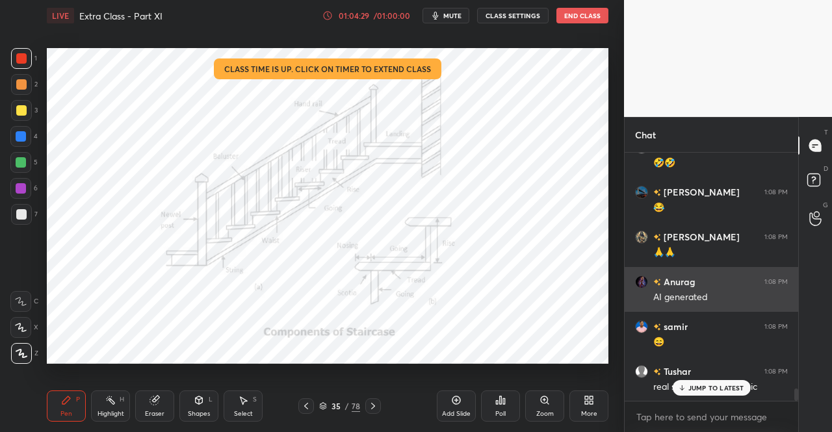
scroll to position [4722, 0]
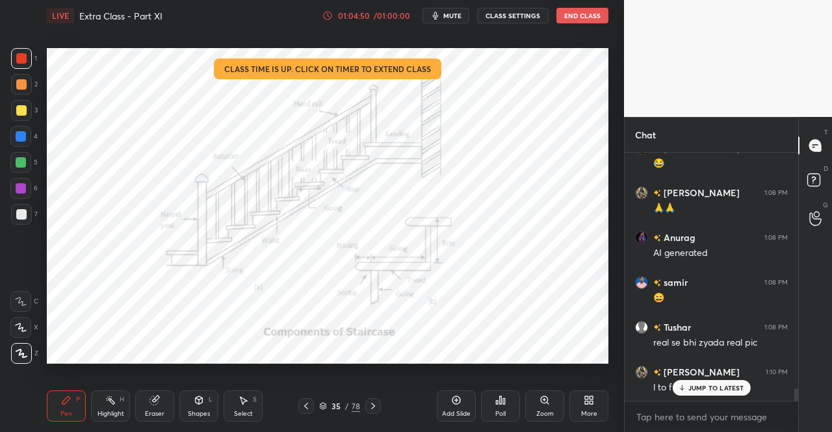
click at [373, 405] on icon at bounding box center [373, 406] width 10 height 10
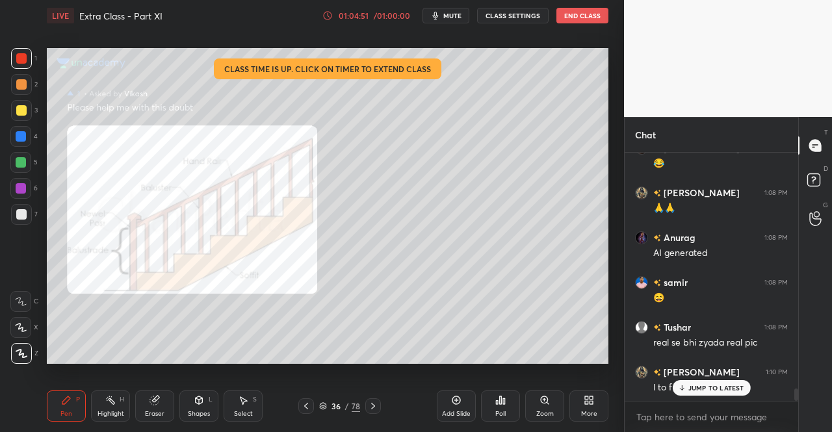
click at [376, 407] on icon at bounding box center [373, 406] width 10 height 10
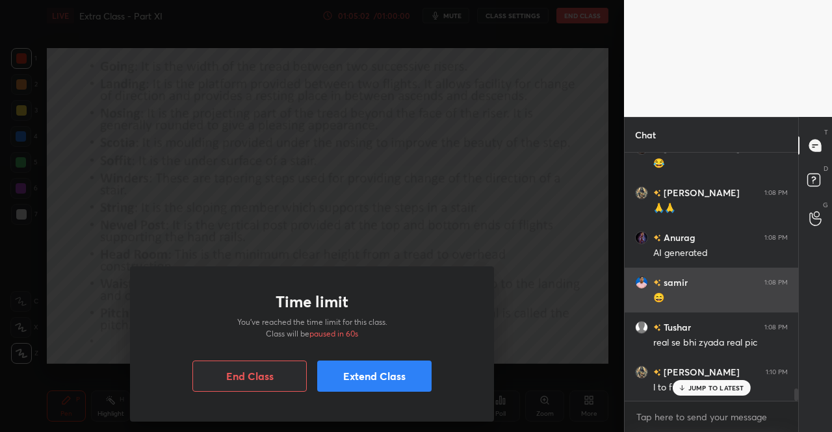
click at [377, 373] on button "Extend Class" at bounding box center [374, 376] width 114 height 31
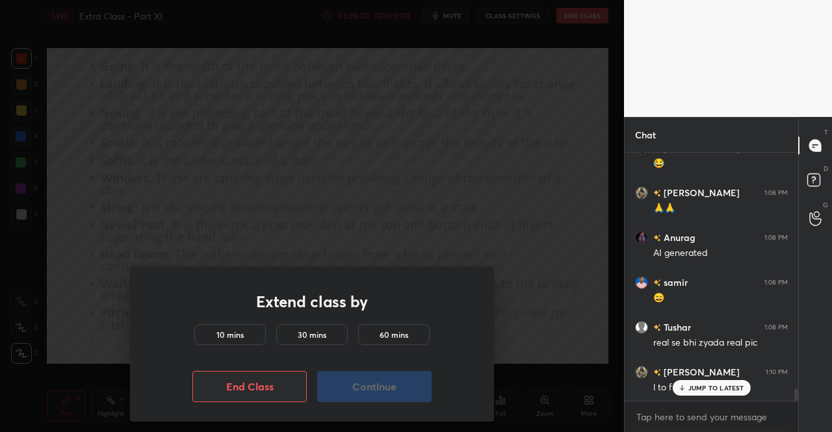
click at [224, 333] on h5 "10 mins" at bounding box center [230, 335] width 27 height 12
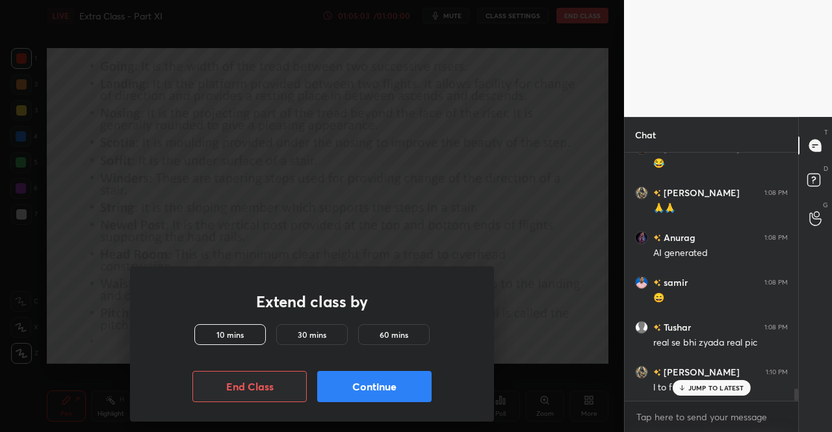
click at [386, 389] on button "Continue" at bounding box center [374, 386] width 114 height 31
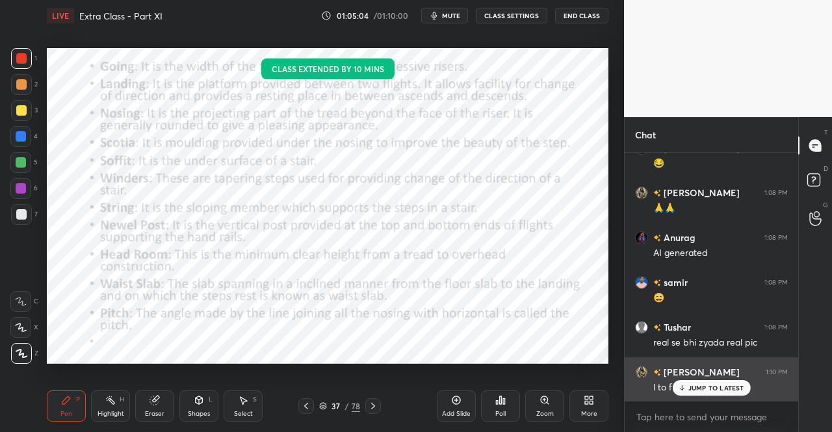
click at [694, 389] on p "JUMP TO LATEST" at bounding box center [717, 388] width 56 height 8
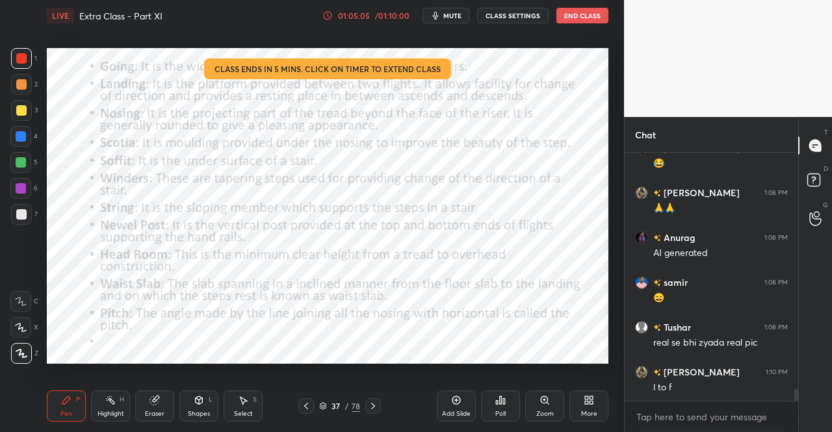
click at [306, 405] on icon at bounding box center [306, 406] width 4 height 7
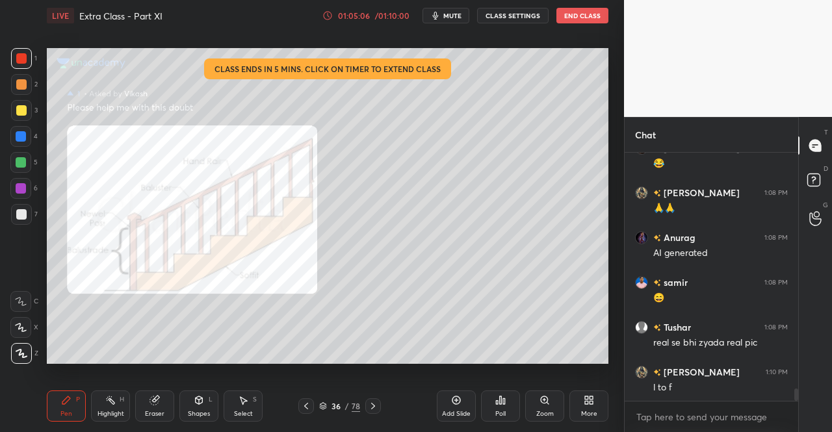
scroll to position [4753, 0]
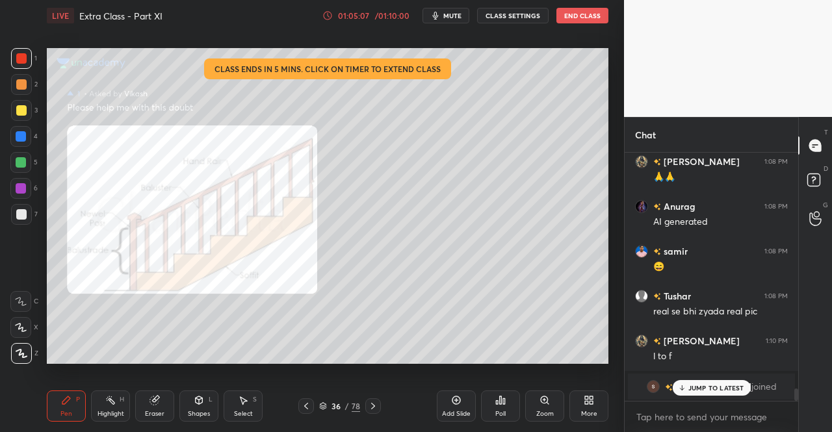
click at [310, 410] on icon at bounding box center [306, 406] width 10 height 10
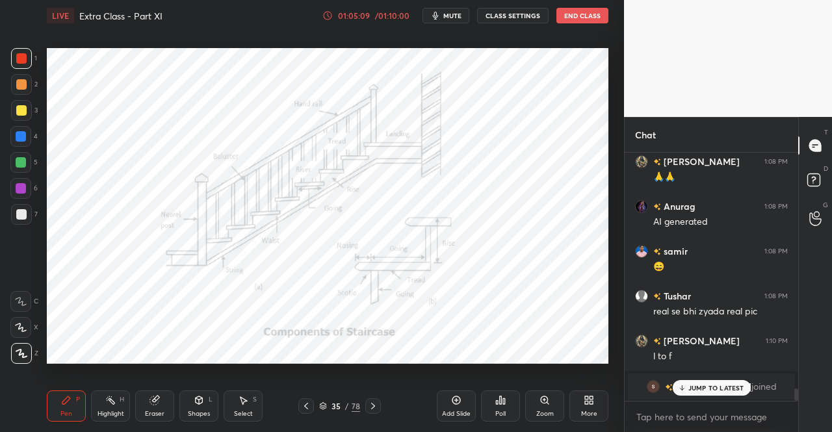
click at [161, 405] on div "Eraser" at bounding box center [154, 406] width 39 height 31
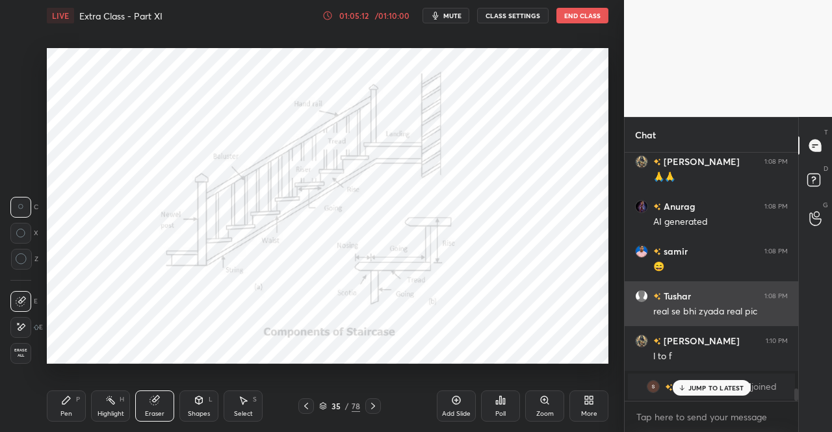
click at [17, 356] on span "Erase all" at bounding box center [21, 353] width 20 height 9
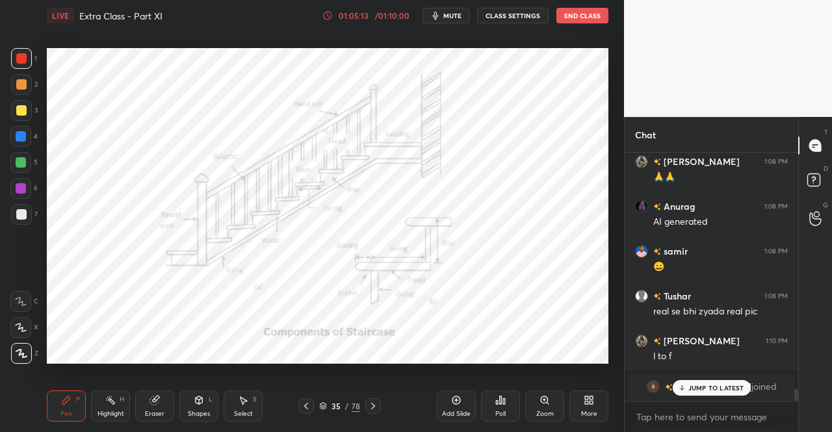
click at [187, 405] on div "Shapes L" at bounding box center [198, 406] width 39 height 31
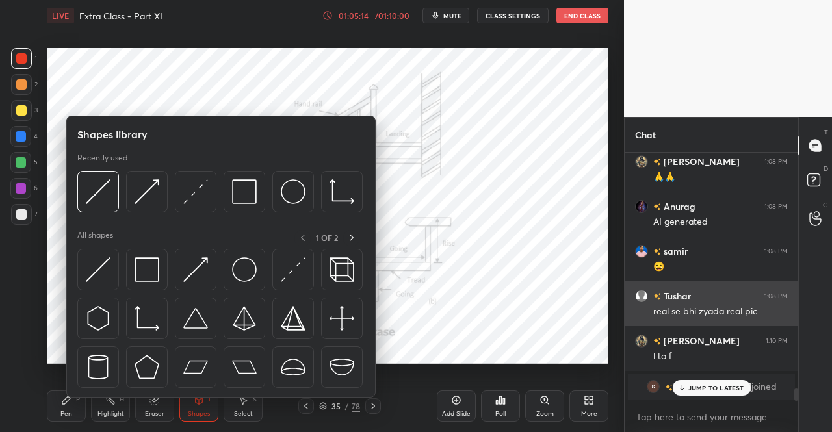
click at [291, 263] on img at bounding box center [293, 269] width 25 height 25
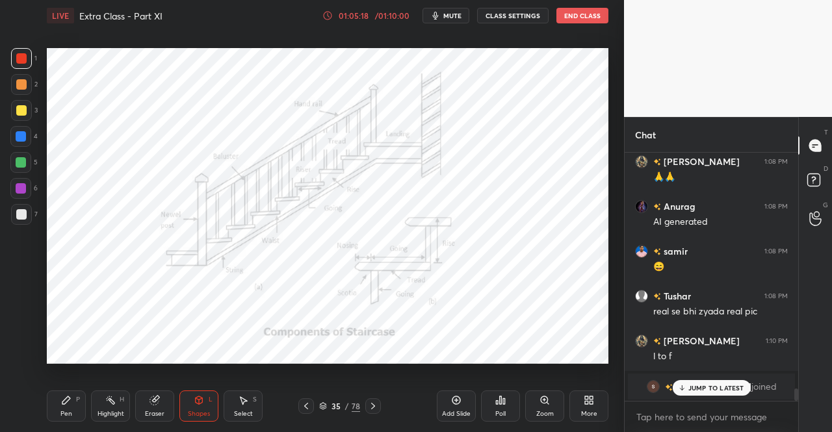
click at [64, 417] on div "Pen" at bounding box center [66, 414] width 12 height 7
click at [77, 406] on div "Pen P" at bounding box center [66, 406] width 39 height 31
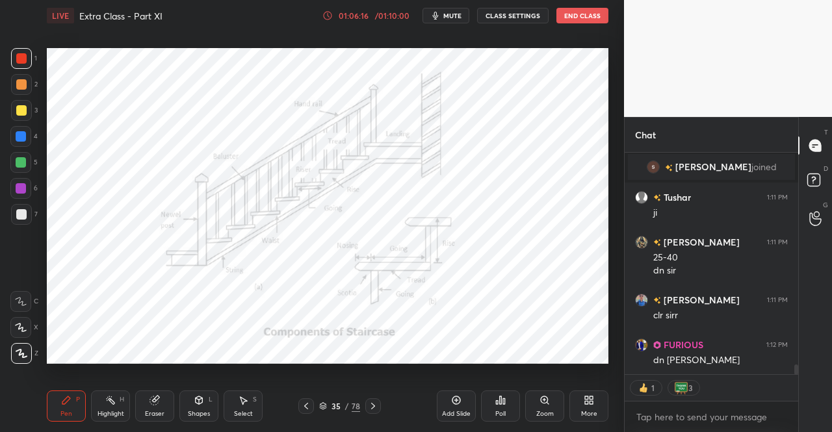
scroll to position [4669, 0]
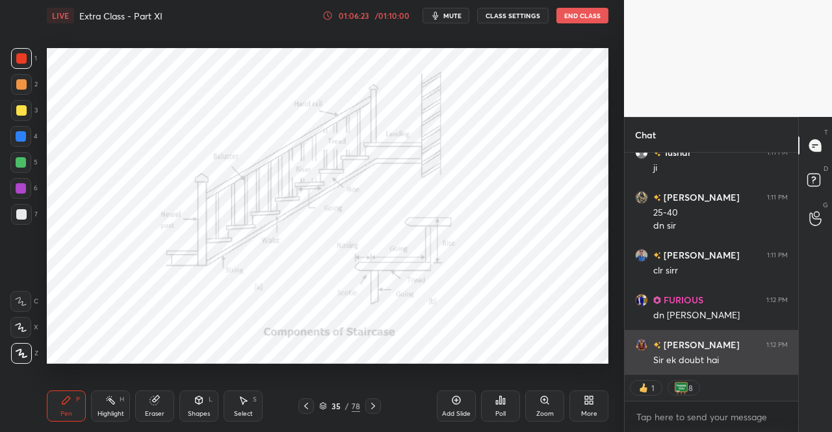
click at [683, 356] on div "Sir ek doubt hai" at bounding box center [720, 360] width 135 height 13
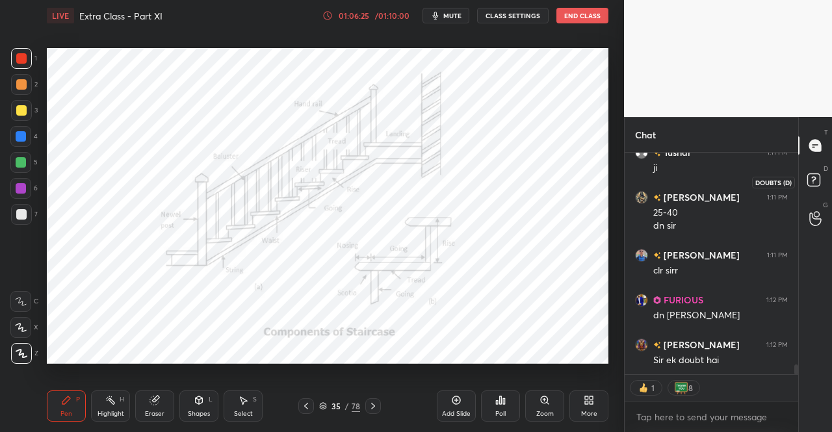
drag, startPoint x: 813, startPoint y: 179, endPoint x: 814, endPoint y: 185, distance: 6.6
click at [816, 179] on rect at bounding box center [814, 180] width 12 height 12
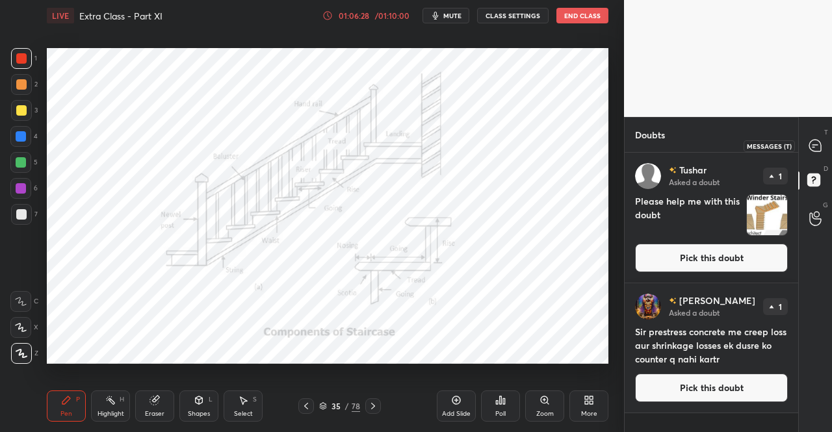
click at [821, 141] on icon at bounding box center [816, 146] width 14 height 14
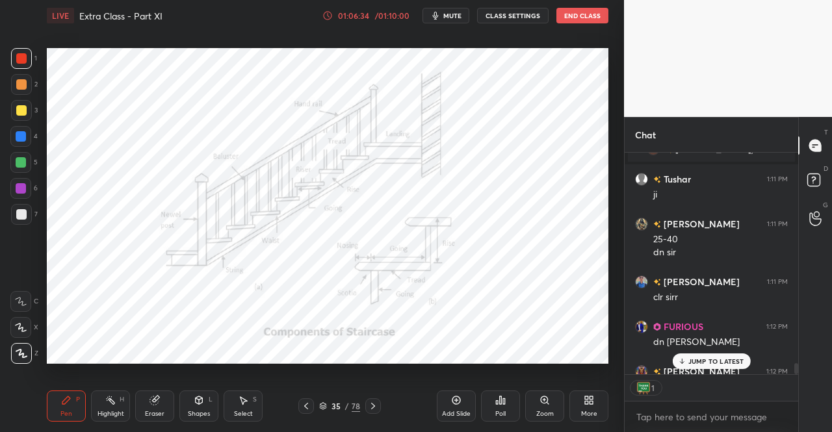
scroll to position [218, 170]
click at [692, 368] on div "JUMP TO LATEST" at bounding box center [711, 362] width 78 height 16
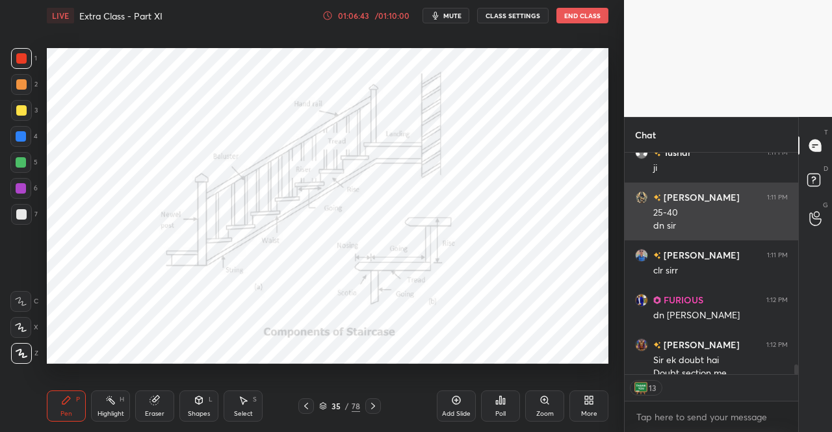
scroll to position [4909, 0]
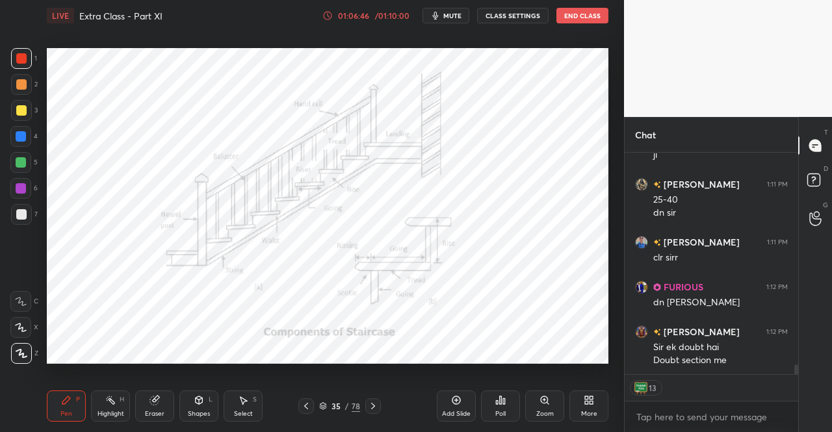
click at [809, 187] on icon at bounding box center [815, 181] width 23 height 23
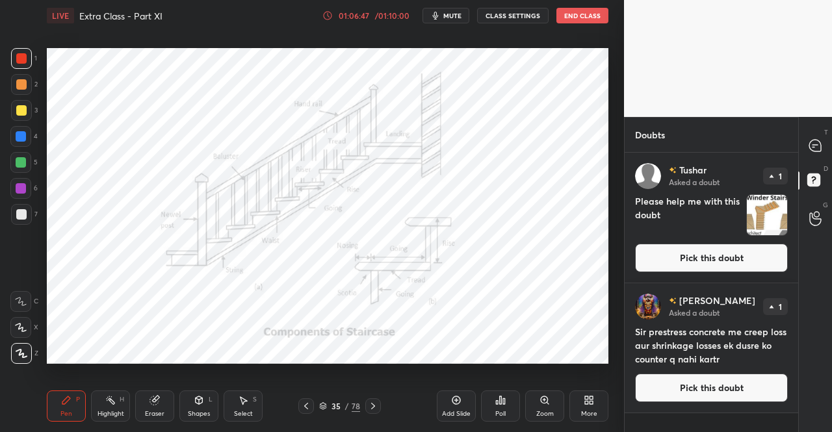
click at [671, 375] on button "Pick this doubt" at bounding box center [711, 388] width 153 height 29
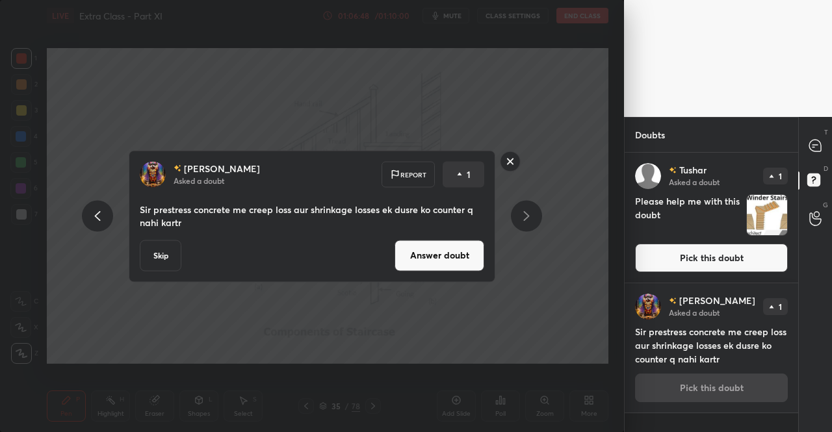
click at [463, 253] on button "Answer doubt" at bounding box center [440, 255] width 90 height 31
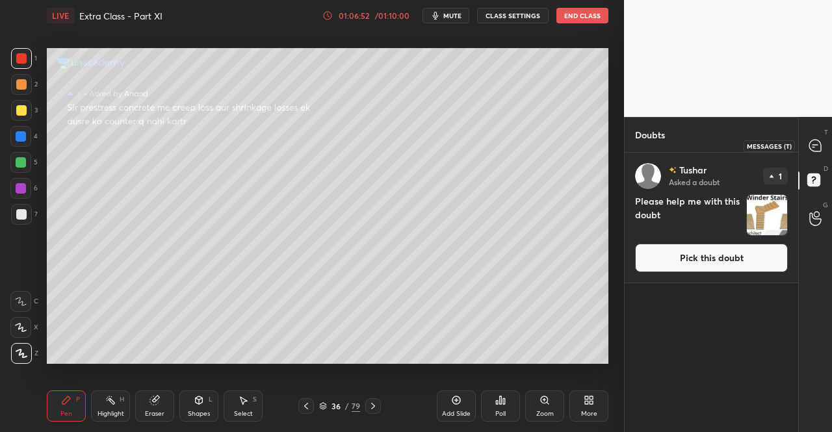
click at [821, 139] on icon at bounding box center [816, 146] width 14 height 14
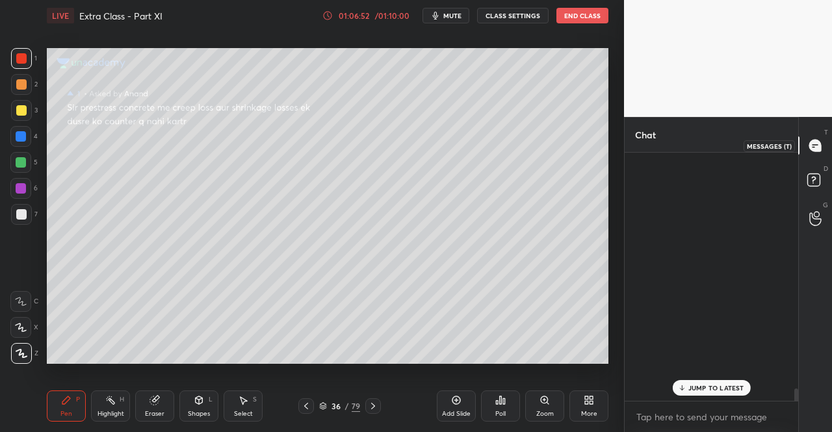
scroll to position [244, 170]
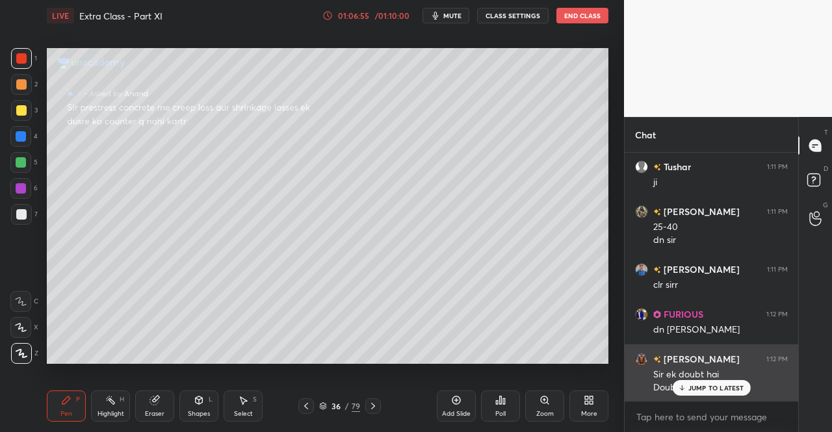
click at [682, 395] on div "JUMP TO LATEST" at bounding box center [711, 388] width 78 height 16
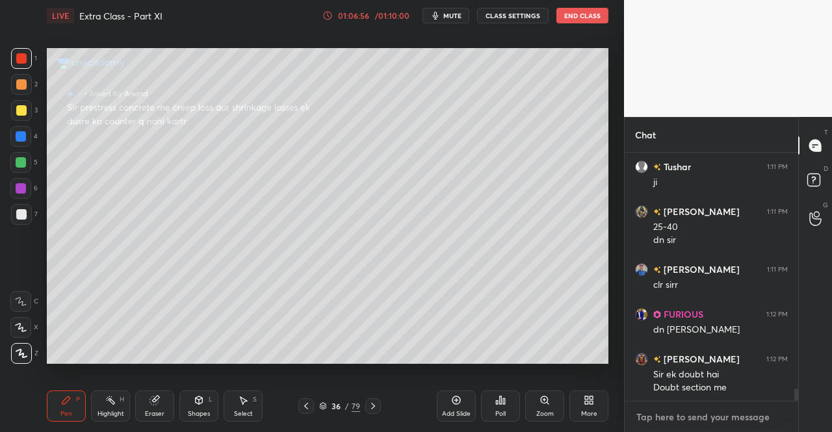
click at [692, 421] on textarea at bounding box center [711, 417] width 153 height 21
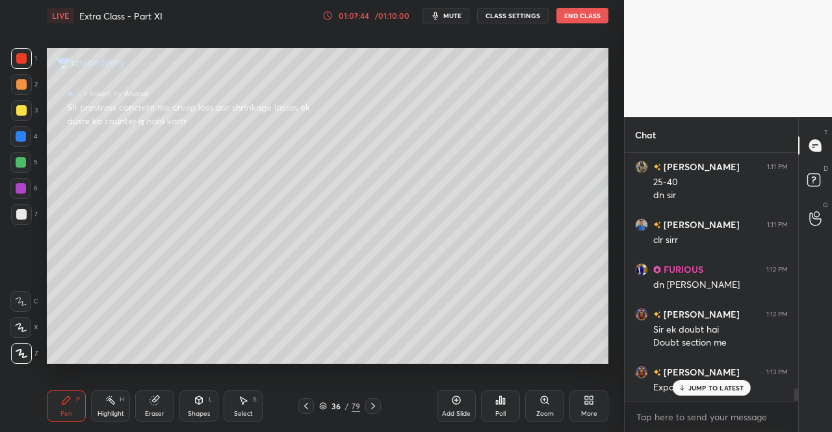
click at [701, 383] on div "JUMP TO LATEST" at bounding box center [711, 388] width 78 height 16
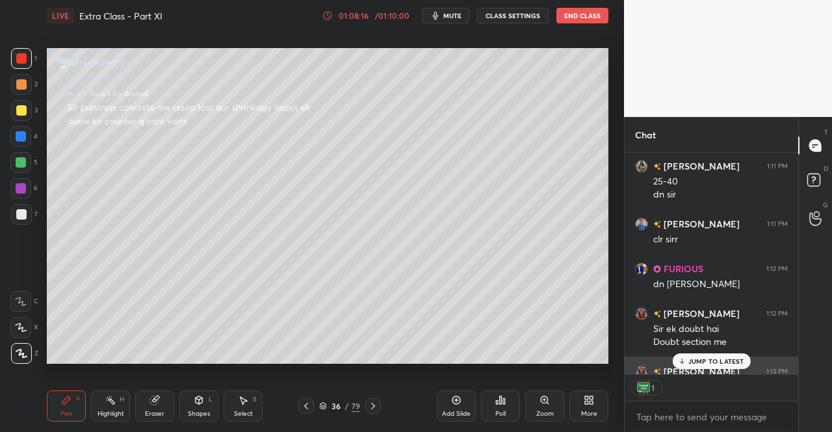
click at [698, 363] on p "JUMP TO LATEST" at bounding box center [717, 362] width 56 height 8
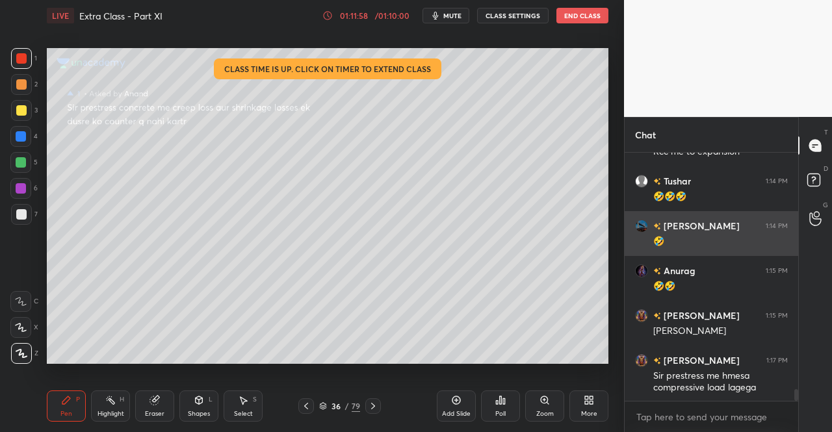
scroll to position [4936, 0]
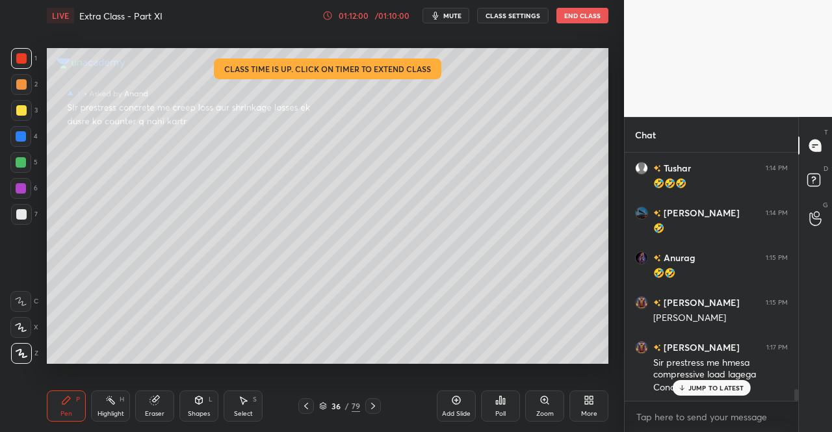
drag, startPoint x: 694, startPoint y: 383, endPoint x: 757, endPoint y: 388, distance: 62.6
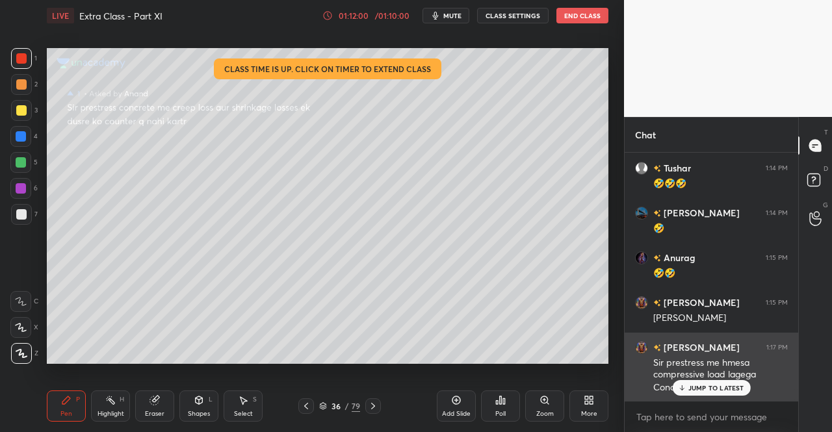
click at [695, 383] on div "JUMP TO LATEST" at bounding box center [711, 388] width 78 height 16
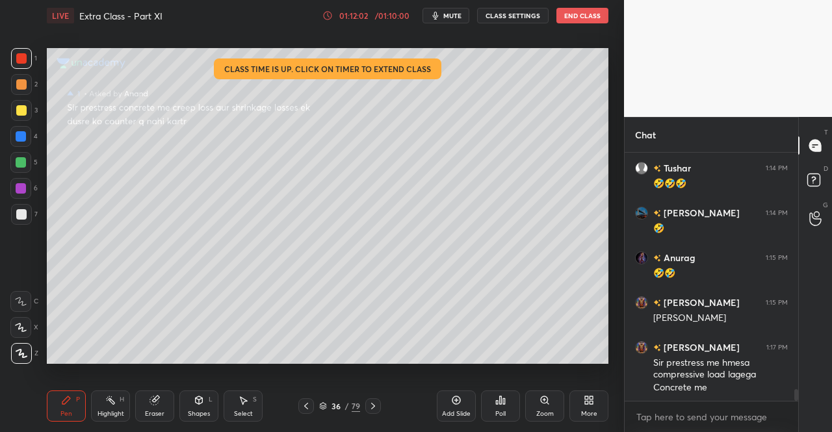
click at [22, 114] on div at bounding box center [21, 110] width 10 height 10
drag, startPoint x: 59, startPoint y: 412, endPoint x: 74, endPoint y: 376, distance: 38.8
click at [61, 410] on div "Pen P" at bounding box center [66, 406] width 39 height 31
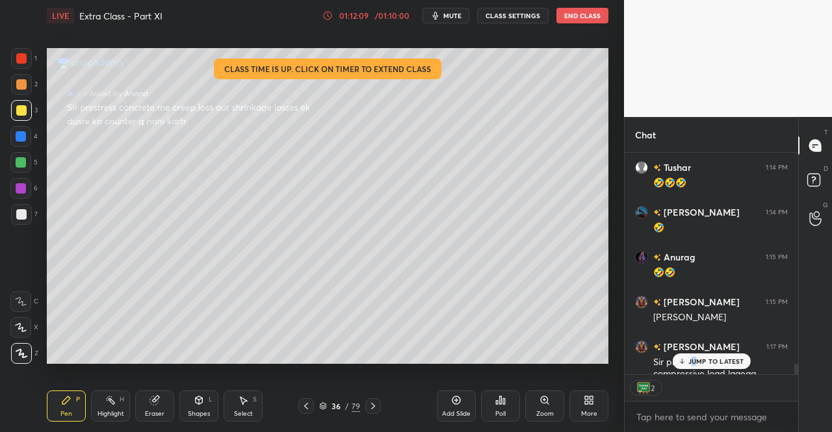
scroll to position [218, 170]
click at [733, 363] on p "JUMP TO LATEST" at bounding box center [717, 362] width 56 height 8
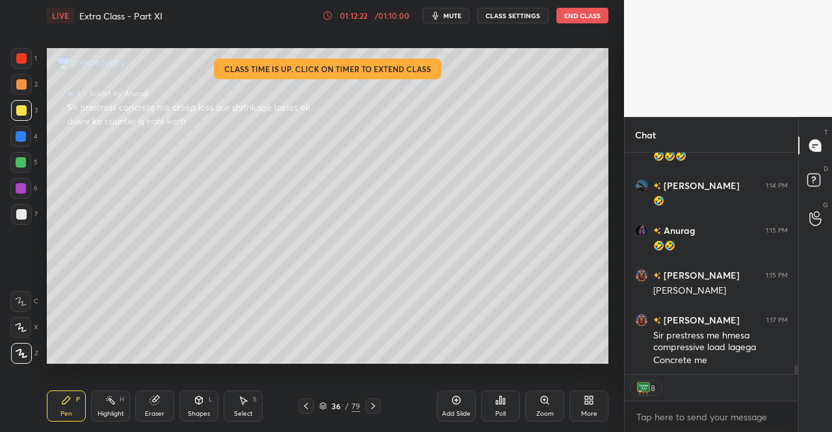
click at [449, 16] on span "mute" at bounding box center [452, 15] width 18 height 9
click at [568, 23] on button "End Class" at bounding box center [583, 16] width 52 height 16
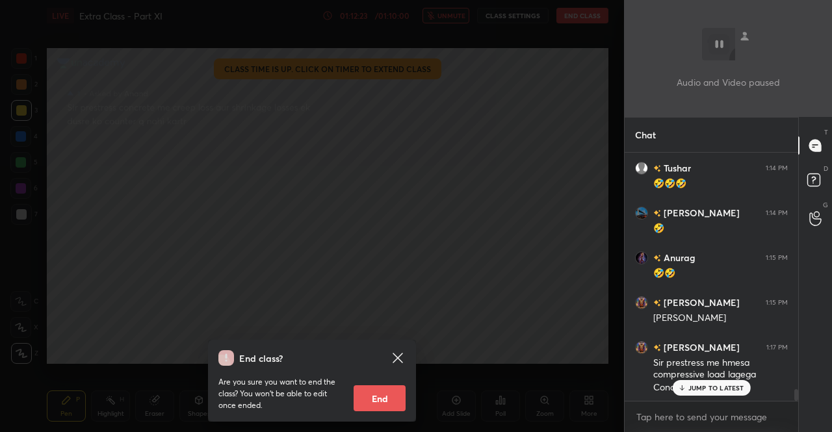
scroll to position [4936, 0]
drag, startPoint x: 380, startPoint y: 410, endPoint x: 394, endPoint y: 408, distance: 13.9
click at [381, 411] on button "End" at bounding box center [380, 399] width 52 height 26
type textarea "x"
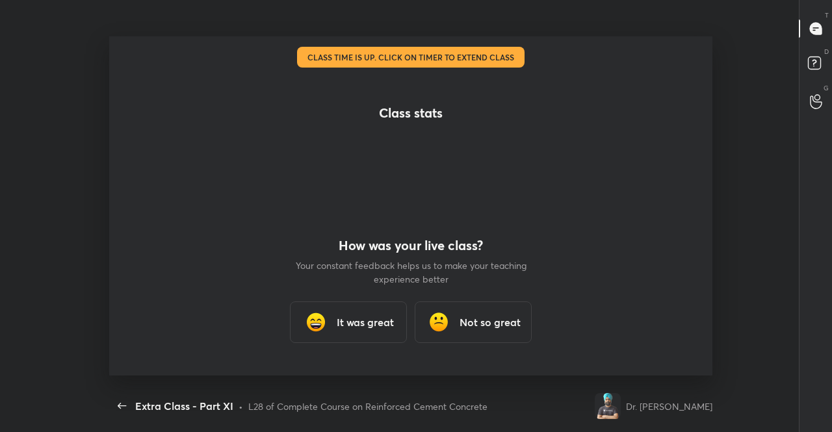
scroll to position [0, 0]
